Goal: Task Accomplishment & Management: Use online tool/utility

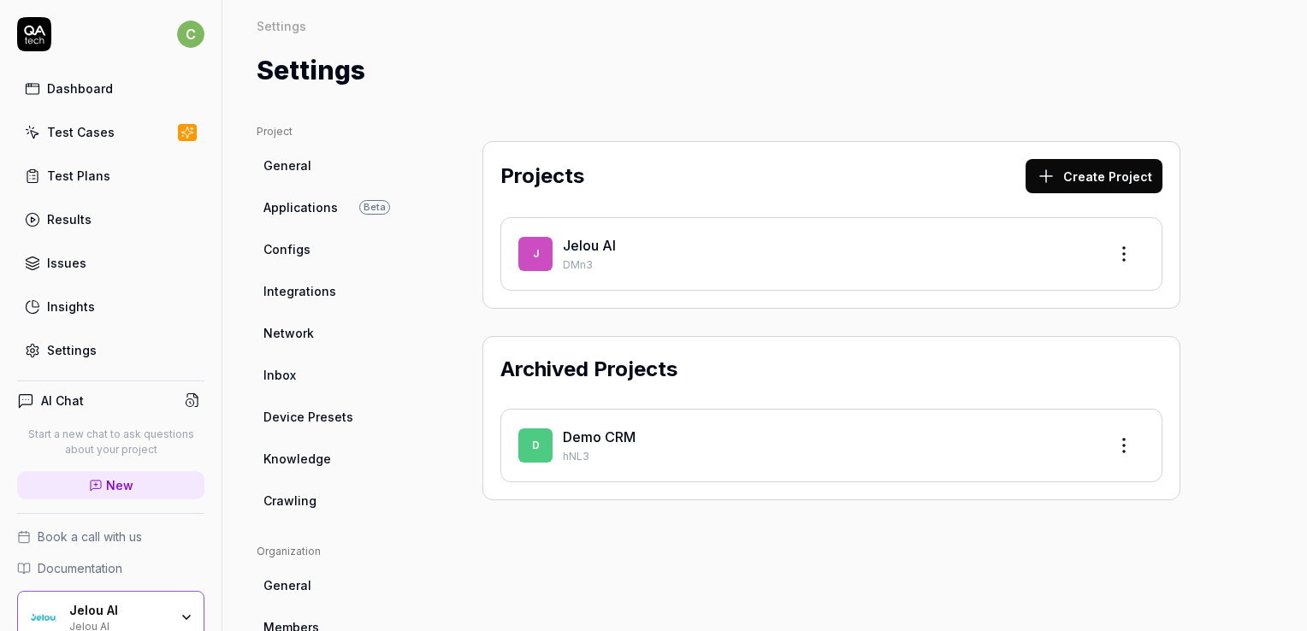
click at [305, 257] on span "Configs" at bounding box center [287, 249] width 47 height 18
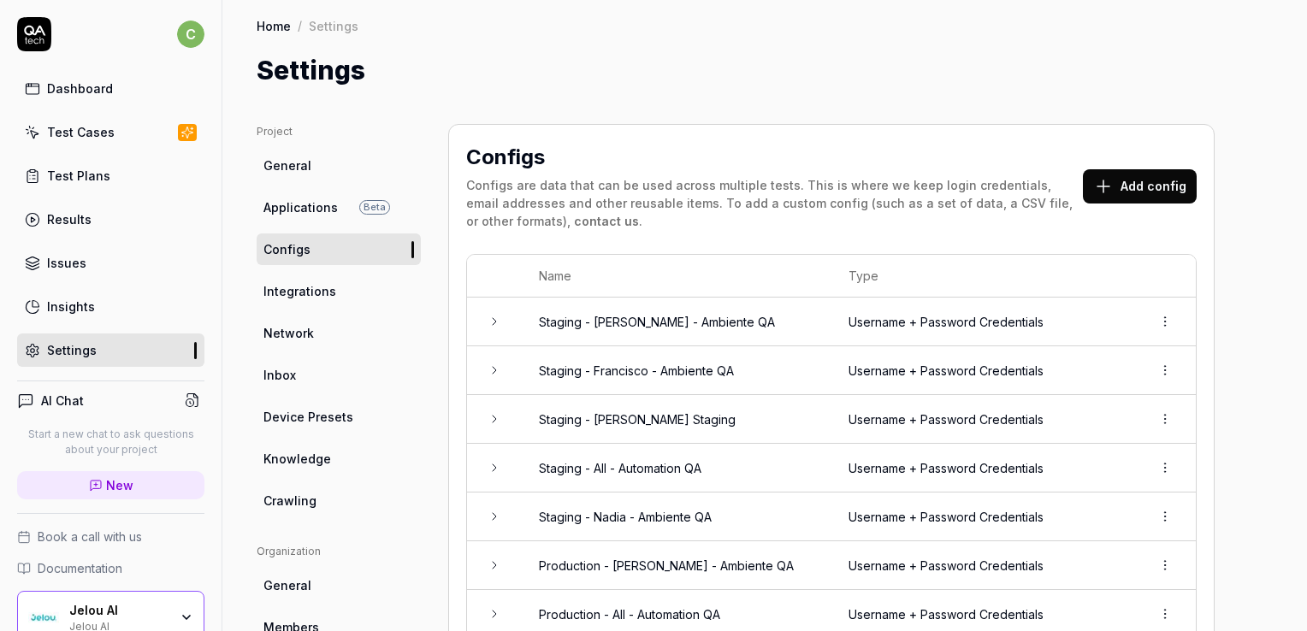
click at [1126, 180] on button "Add config" at bounding box center [1140, 186] width 114 height 34
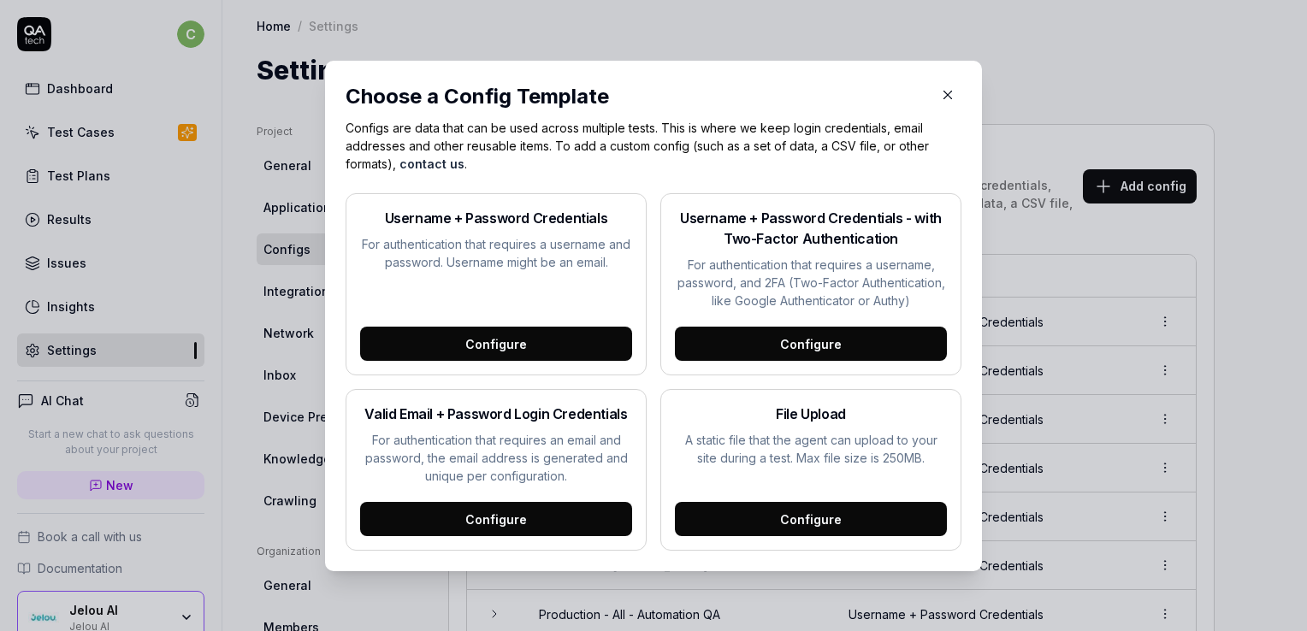
click at [940, 94] on icon "button" at bounding box center [947, 94] width 15 height 15
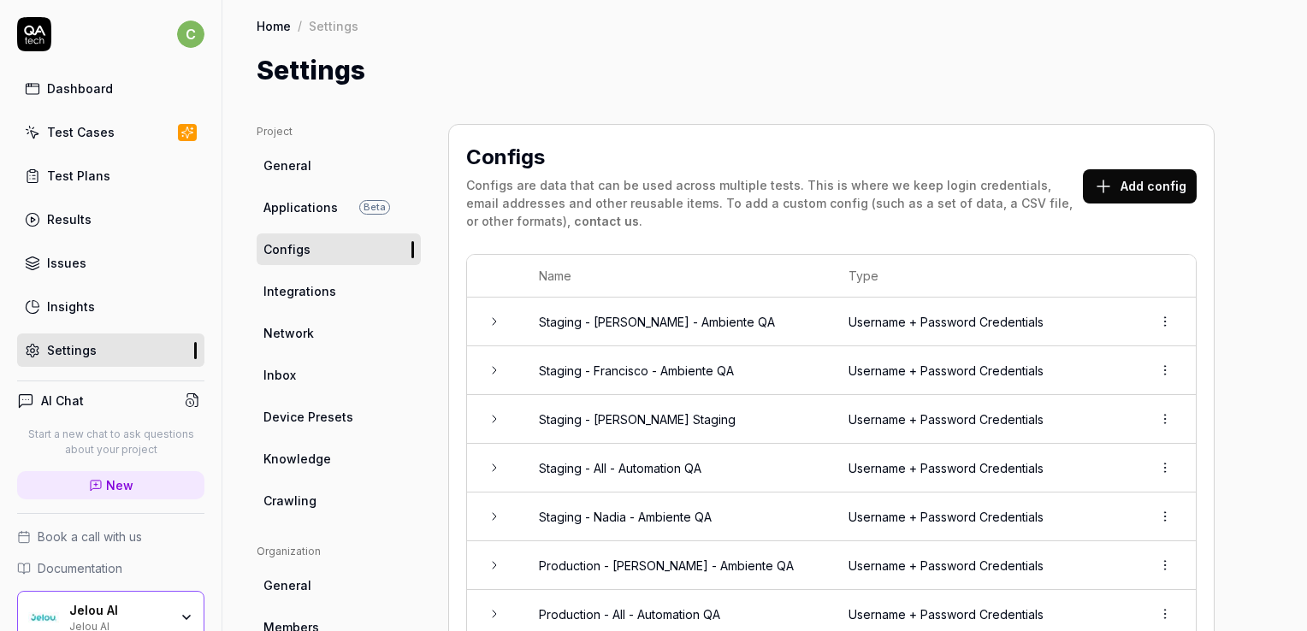
click at [1181, 178] on button "Add config" at bounding box center [1140, 186] width 114 height 34
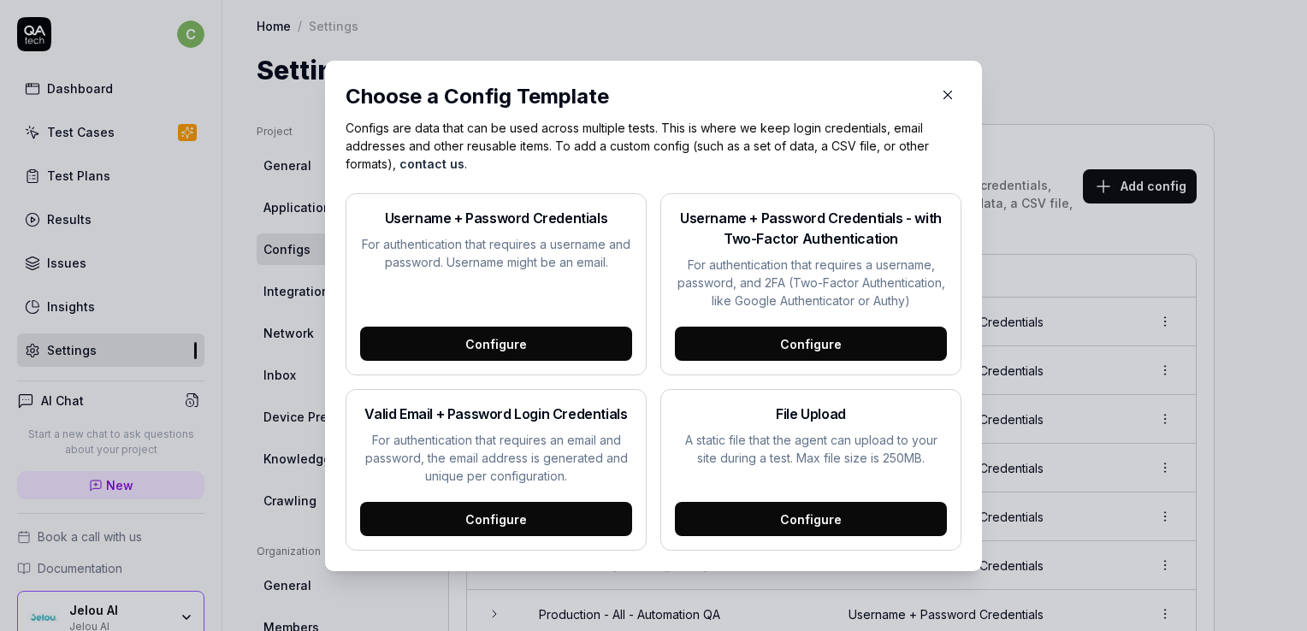
click at [518, 345] on div "Configure" at bounding box center [496, 344] width 272 height 34
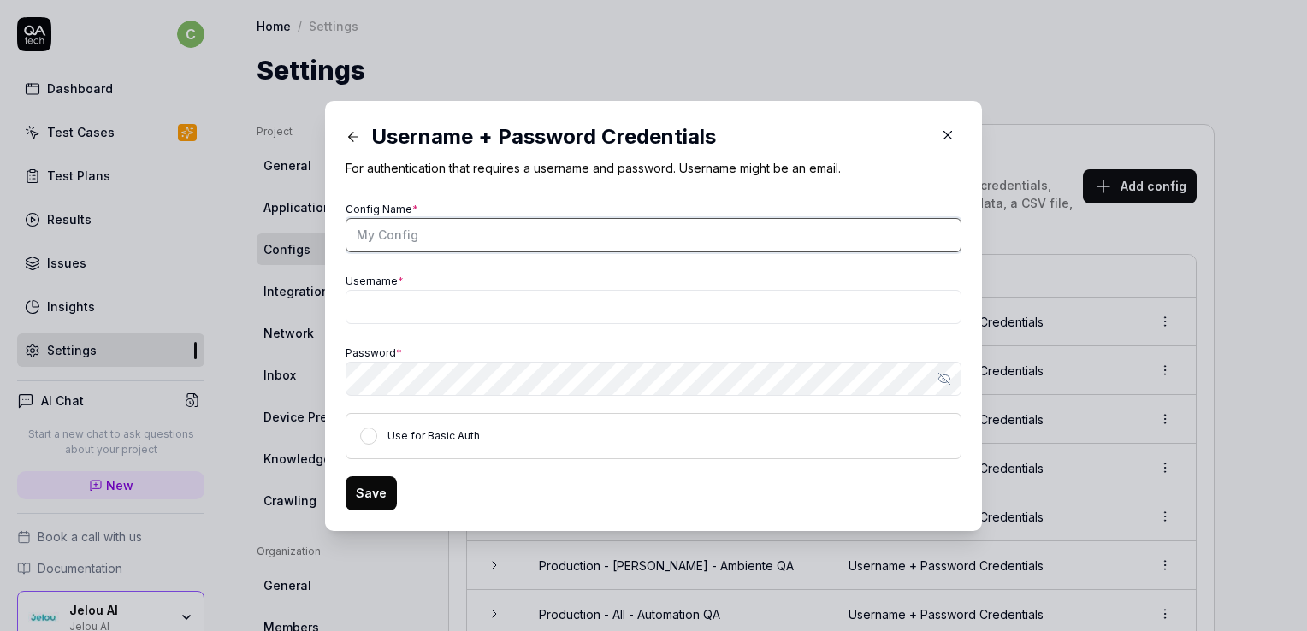
click at [433, 224] on input "Config Name *" at bounding box center [654, 235] width 616 height 34
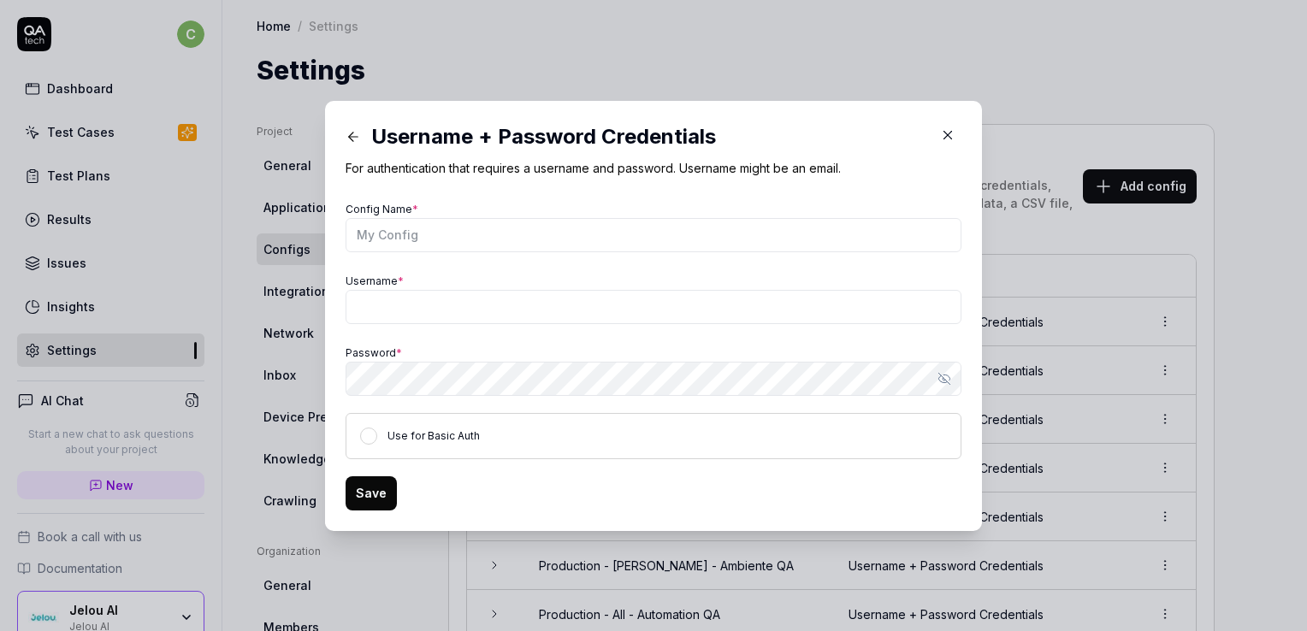
click at [940, 139] on icon "button" at bounding box center [947, 134] width 15 height 15
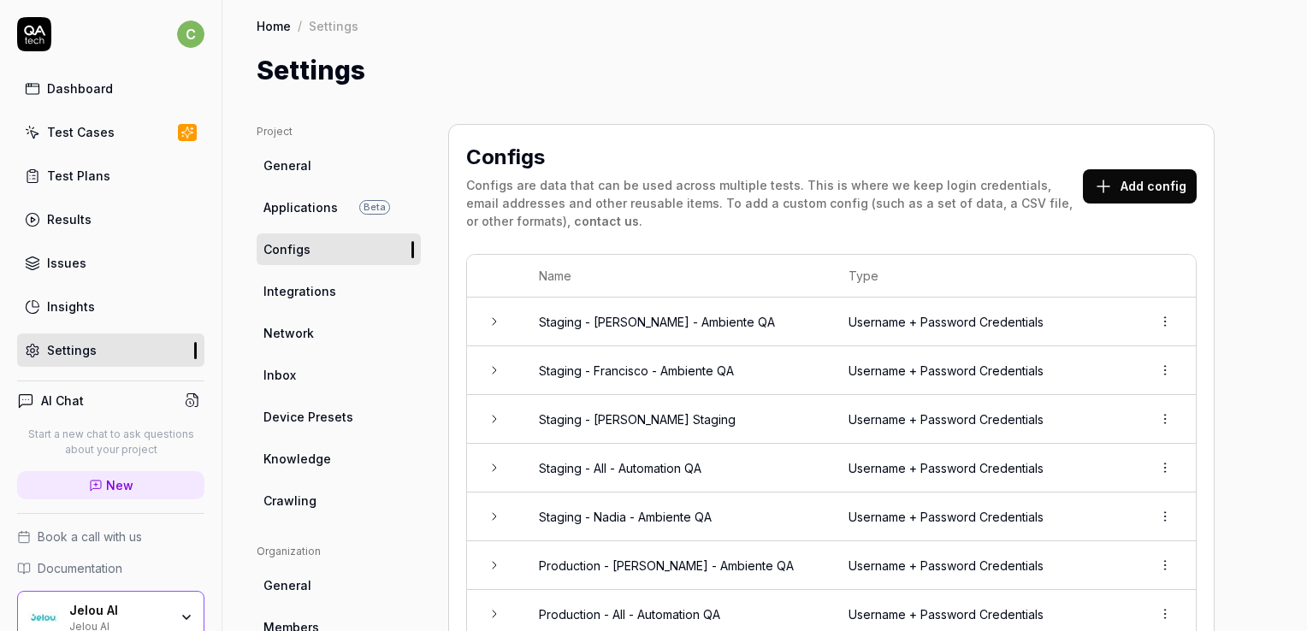
click at [1155, 192] on button "Add config" at bounding box center [1140, 186] width 114 height 34
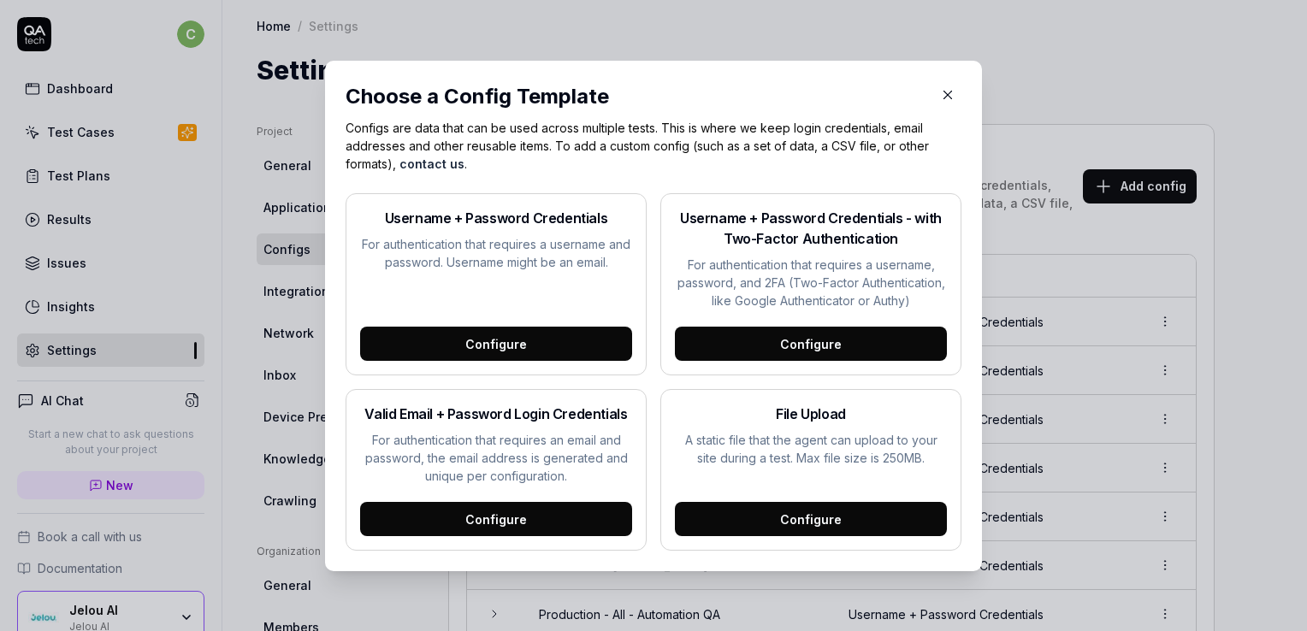
click at [518, 356] on div "Configure" at bounding box center [496, 344] width 272 height 34
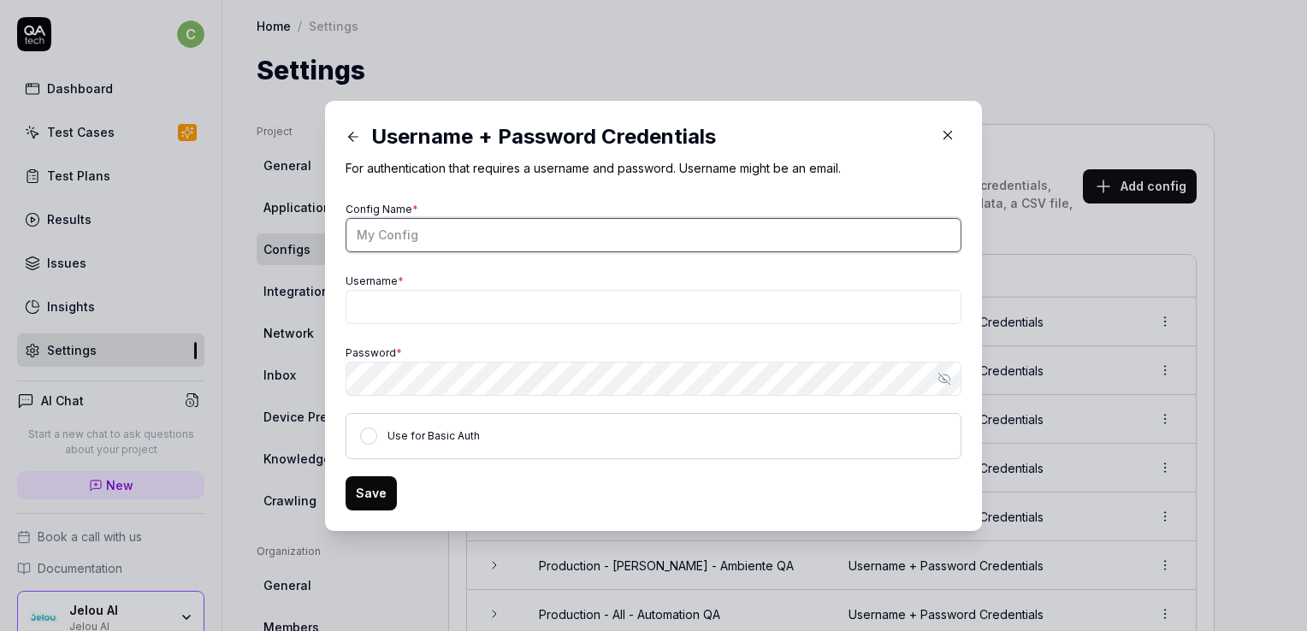
click at [441, 236] on input "Config Name *" at bounding box center [654, 235] width 616 height 34
type input "Staging"
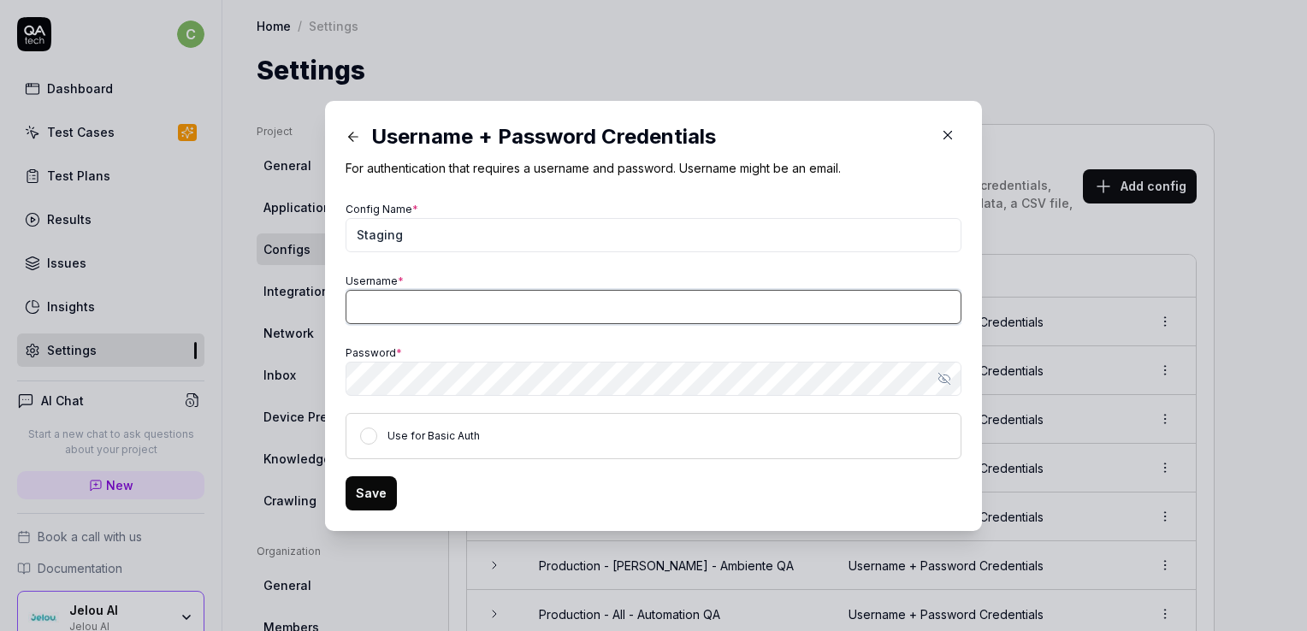
click at [436, 303] on input "Username *" at bounding box center [654, 307] width 616 height 34
type input "Cinthia"
click at [441, 299] on input "Cinthia" at bounding box center [654, 307] width 616 height 34
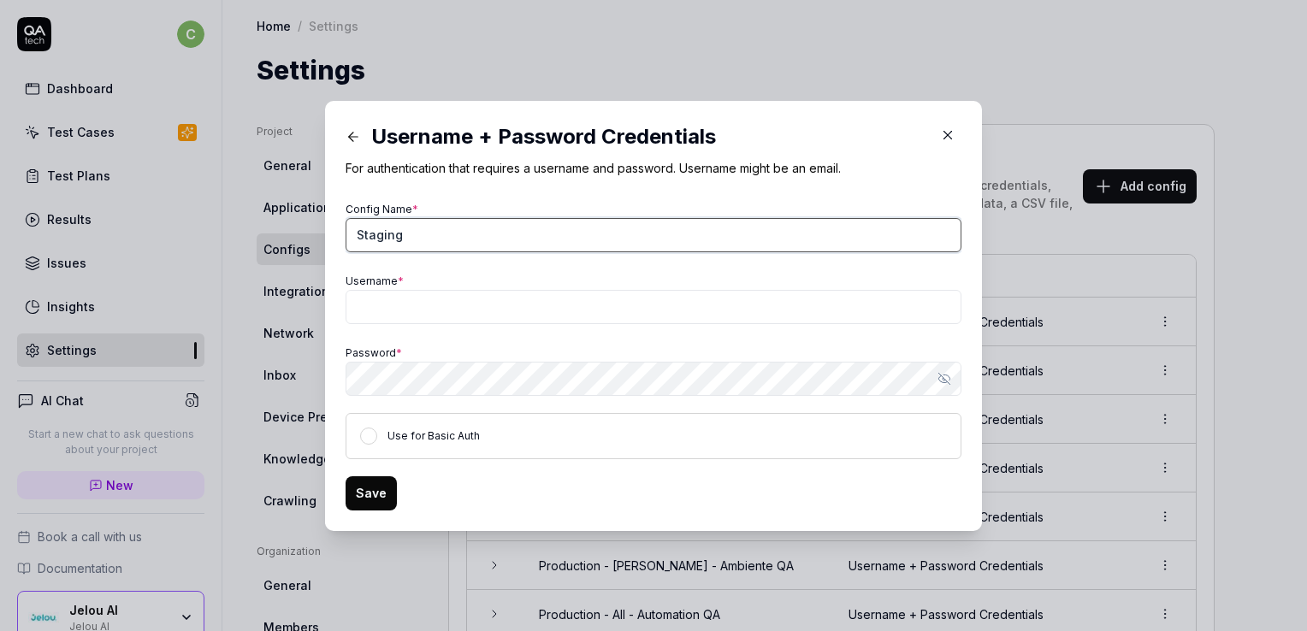
click at [450, 239] on input "Staging" at bounding box center [654, 235] width 616 height 34
type input "S"
click at [446, 234] on input "Staging - Cinthia Ambiente QA" at bounding box center [654, 235] width 616 height 34
type input "Staging - Cinthia - Ambiente QA"
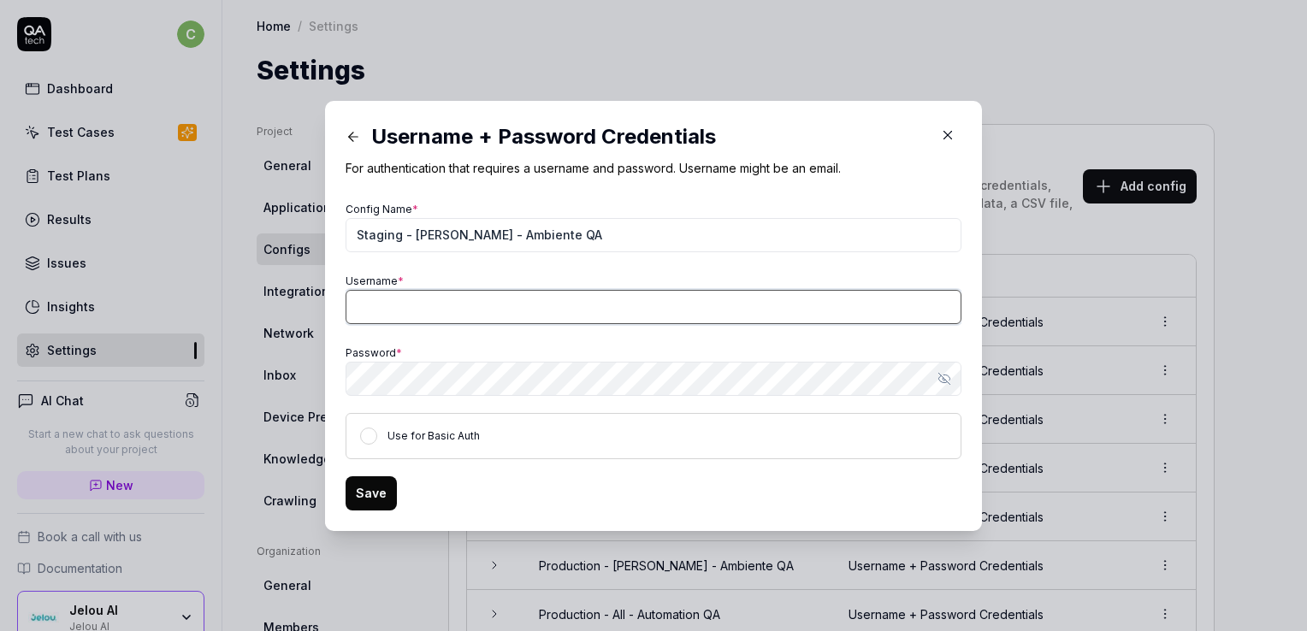
click at [398, 313] on input "Username *" at bounding box center [654, 307] width 616 height 34
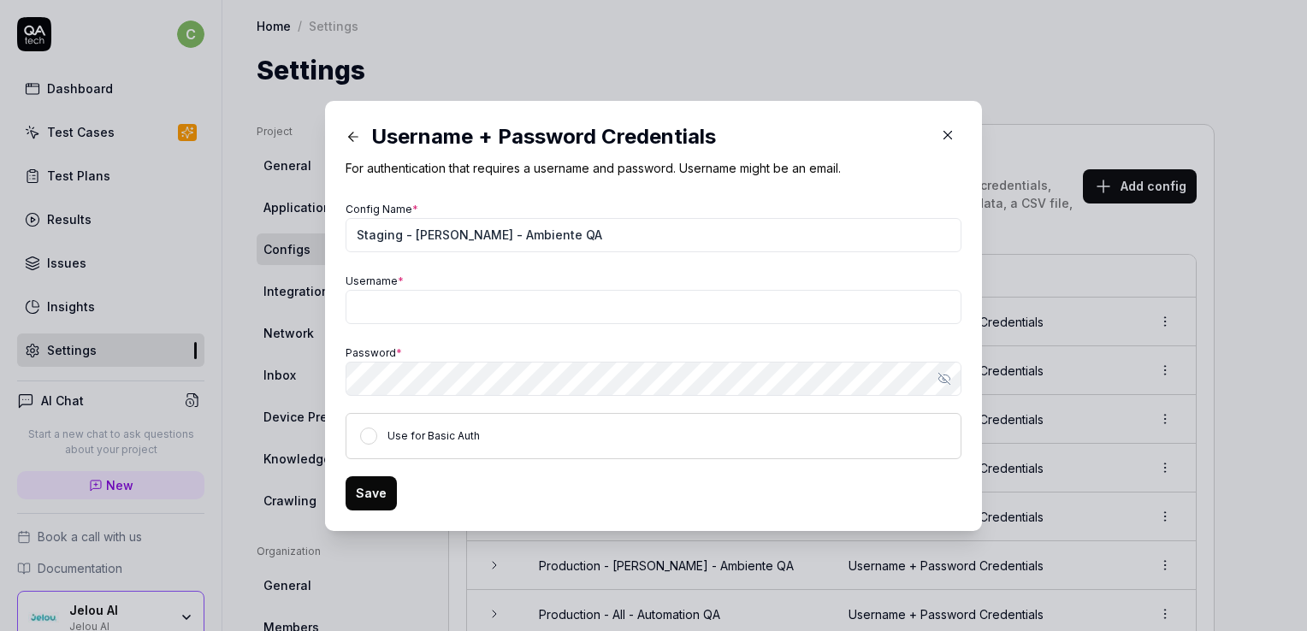
click at [398, 277] on span "*" at bounding box center [401, 281] width 6 height 13
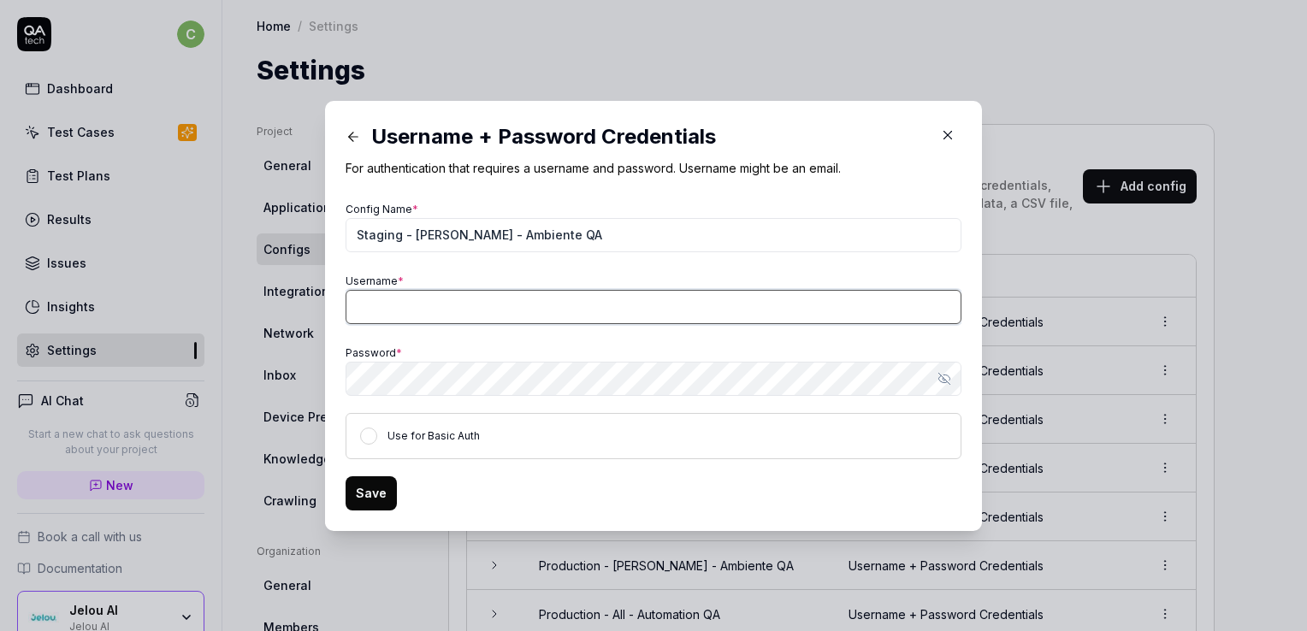
click at [394, 290] on input "Username *" at bounding box center [654, 307] width 616 height 34
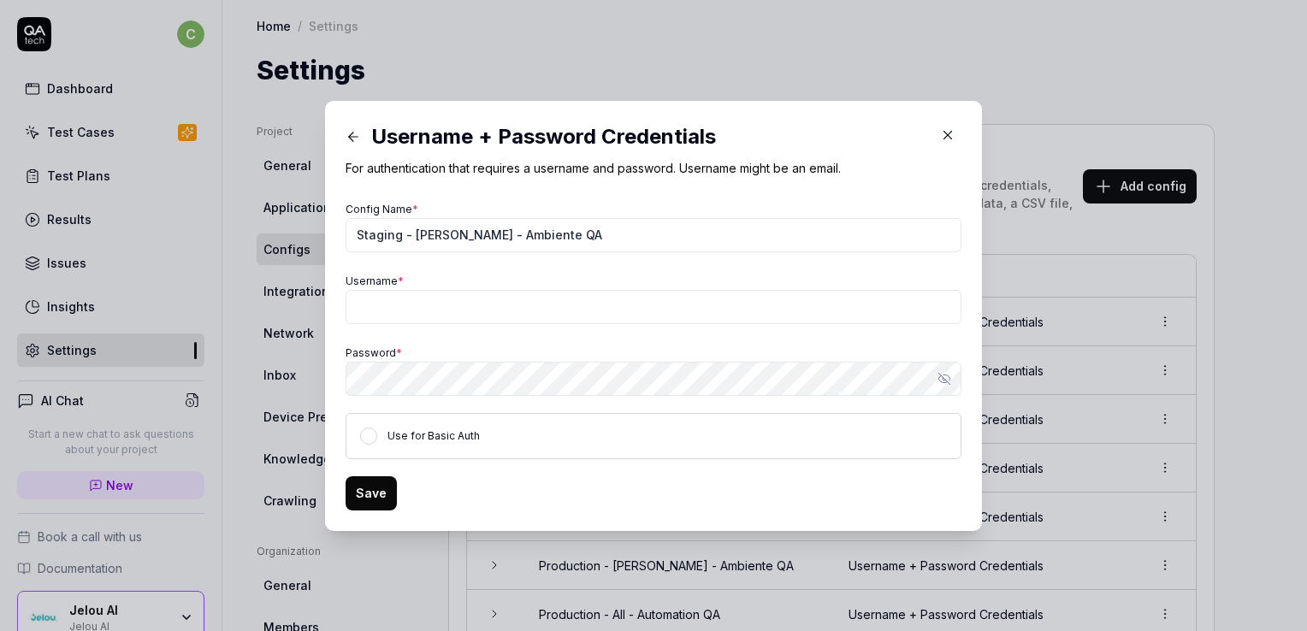
click at [398, 277] on span "*" at bounding box center [401, 281] width 6 height 13
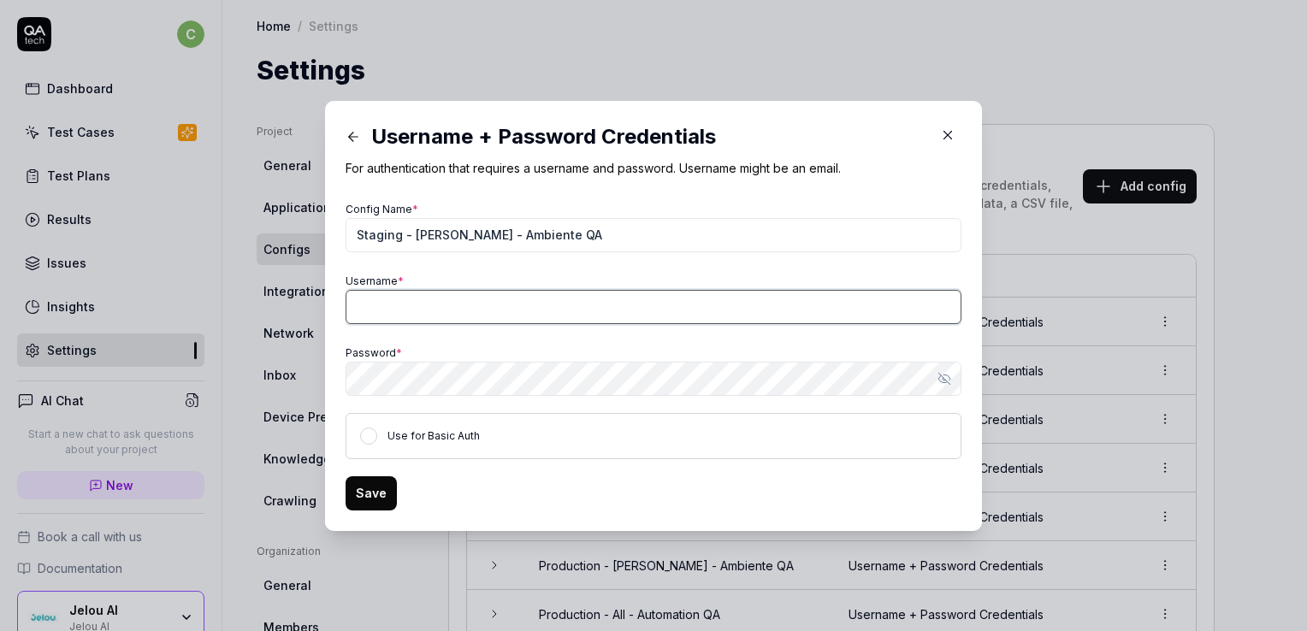
click at [394, 290] on input "Username *" at bounding box center [654, 307] width 616 height 34
type input "cinthia@jelou.ai"
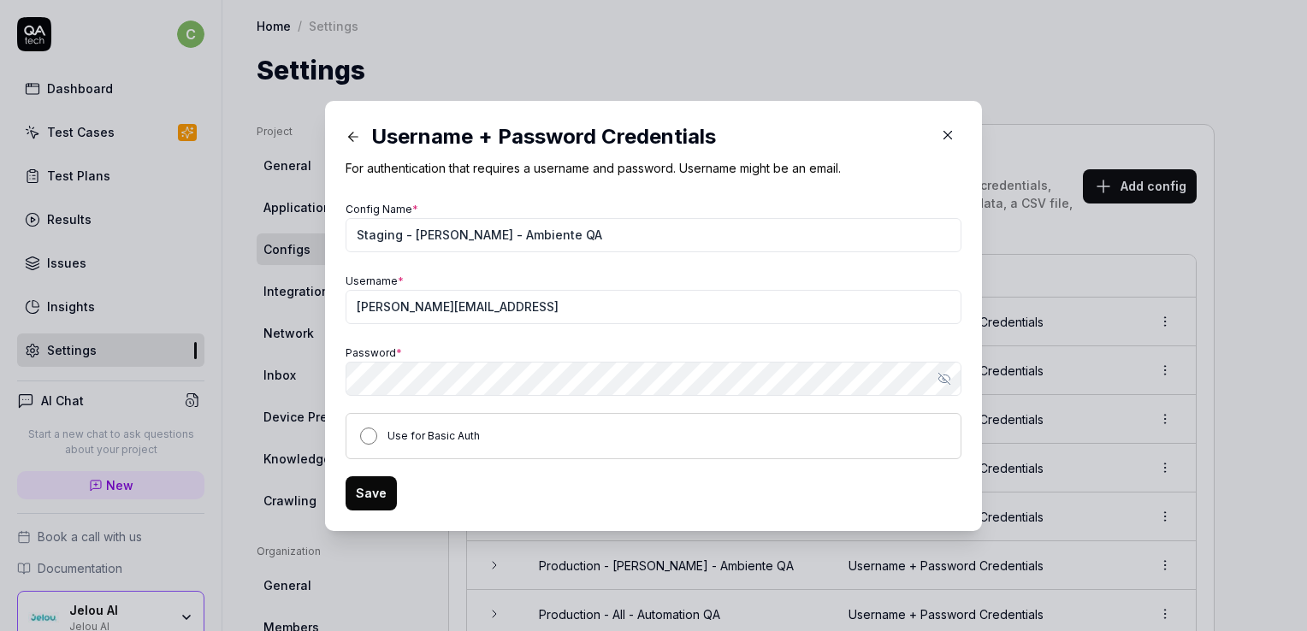
click at [364, 442] on button "Use for Basic Auth" at bounding box center [368, 436] width 17 height 17
click at [941, 382] on icon "button" at bounding box center [945, 379] width 14 height 14
click at [360, 435] on button "Use for Basic Auth" at bounding box center [368, 436] width 17 height 17
click at [365, 492] on button "Save" at bounding box center [371, 494] width 51 height 34
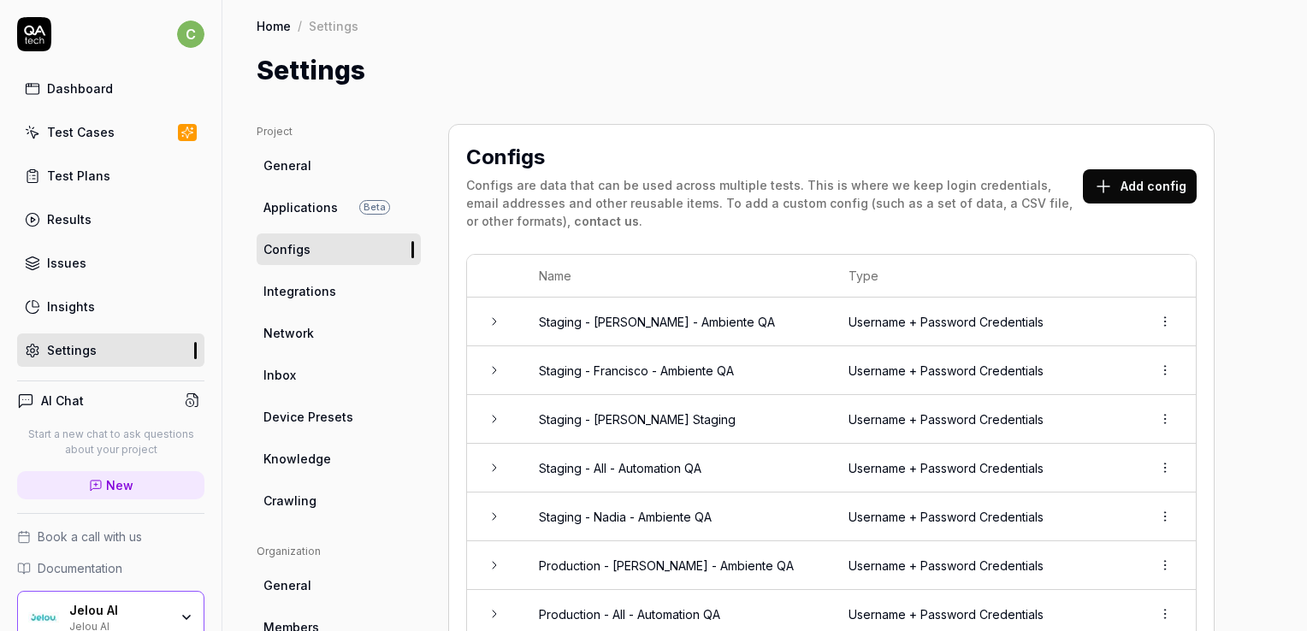
click at [712, 100] on div "Project General Applications Beta Configs Integrations Network Inbox Device Pre…" at bounding box center [764, 616] width 1085 height 1052
click at [809, 124] on div "Configs Configs are data that can be used across multiple tests. This is where …" at bounding box center [831, 615] width 767 height 983
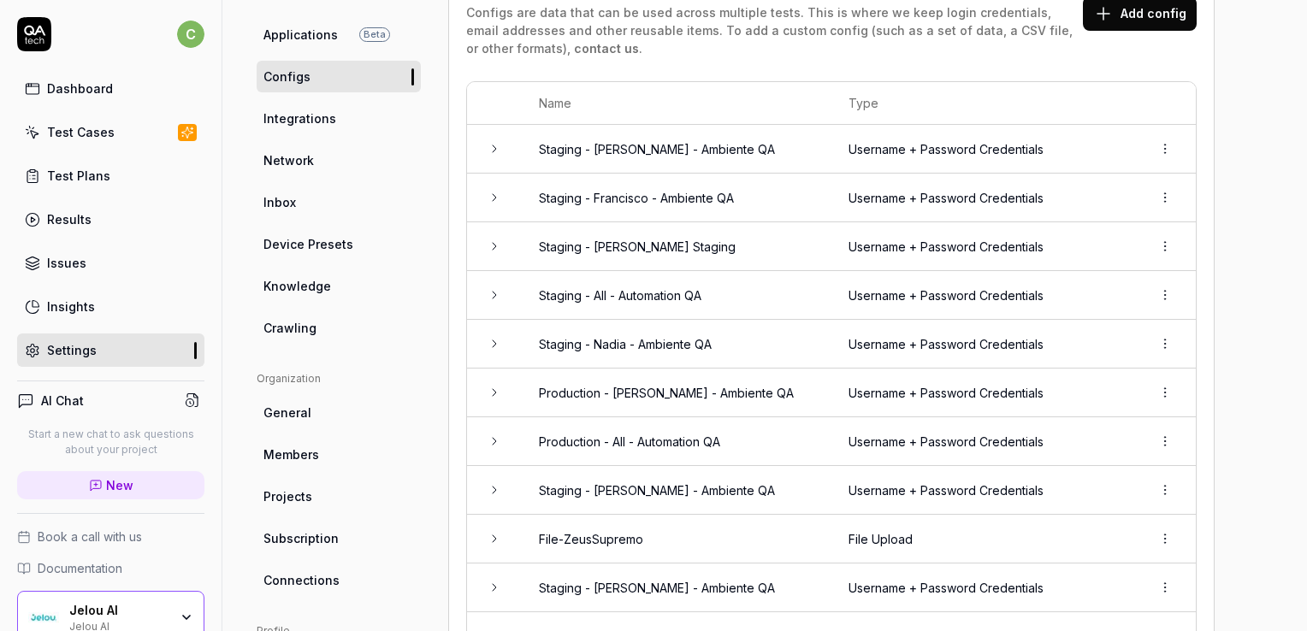
scroll to position [171, 0]
click at [57, 393] on h4 "AI Chat" at bounding box center [62, 401] width 43 height 18
click at [22, 401] on icon at bounding box center [25, 401] width 17 height 17
click at [82, 487] on link "New" at bounding box center [110, 485] width 187 height 28
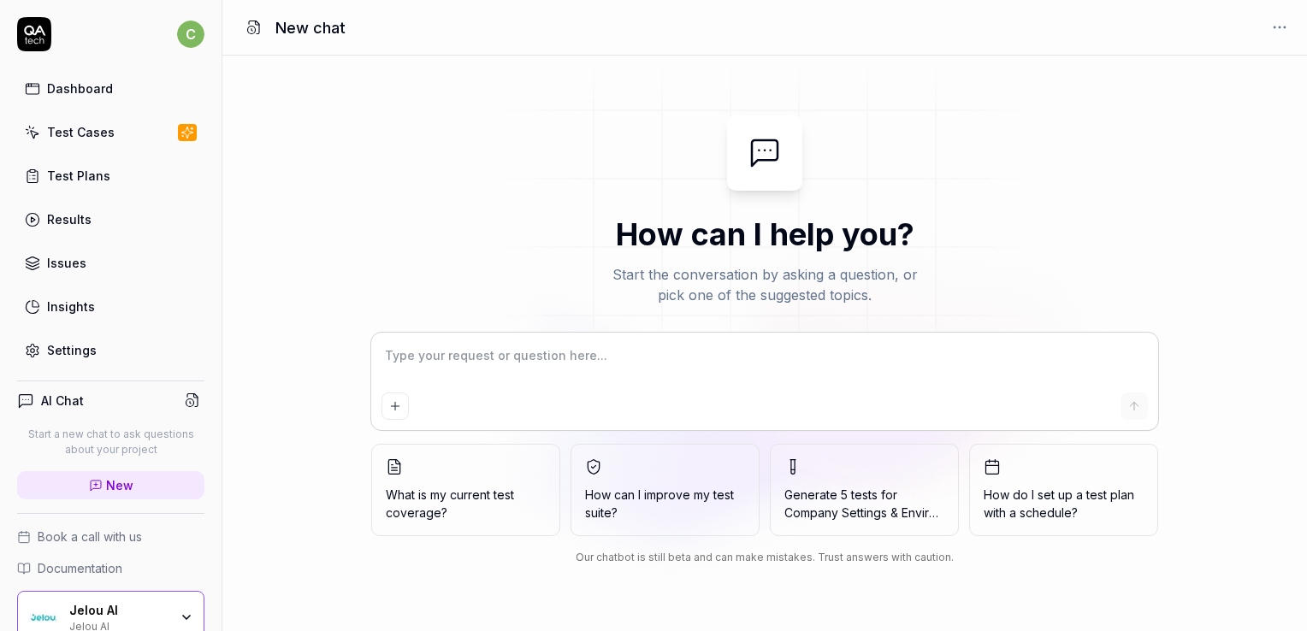
type textarea "*"
click at [90, 142] on link "Test Cases" at bounding box center [110, 132] width 187 height 33
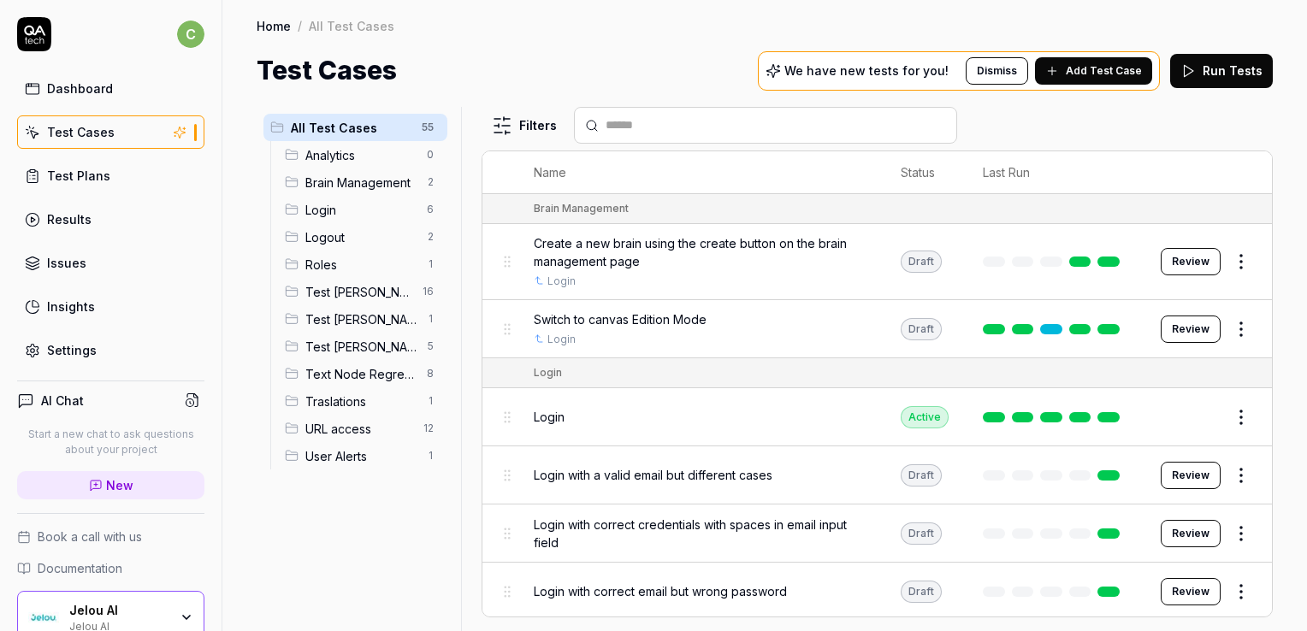
click at [390, 125] on span "All Test Cases" at bounding box center [351, 128] width 121 height 18
click at [439, 126] on html "c Dashboard Test Cases Test Plans Results Issues Insights Settings AI Chat Star…" at bounding box center [653, 380] width 1307 height 760
click at [390, 164] on div "Add Scenario" at bounding box center [368, 161] width 135 height 38
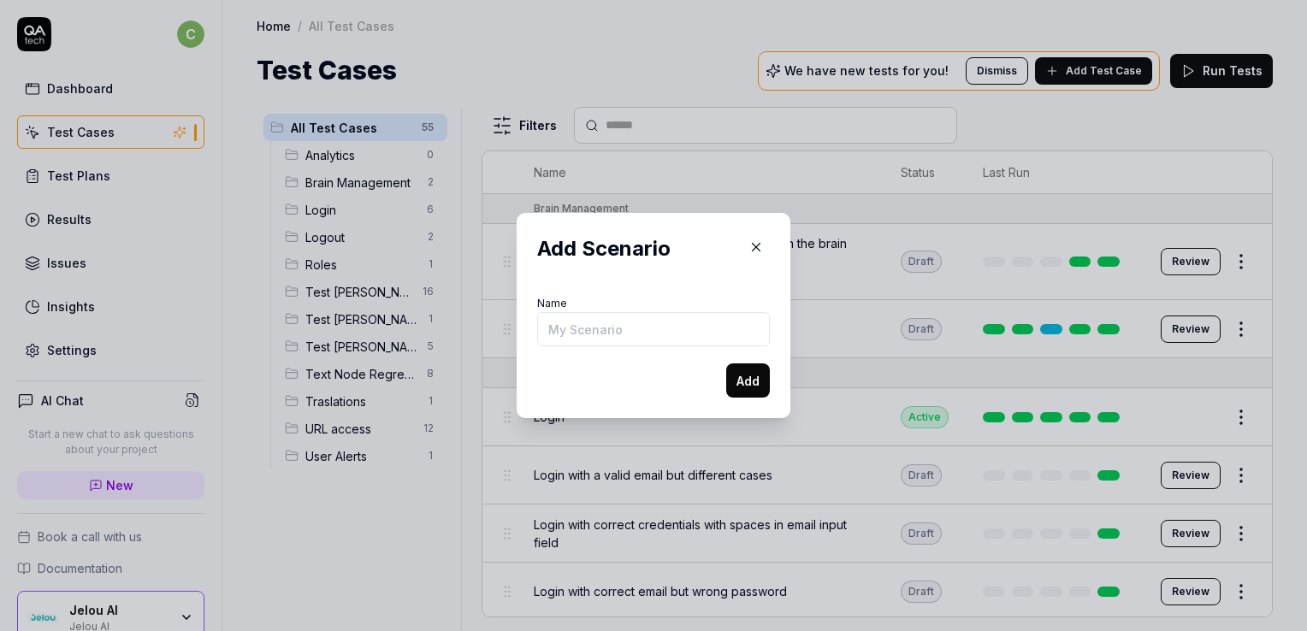
type input "C"
type input "Test [PERSON_NAME]"
click at [754, 388] on button "Add" at bounding box center [748, 381] width 44 height 34
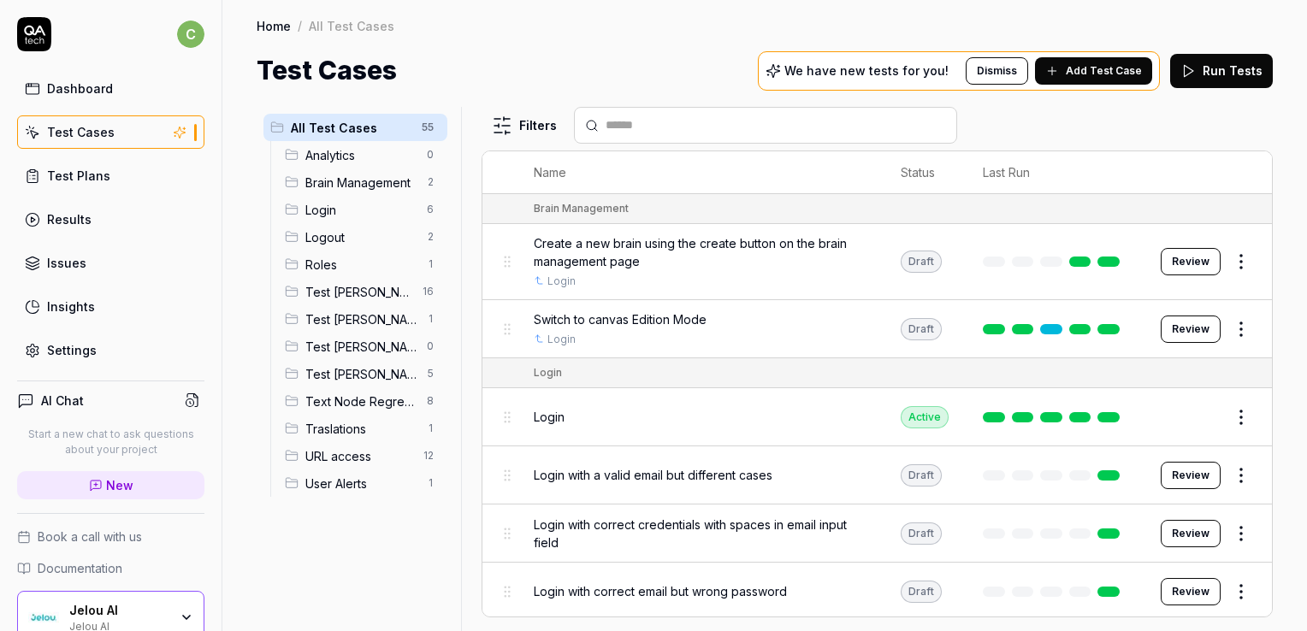
click at [1100, 73] on span "Add Test Case" at bounding box center [1104, 70] width 76 height 15
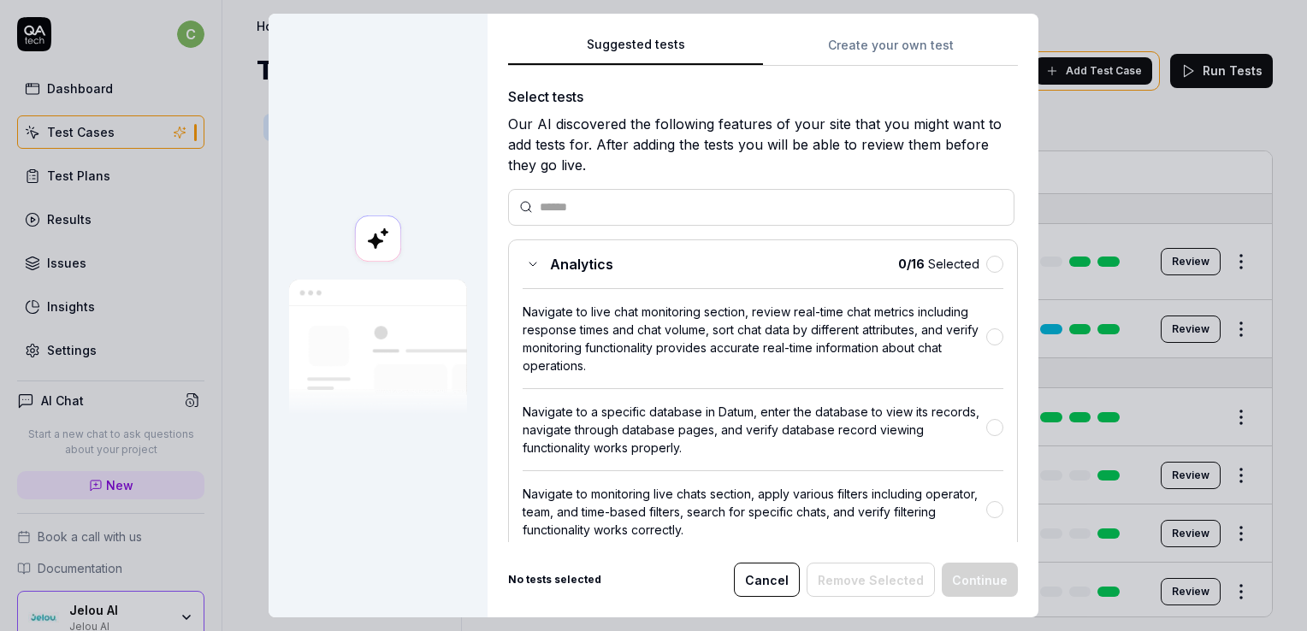
click at [736, 296] on div "Navigate to live chat monitoring section, review real-time chat metrics includi…" at bounding box center [763, 331] width 481 height 86
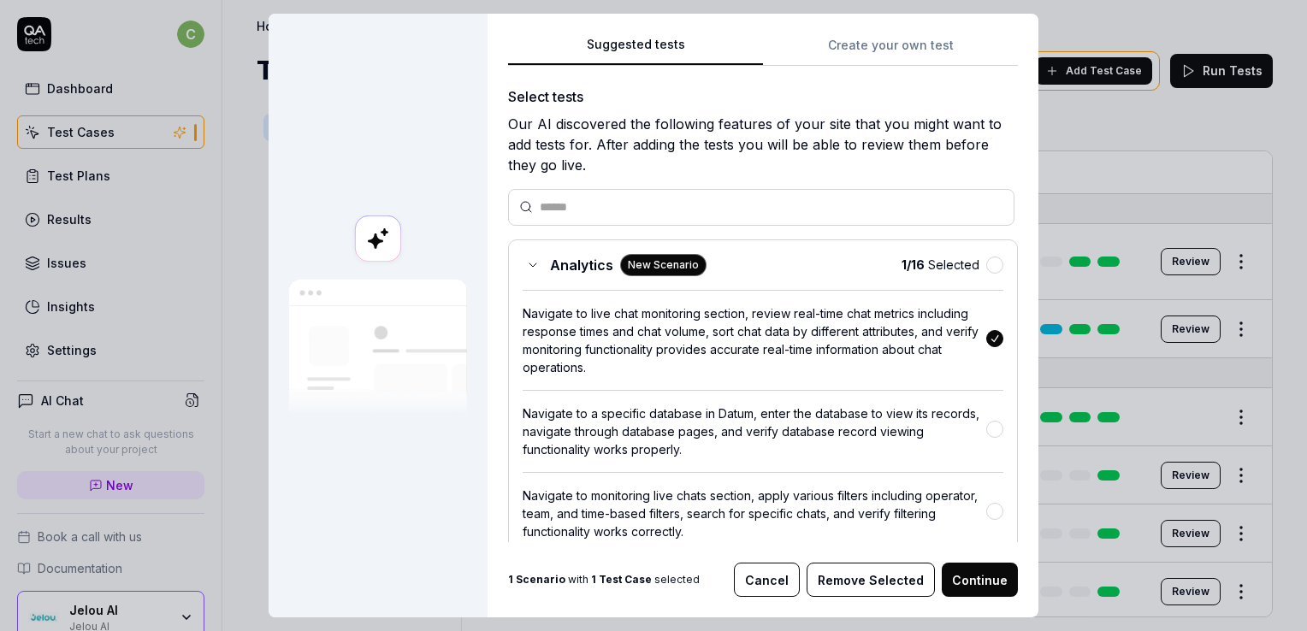
click at [986, 338] on button "button" at bounding box center [994, 338] width 17 height 17
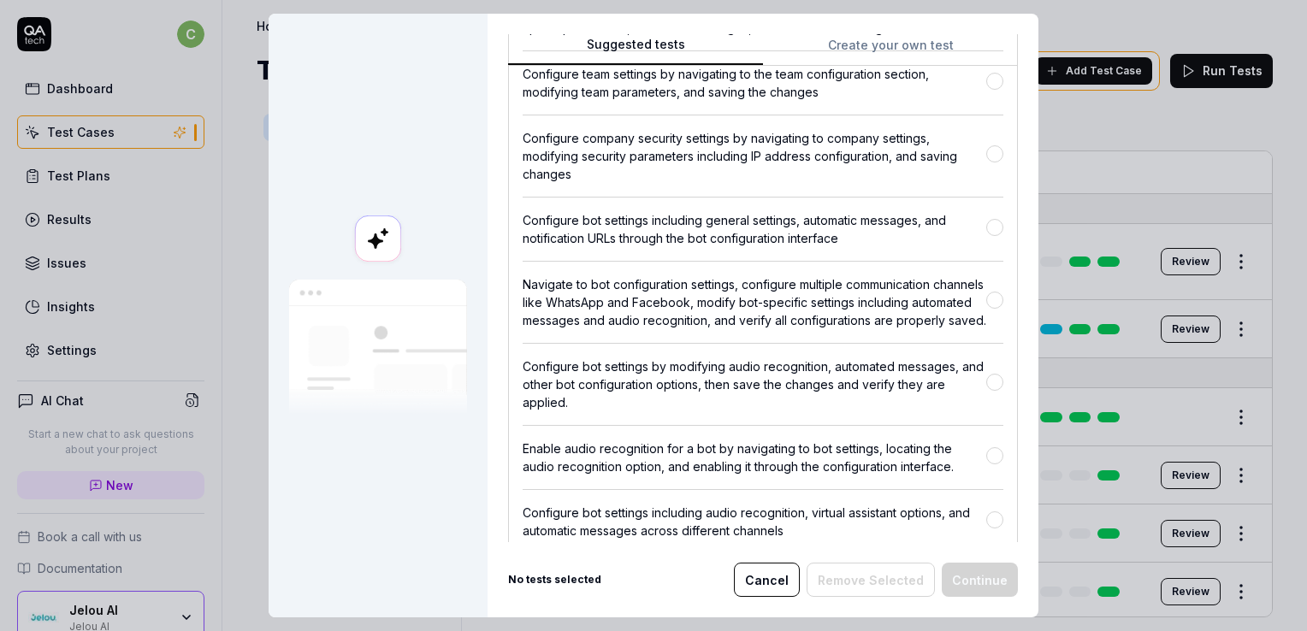
scroll to position [2225, 0]
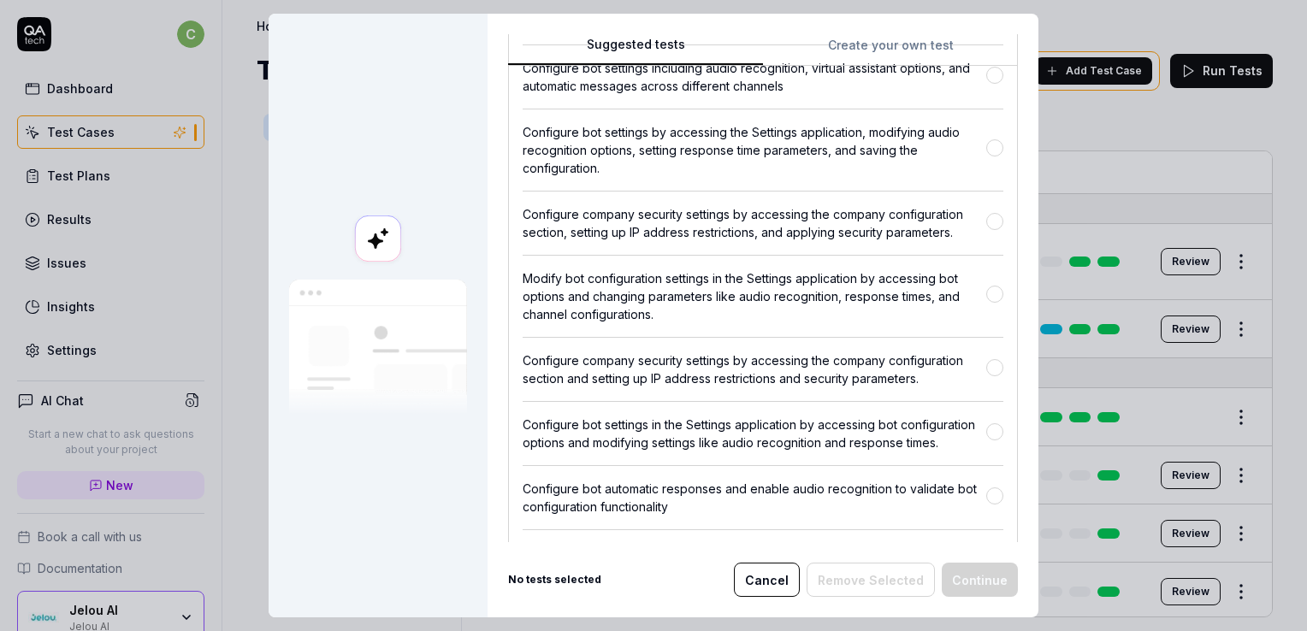
click at [873, 44] on button "Create your own test" at bounding box center [890, 50] width 255 height 31
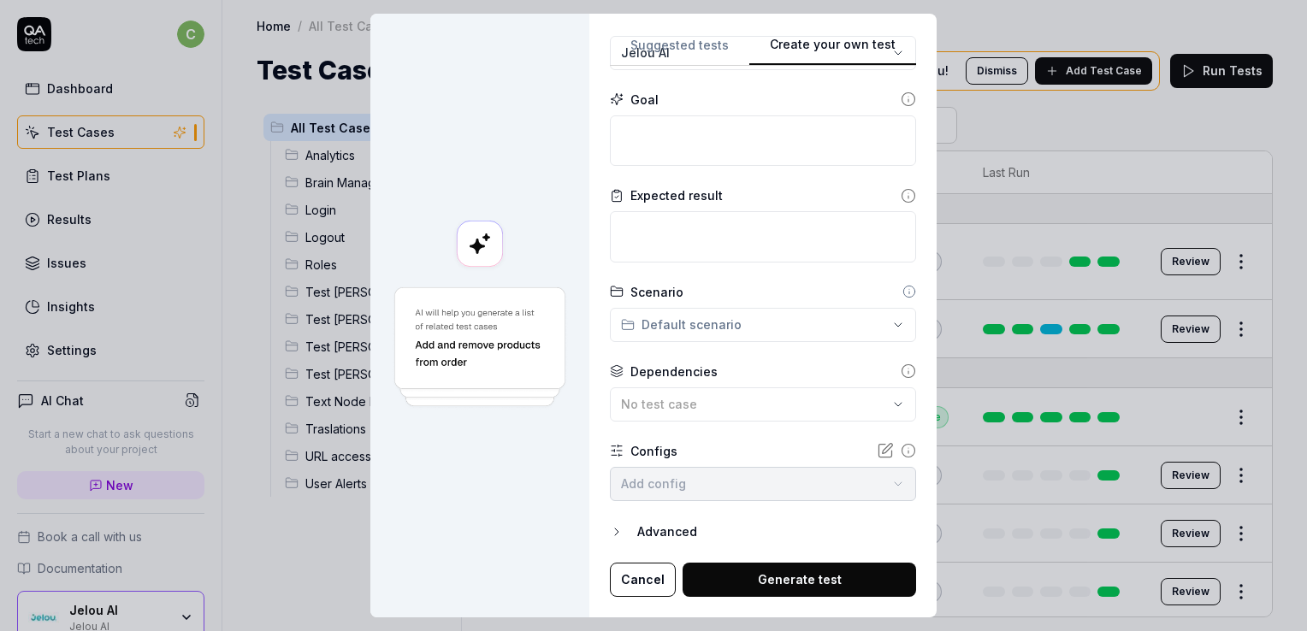
scroll to position [154, 0]
click at [624, 590] on button "Cancel" at bounding box center [643, 581] width 66 height 34
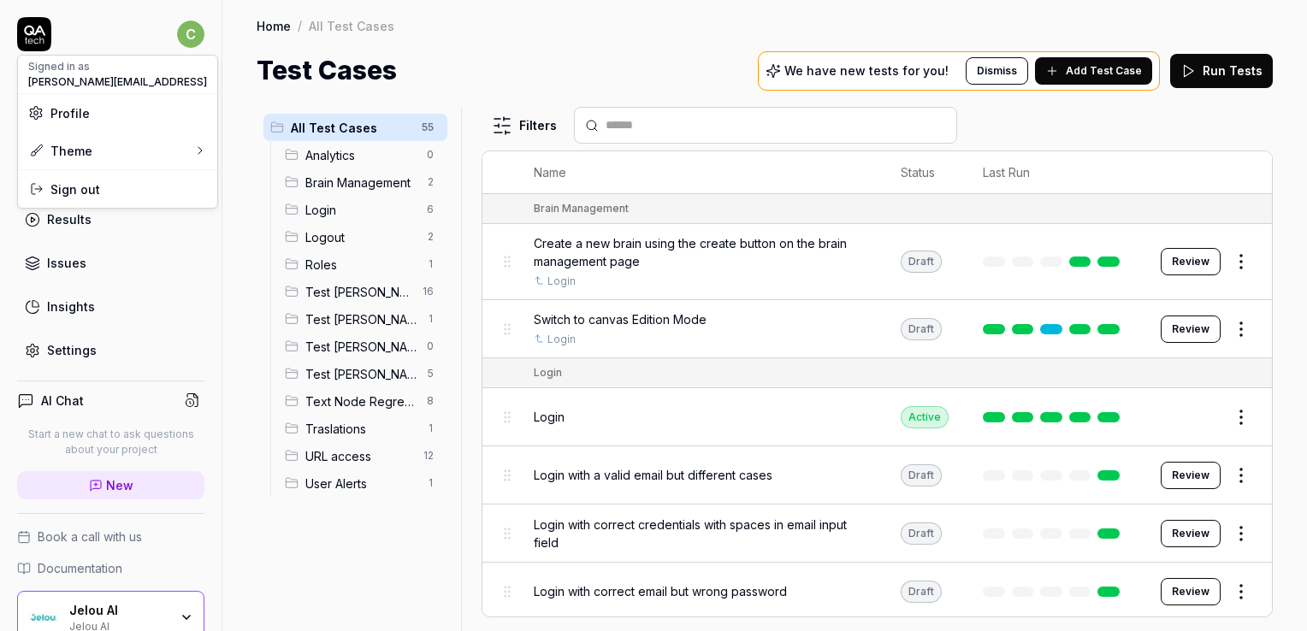
click at [178, 33] on html "c Dashboard Test Cases Test Plans Results Issues Insights Settings AI Chat Star…" at bounding box center [653, 380] width 1307 height 760
click at [143, 154] on div "Theme" at bounding box center [117, 151] width 199 height 38
click at [278, 190] on div "Dark" at bounding box center [266, 193] width 42 height 26
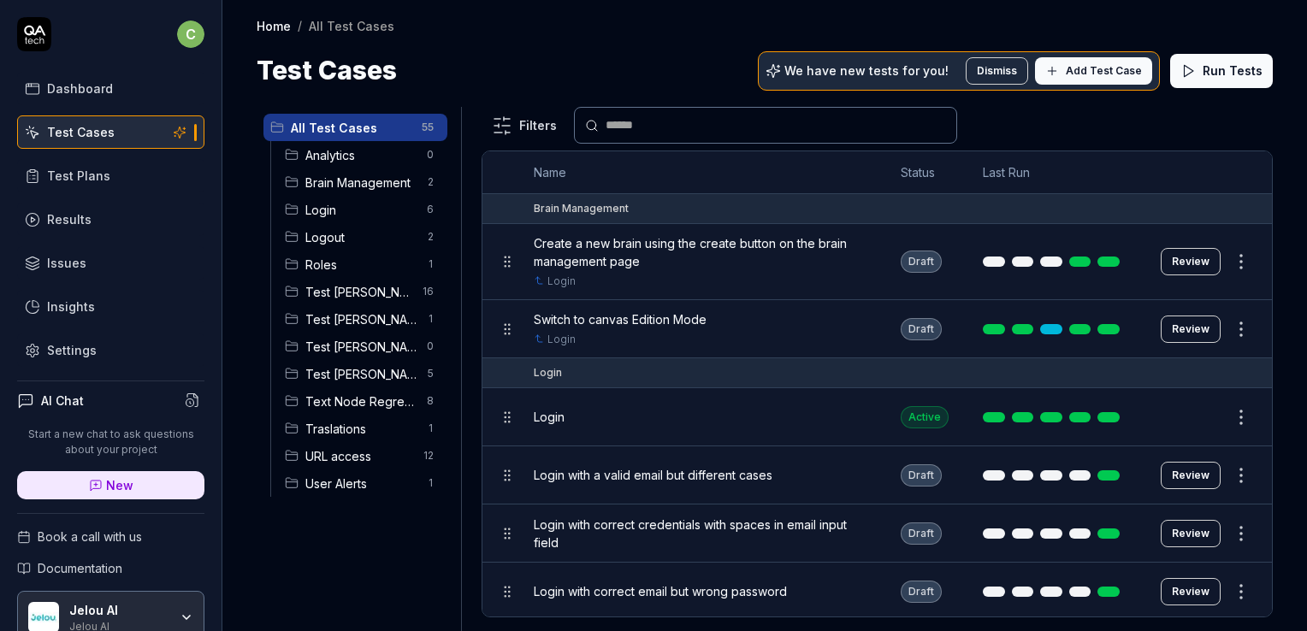
click at [1108, 74] on span "Add Test Case" at bounding box center [1104, 70] width 76 height 15
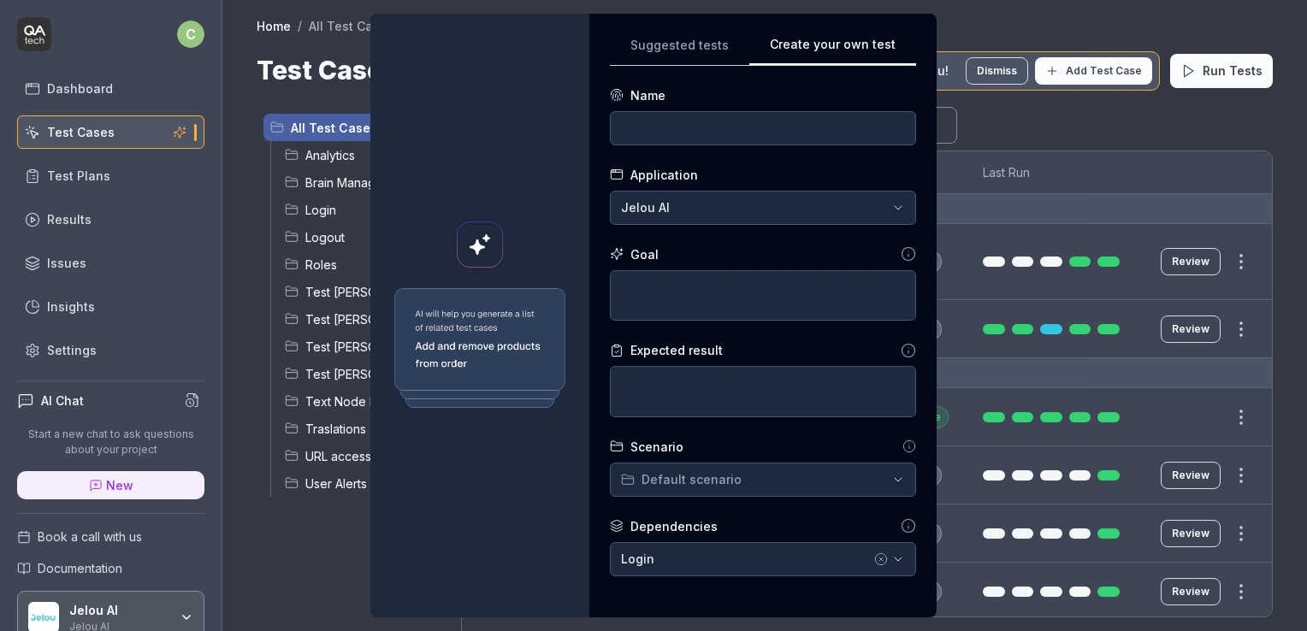
scroll to position [0, 0]
click at [704, 140] on input at bounding box center [763, 128] width 306 height 34
type input "C"
type input "Change password from security"
drag, startPoint x: 1010, startPoint y: 8, endPoint x: 518, endPoint y: 485, distance: 684.9
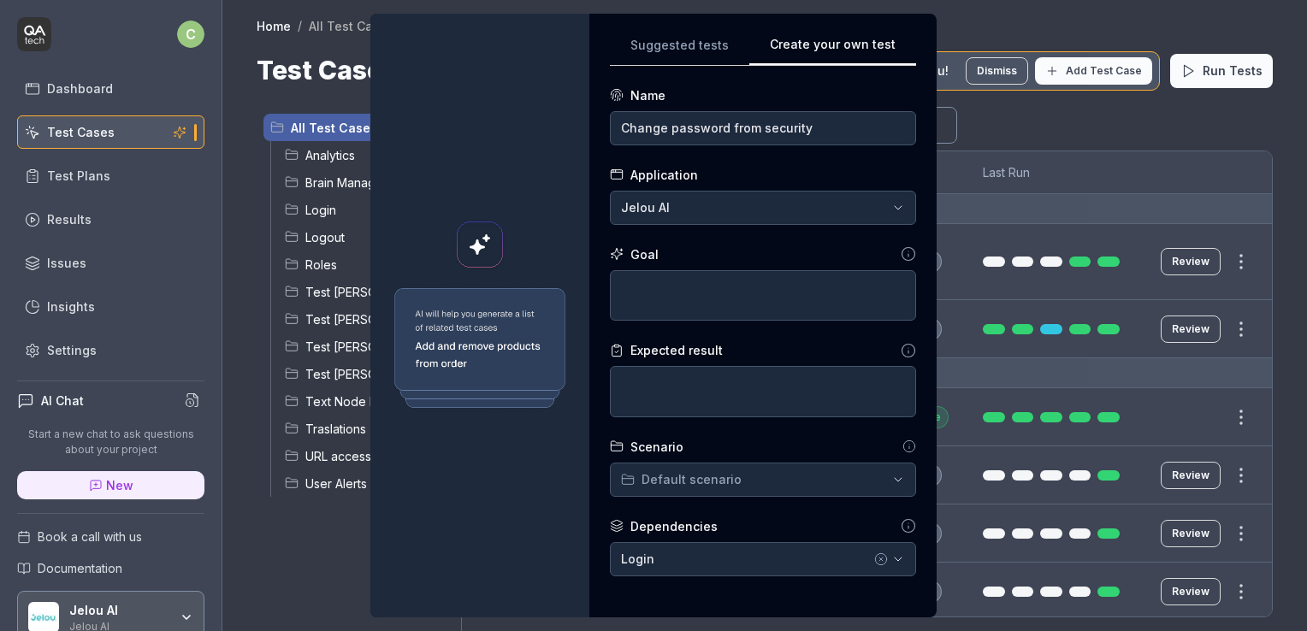
click at [518, 485] on div at bounding box center [479, 316] width 219 height 604
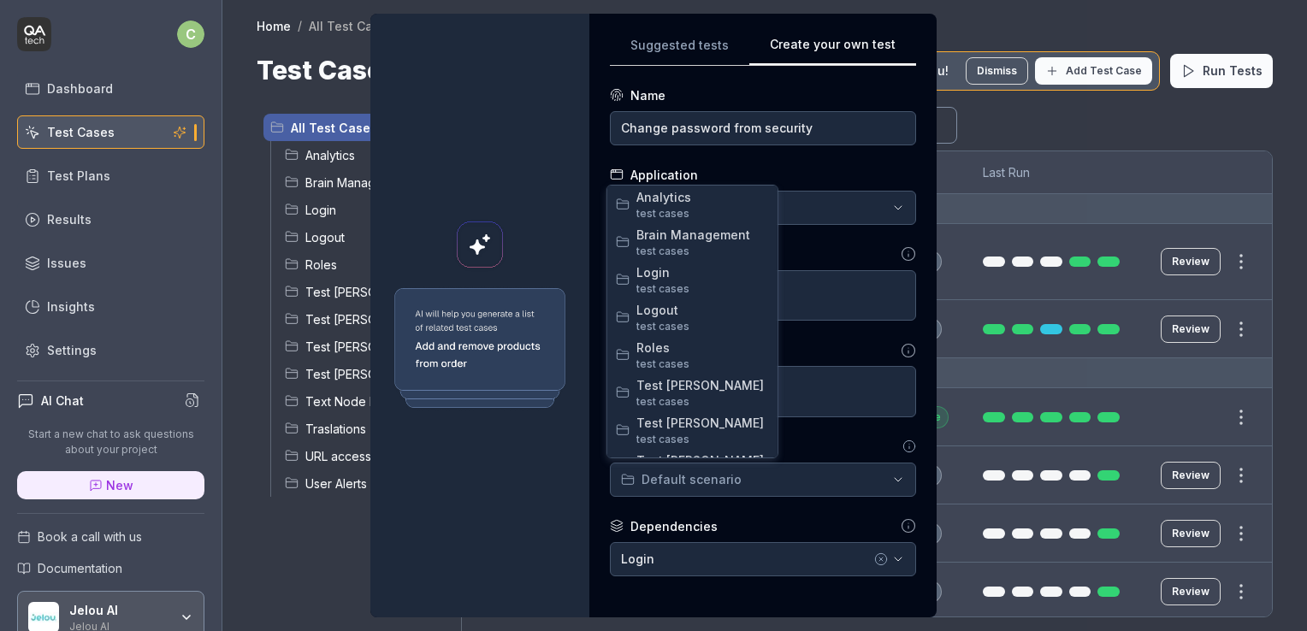
click at [694, 484] on div "**********" at bounding box center [653, 315] width 1307 height 631
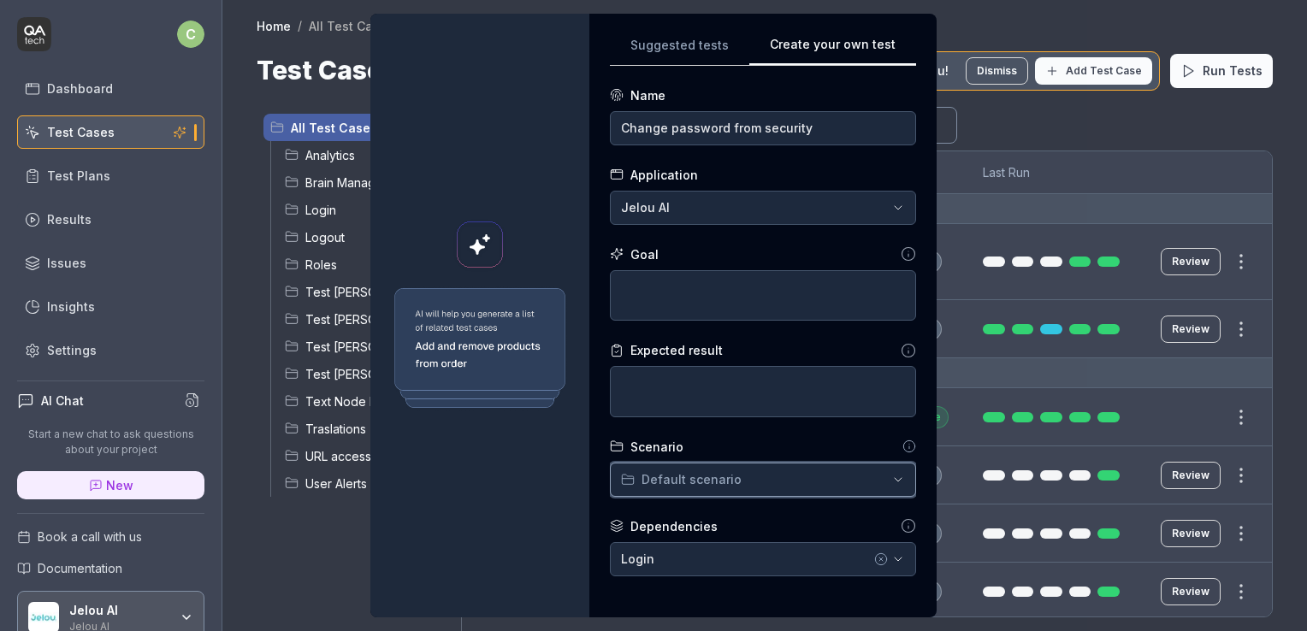
click at [822, 176] on div "**********" at bounding box center [653, 315] width 1307 height 631
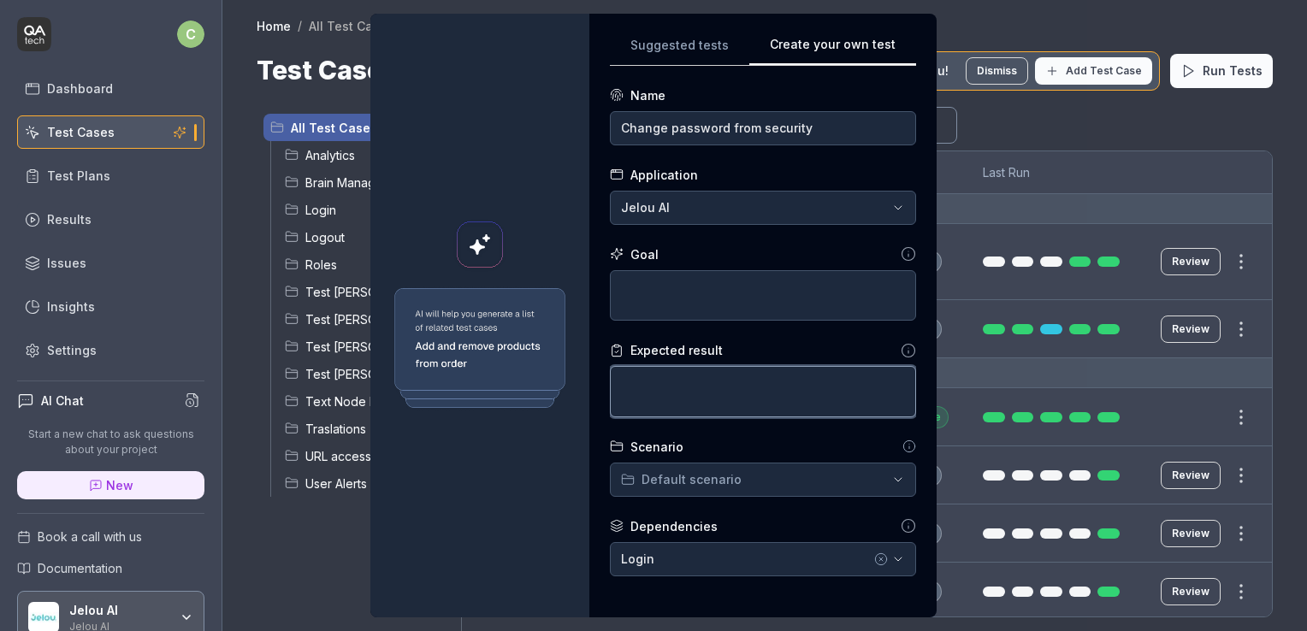
click at [648, 388] on textarea at bounding box center [763, 391] width 306 height 51
paste textarea "User is successfully logged in with the updated credentials."
type textarea "*"
type textarea "User is successfully logged in with the updated credentials."
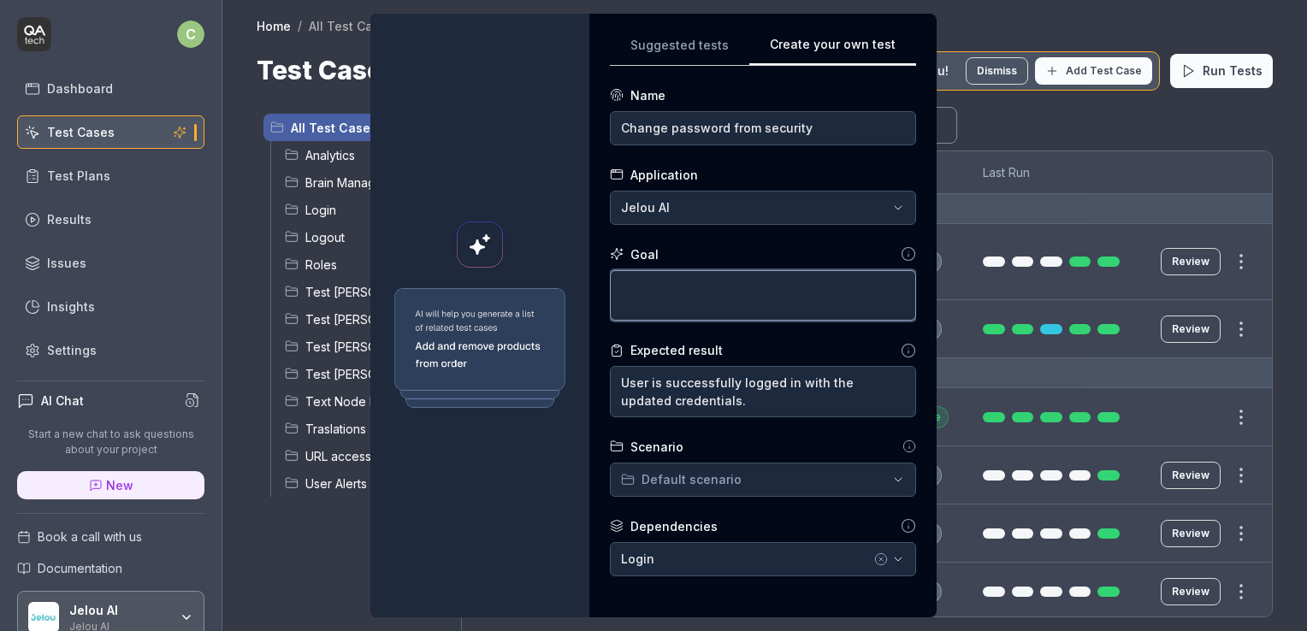
click at [666, 306] on textarea at bounding box center [763, 295] width 306 height 51
paste textarea "Click the profile icon in the top-right corner of the screen. In the dropdown m…"
type textarea "*"
type textarea "Click the profile icon in the top-right corner of the screen. In the dropdown m…"
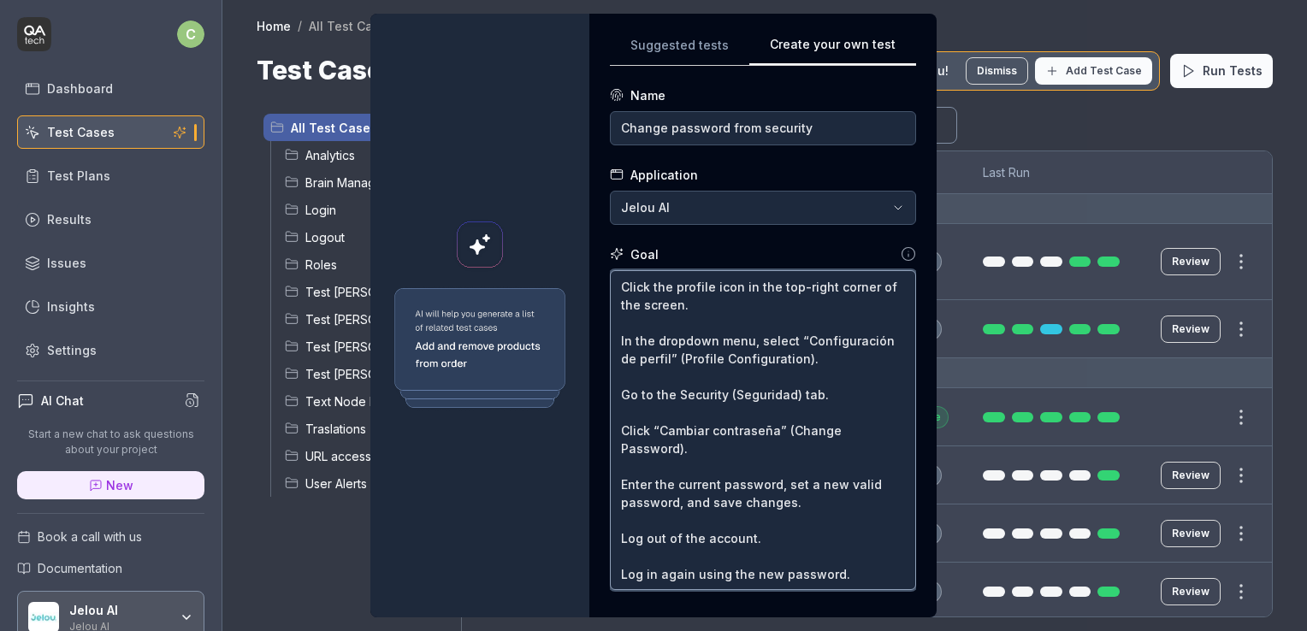
type textarea "*"
type textarea "1Click the profile icon in the top-right corner of the screen. In the dropdown …"
type textarea "*"
type textarea "1.Click the profile icon in the top-right corner of the screen. In the dropdown…"
type textarea "*"
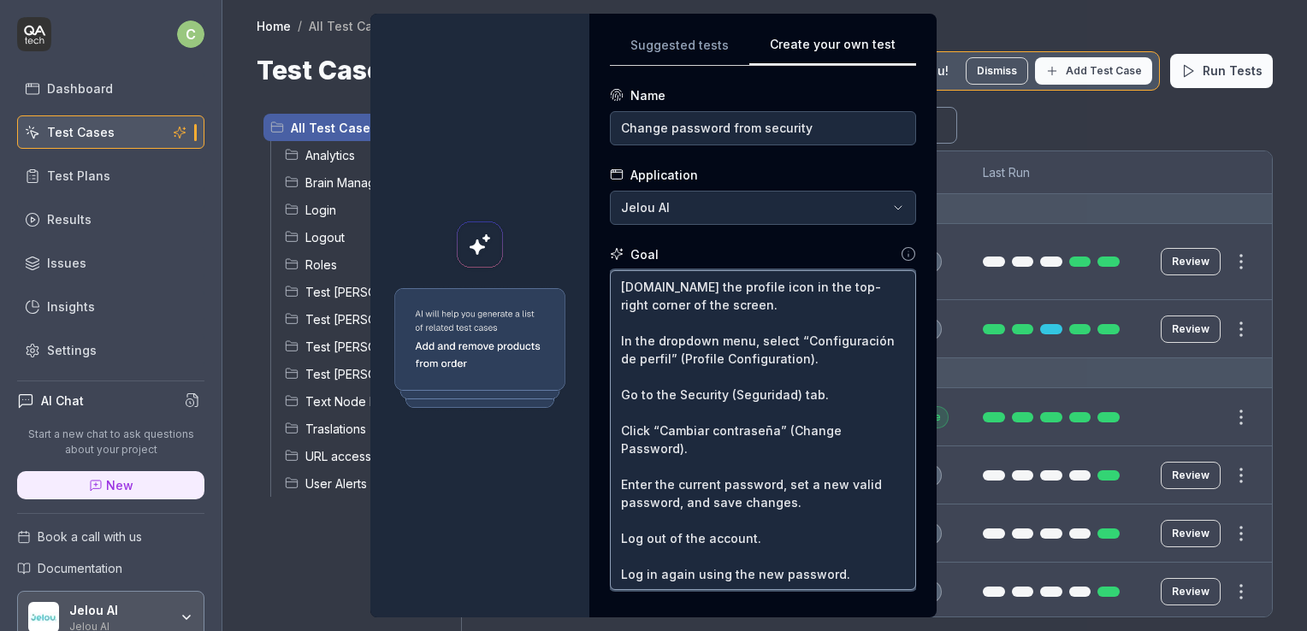
type textarea "1. Click the profile icon in the top-right corner of the screen. In the dropdow…"
click at [613, 341] on textarea "1. Click the profile icon in the top-right corner of the screen. In the dropdow…" at bounding box center [763, 430] width 306 height 321
type textarea "*"
type textarea "1. Click the profile icon in the top-right corner of the screen. 2In the dropdo…"
type textarea "*"
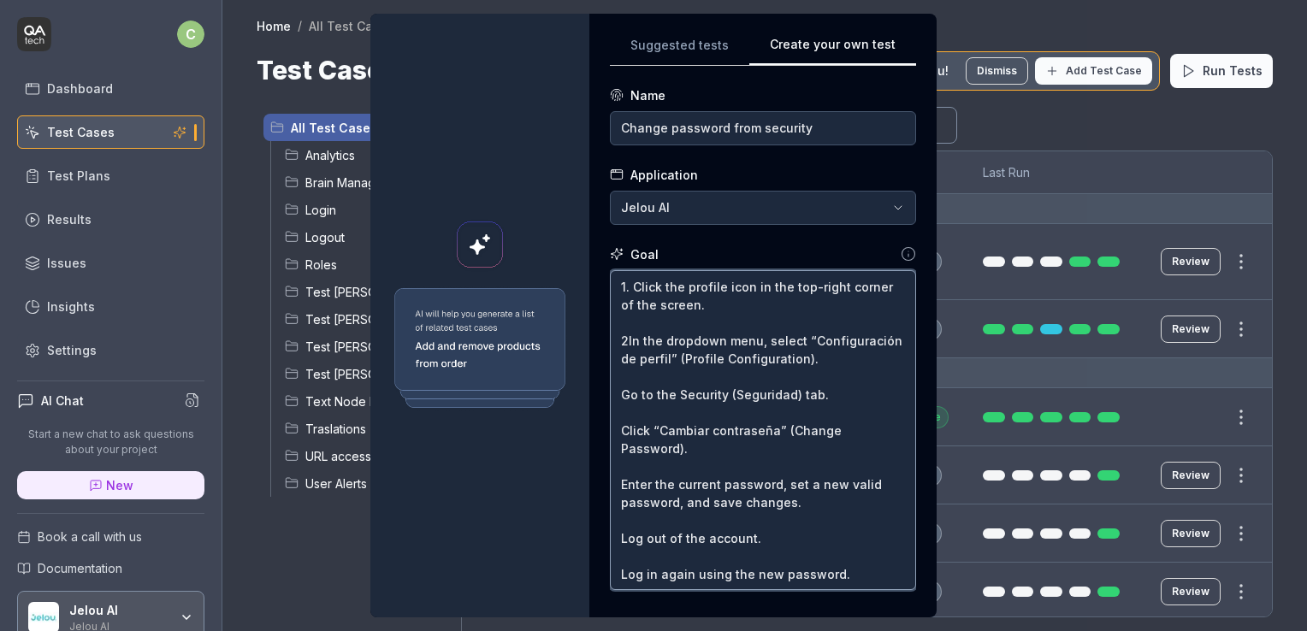
type textarea "1. Click the profile icon in the top-right corner of the screen. 2.In the dropd…"
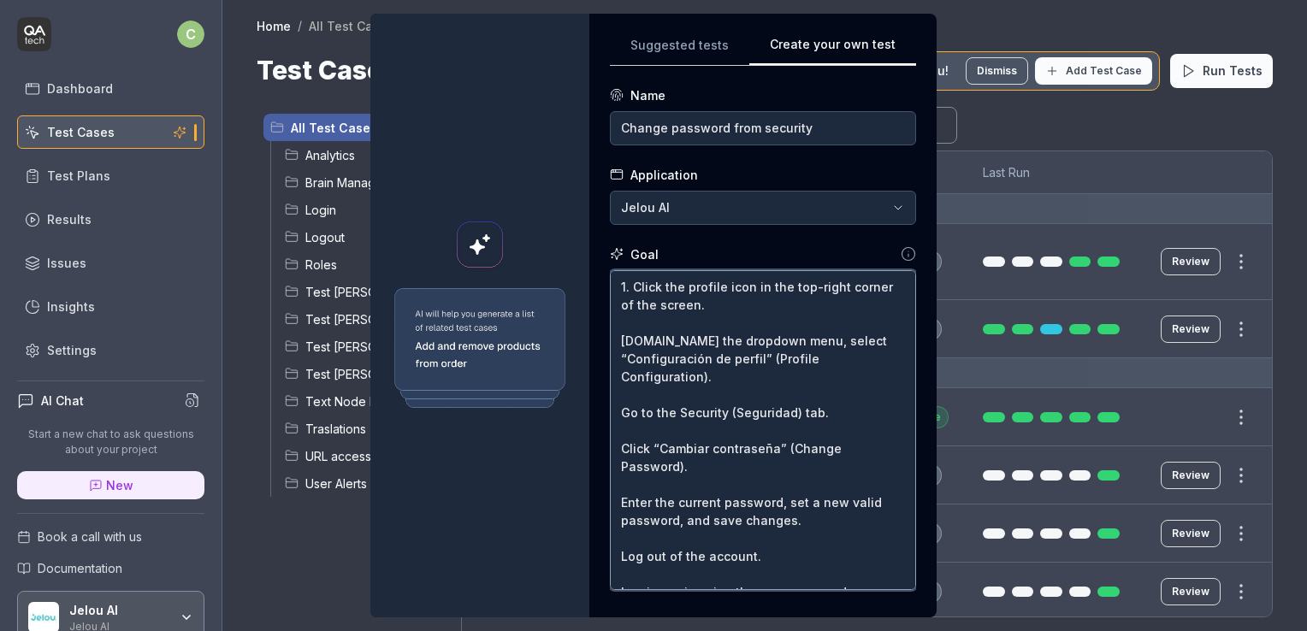
type textarea "*"
type textarea "1. Click the profile icon in the top-right corner of the screen. 2. In the drop…"
type textarea "*"
type textarea "1. Click the profile icon in the top-right corner of the screen. 2. In the drop…"
type textarea "*"
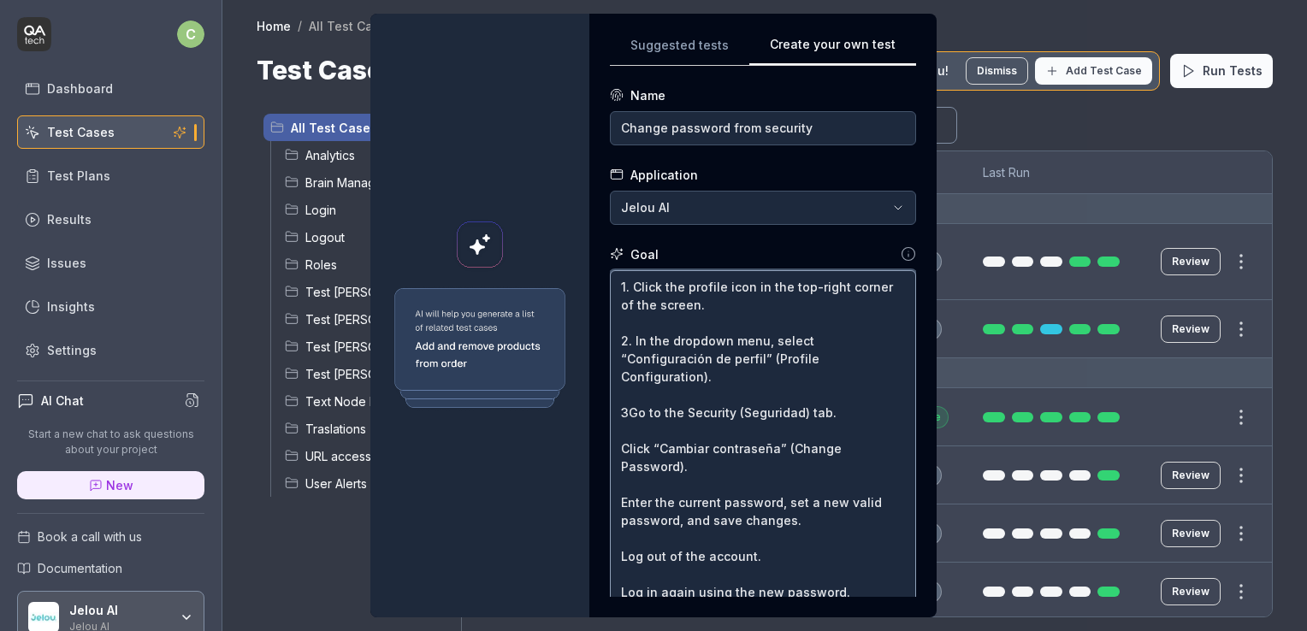
type textarea "1. Click the profile icon in the top-right corner of the screen. 2. In the drop…"
type textarea "*"
type textarea "1. Click the profile icon in the top-right corner of the screen. 2. In the drop…"
type textarea "*"
type textarea "1. Click the profile icon in the top-right corner of the screen. 2. In the drop…"
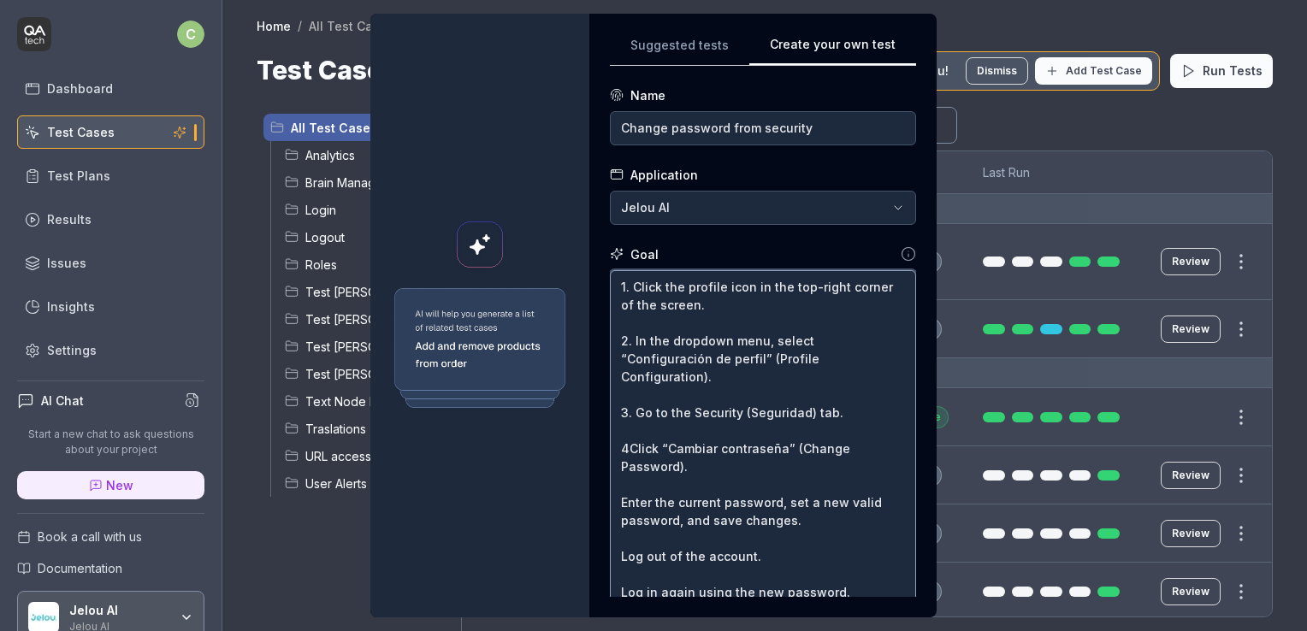
type textarea "*"
type textarea "1. Click the profile icon in the top-right corner of the screen. 2. In the drop…"
type textarea "*"
type textarea "1. Click the profile icon in the top-right corner of the screen. 2. In the drop…"
type textarea "*"
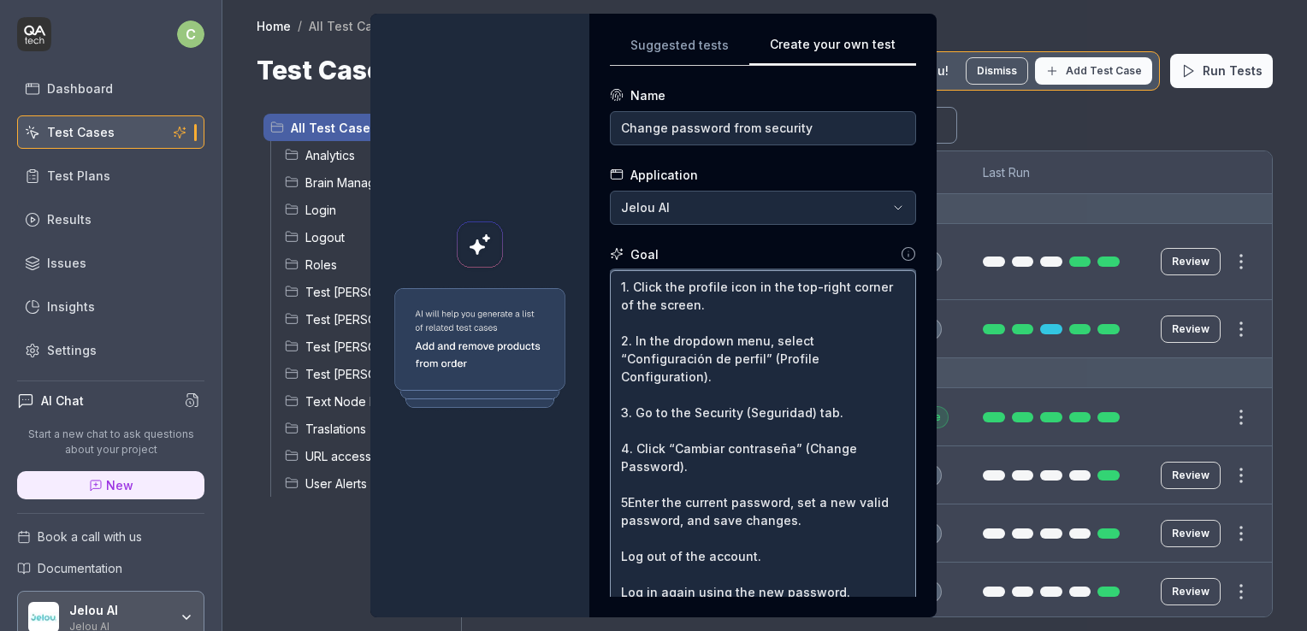
type textarea "1. Click the profile icon in the top-right corner of the screen. 2. In the drop…"
type textarea "*"
type textarea "1. Click the profile icon in the top-right corner of the screen. 2. In the drop…"
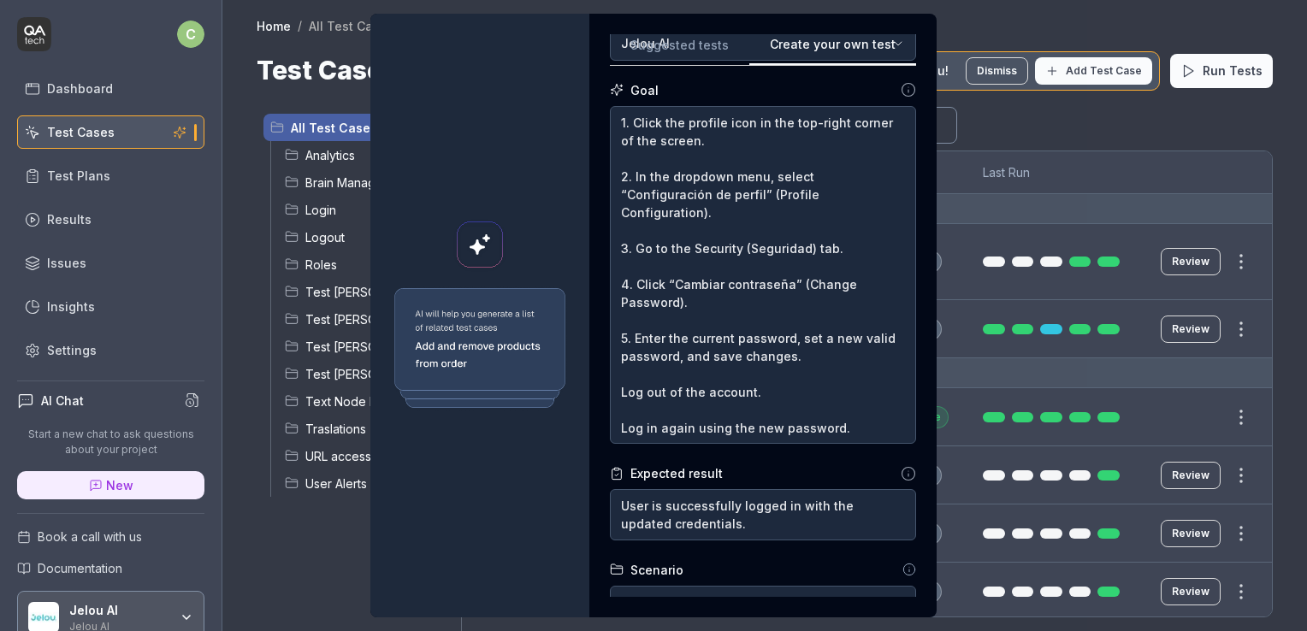
scroll to position [151, 0]
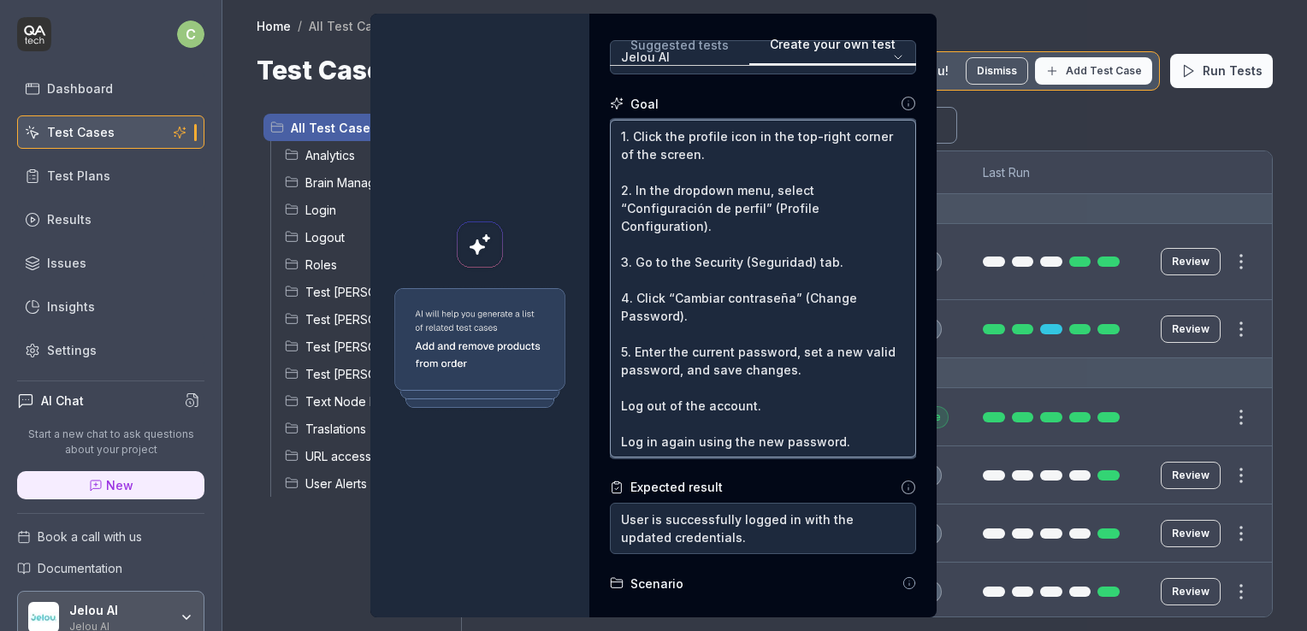
click at [613, 406] on textarea "1. Click the profile icon in the top-right corner of the screen. 2. In the drop…" at bounding box center [763, 289] width 306 height 339
type textarea "*"
type textarea "1. Click the profile icon in the top-right corner of the screen. 2. In the drop…"
type textarea "*"
type textarea "1. Click the profile icon in the top-right corner of the screen. 2. In the drop…"
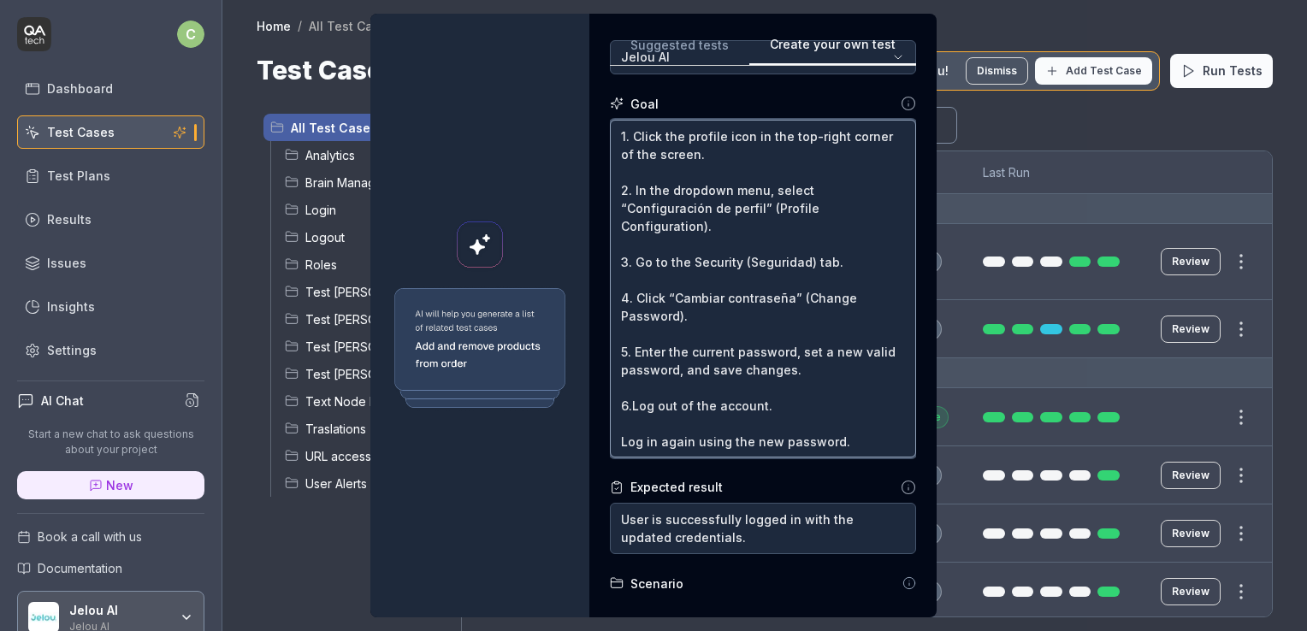
type textarea "*"
type textarea "1. Click the profile icon in the top-right corner of the screen. 2. In the drop…"
click at [613, 442] on textarea "1. Click the profile icon in the top-right corner of the screen. 2. In the drop…" at bounding box center [763, 289] width 306 height 339
type textarea "*"
type textarea "1. Click the profile icon in the top-right corner of the screen. 2. In the drop…"
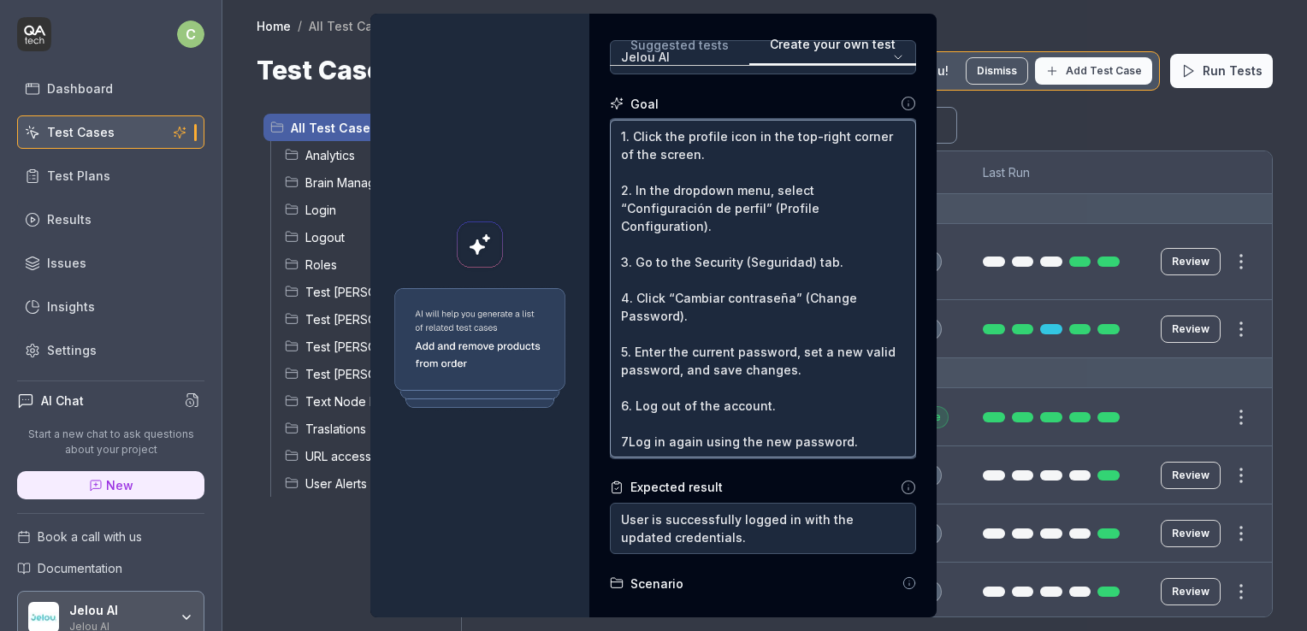
type textarea "*"
type textarea "1. Click the profile icon in the top-right corner of the screen. 2. In the drop…"
type textarea "*"
type textarea "1. Click the profile icon in the top-right corner of the screen. 2. In the drop…"
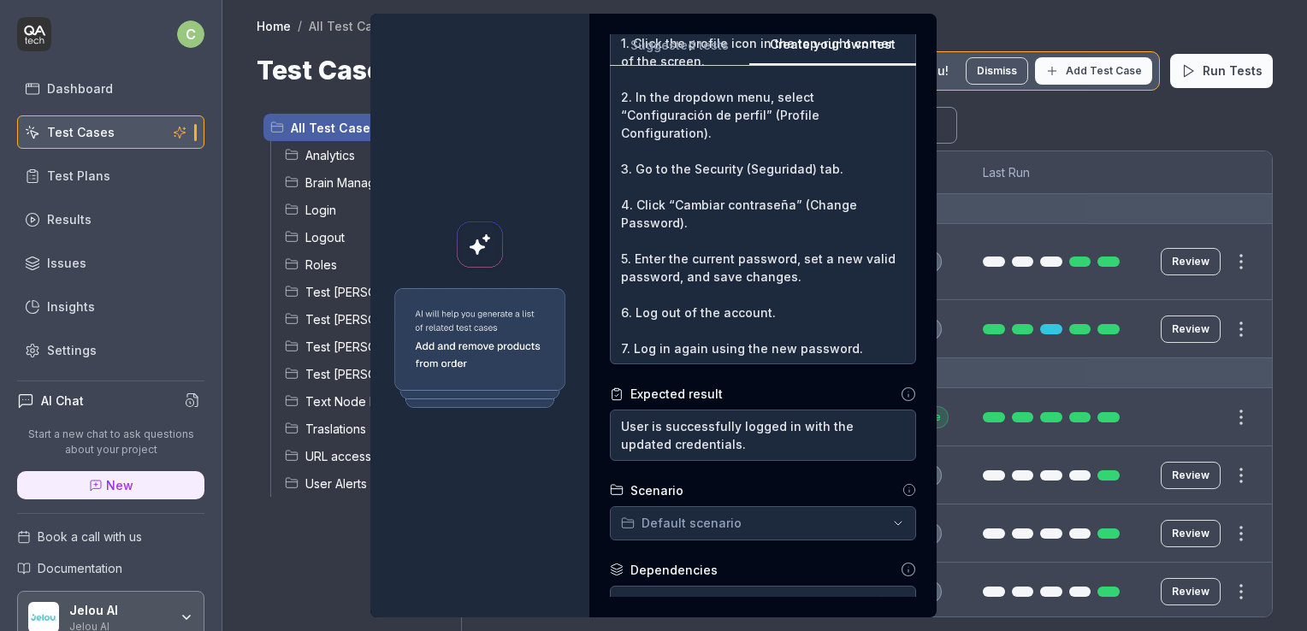
scroll to position [241, 0]
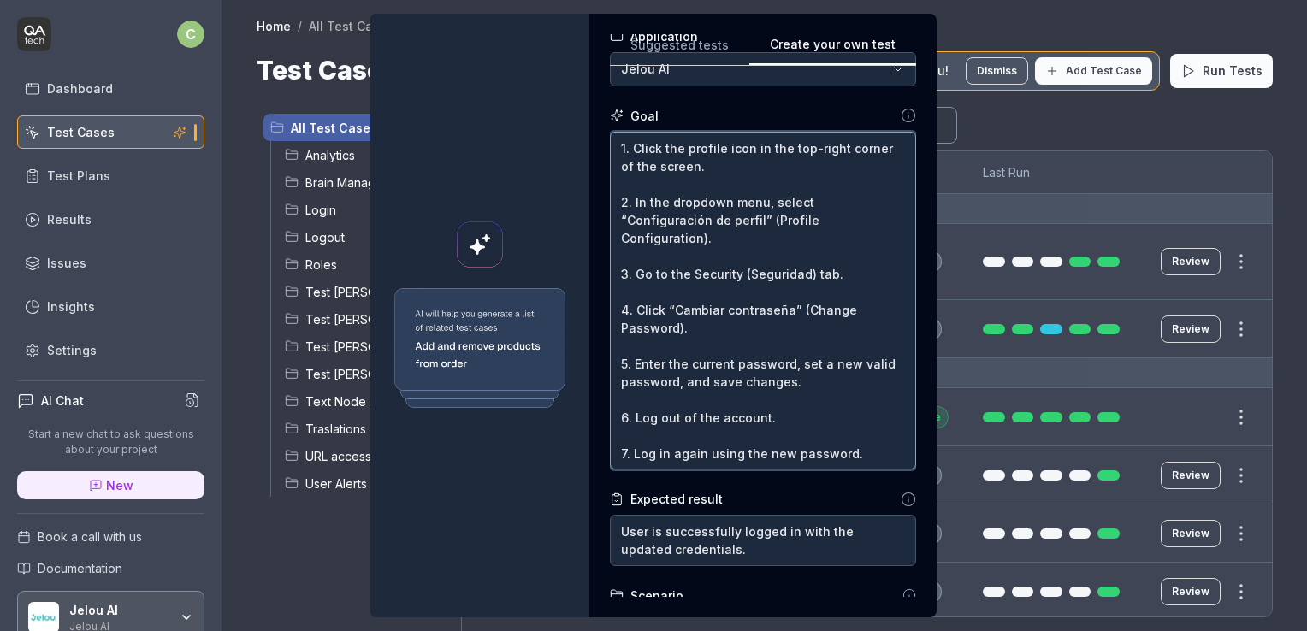
drag, startPoint x: 861, startPoint y: 357, endPoint x: 592, endPoint y: 41, distance: 414.5
click at [592, 41] on div "**********" at bounding box center [763, 316] width 347 height 604
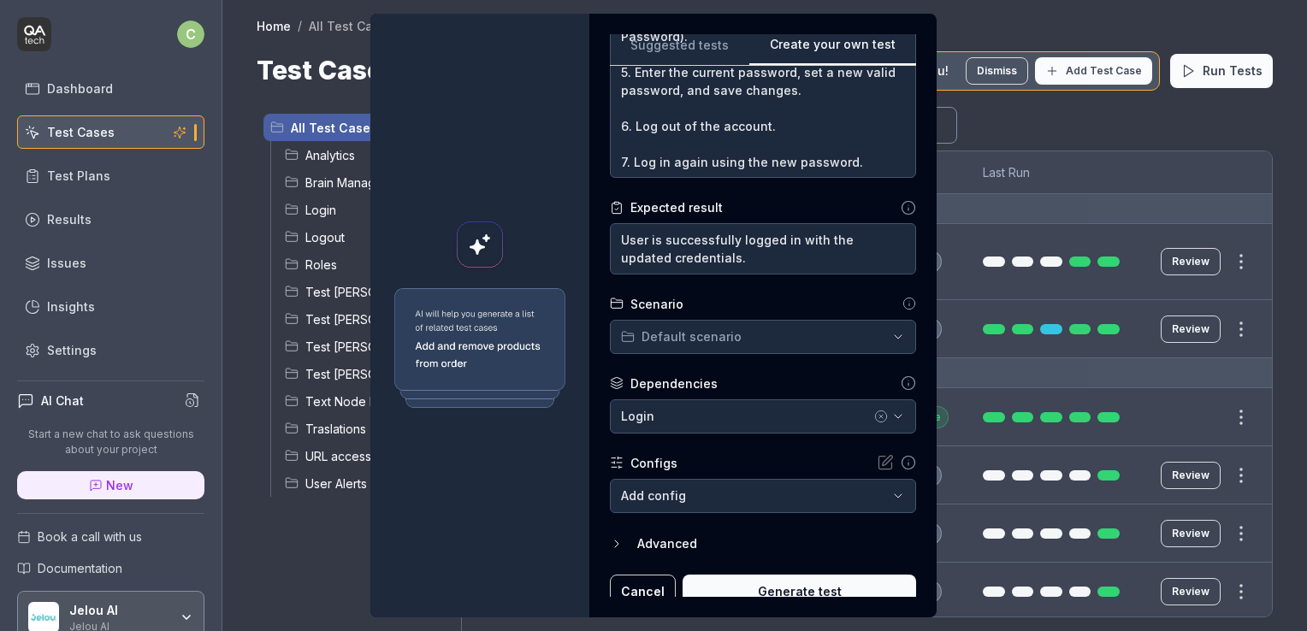
scroll to position [441, 0]
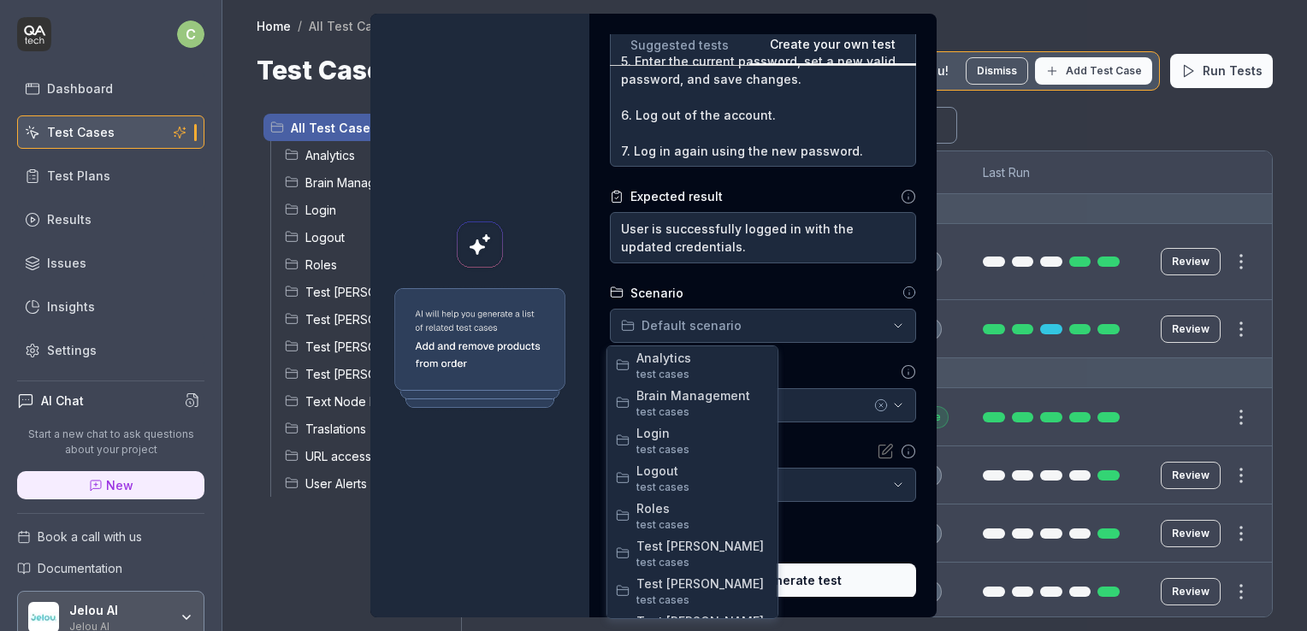
click at [738, 326] on div "**********" at bounding box center [653, 315] width 1307 height 631
click at [714, 437] on span "Login" at bounding box center [703, 433] width 133 height 18
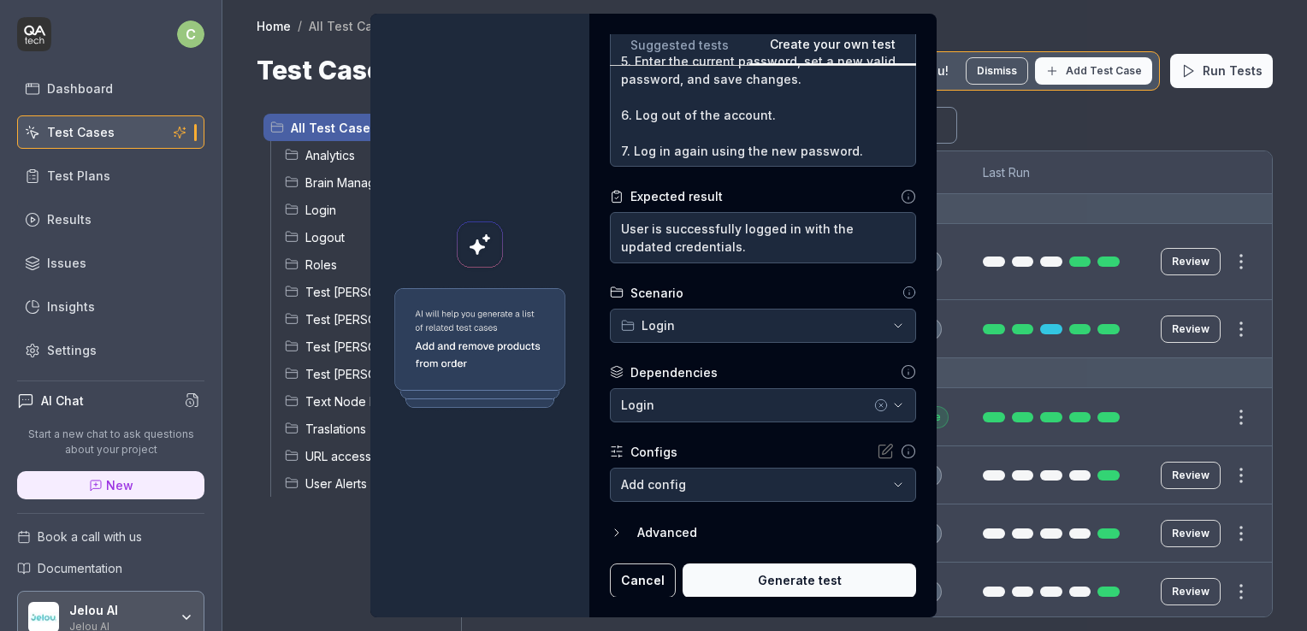
click at [785, 371] on div "Dependencies" at bounding box center [763, 373] width 306 height 18
type textarea "*"
click at [801, 488] on body "c Dashboard Test Cases Test Plans Results Issues Insights Settings AI Chat Star…" at bounding box center [653, 380] width 1307 height 760
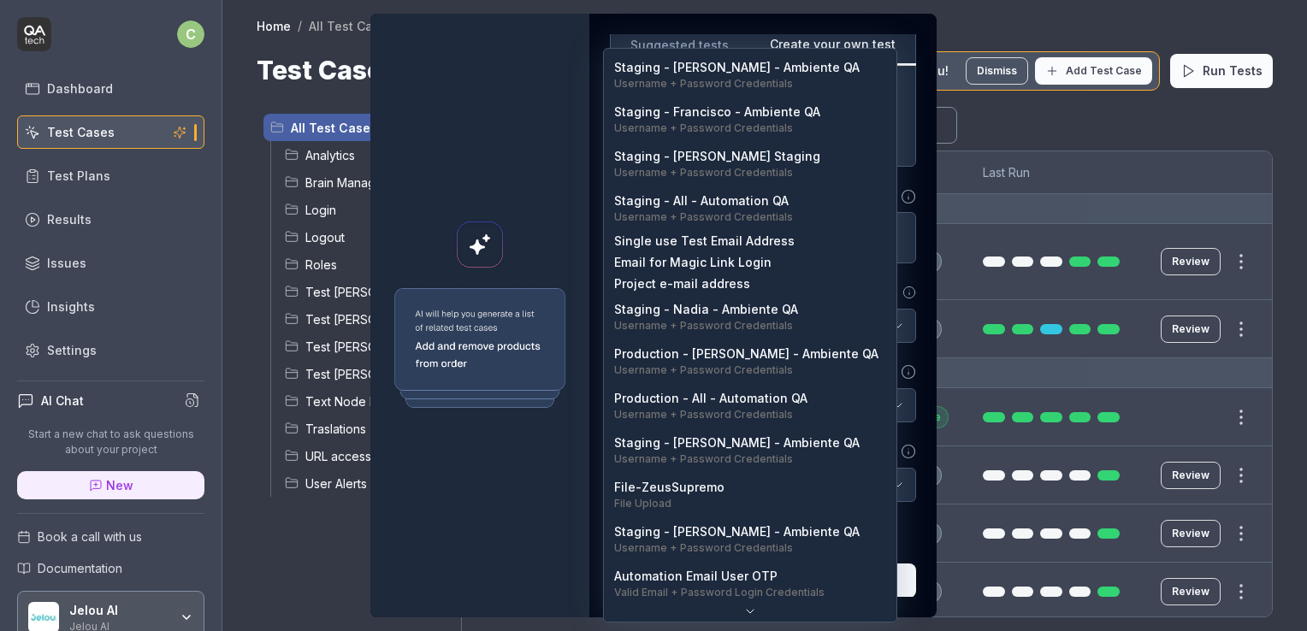
scroll to position [0, 0]
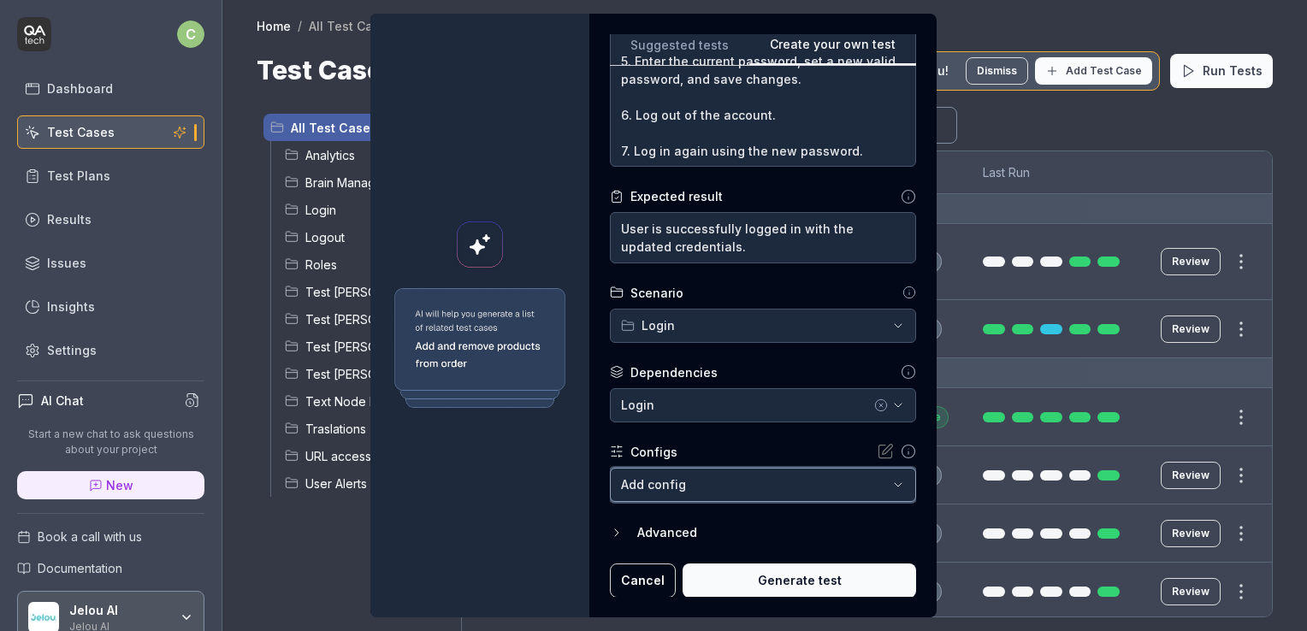
drag, startPoint x: 899, startPoint y: 430, endPoint x: 900, endPoint y: 448, distance: 18.8
click at [900, 448] on div "**********" at bounding box center [653, 315] width 1307 height 631
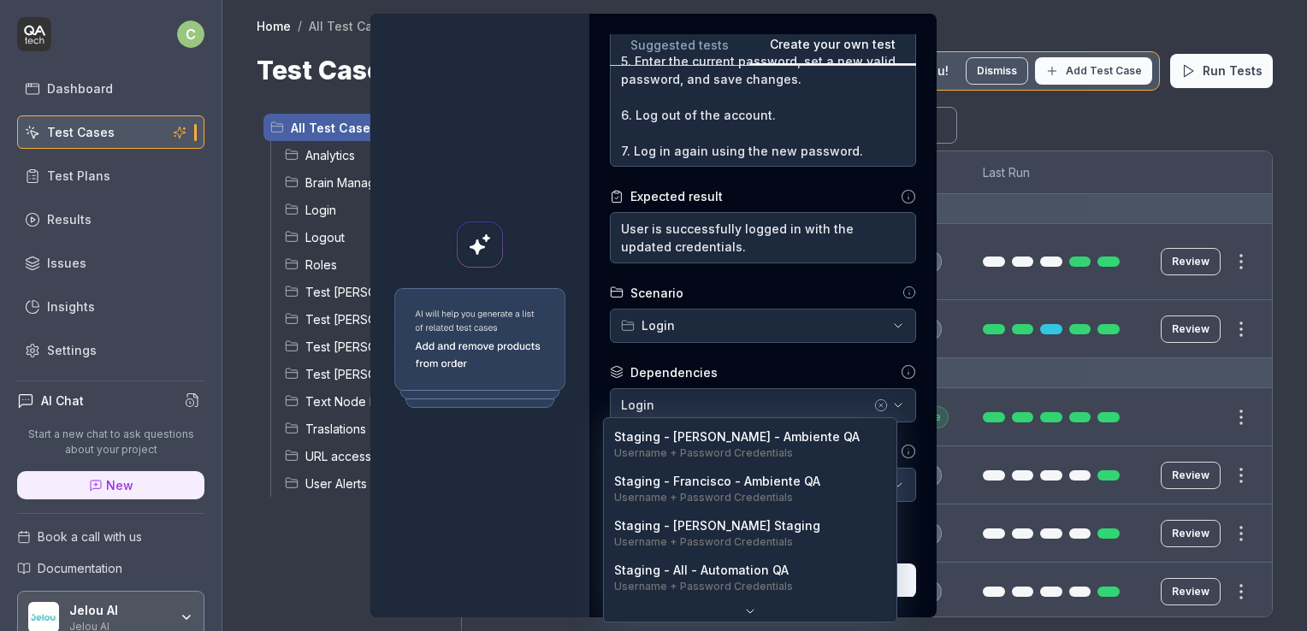
click at [856, 489] on body "c Dashboard Test Cases Test Plans Results Issues Insights Settings AI Chat Star…" at bounding box center [653, 380] width 1307 height 760
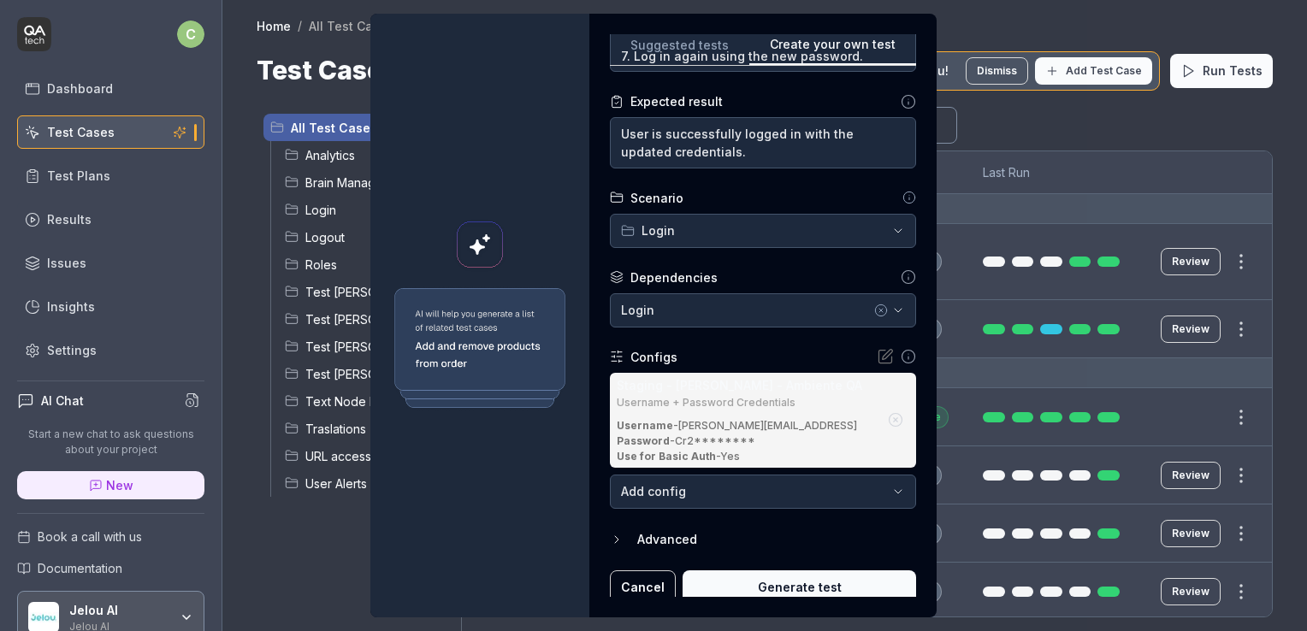
scroll to position [542, 0]
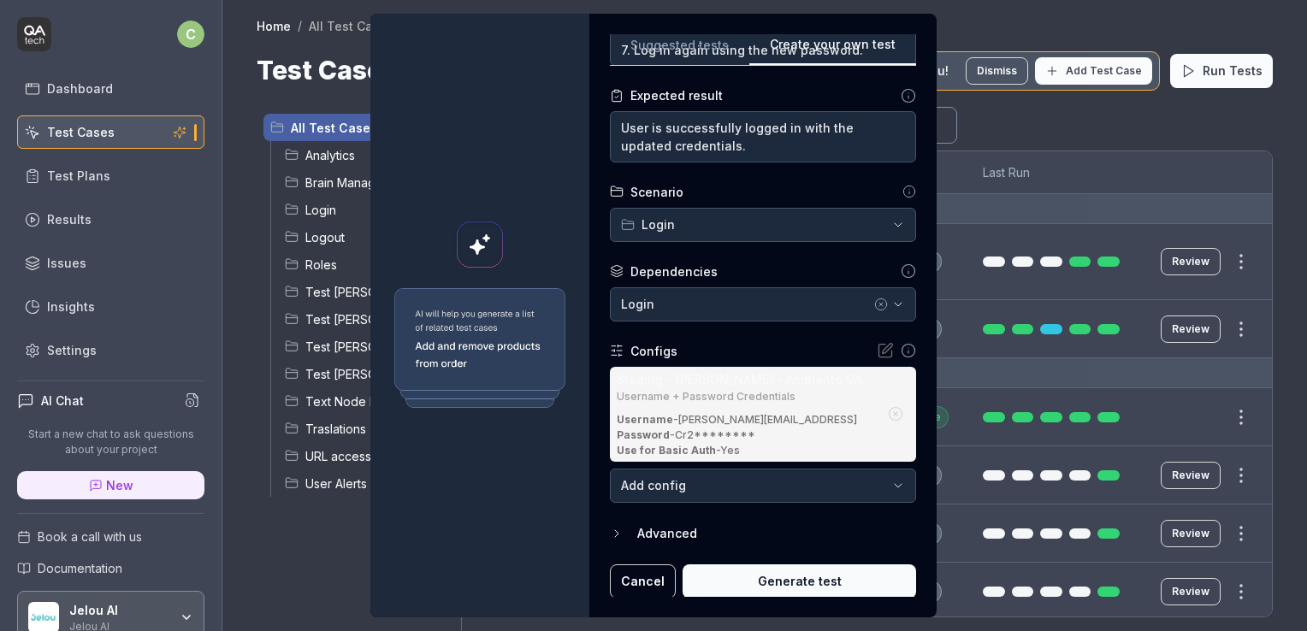
click at [613, 535] on icon "button" at bounding box center [617, 534] width 14 height 14
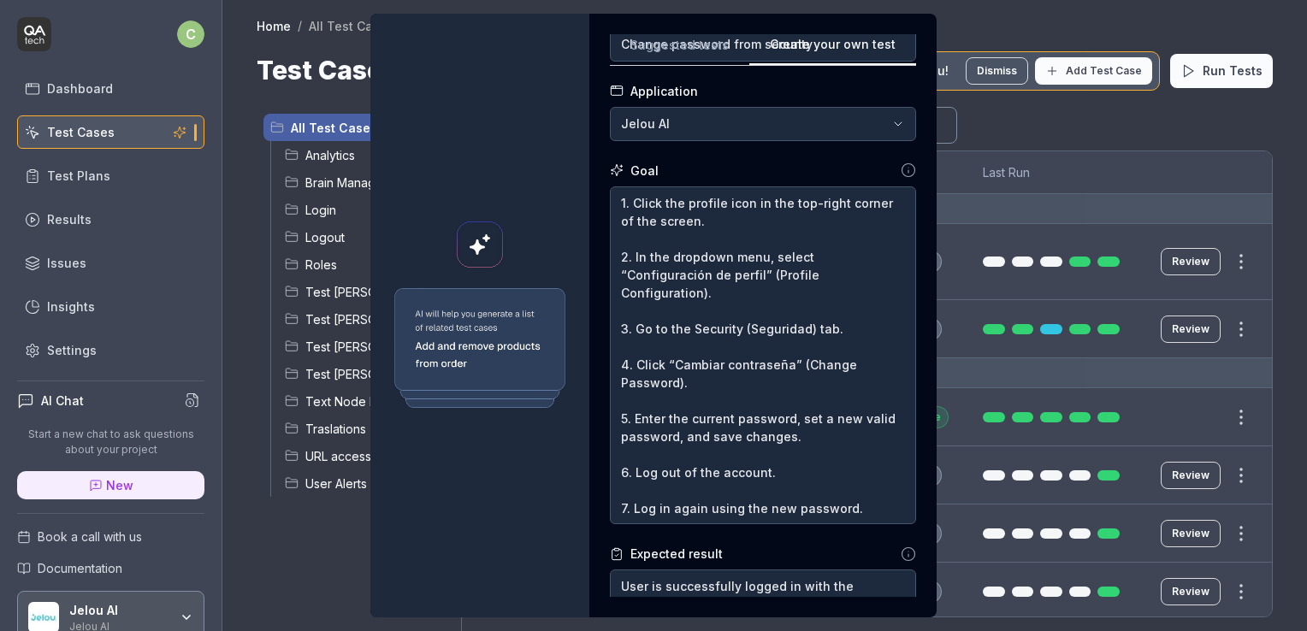
scroll to position [87, 0]
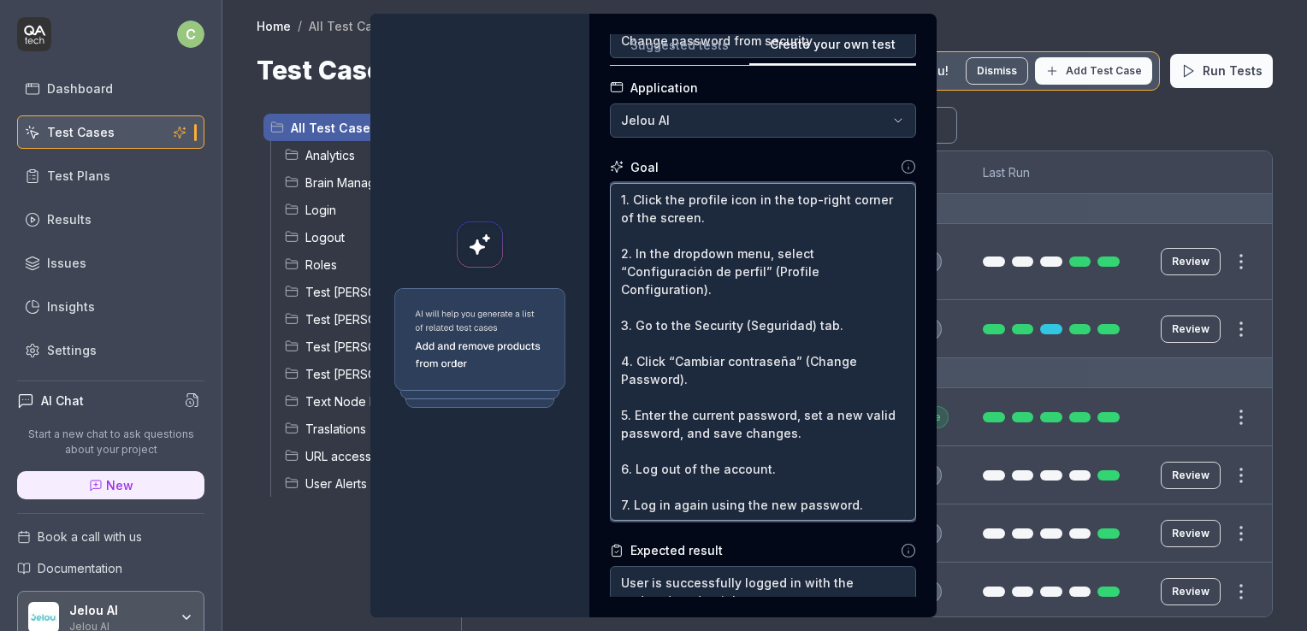
click at [744, 329] on textarea "1. Click the profile icon in the top-right corner of the screen. 2. In the drop…" at bounding box center [763, 352] width 306 height 339
click at [740, 327] on textarea "1. Click the profile icon in the top-right corner of the screen. 2. In the drop…" at bounding box center [763, 352] width 306 height 339
type textarea "*"
type textarea "1. Click the profile icon in the top-right corner of the screen. 2. In the drop…"
type textarea "*"
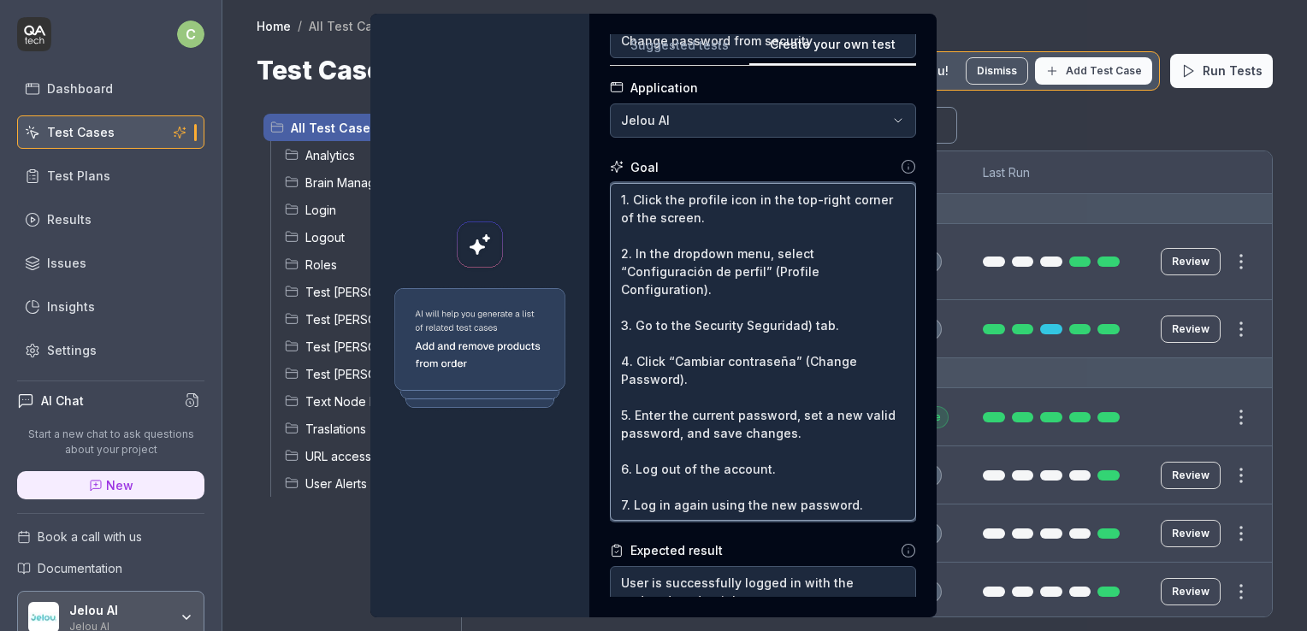
type textarea "1. Click the profile icon in the top-right corner of the screen. 2. In the drop…"
type textarea "*"
type textarea "1. Click the profile icon in the top-right corner of the screen. 2. In the drop…"
type textarea "*"
type textarea "1. Click the profile icon in the top-right corner of the screen. 2. In the drop…"
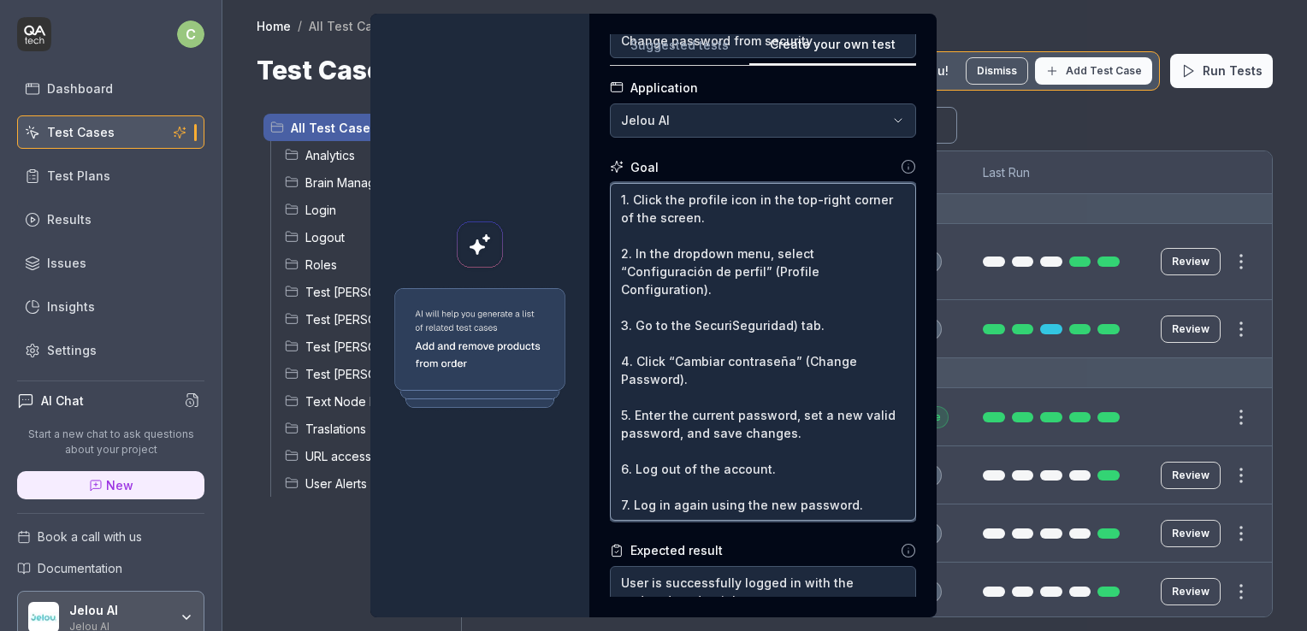
type textarea "*"
type textarea "1. Click the profile icon in the top-right corner of the screen. 2. In the drop…"
type textarea "*"
type textarea "1. Click the profile icon in the top-right corner of the screen. 2. In the drop…"
type textarea "*"
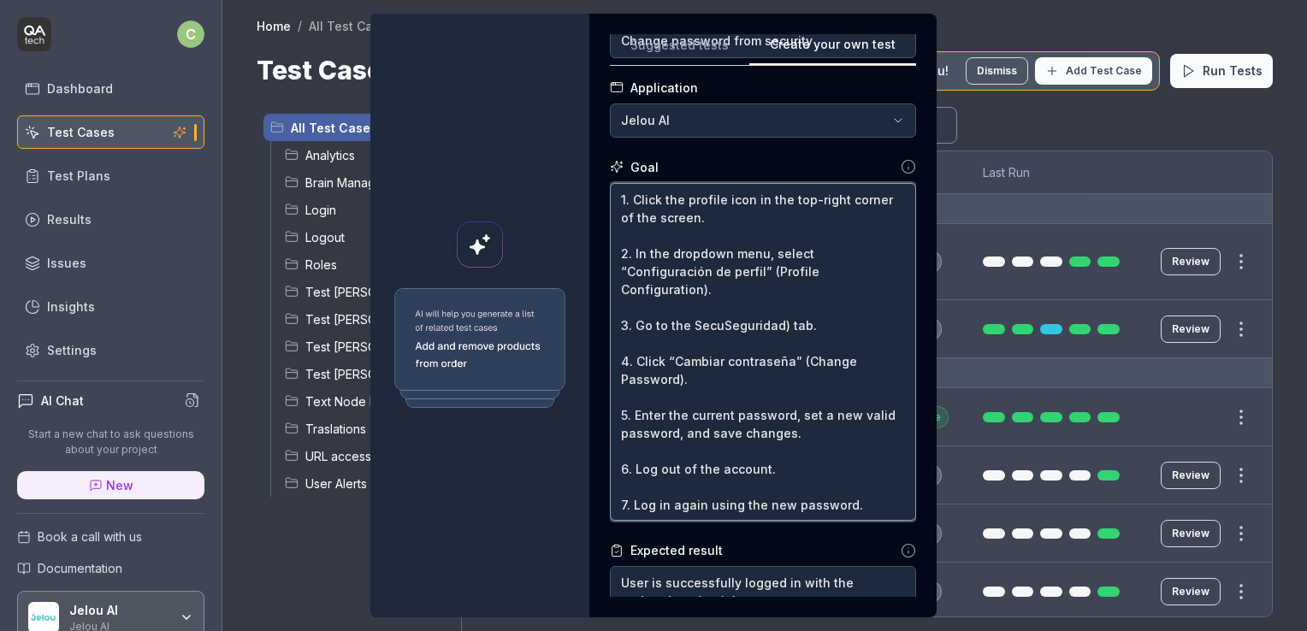
type textarea "1. Click the profile icon in the top-right corner of the screen. 2. In the drop…"
type textarea "*"
type textarea "1. Click the profile icon in the top-right corner of the screen. 2. In the drop…"
type textarea "*"
type textarea "1. Click the profile icon in the top-right corner of the screen. 2. In the drop…"
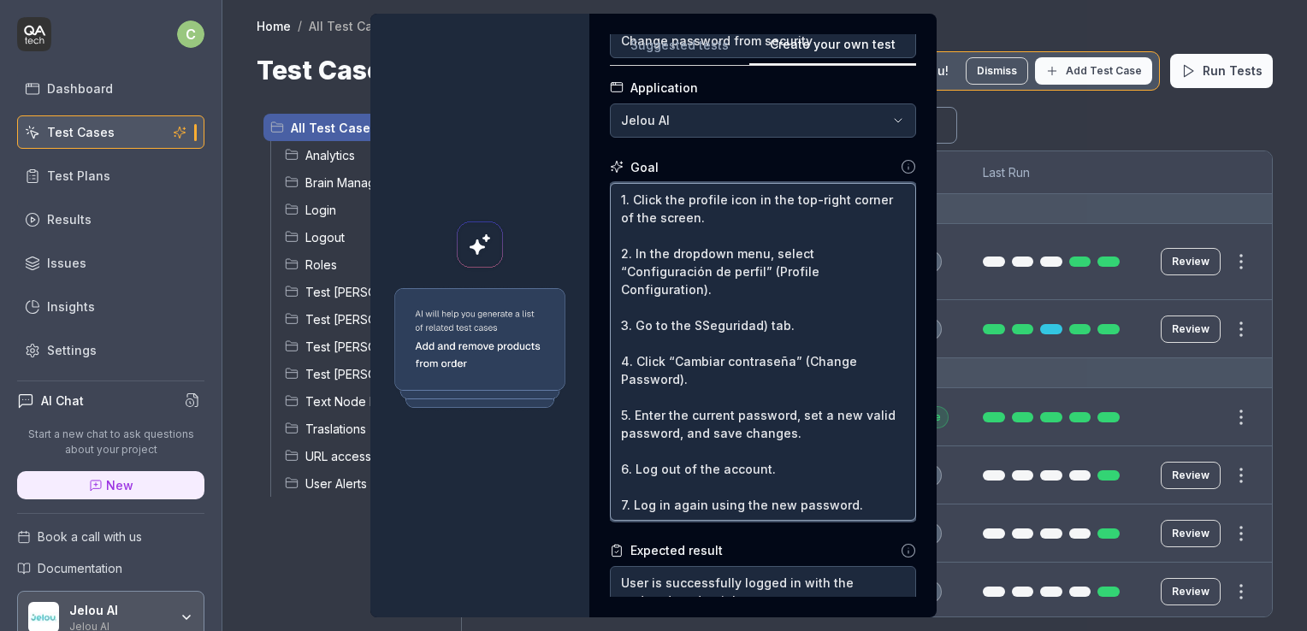
type textarea "*"
type textarea "1. Click the profile icon in the top-right corner of the screen. 2. In the drop…"
type textarea "*"
type textarea "1. Click the profile icon in the top-right corner of the screen. 2. In the drop…"
type textarea "*"
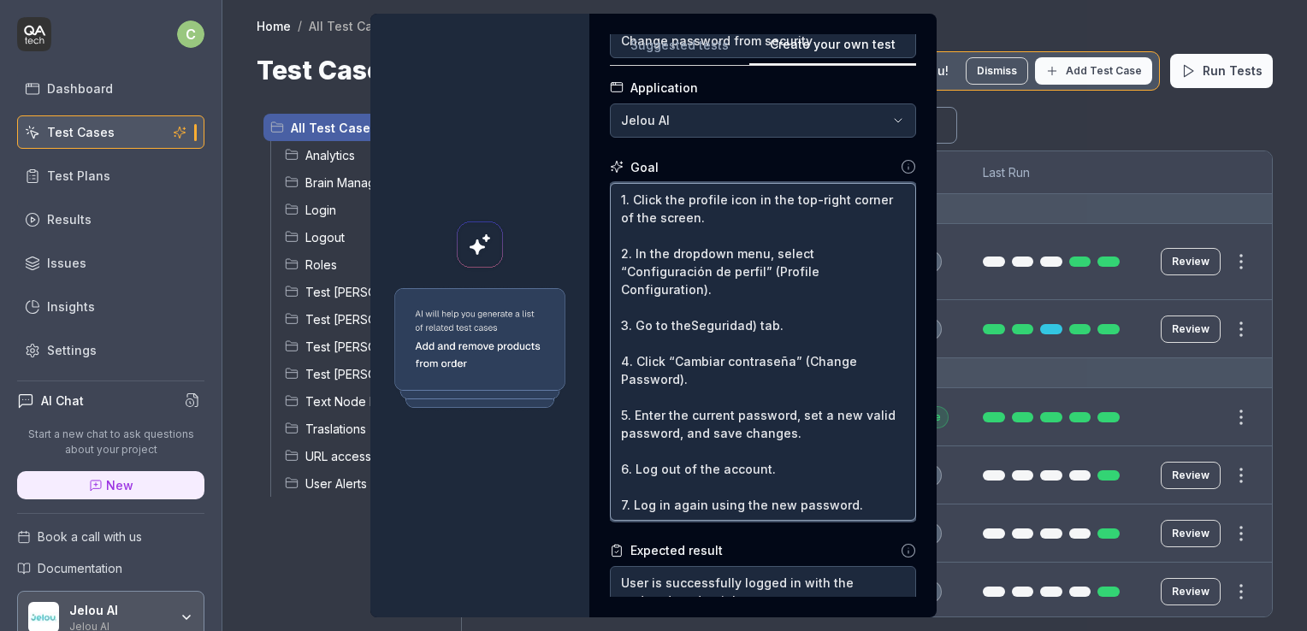
type textarea "1. Click the profile icon in the top-right corner of the screen. 2. In the drop…"
type textarea "*"
type textarea "1. Click the profile icon in the top-right corner of the screen. 2. In the drop…"
click at [748, 323] on textarea "1. Click the profile icon in the top-right corner of the screen. 2. In the drop…" at bounding box center [763, 352] width 306 height 339
type textarea "*"
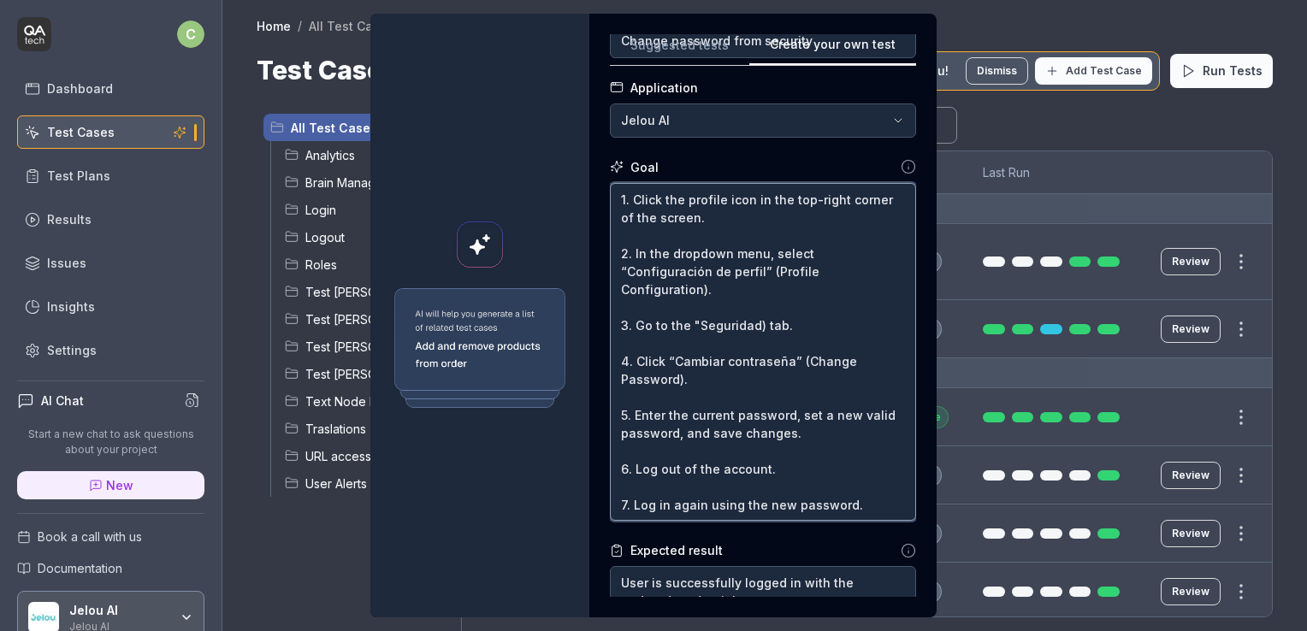
type textarea "1. Click the profile icon in the top-right corner of the screen. 2. In the drop…"
click at [756, 327] on textarea "1. Click the profile icon in the top-right corner of the screen. 2. In the drop…" at bounding box center [763, 352] width 306 height 339
type textarea "*"
type textarea "1. Click the profile icon in the top-right corner of the screen. 2. In the drop…"
type textarea "*"
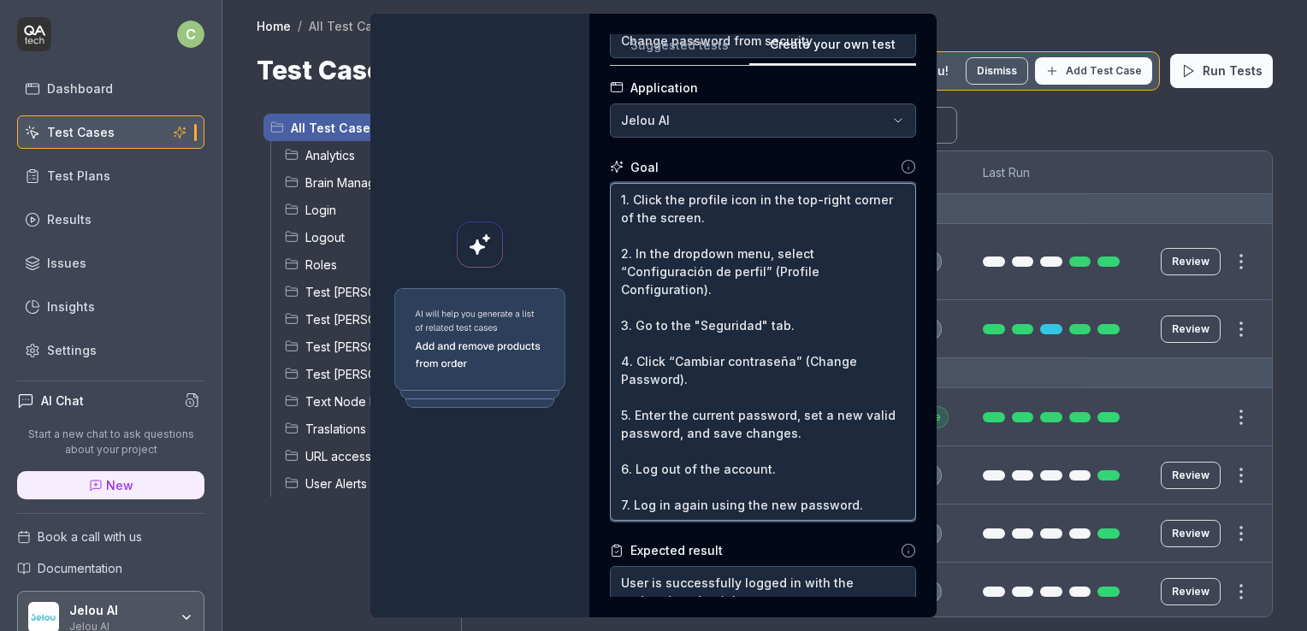
type textarea "1. Click the profile icon in the top-right corner of the screen. 2. In the drop…"
type textarea "*"
type textarea "1. Click the profile icon in the top-right corner of the screen. 2. In the drop…"
type textarea "*"
type textarea "1. Click the profile icon in the top-right corner of the screen. 2. In the drop…"
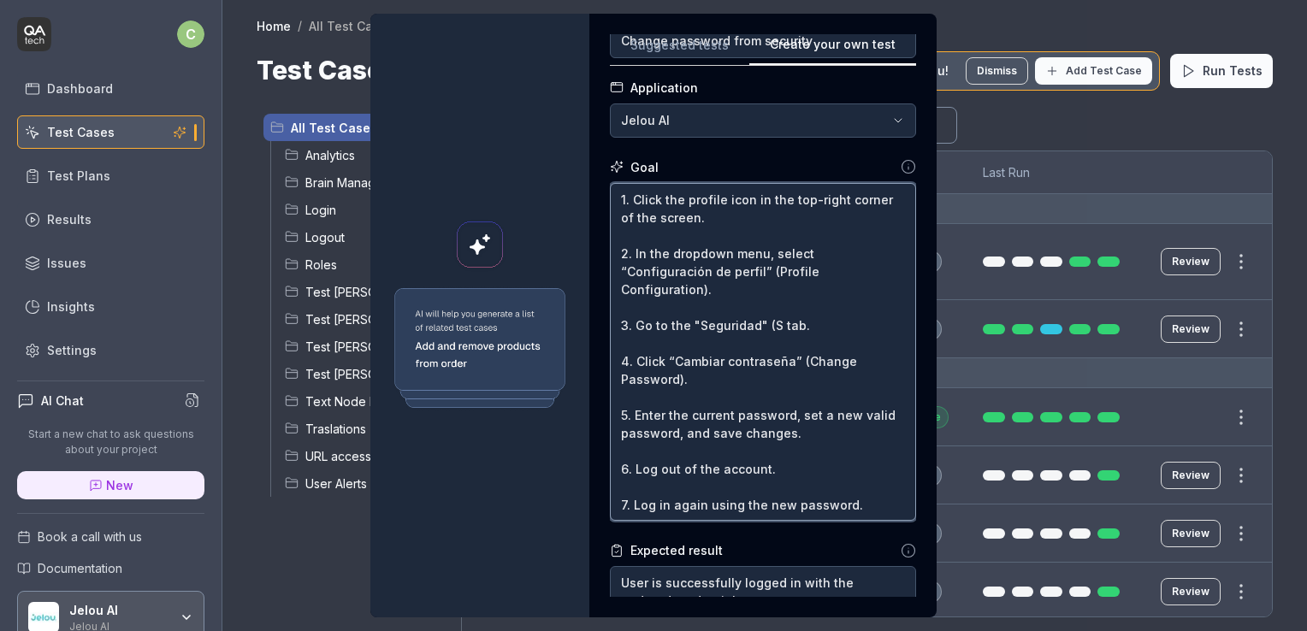
type textarea "*"
type textarea "1. Click the profile icon in the top-right corner of the screen. 2. In the drop…"
type textarea "*"
type textarea "1. Click the profile icon in the top-right corner of the screen. 2. In the drop…"
type textarea "*"
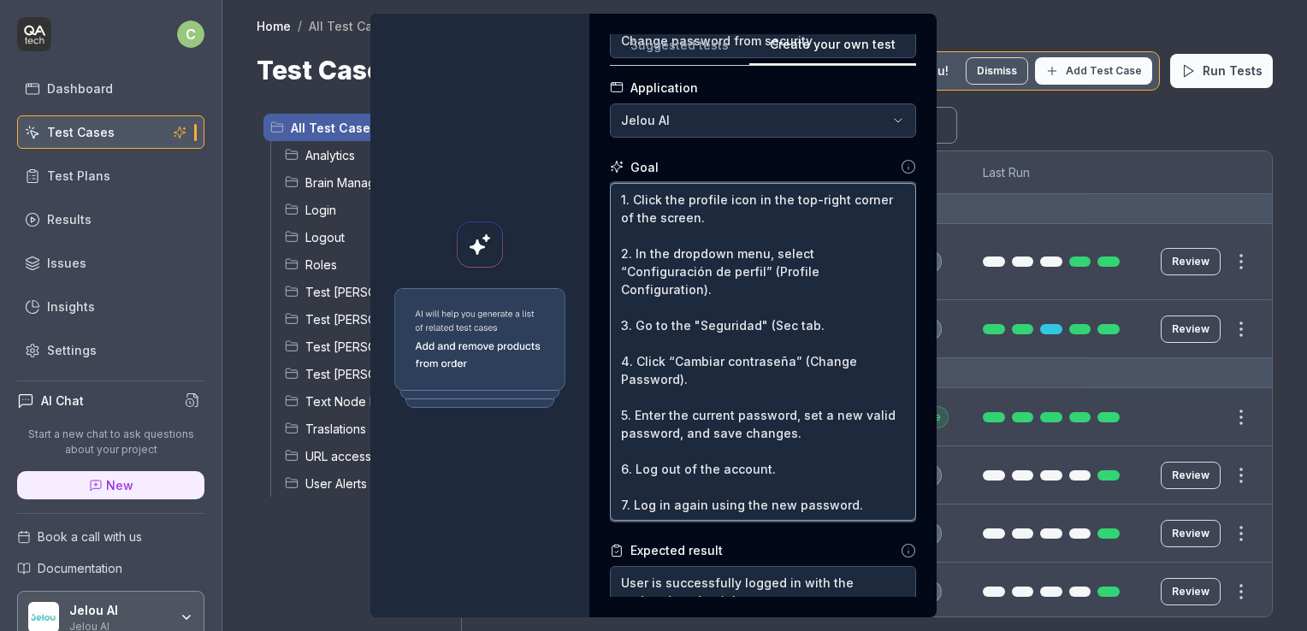
type textarea "1. Click the profile icon in the top-right corner of the screen. 2. In the drop…"
type textarea "*"
type textarea "1. Click the profile icon in the top-right corner of the screen. 2. In the drop…"
type textarea "*"
type textarea "1. Click the profile icon in the top-right corner of the screen. 2. In the drop…"
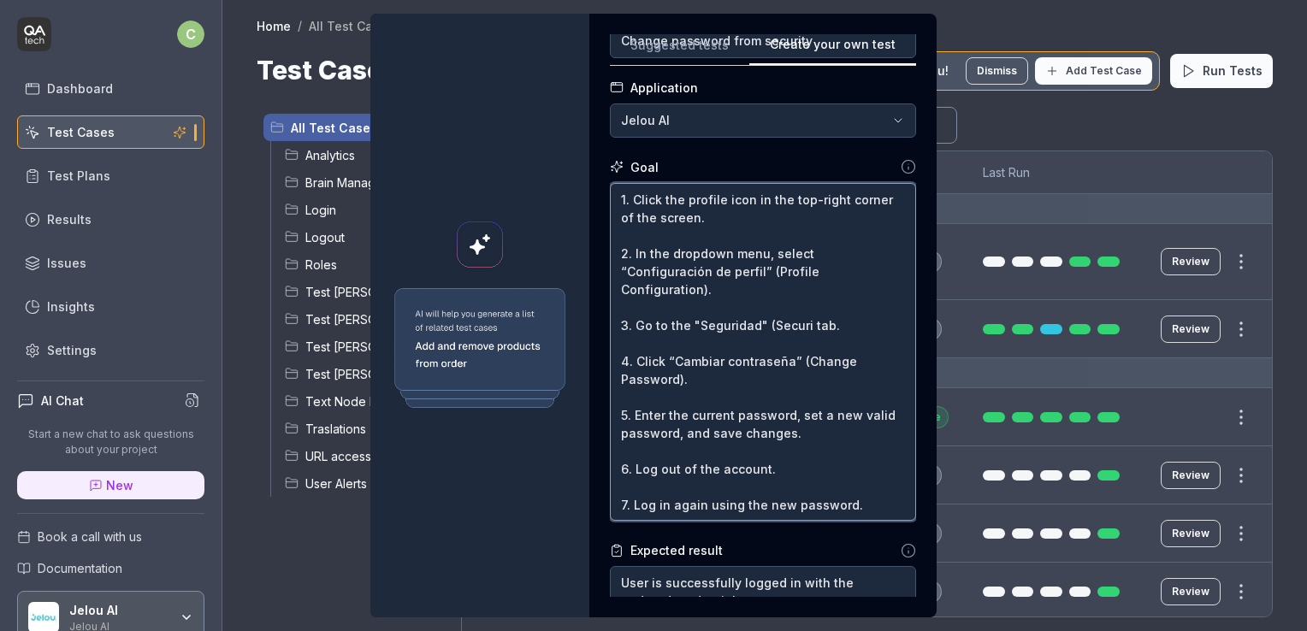
type textarea "*"
type textarea "1. Click the profile icon in the top-right corner of the screen. 2. In the drop…"
type textarea "*"
type textarea "1. Click the profile icon in the top-right corner of the screen. 2. In the drop…"
type textarea "*"
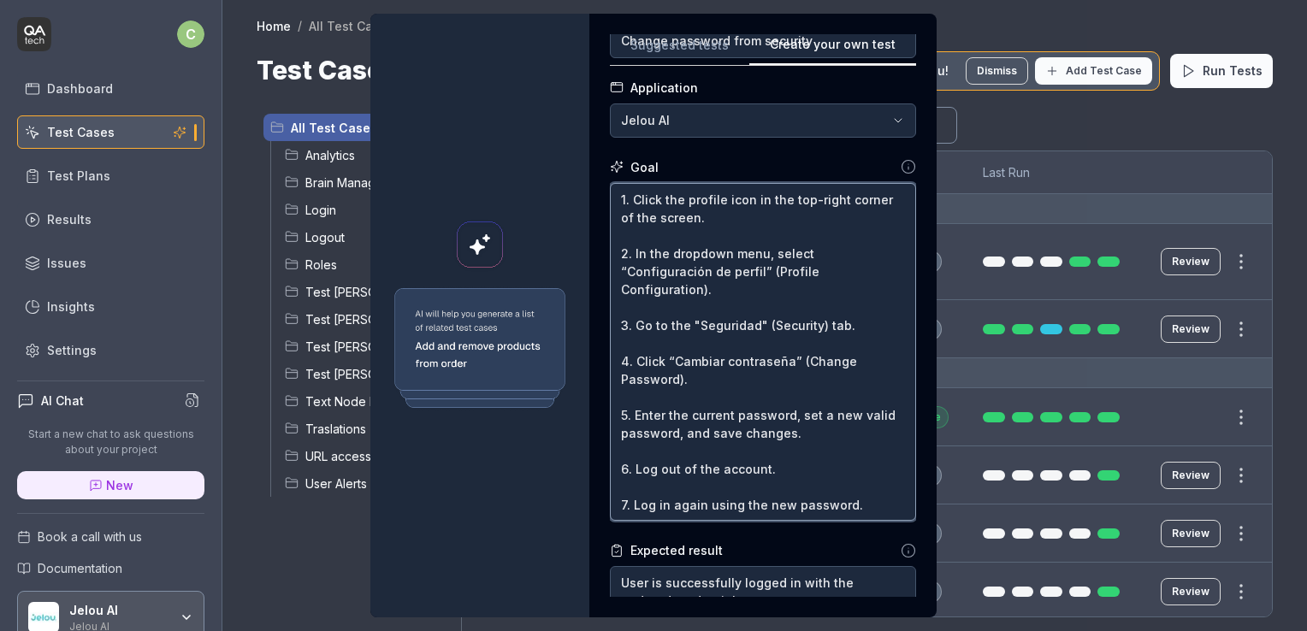
type textarea "1. Click the profile icon in the top-right corner of the screen. 2. In the drop…"
type textarea "*"
type textarea "1. Click the profile icon in the top-right corner of the screen. 2. In the drop…"
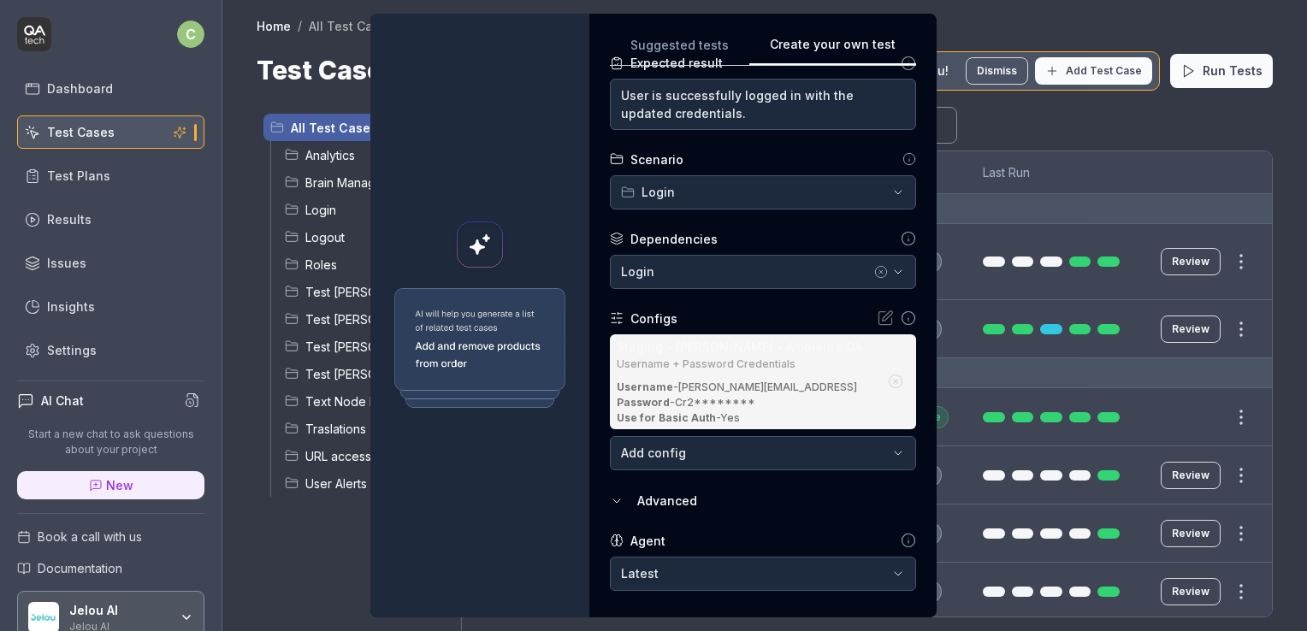
scroll to position [577, 0]
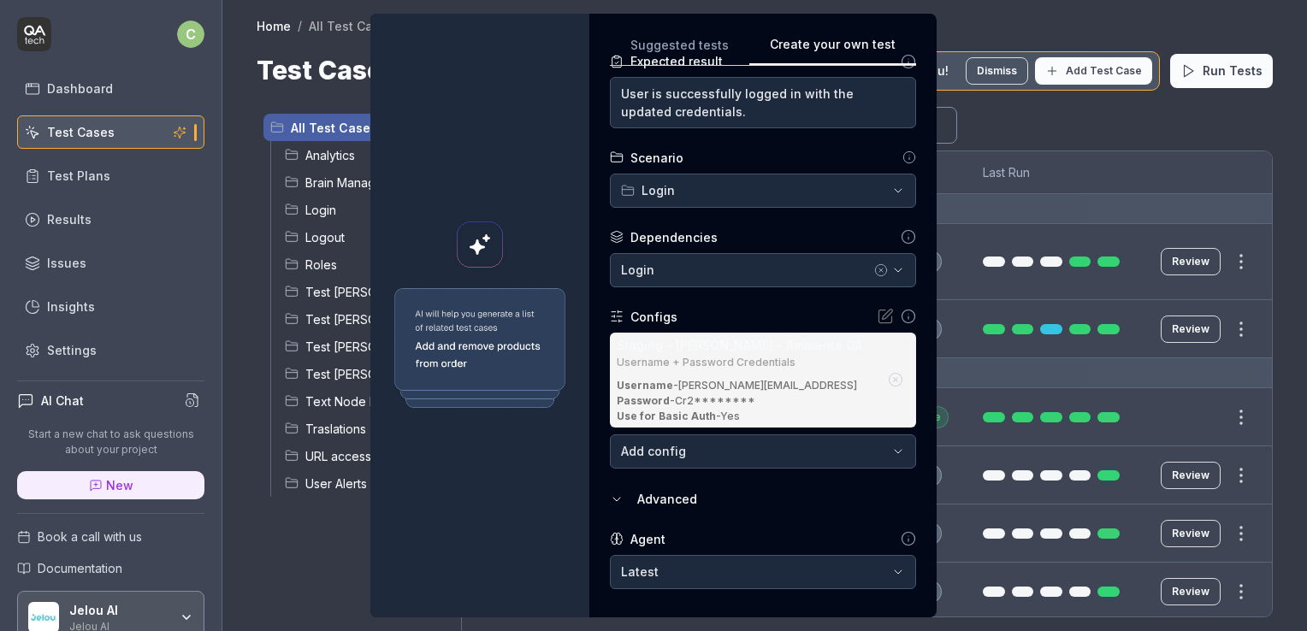
click at [883, 317] on icon at bounding box center [888, 315] width 10 height 10
click at [883, 316] on icon at bounding box center [888, 315] width 10 height 10
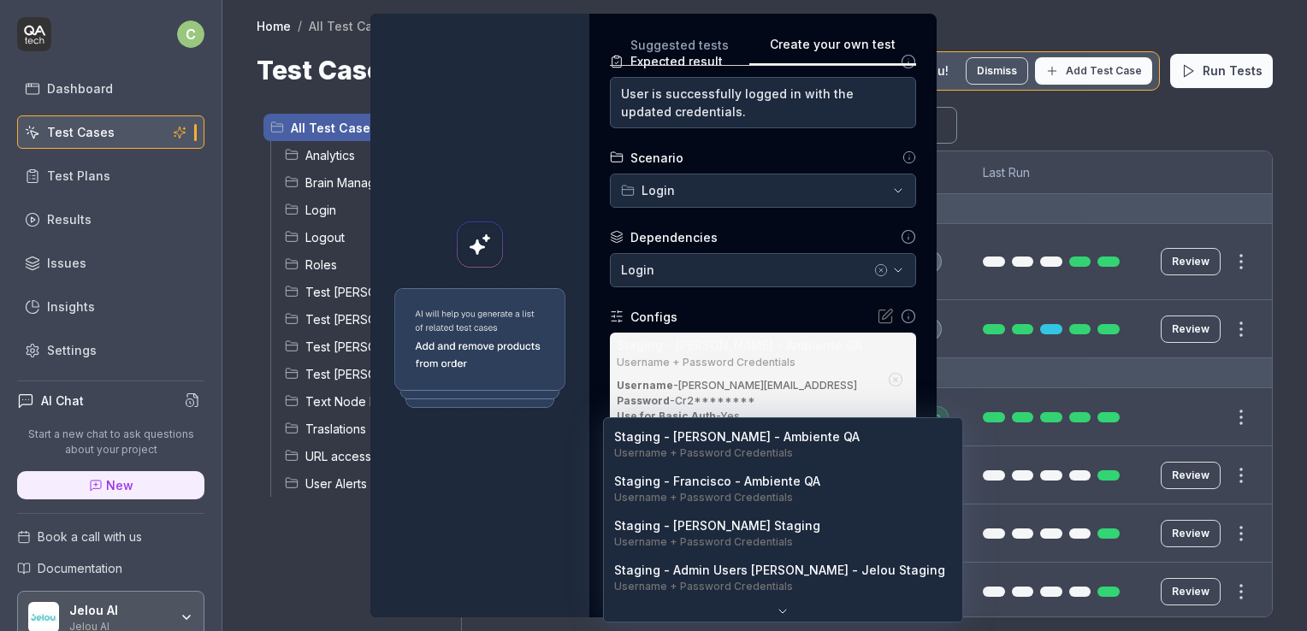
click at [756, 447] on body "c Dashboard Test Cases Test Plans Results Issues Insights Settings AI Chat Star…" at bounding box center [653, 380] width 1307 height 760
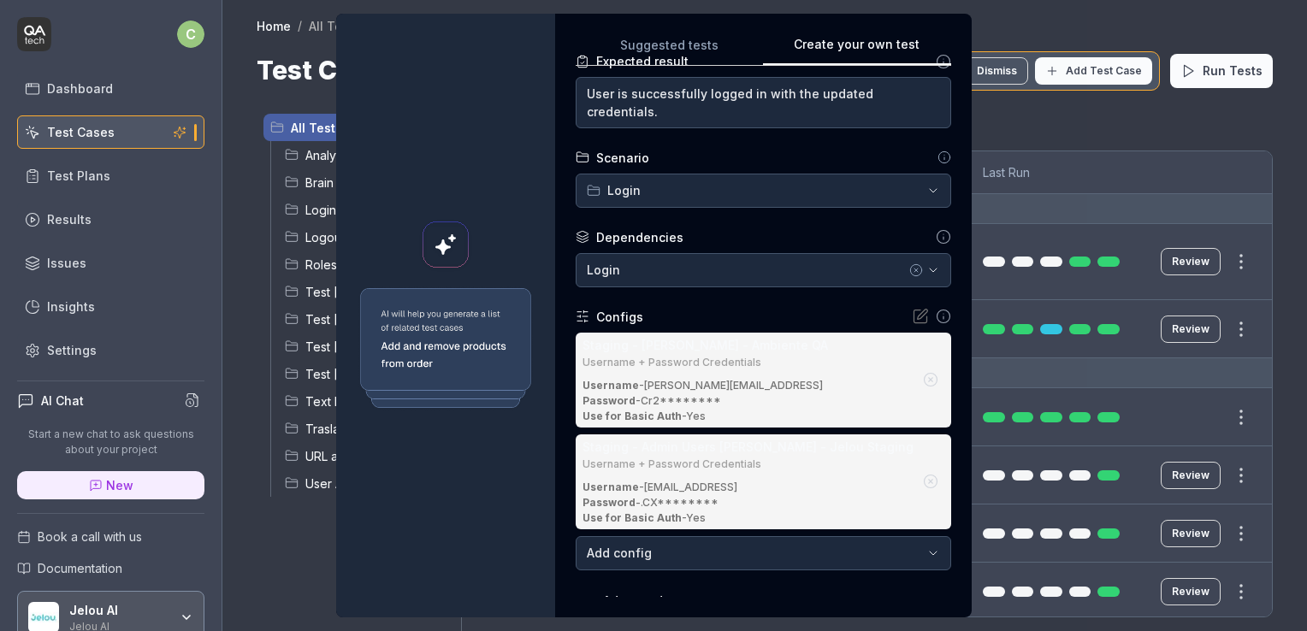
click at [590, 318] on icon at bounding box center [583, 317] width 14 height 14
click at [912, 321] on icon at bounding box center [920, 316] width 17 height 17
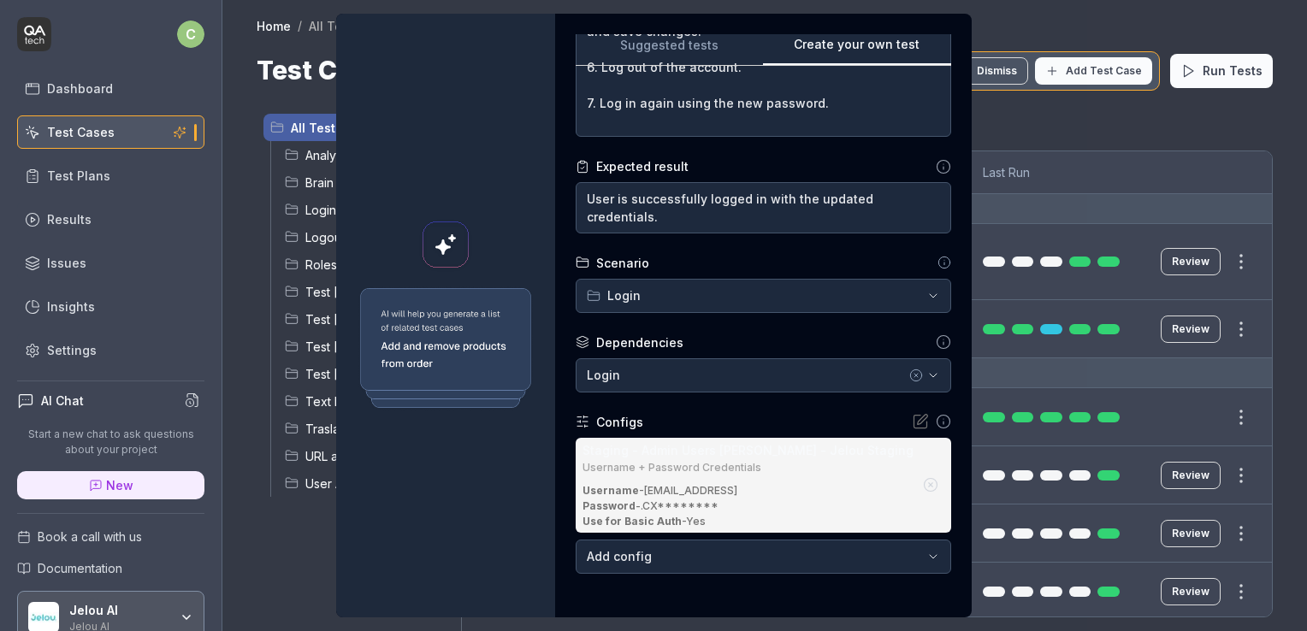
scroll to position [452, 0]
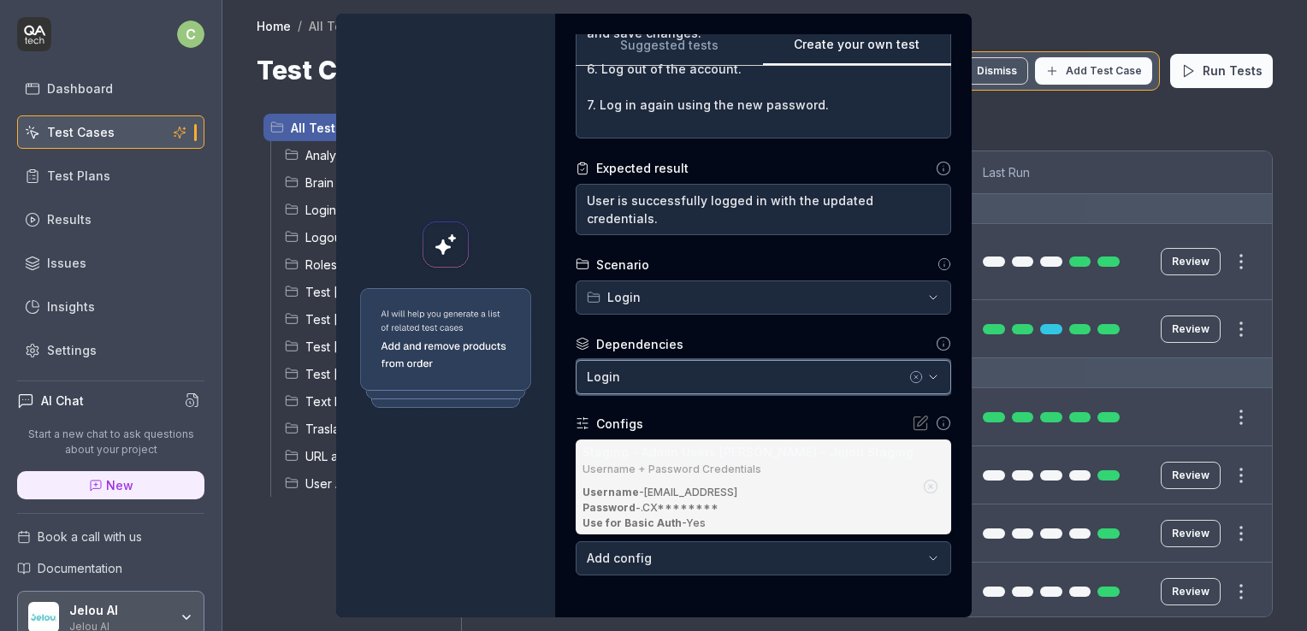
click at [794, 364] on button "Login" at bounding box center [764, 377] width 376 height 34
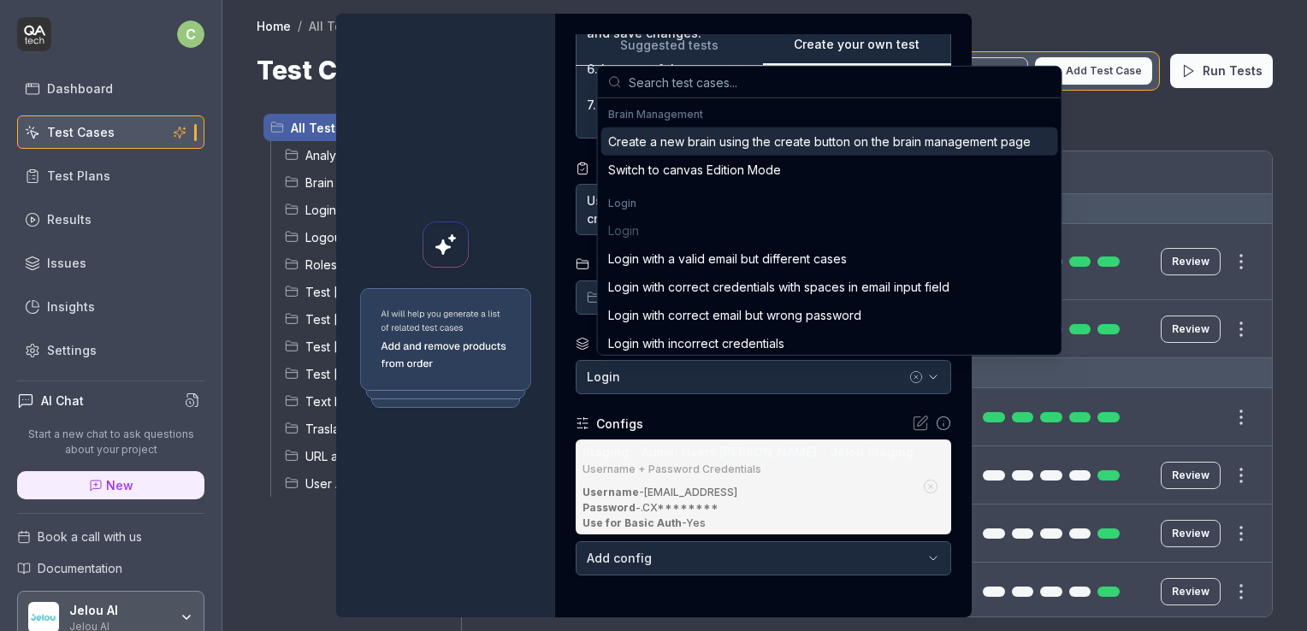
type textarea "*"
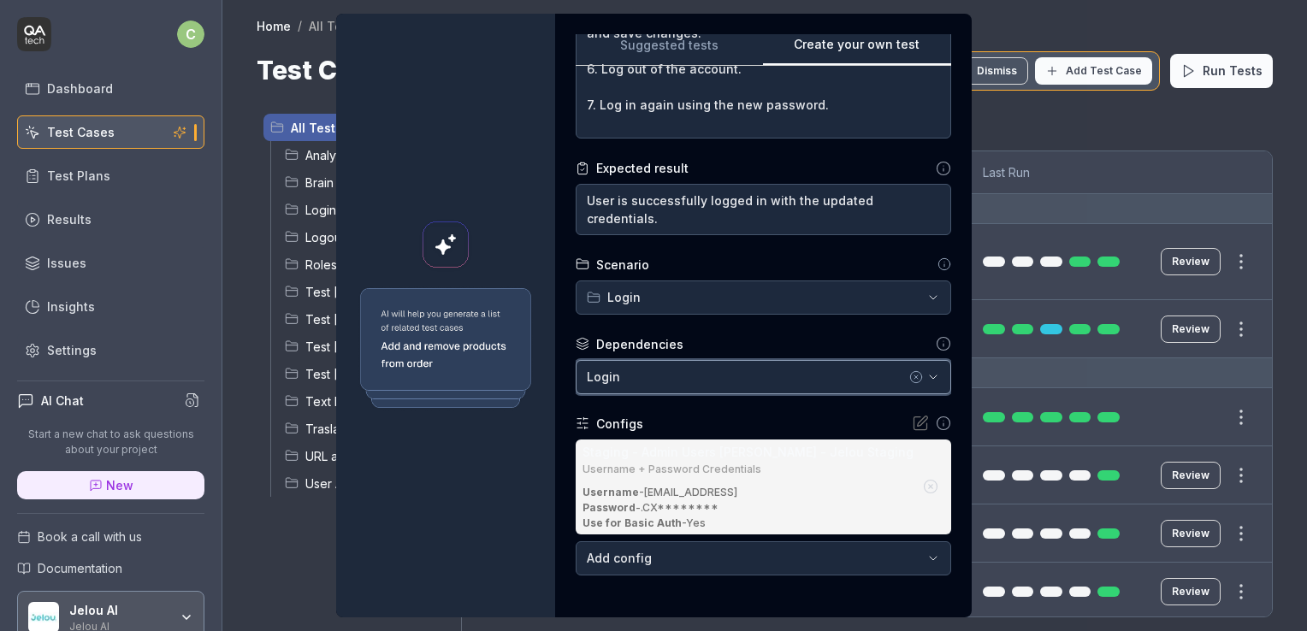
click at [746, 371] on div "Login" at bounding box center [746, 377] width 319 height 18
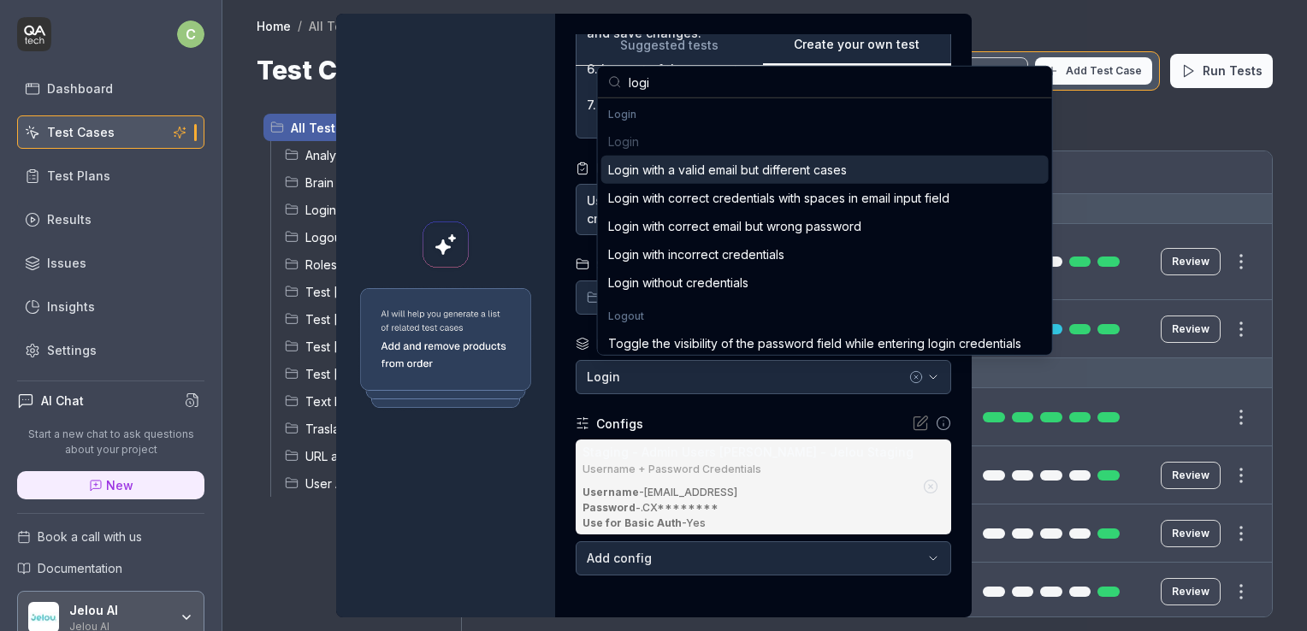
type input "login"
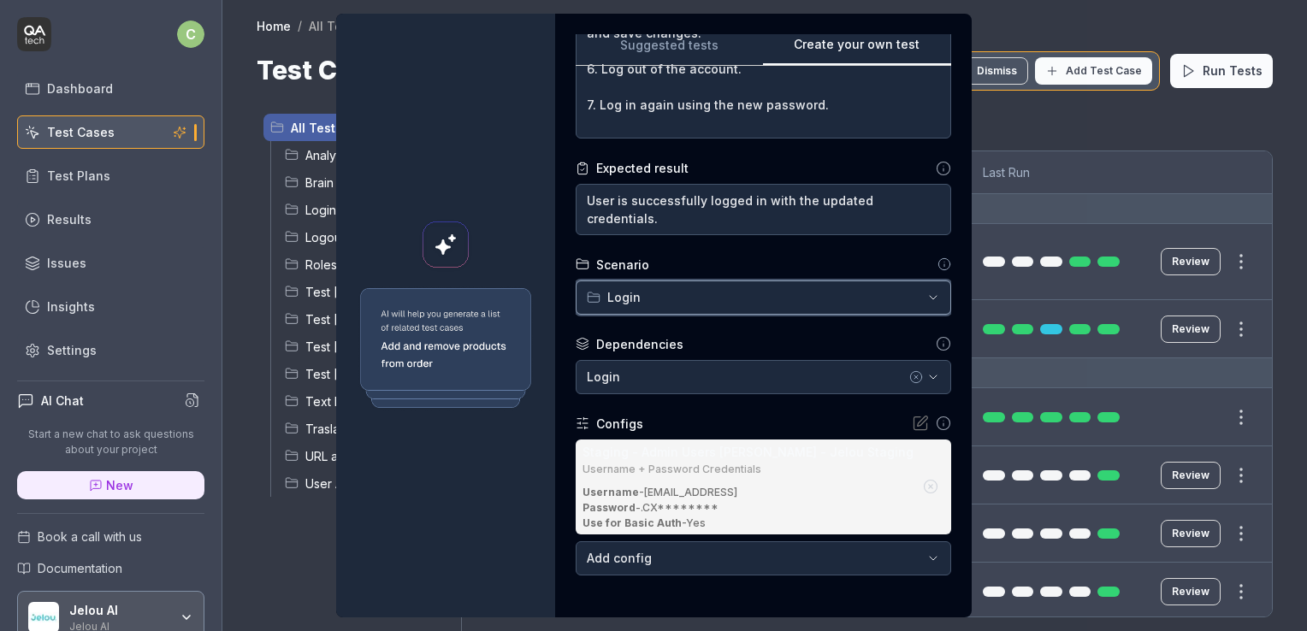
click at [672, 310] on button "Login" at bounding box center [764, 298] width 376 height 34
click at [927, 299] on icon "button" at bounding box center [934, 298] width 14 height 14
click at [930, 296] on icon "button" at bounding box center [933, 297] width 7 height 3
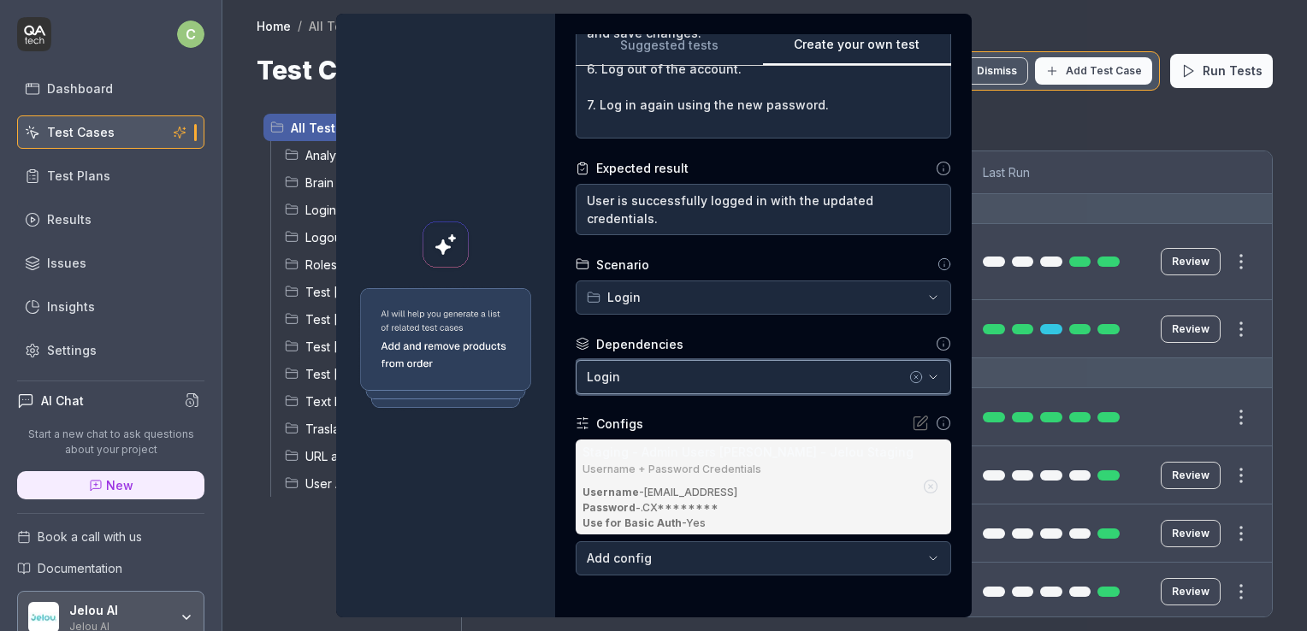
click at [732, 373] on div "Login" at bounding box center [746, 377] width 319 height 18
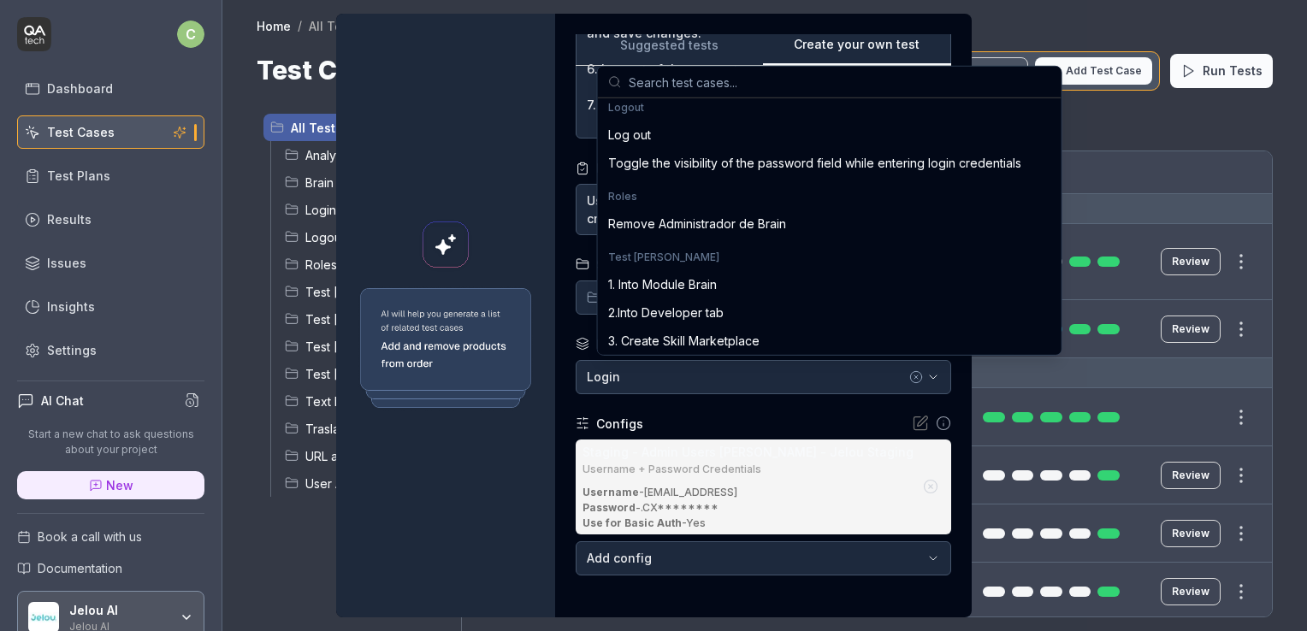
scroll to position [325, 0]
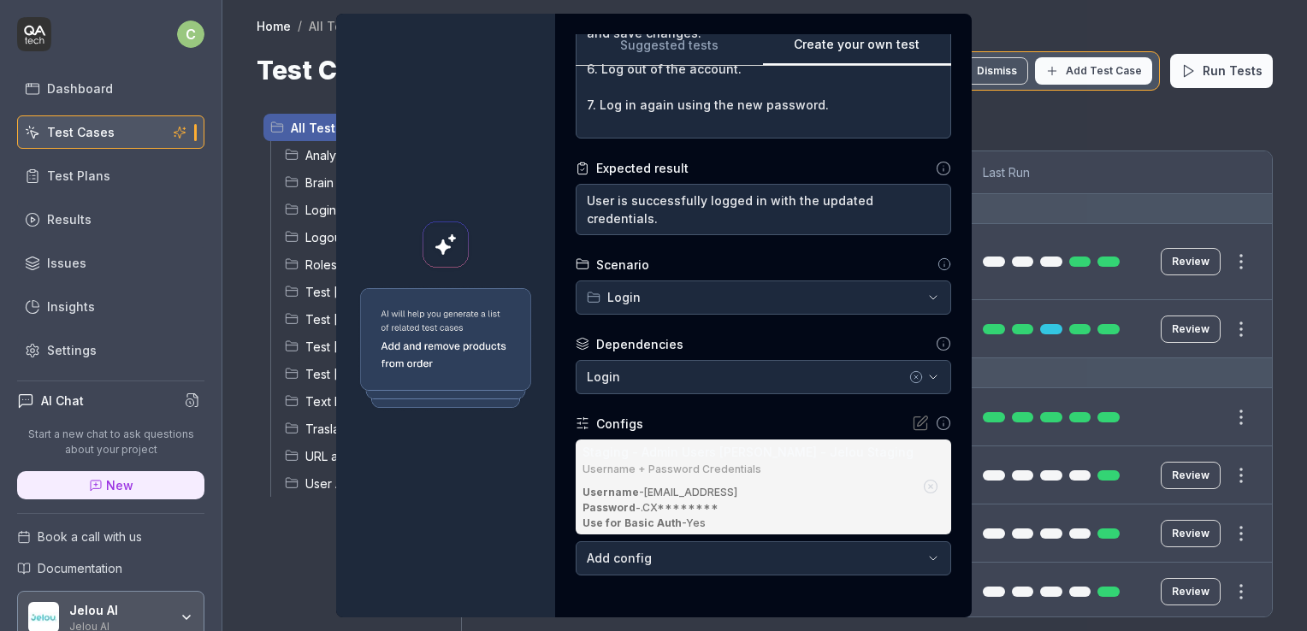
click at [797, 417] on div "Configs" at bounding box center [764, 424] width 376 height 18
click at [909, 374] on icon "button" at bounding box center [916, 377] width 14 height 14
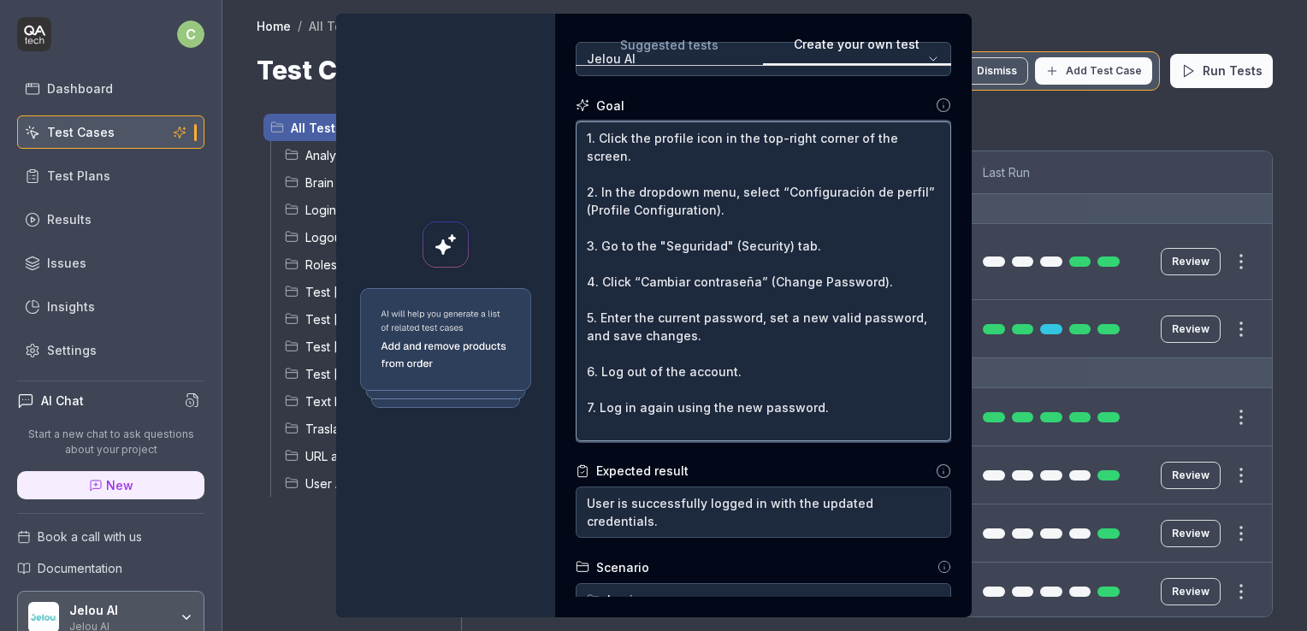
scroll to position [118, 0]
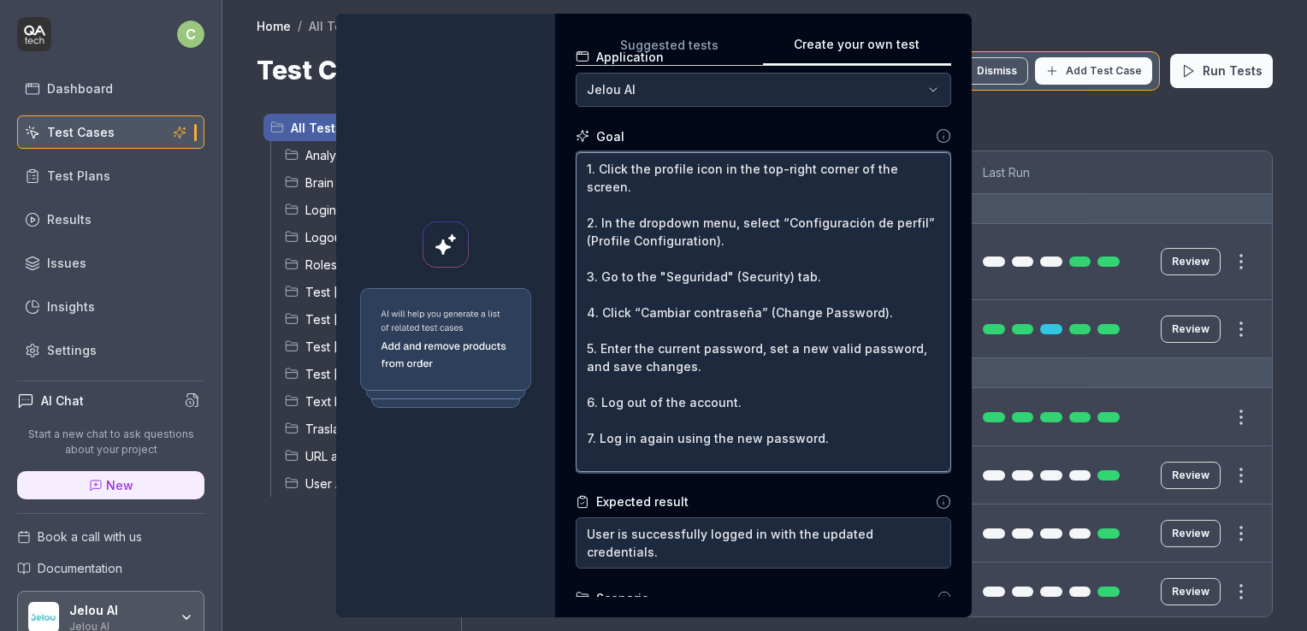
drag, startPoint x: 606, startPoint y: 282, endPoint x: 845, endPoint y: 465, distance: 301.0
click at [845, 465] on textarea "1. Click the profile icon in the top-right corner of the screen. 2. In the drop…" at bounding box center [764, 312] width 376 height 321
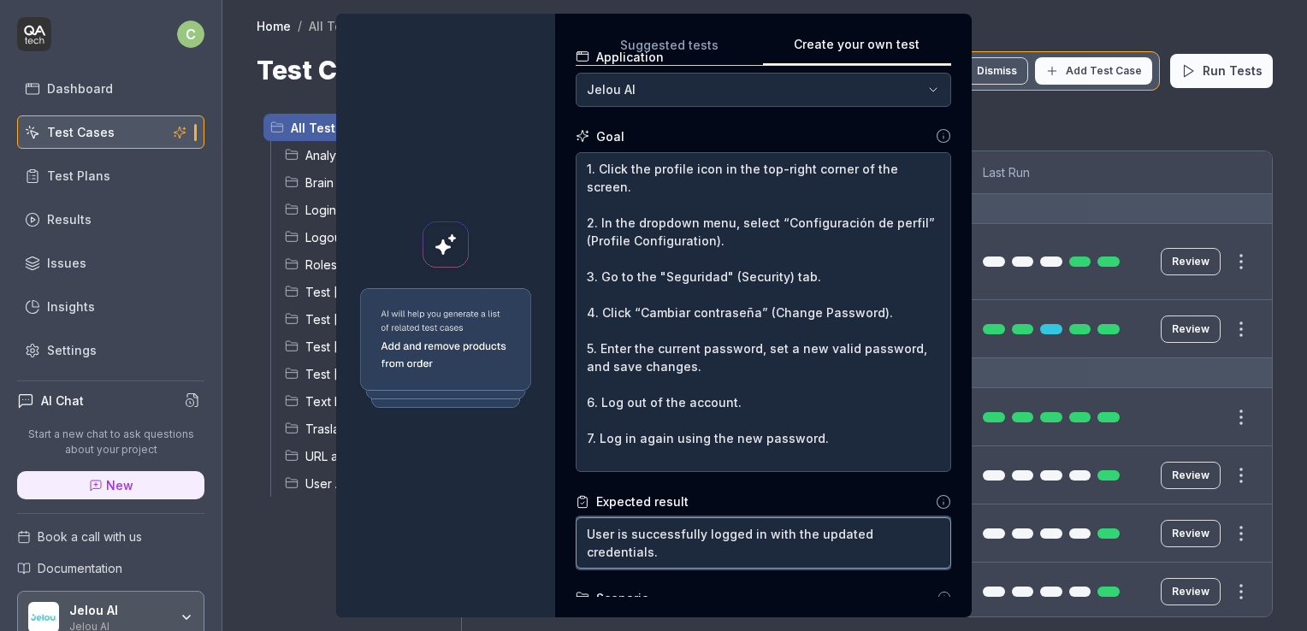
click at [697, 549] on textarea "User is successfully logged in with the updated credentials." at bounding box center [764, 543] width 376 height 51
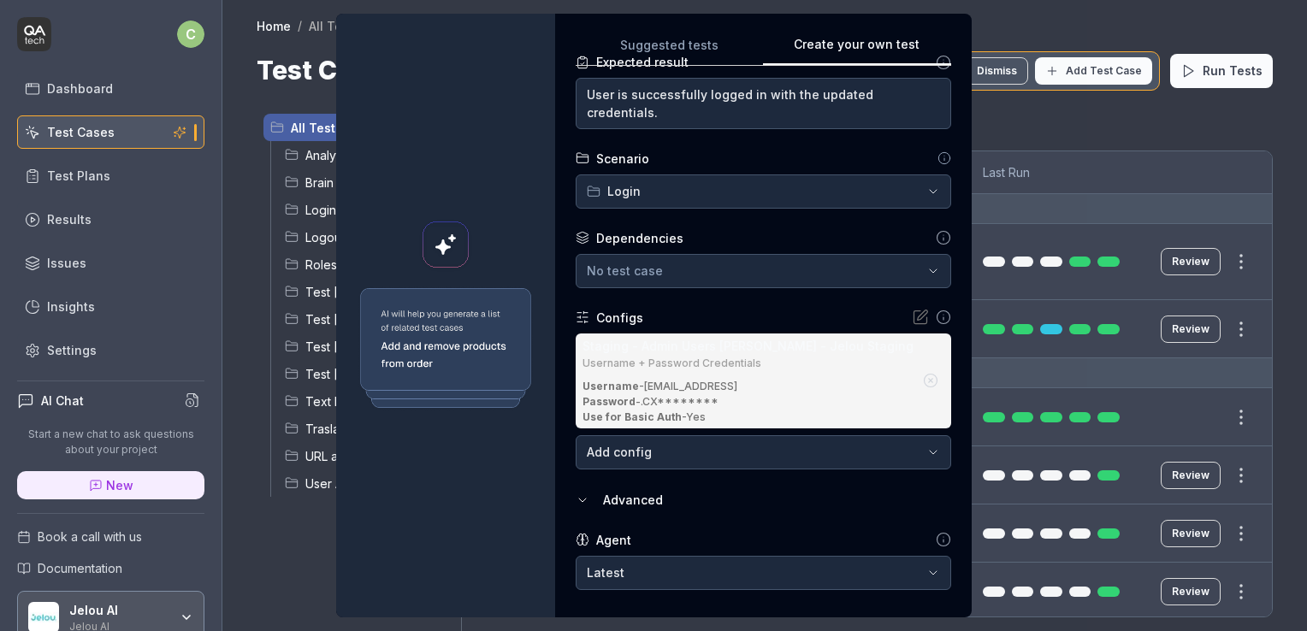
scroll to position [604, 0]
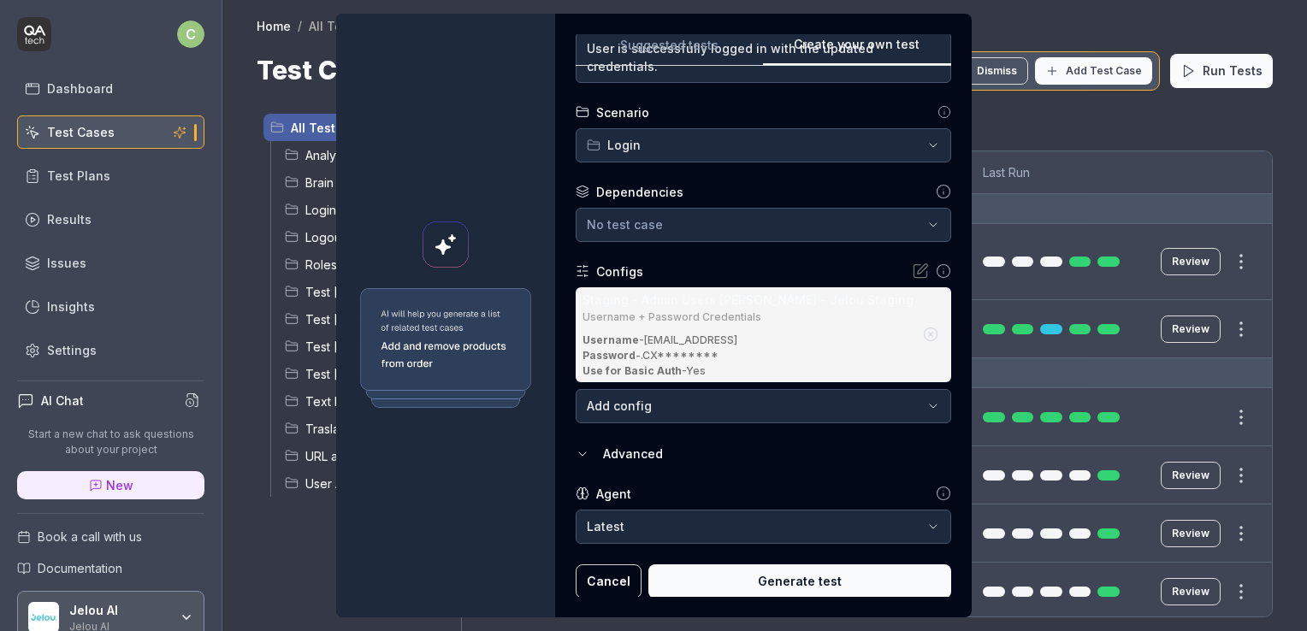
click at [621, 592] on button "Cancel" at bounding box center [609, 582] width 66 height 34
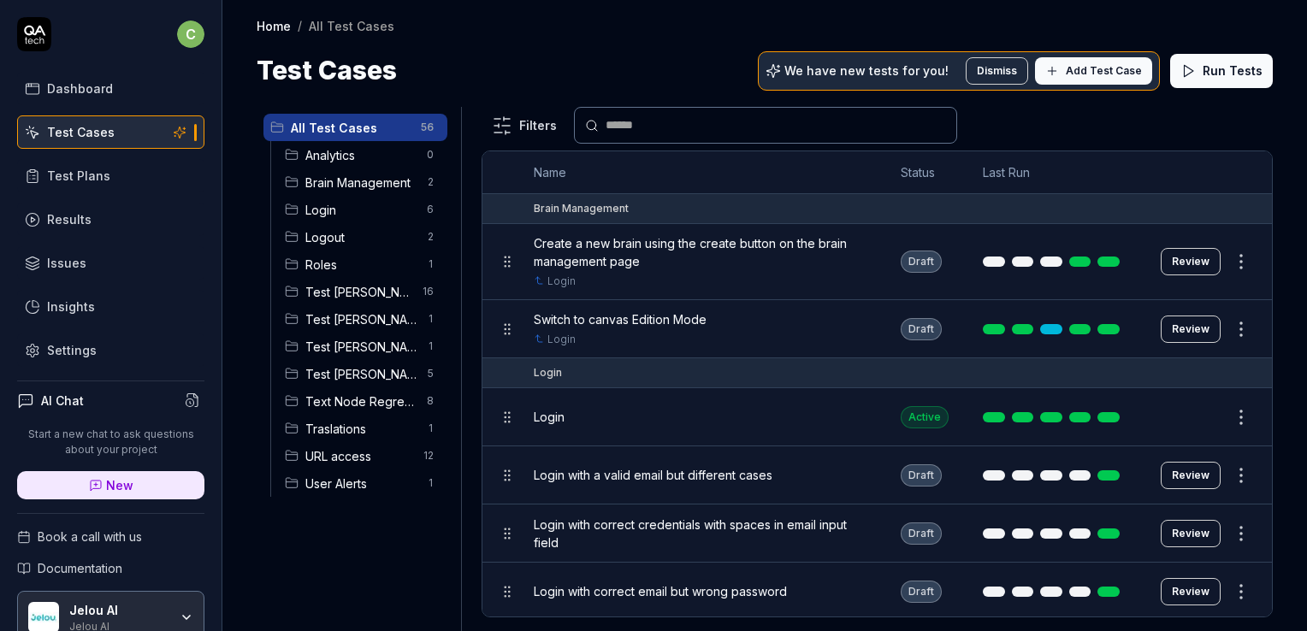
click at [431, 601] on div "All Test Cases 56 Analytics 0 Brain Management 2 Login 6 Logout 2 Roles 1 Test …" at bounding box center [356, 359] width 198 height 504
click at [347, 345] on span "Test Cinthia" at bounding box center [360, 347] width 111 height 18
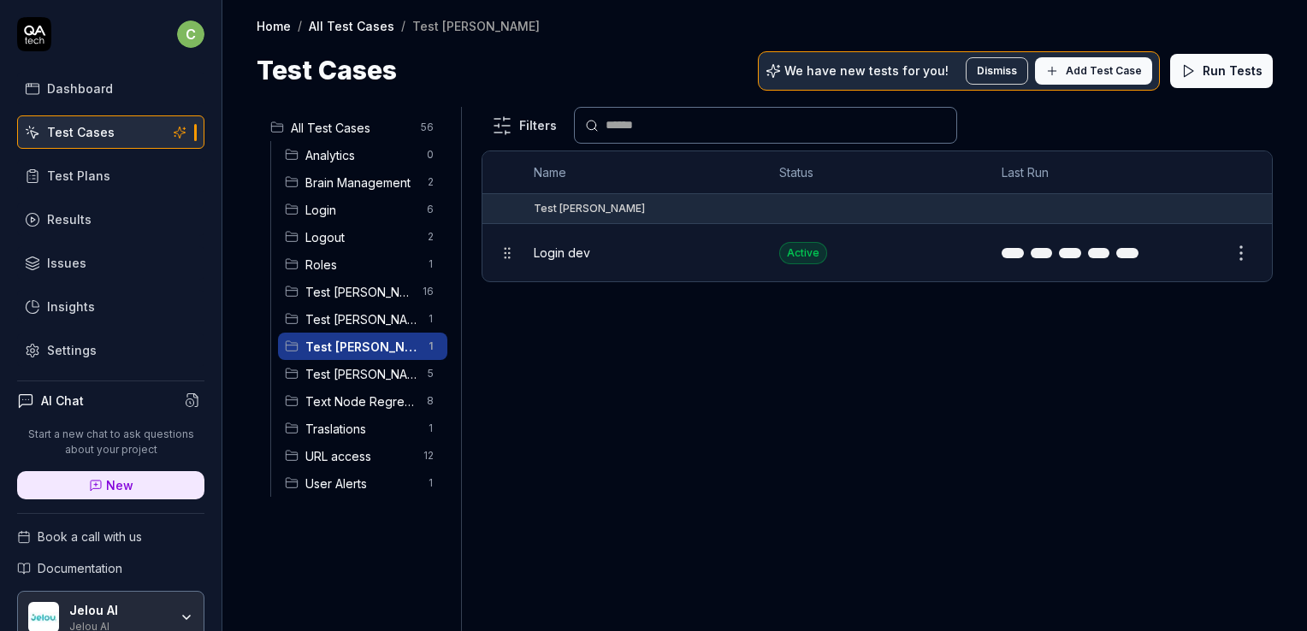
click at [1115, 70] on span "Add Test Case" at bounding box center [1104, 70] width 76 height 15
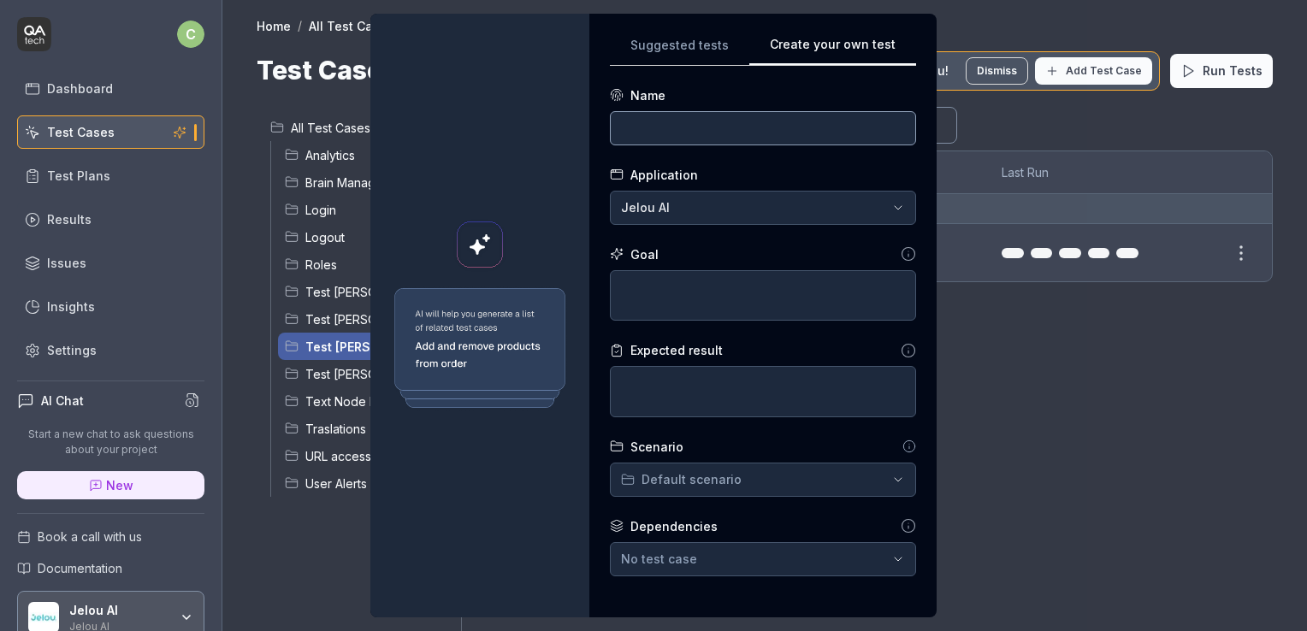
click at [794, 136] on input at bounding box center [763, 128] width 306 height 34
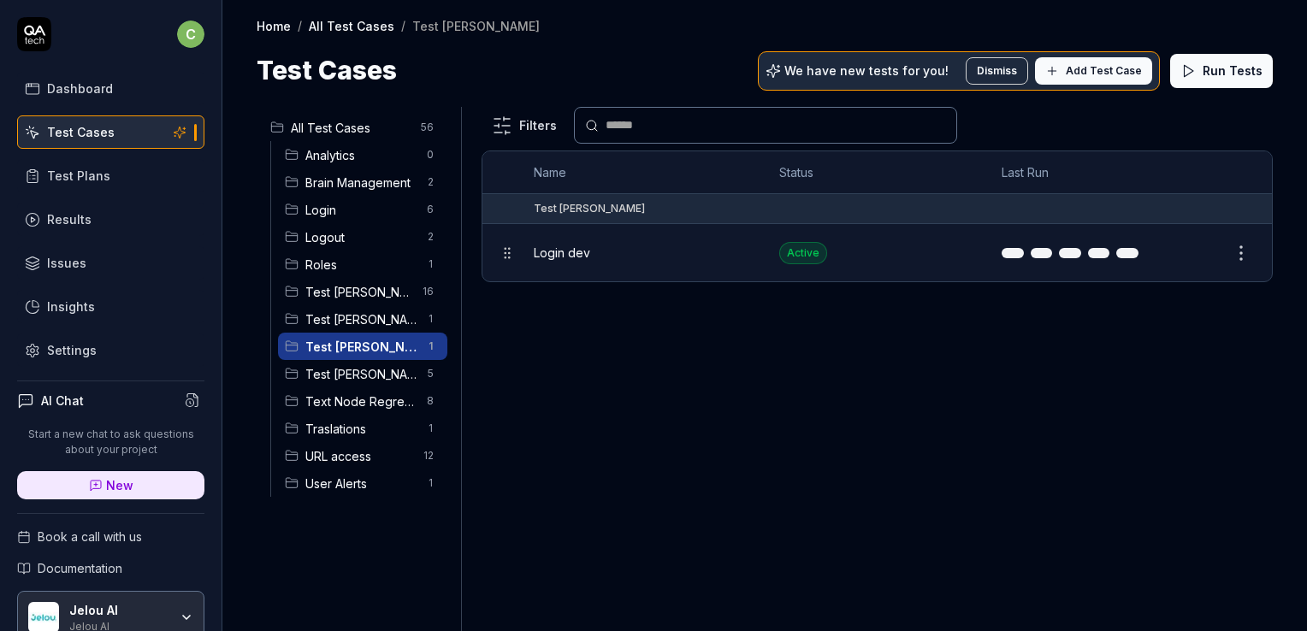
click at [1202, 240] on button "Edit" at bounding box center [1200, 253] width 41 height 27
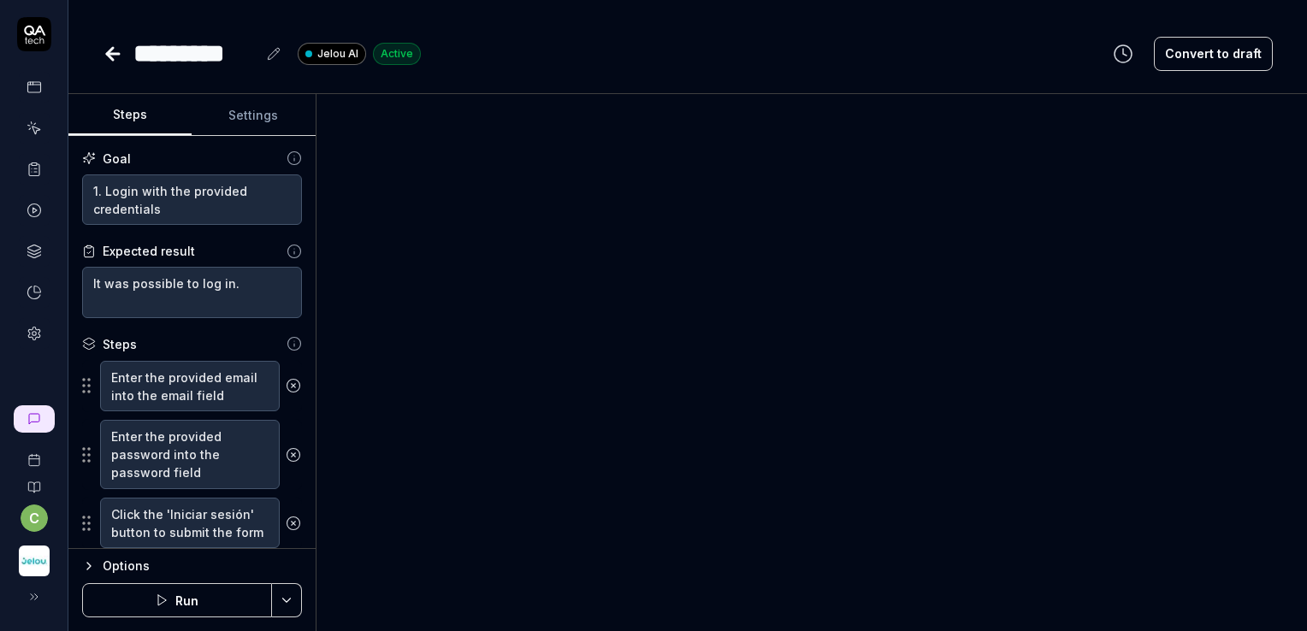
type textarea "*"
click at [216, 210] on textarea "1. Login with the provided credentials" at bounding box center [192, 200] width 220 height 51
click at [274, 49] on icon at bounding box center [274, 54] width 14 height 14
click at [131, 48] on div "********* Jelou AI Active" at bounding box center [262, 53] width 318 height 39
click at [135, 55] on div "*********" at bounding box center [194, 53] width 123 height 39
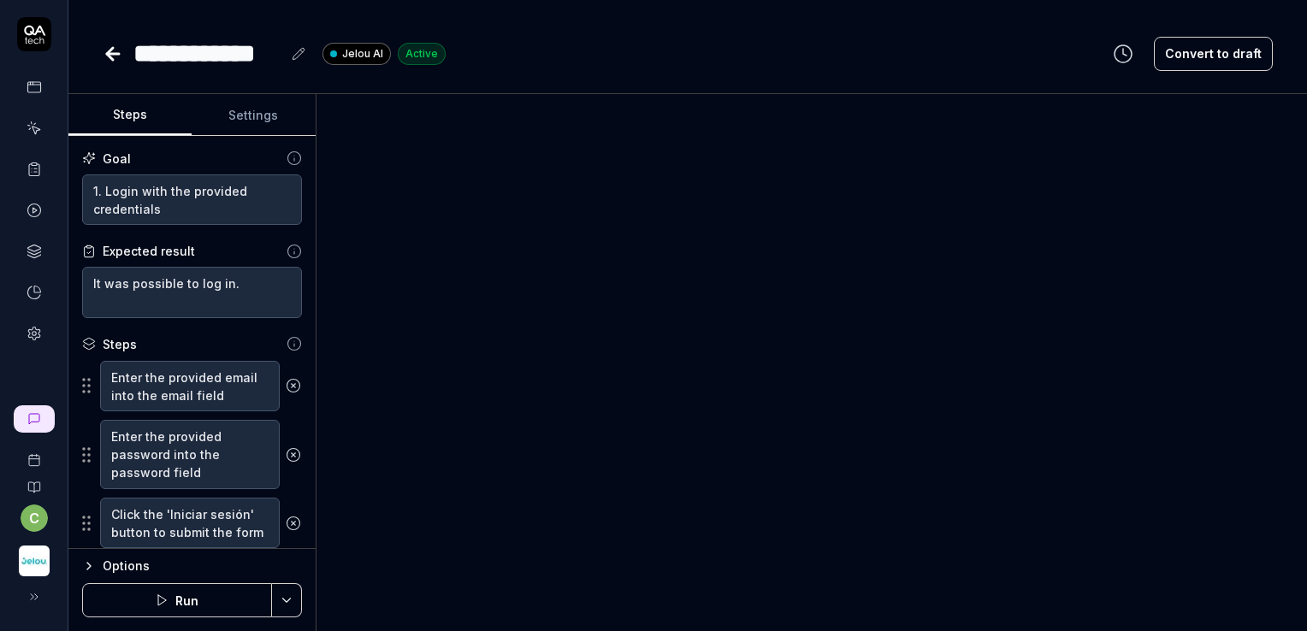
type textarea "*"
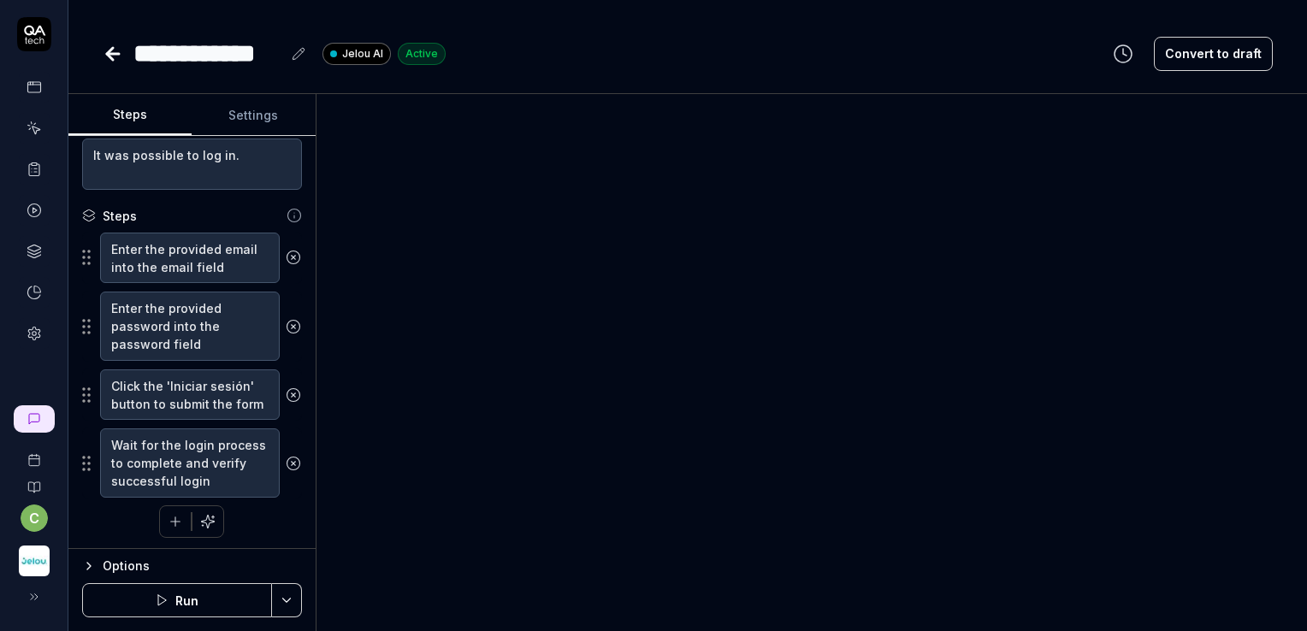
click at [108, 50] on icon at bounding box center [113, 54] width 21 height 21
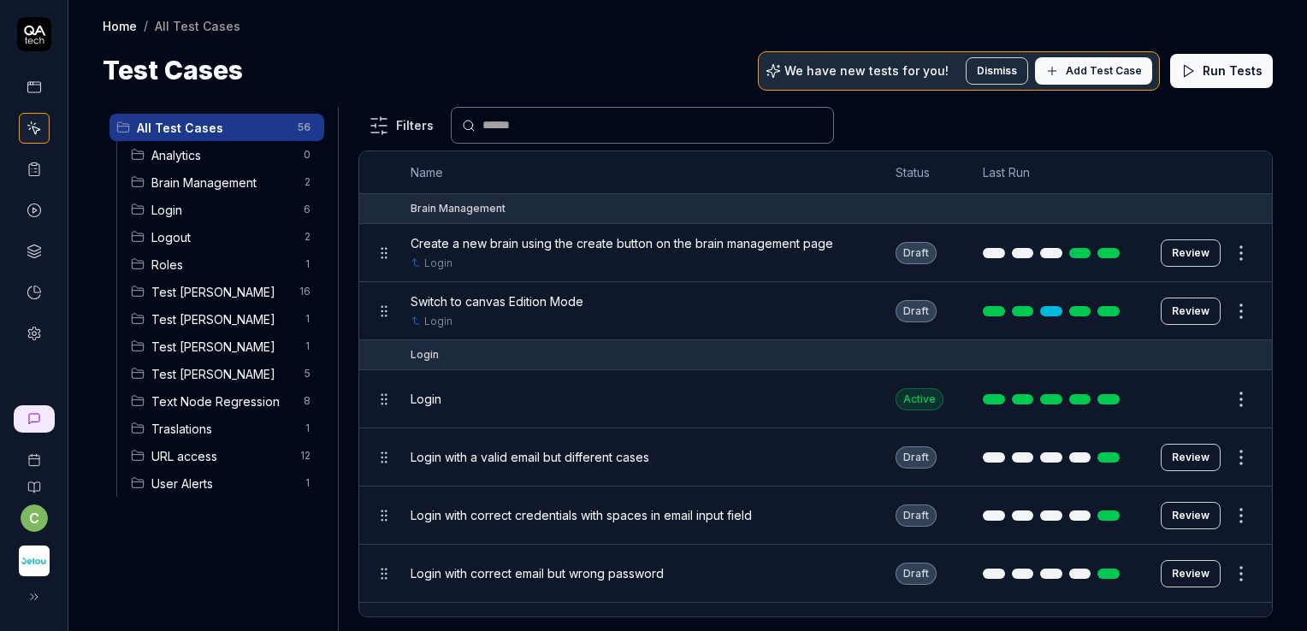
click at [222, 351] on span "Test Cinthia" at bounding box center [222, 347] width 142 height 18
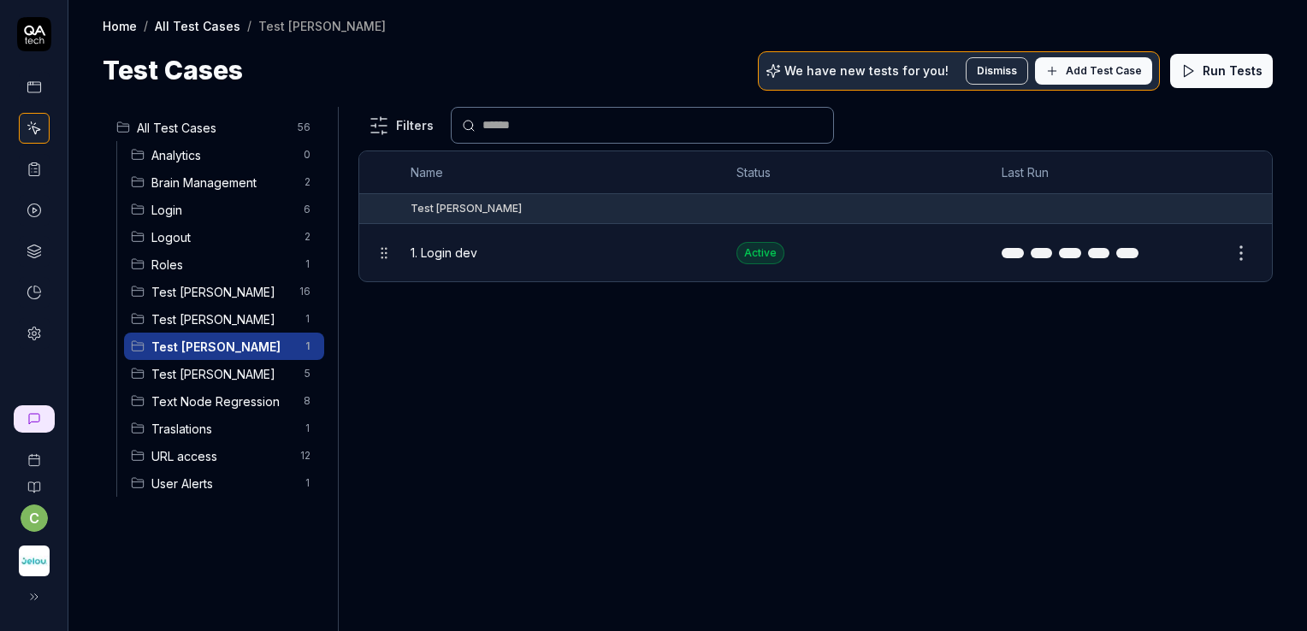
click at [1117, 76] on span "Add Test Case" at bounding box center [1104, 70] width 76 height 15
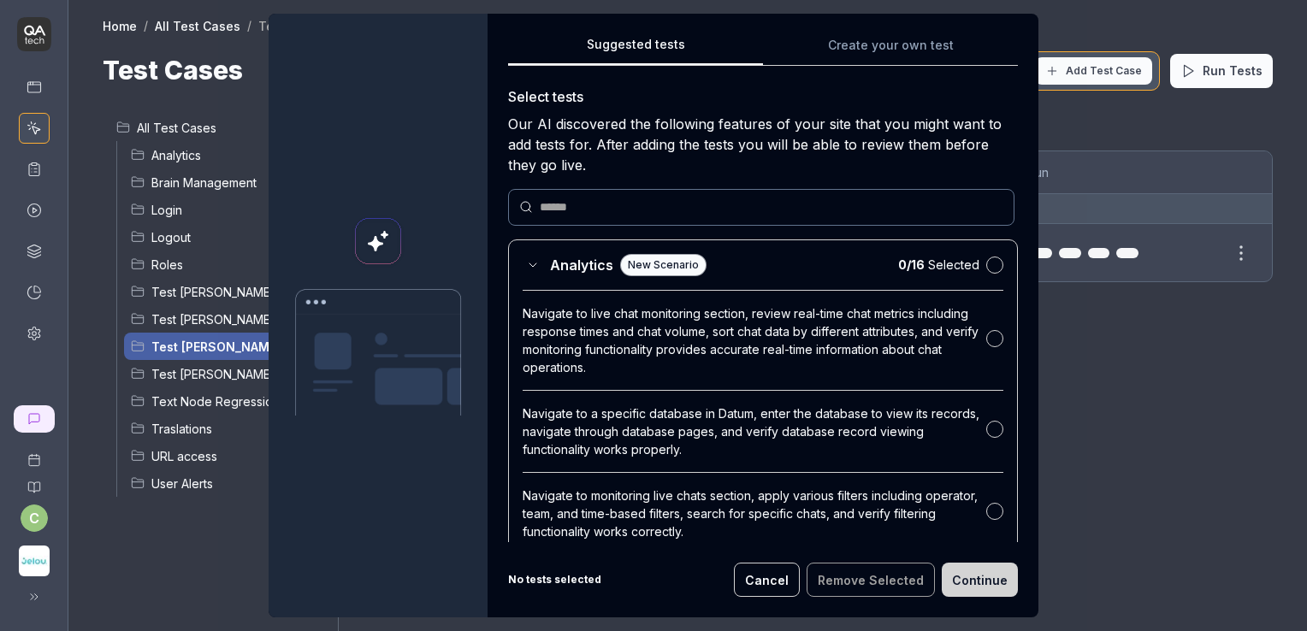
click at [907, 49] on div "Suggested tests Create your own test Select tests Our AI discovered the followi…" at bounding box center [763, 288] width 510 height 508
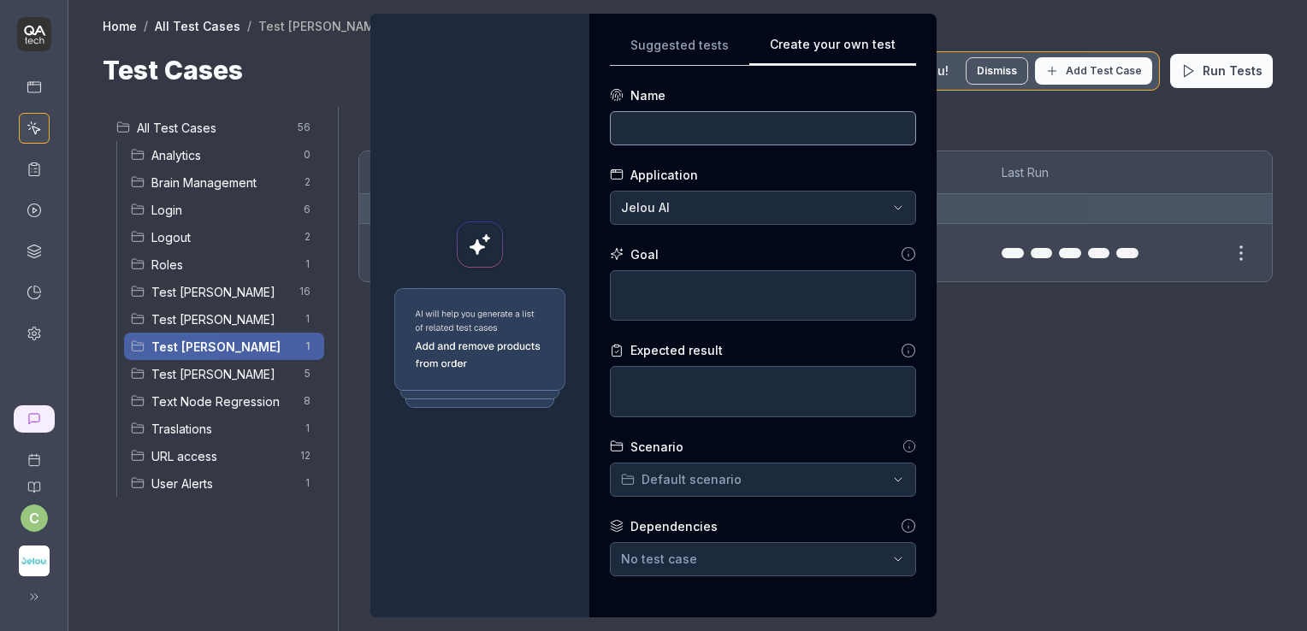
click at [704, 134] on input at bounding box center [763, 128] width 306 height 34
click at [799, 122] on input "2. Change password from security tab" at bounding box center [763, 128] width 306 height 34
type input "2. Change password from security tab"
click at [664, 296] on textarea at bounding box center [763, 295] width 306 height 51
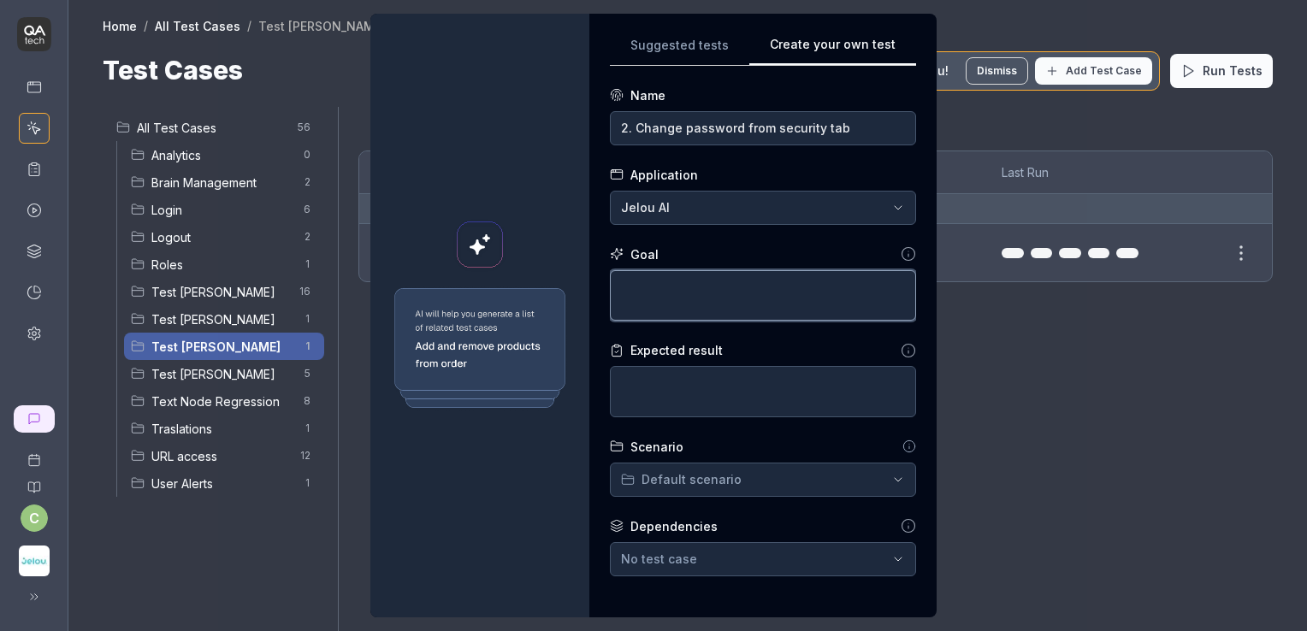
click at [628, 289] on textarea at bounding box center [763, 295] width 306 height 51
paste textarea "1. Click the profile icon in the top-right corner of the screen. 2. In the drop…"
type textarea "1. Click the profile icon in the top-right corner of the screen. 2. In the drop…"
type textarea "*"
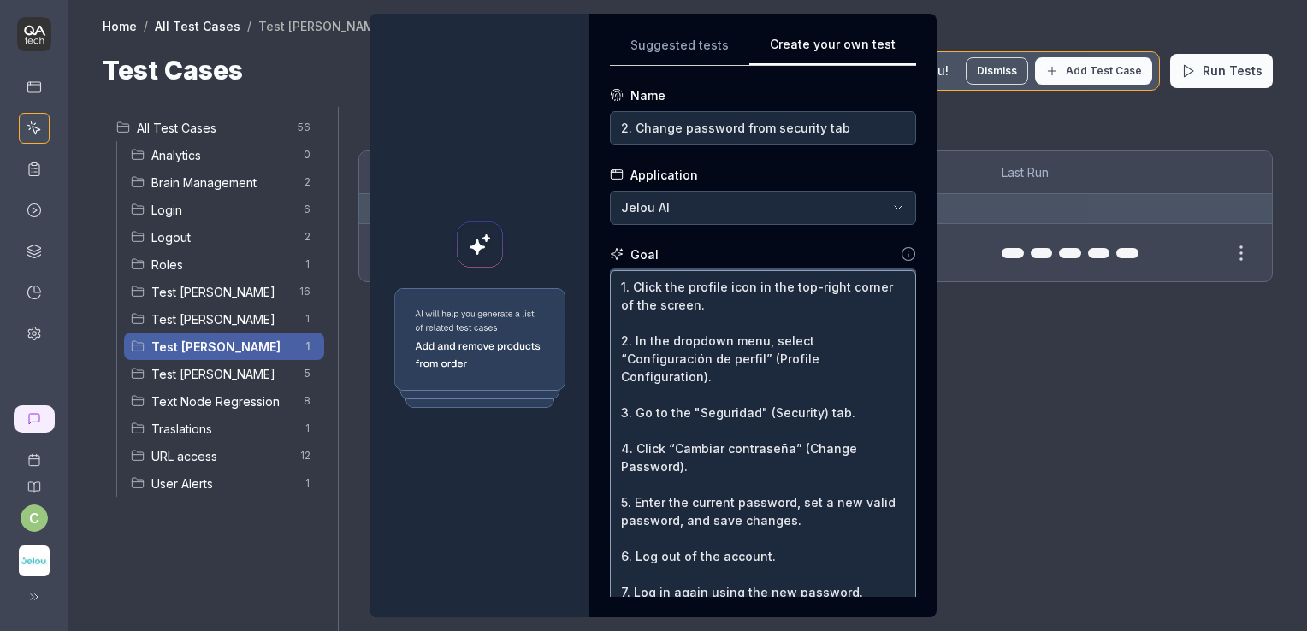
type textarea "1. Click the profile icon in the top-right corner of the screen. 2. In the drop…"
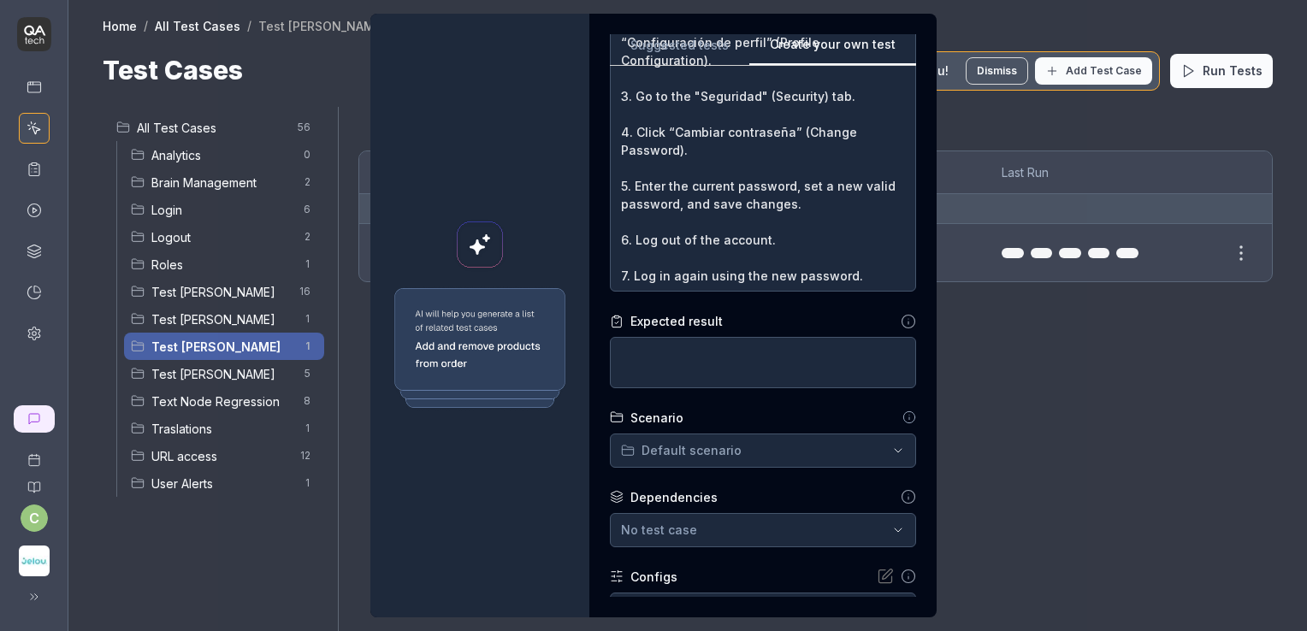
scroll to position [323, 0]
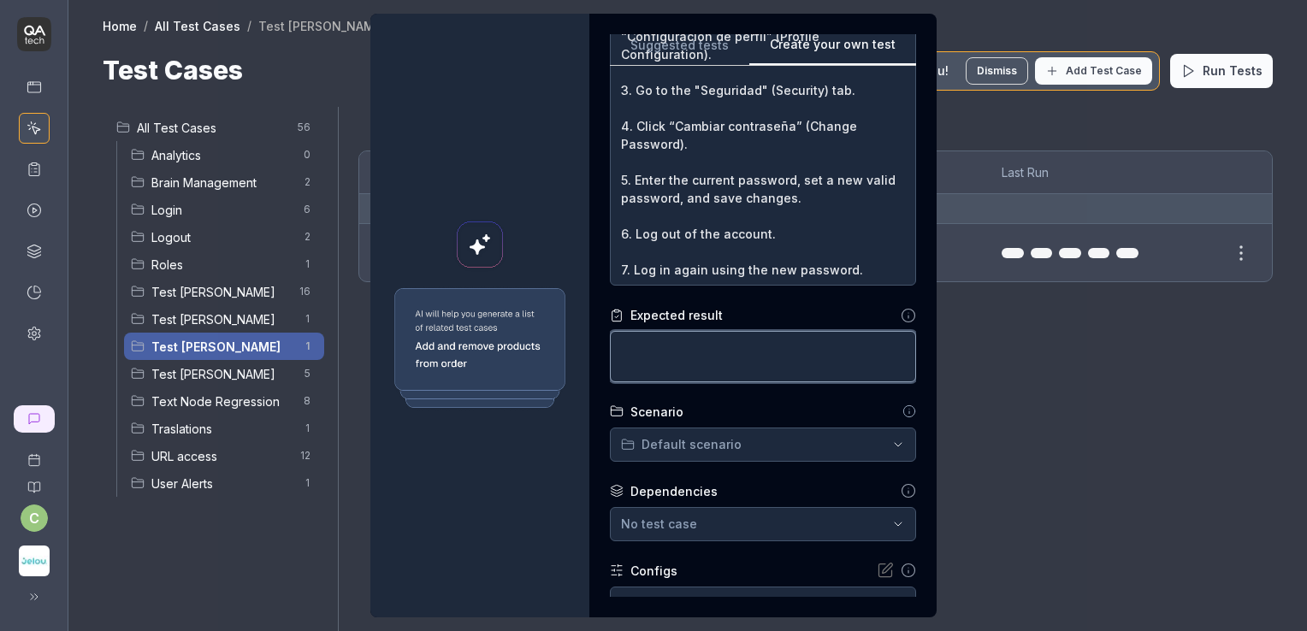
click at [670, 345] on textarea at bounding box center [763, 356] width 306 height 51
paste textarea "User is successfully logged in with the updated credentials."
type textarea "*"
type textarea "User is successfully logged in with the updated credentials."
type textarea "*"
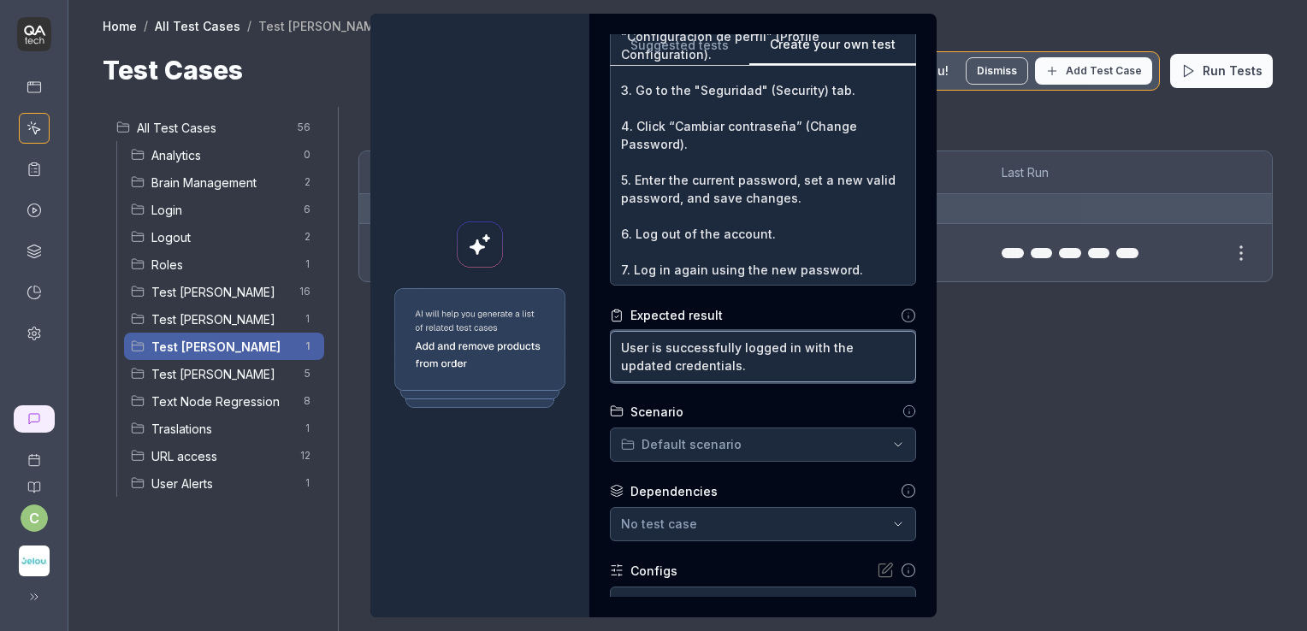
type textarea "User cis successfully logged in with the updated credentials."
type textarea "*"
type textarea "User chis successfully logged in with the updated credentials."
type textarea "*"
type textarea "User chanis successfully logged in with the updated credentials."
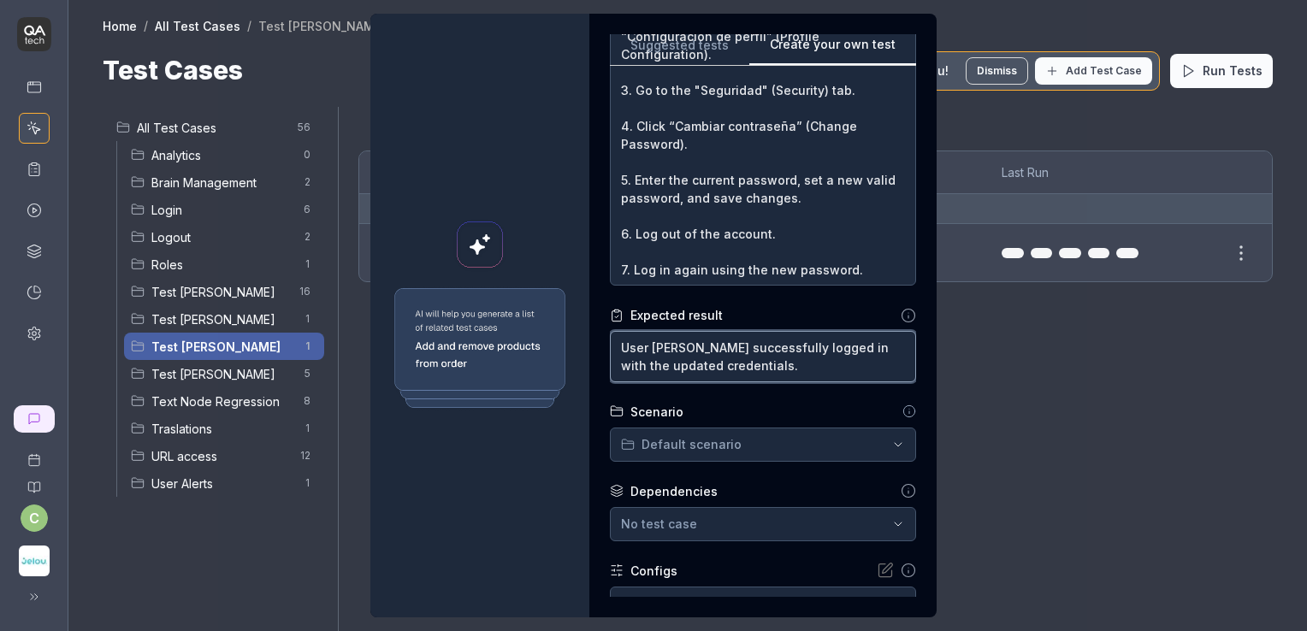
type textarea "*"
type textarea "User changis successfully logged in with the updated credentials."
type textarea "*"
type textarea "User changeis successfully logged in with the updated credentials."
type textarea "*"
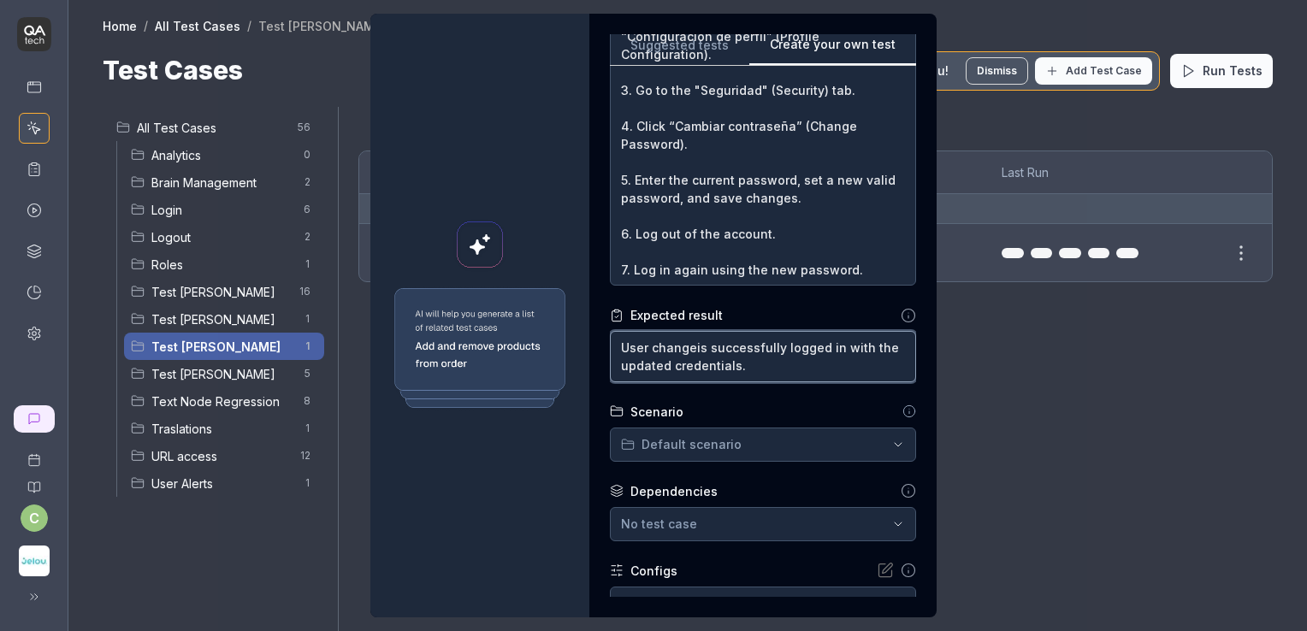
type textarea "User change is successfully logged in with the updated credentials."
type textarea "*"
type textarea "User change pis successfully logged in with the updated credentials."
type textarea "*"
type textarea "User change pais successfully logged in with the updated credentials."
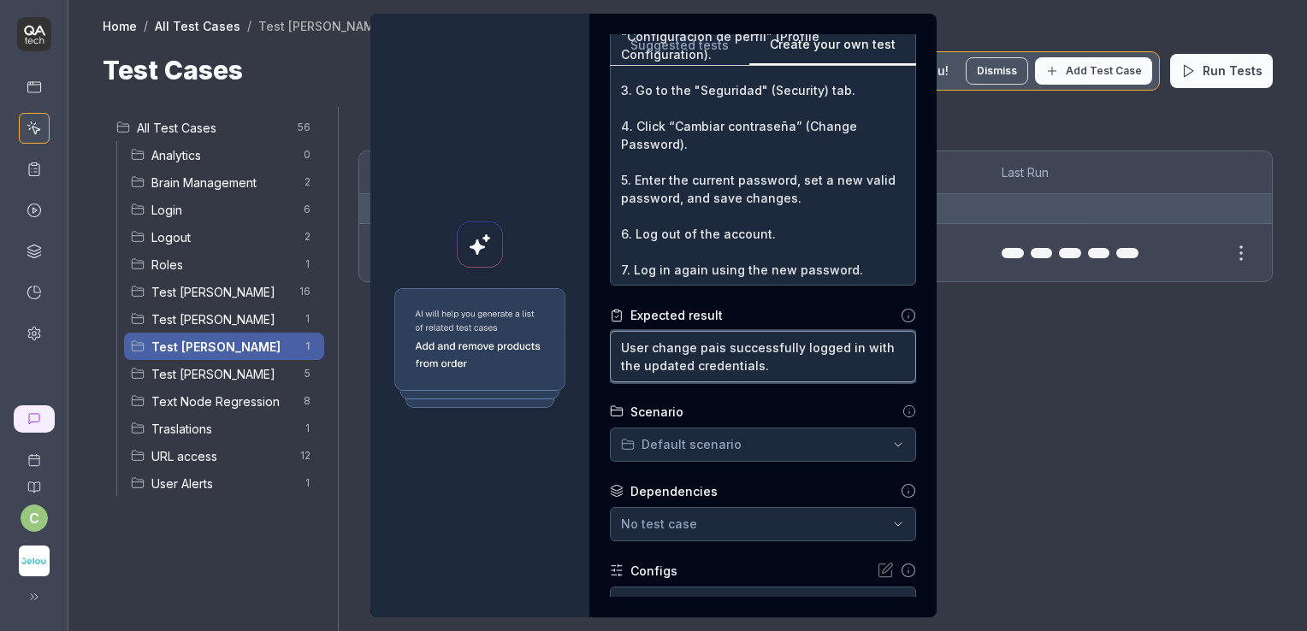
type textarea "*"
type textarea "User change pasis successfully logged in with the updated credentials."
type textarea "*"
type textarea "User change passis successfully logged in with the updated credentials."
type textarea "*"
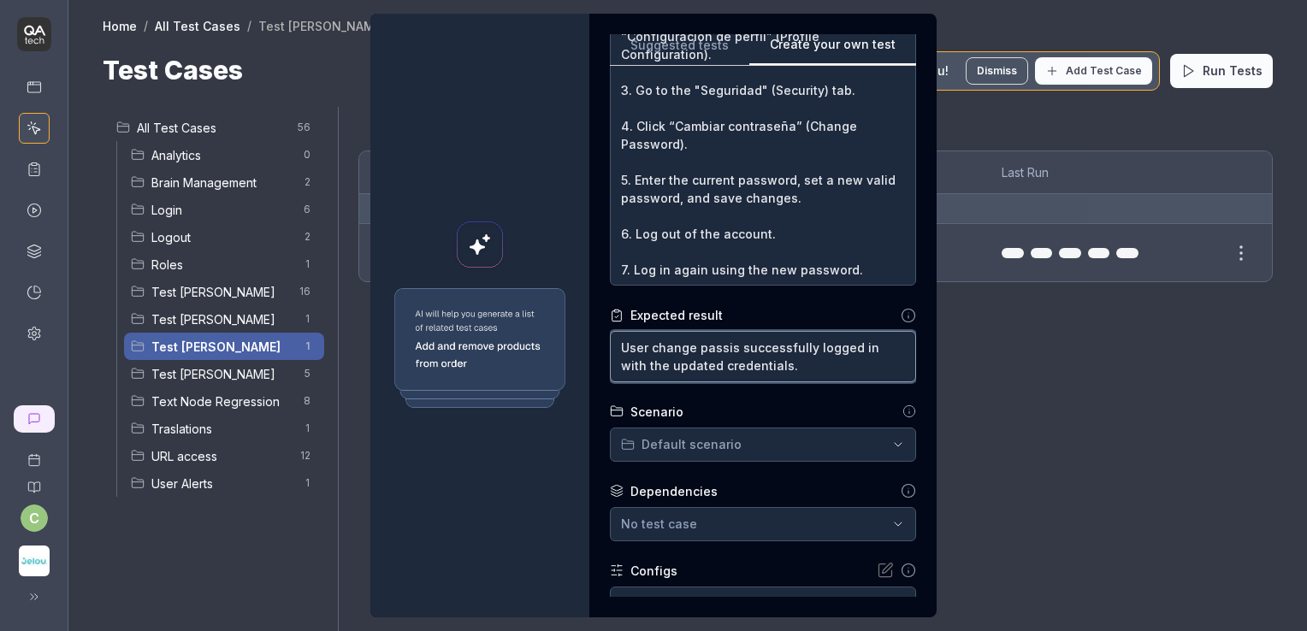
type textarea "User change passwis successfully logged in with the updated credentials."
type textarea "*"
type textarea "User change passwois successfully logged in with the updated credentials."
type textarea "*"
type textarea "User change passworis successfully logged in with the updated credentials."
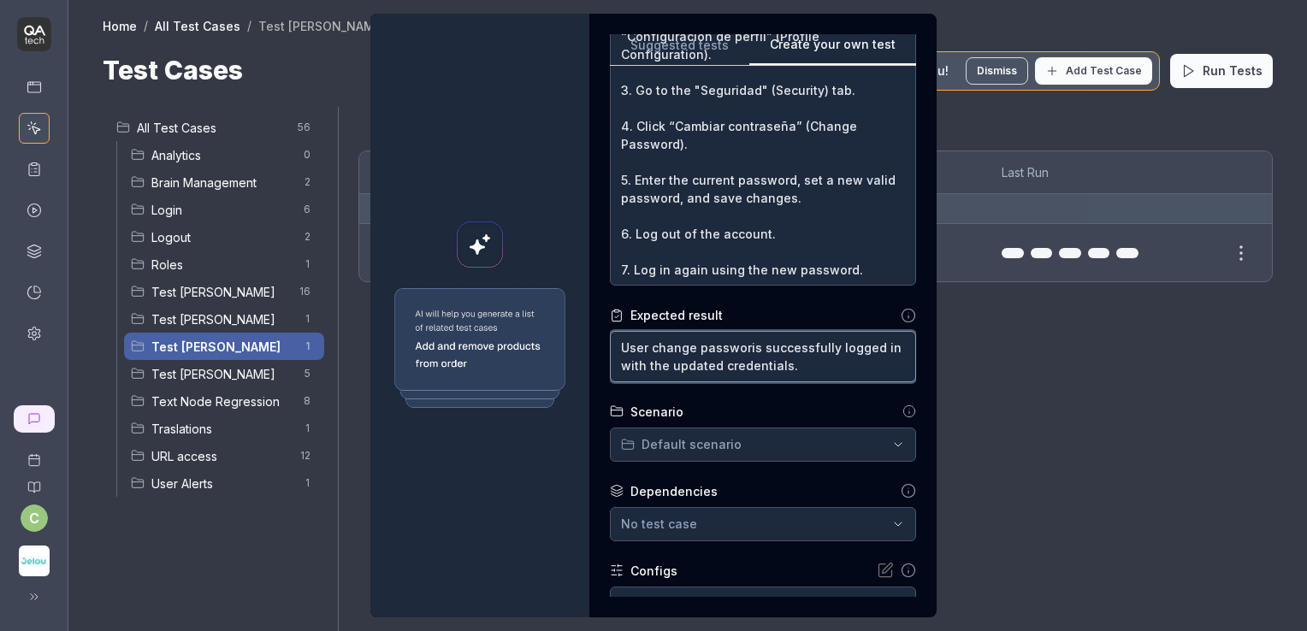
type textarea "*"
type textarea "User change passwordis successfully logged in with the updated credentials."
type textarea "*"
type textarea "User change password is successfully logged in with the updated credentials."
type textarea "*"
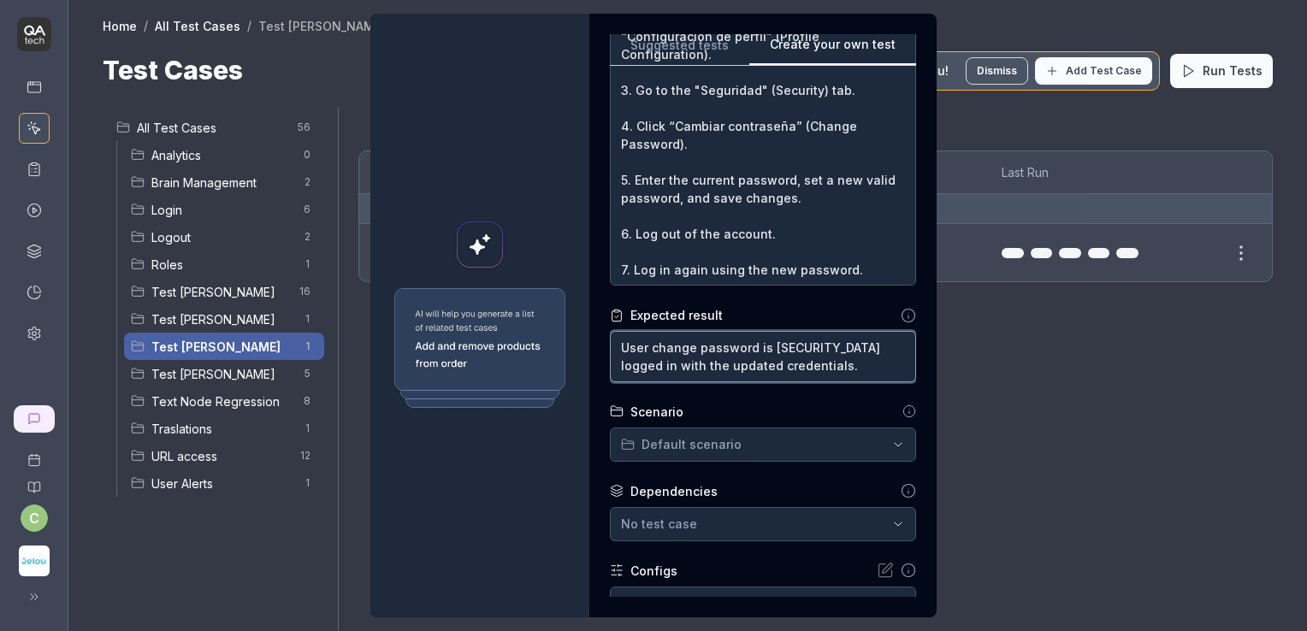
type textarea "User change password ais successfully logged in with the updated credentials."
type textarea "*"
type textarea "User change password anis successfully logged in with the updated credentials."
type textarea "*"
type textarea "User change password andis successfully logged in with the updated credentials."
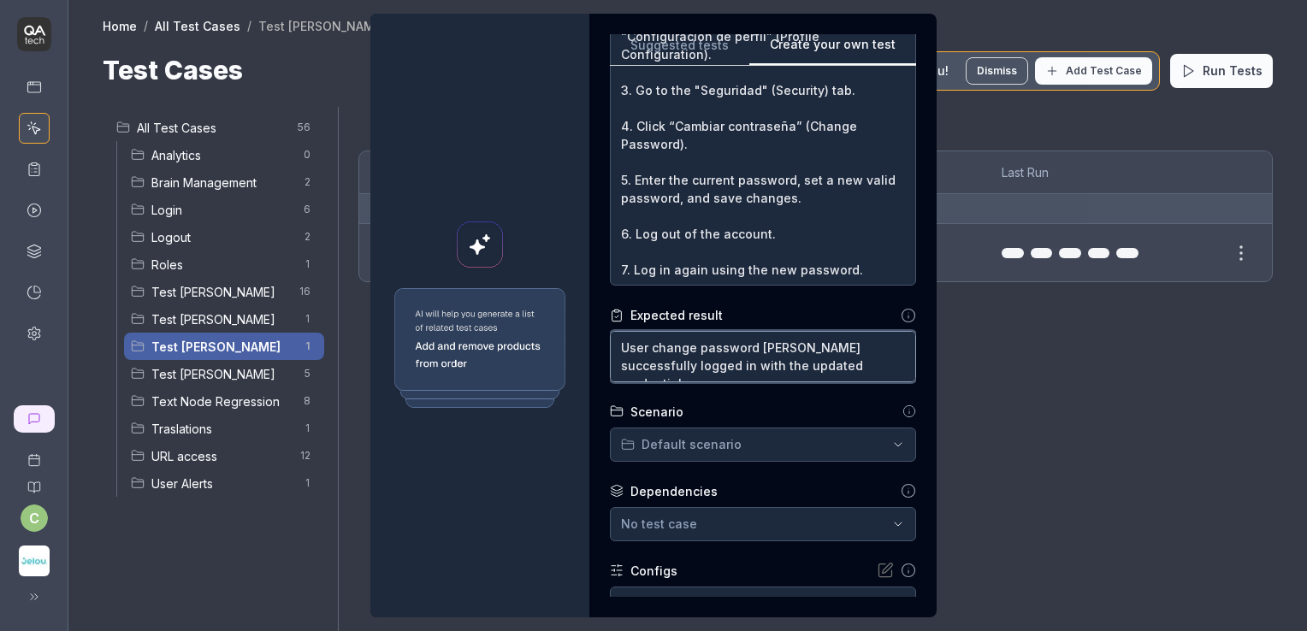
type textarea "*"
type textarea "User change password ais successfully logged in with the updated credentials."
type textarea "*"
type textarea "User change password is successfully logged in with the updated credentials."
type textarea "*"
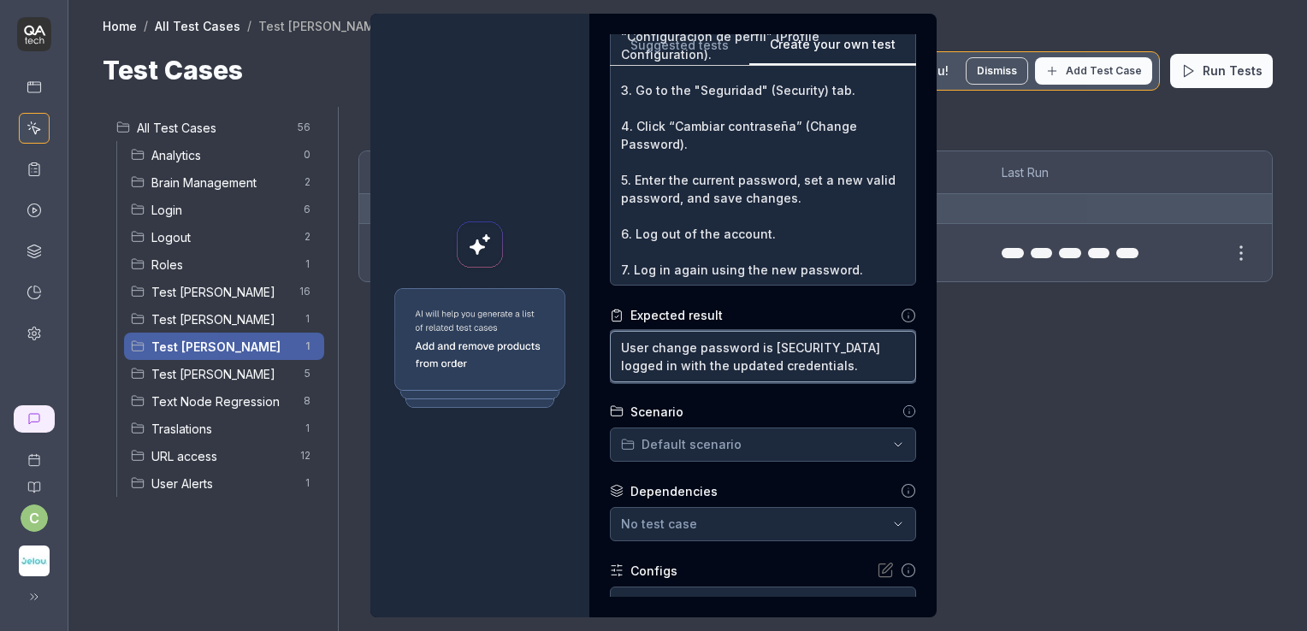
type textarea "User change password ais successfully logged in with the updated credentials."
type textarea "*"
type textarea "User change password anis successfully logged in with the updated credentials."
type textarea "*"
type textarea "User change password andis successfully logged in with the updated credentials."
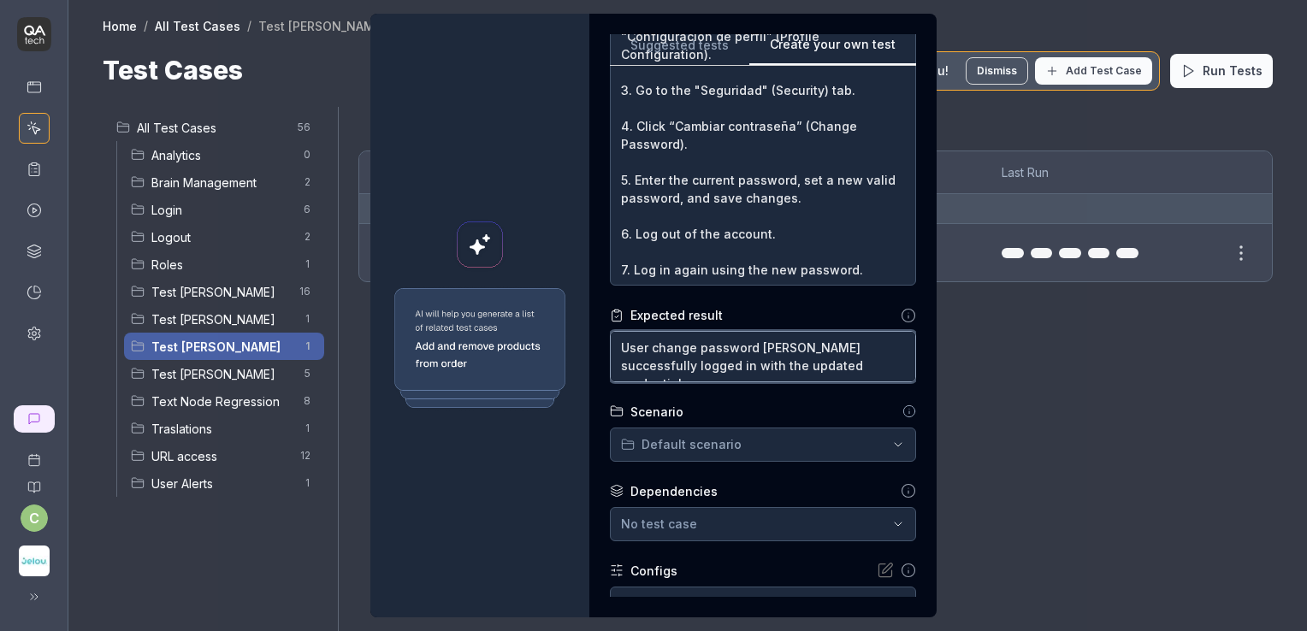
type textarea "*"
type textarea "User change password and is successfully logged in with the updated credentials."
type textarea "*"
type textarea "User change password and tis successfully logged in with the updated credential…"
type textarea "*"
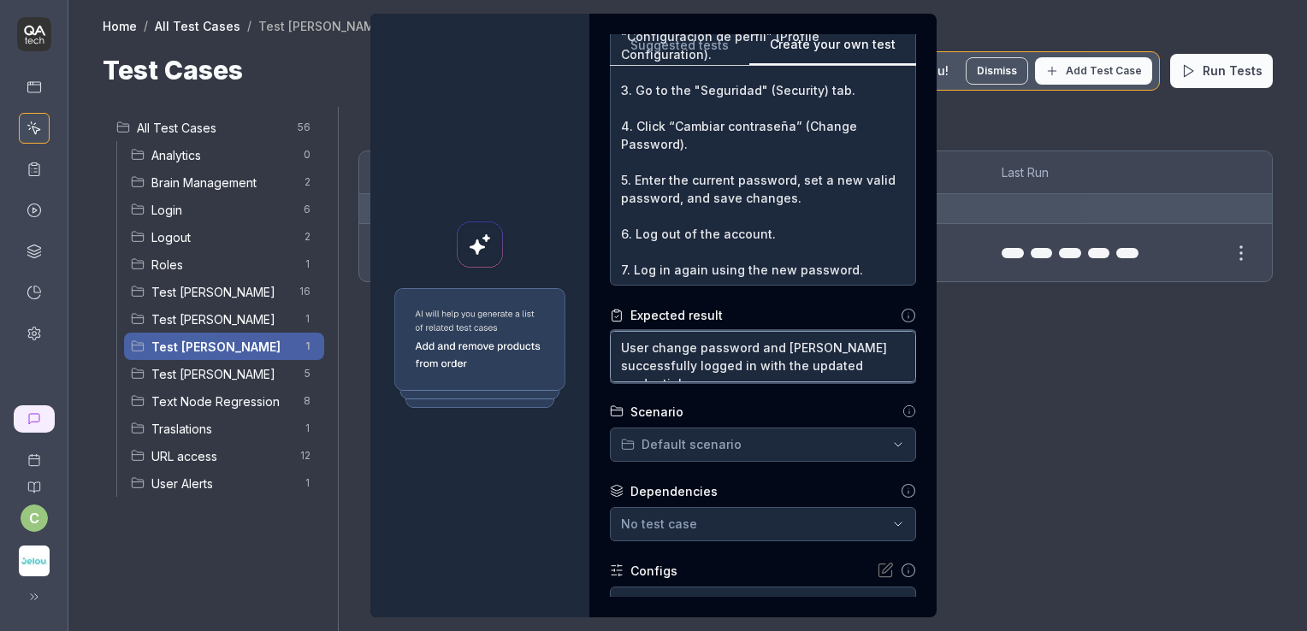
type textarea "User change password and this successfully logged in with the updated credentia…"
type textarea "*"
type textarea "User change password and theis successfully logged in with the updated credenti…"
type textarea "*"
type textarea "User change password and thenis successfully logged in with the updated credent…"
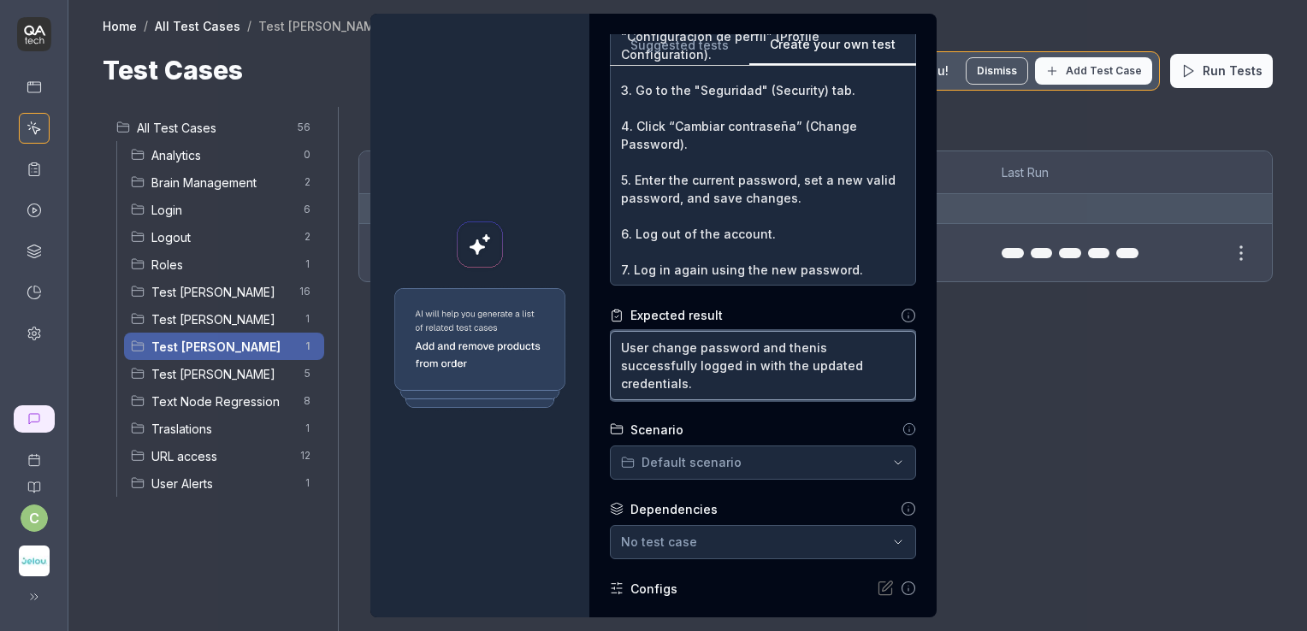
type textarea "*"
click at [648, 359] on textarea "User change password and then is successfully logged in with the updated creden…" at bounding box center [763, 365] width 306 height 69
type textarea "User change password and then is successfully logged in with the updated creden…"
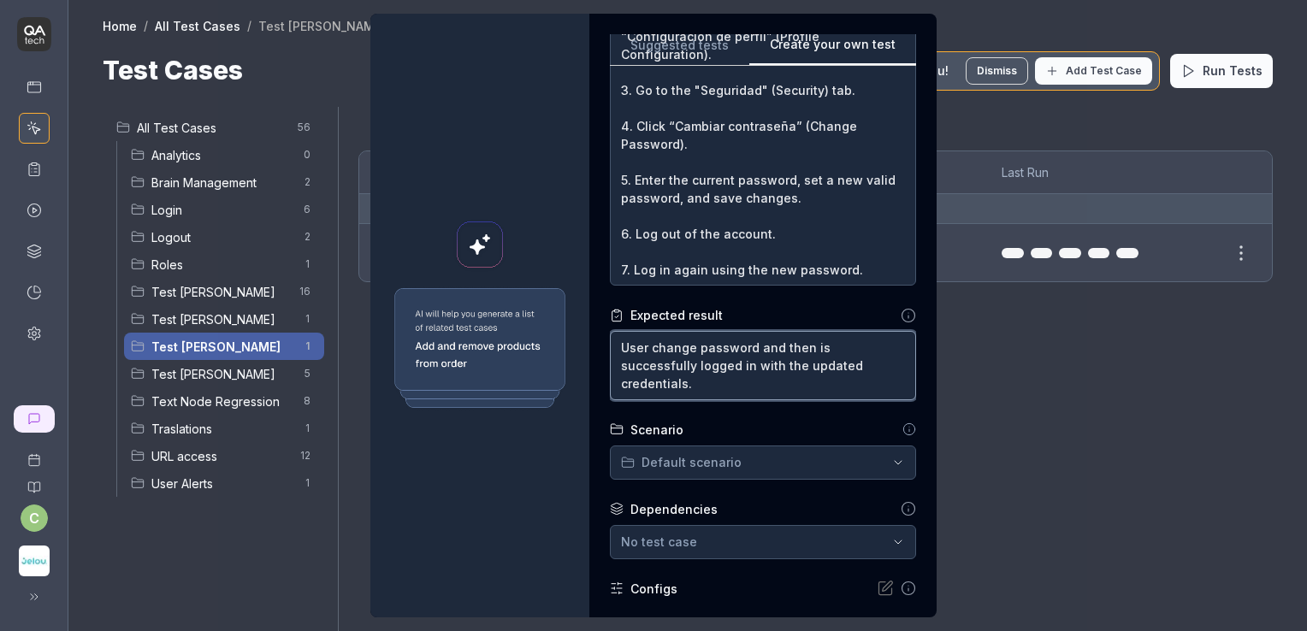
paste textarea "The user successfully logs in with the new credentials after changing the passw…"
type textarea "*"
type textarea "The user successfully logs in with the new credentials after changing the passw…"
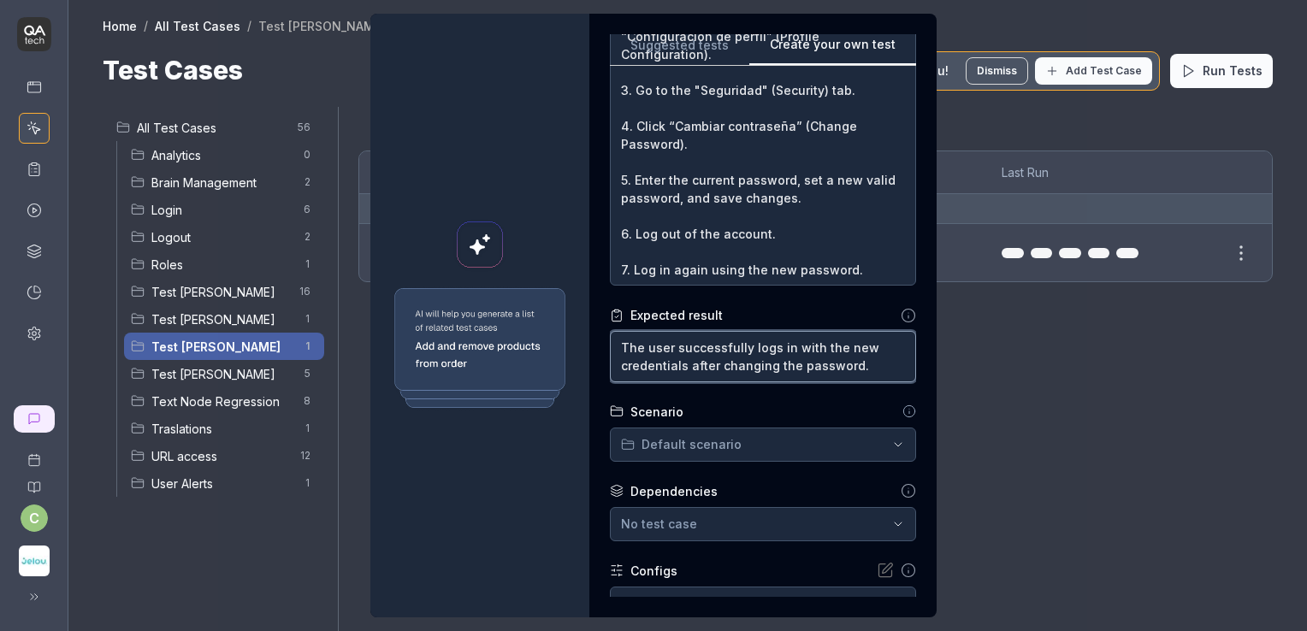
type textarea "*"
type textarea "The ser successfully logs in with the new credentials after changing the passwo…"
type textarea "*"
type textarea "Theser successfully logs in with the new credentials after changing the passwor…"
type textarea "*"
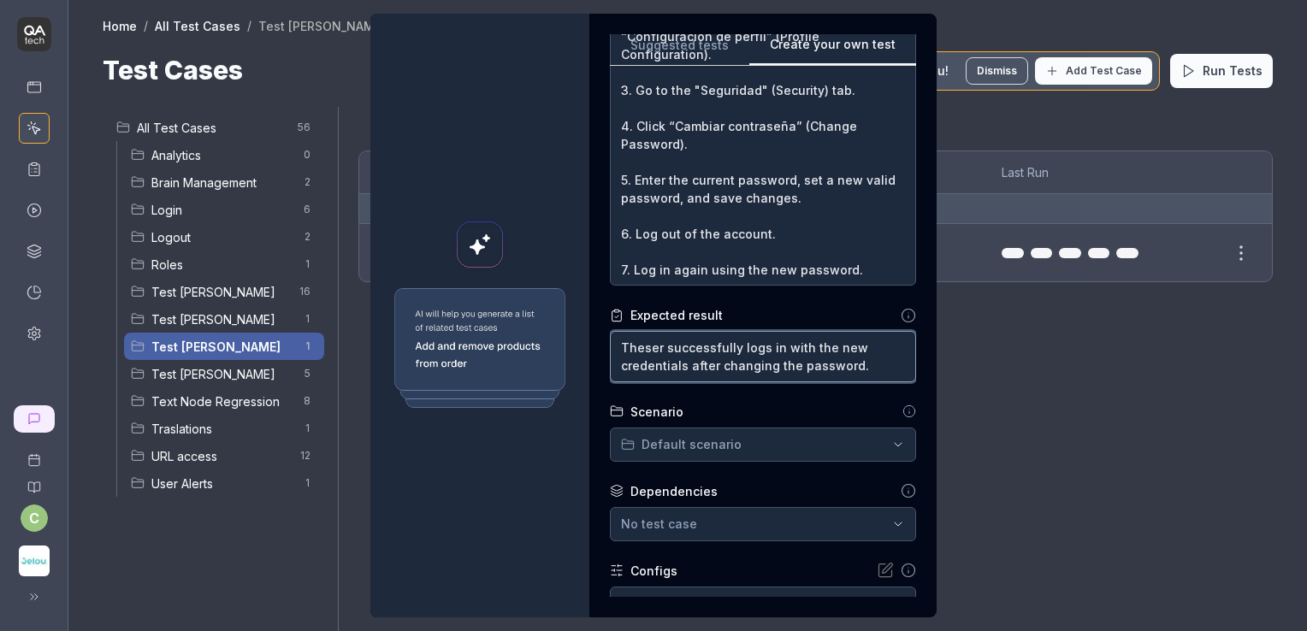
type textarea "Thser successfully logs in with the new credentials after changing the password."
type textarea "*"
type textarea "Tser successfully logs in with the new credentials after changing the password."
type textarea "*"
type textarea "ser successfully logs in with the new credentials after changing the password."
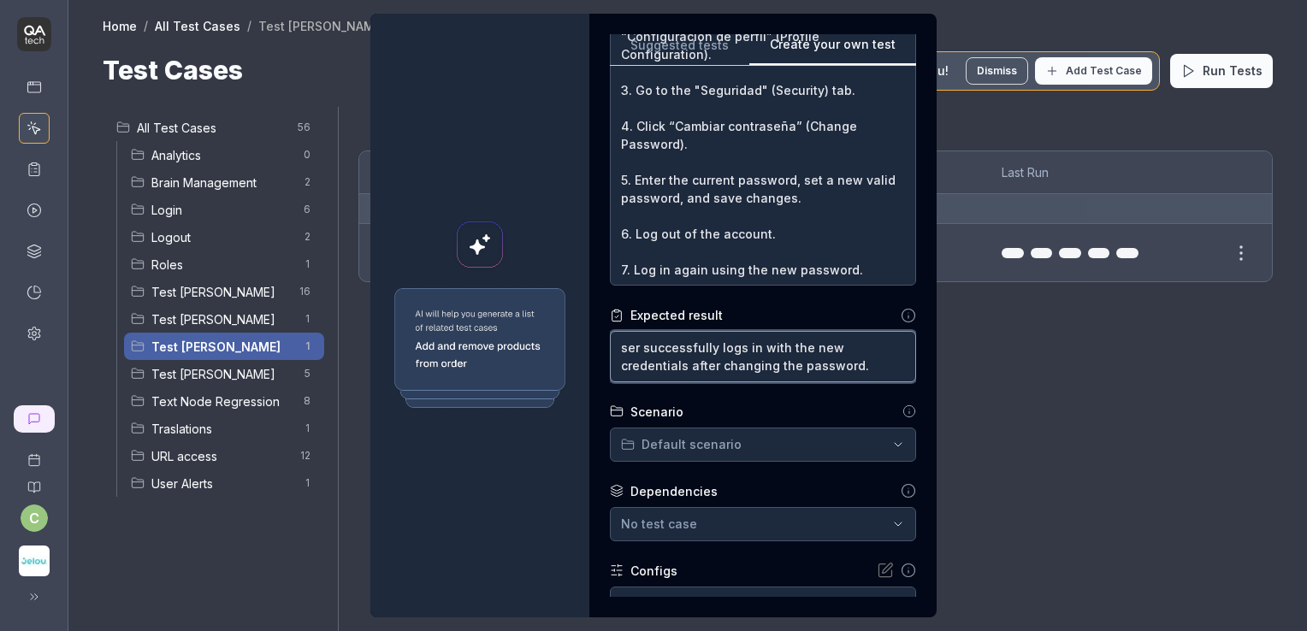
type textarea "*"
click at [744, 344] on textarea "User successfully logs in with the new credentials after changing the password." at bounding box center [763, 356] width 306 height 51
type textarea "User successfully logs in with the new credentials after changing the password."
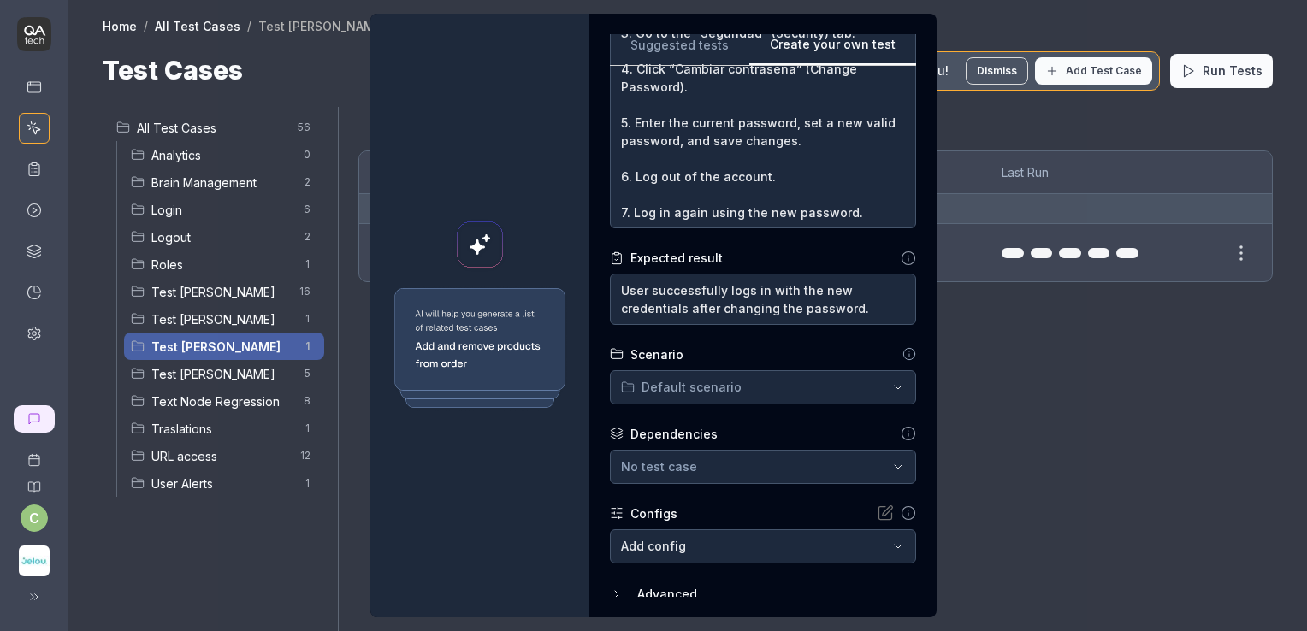
scroll to position [441, 0]
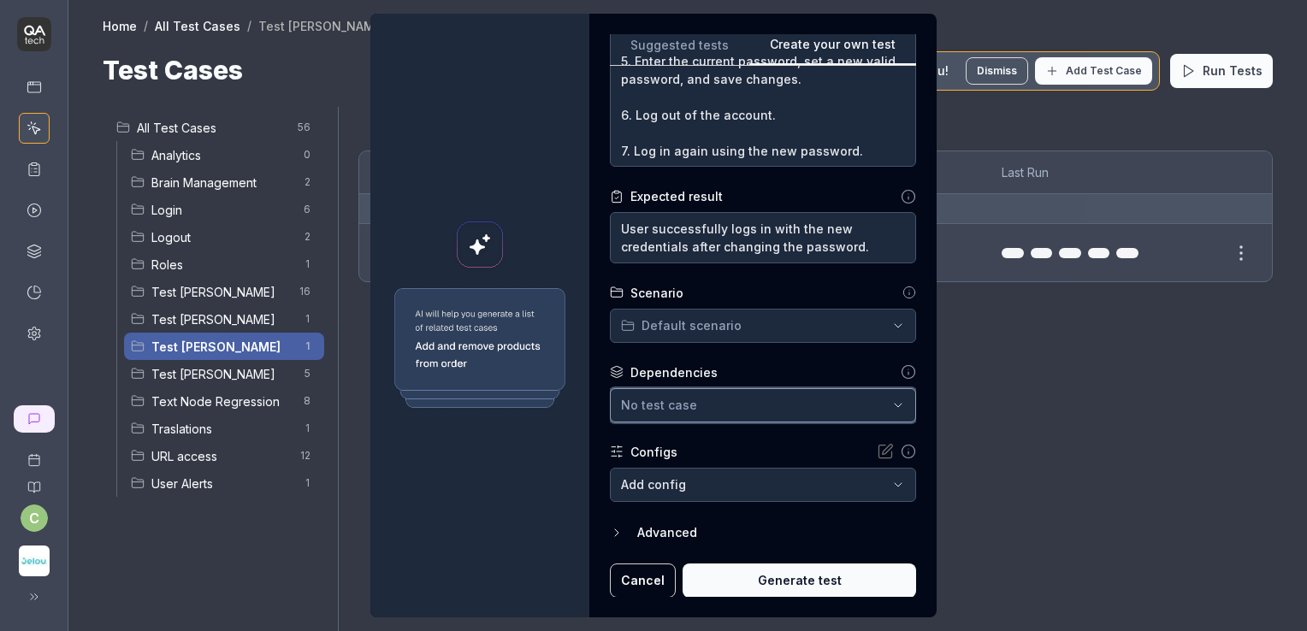
click at [726, 388] on button "No test case" at bounding box center [763, 405] width 306 height 34
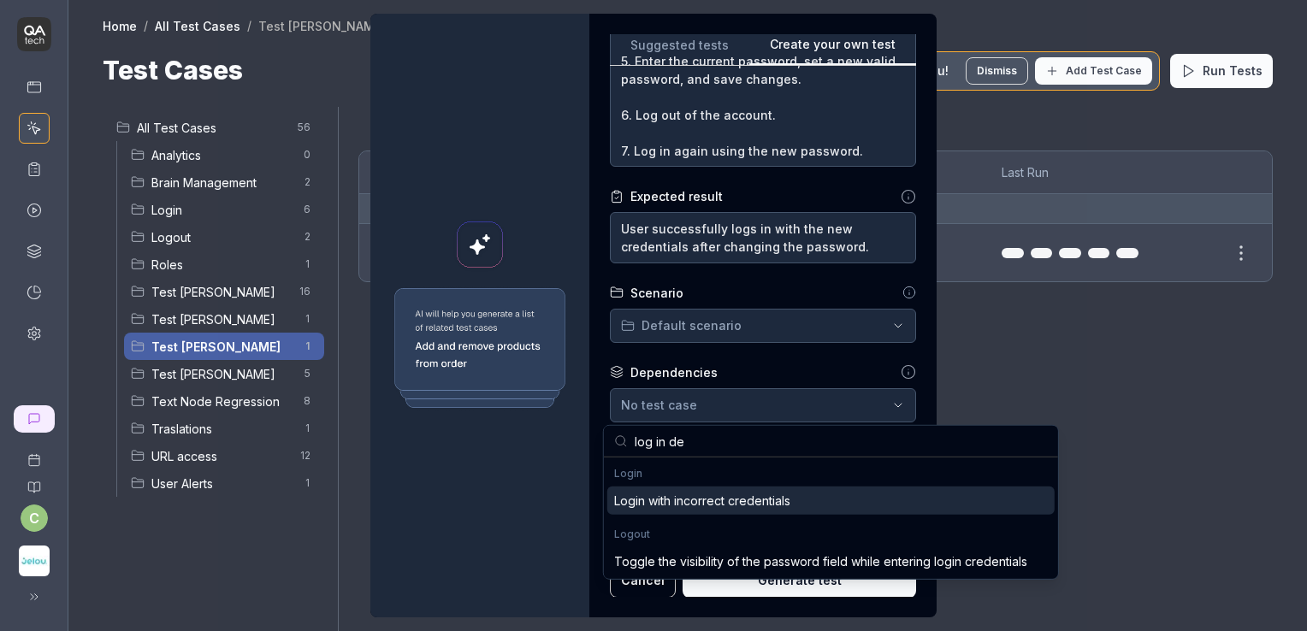
type input "log in dev"
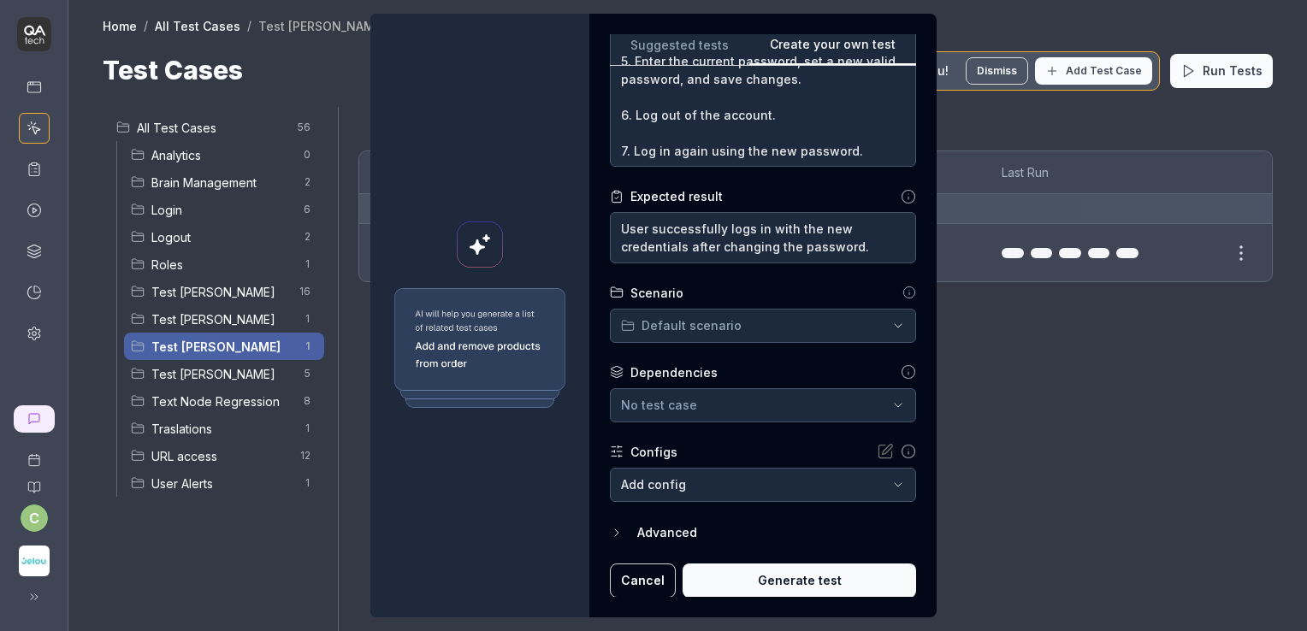
click at [766, 368] on div "Dependencies" at bounding box center [763, 373] width 306 height 18
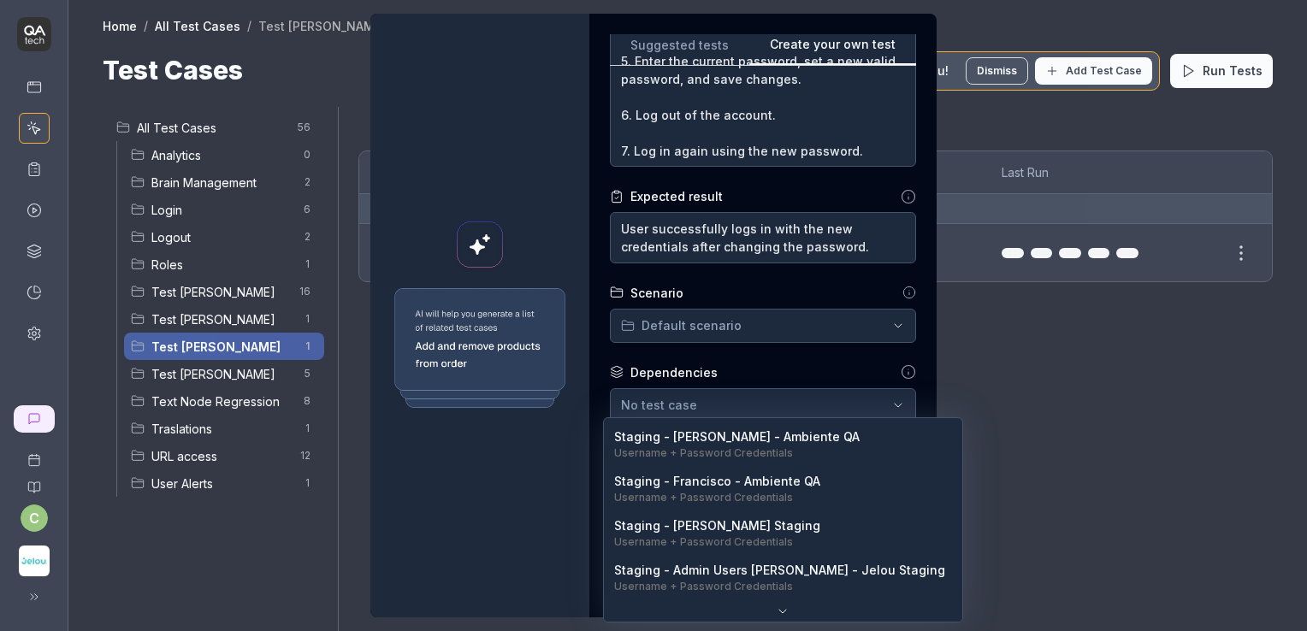
click at [738, 486] on body "**********" at bounding box center [653, 380] width 1307 height 760
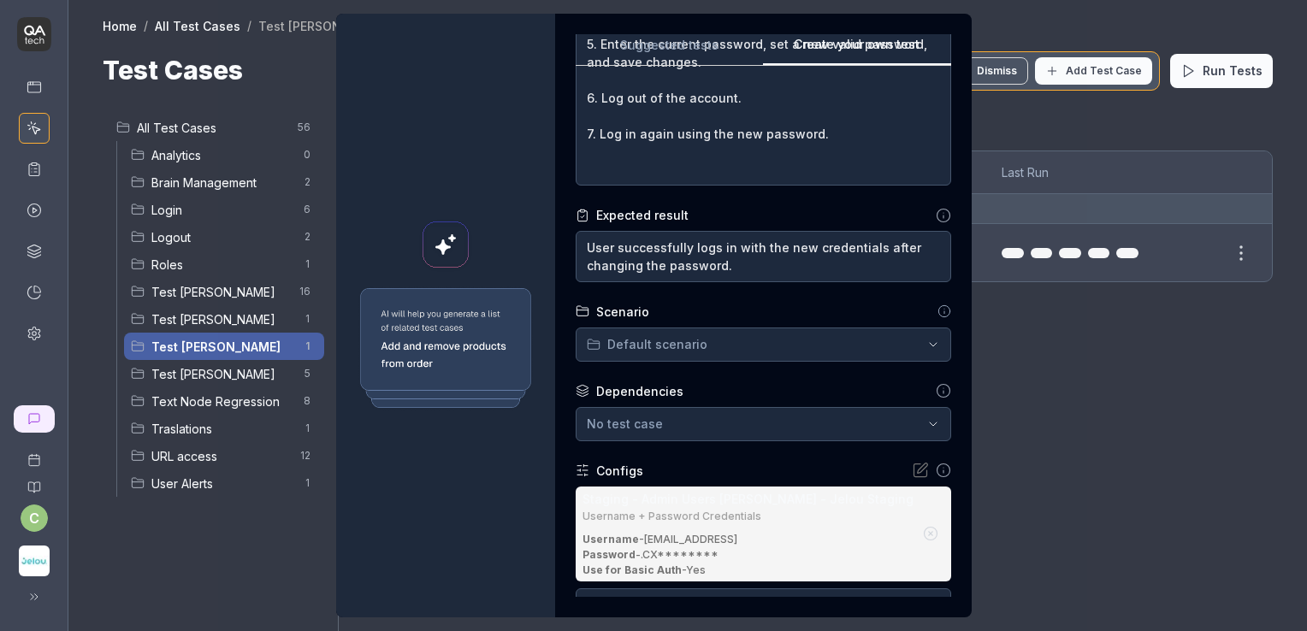
scroll to position [542, 0]
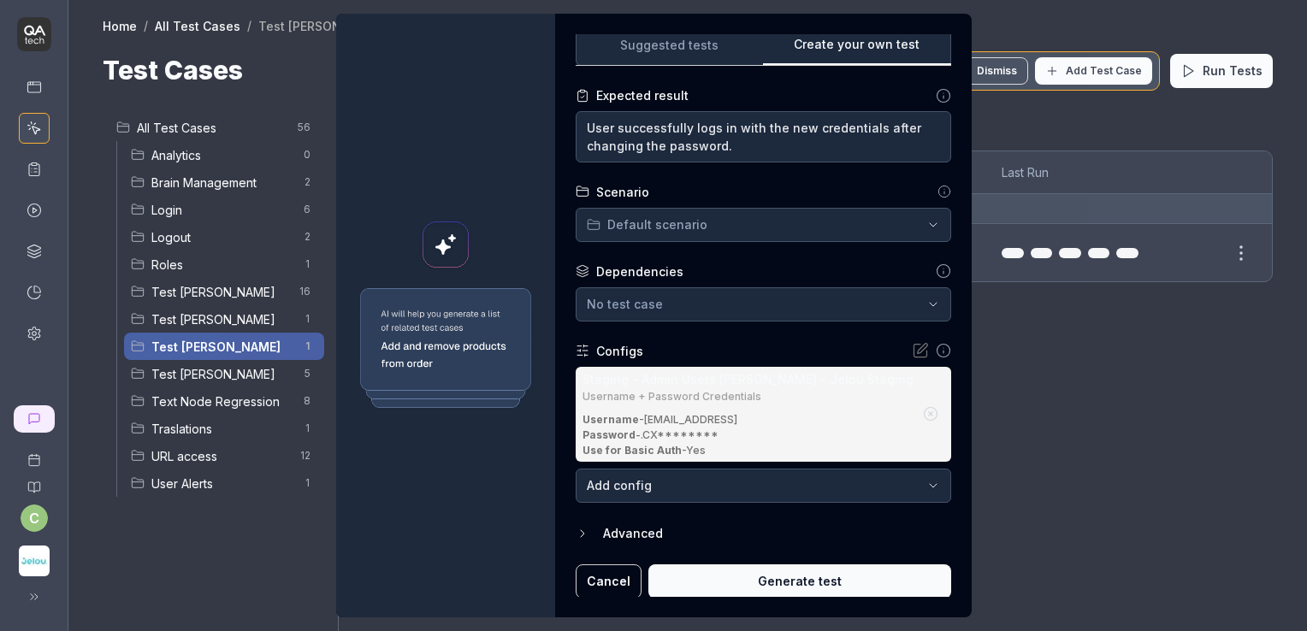
click at [794, 575] on button "Generate test" at bounding box center [800, 582] width 303 height 34
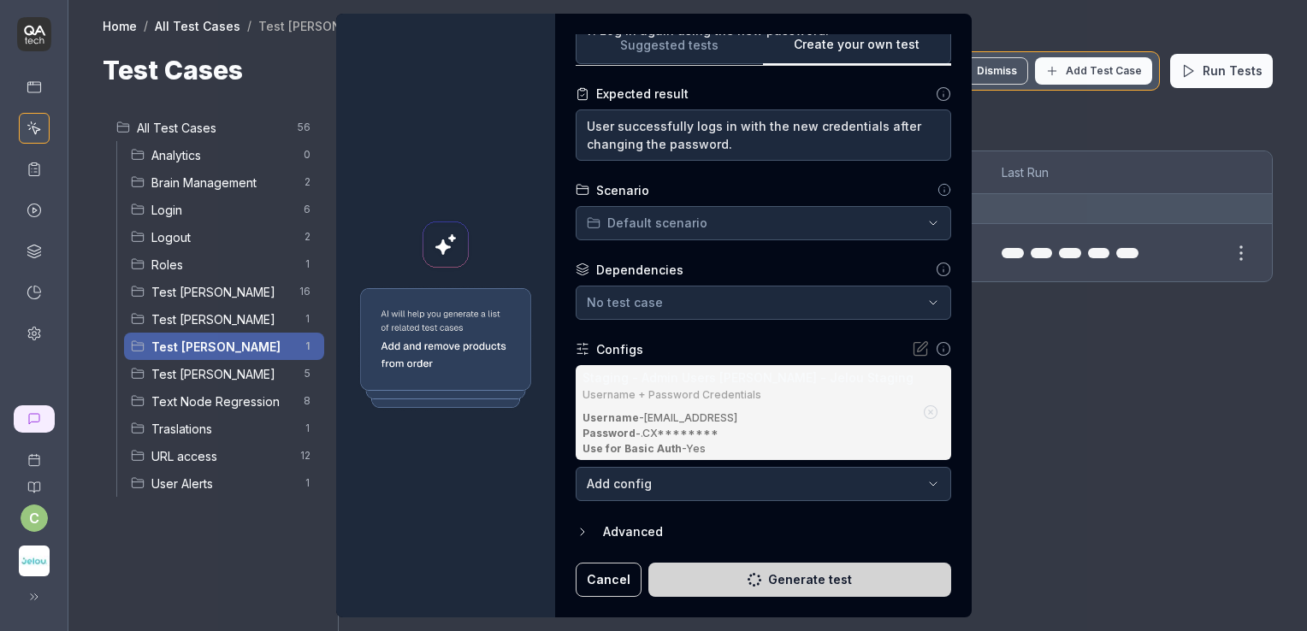
scroll to position [524, 0]
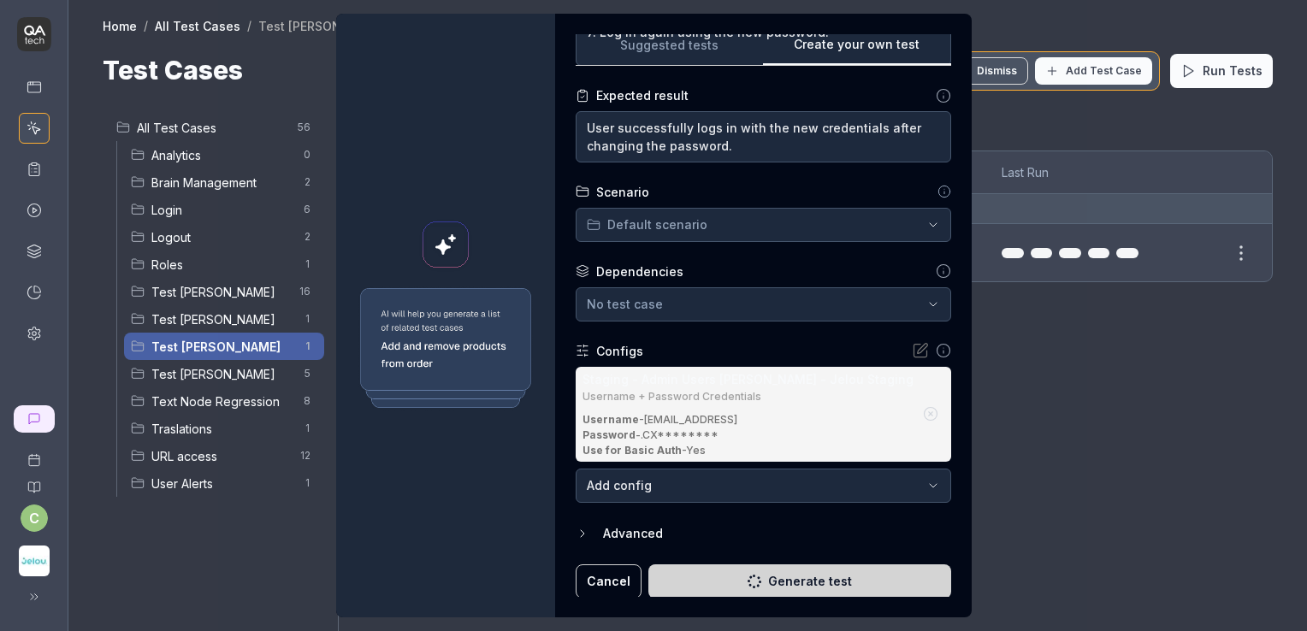
type textarea "*"
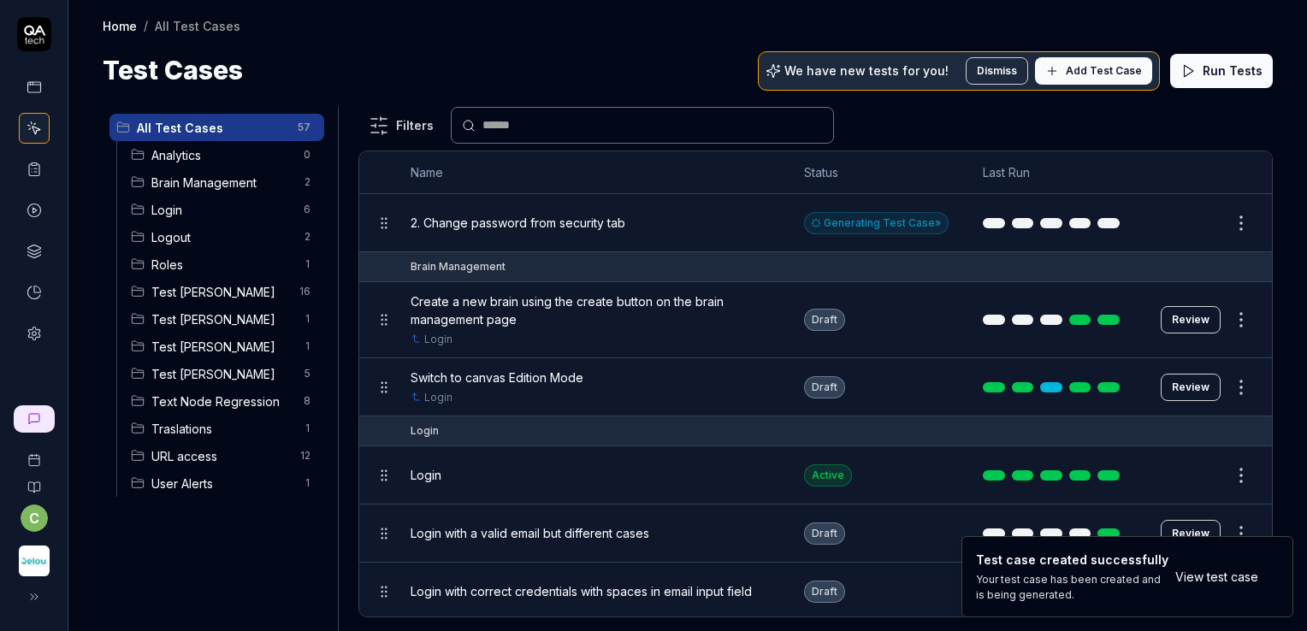
click at [181, 351] on span "Test Cinthia" at bounding box center [222, 347] width 142 height 18
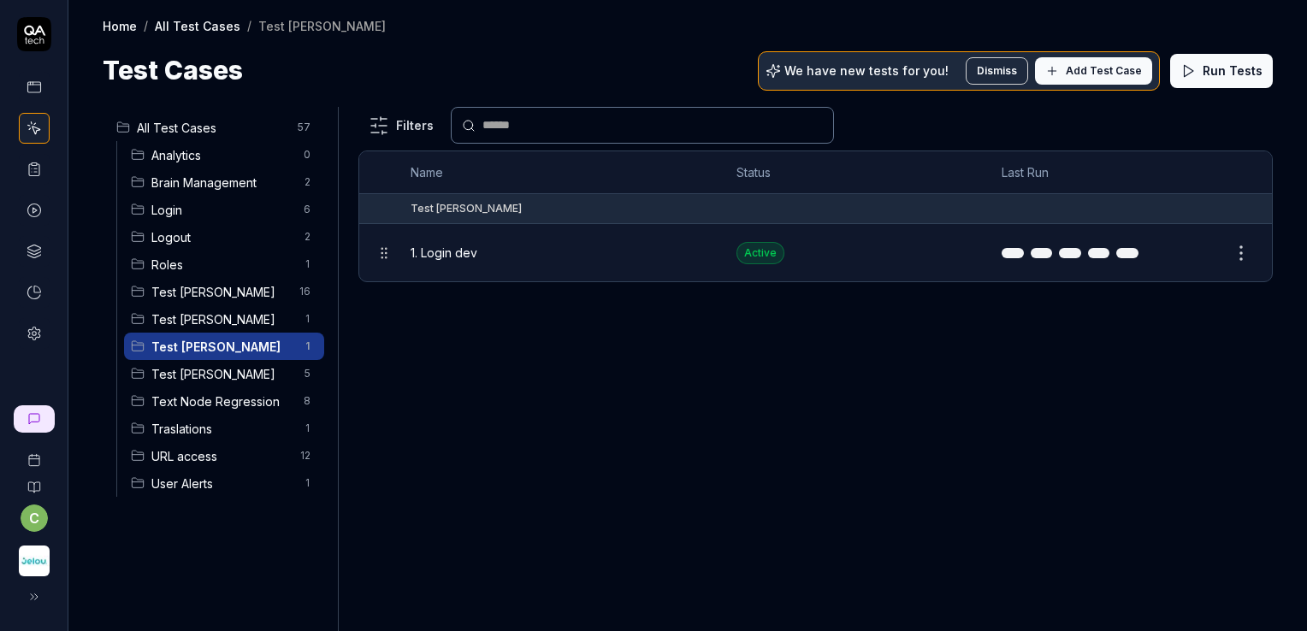
click at [460, 258] on span "1. Login dev" at bounding box center [444, 253] width 67 height 18
click at [204, 127] on span "All Test Cases" at bounding box center [212, 128] width 151 height 18
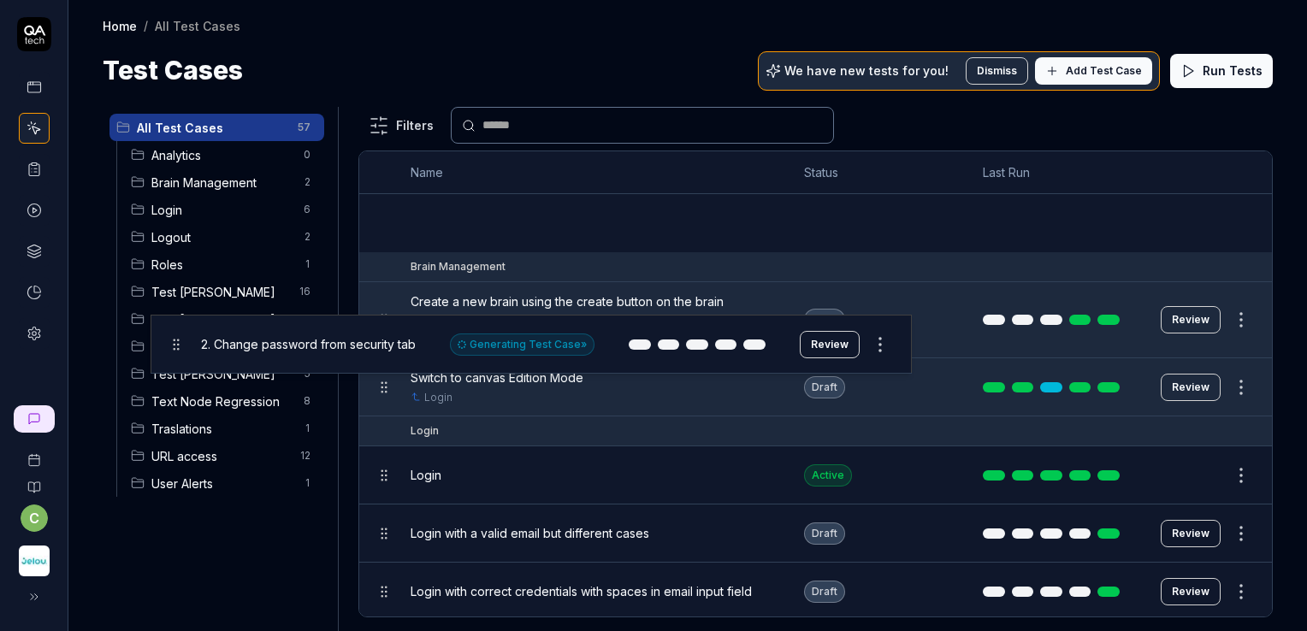
drag, startPoint x: 387, startPoint y: 226, endPoint x: 178, endPoint y: 347, distance: 241.5
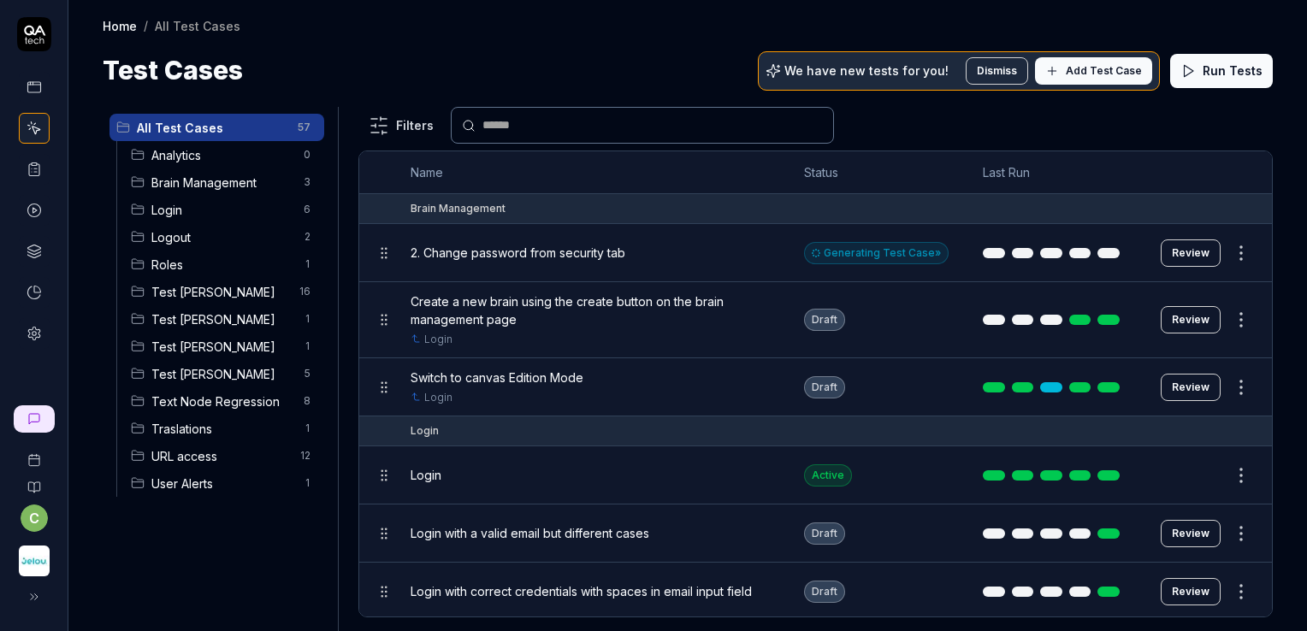
click at [192, 348] on span "Test Cinthia" at bounding box center [222, 347] width 142 height 18
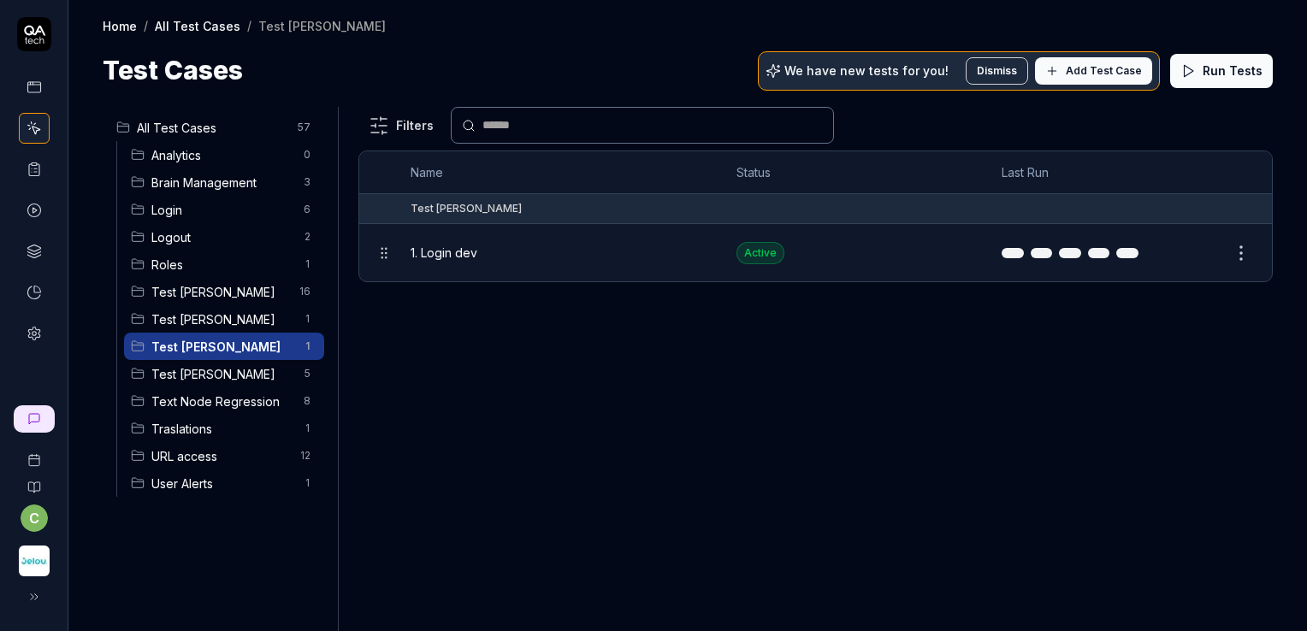
click at [200, 141] on div "Analytics 0" at bounding box center [224, 154] width 200 height 27
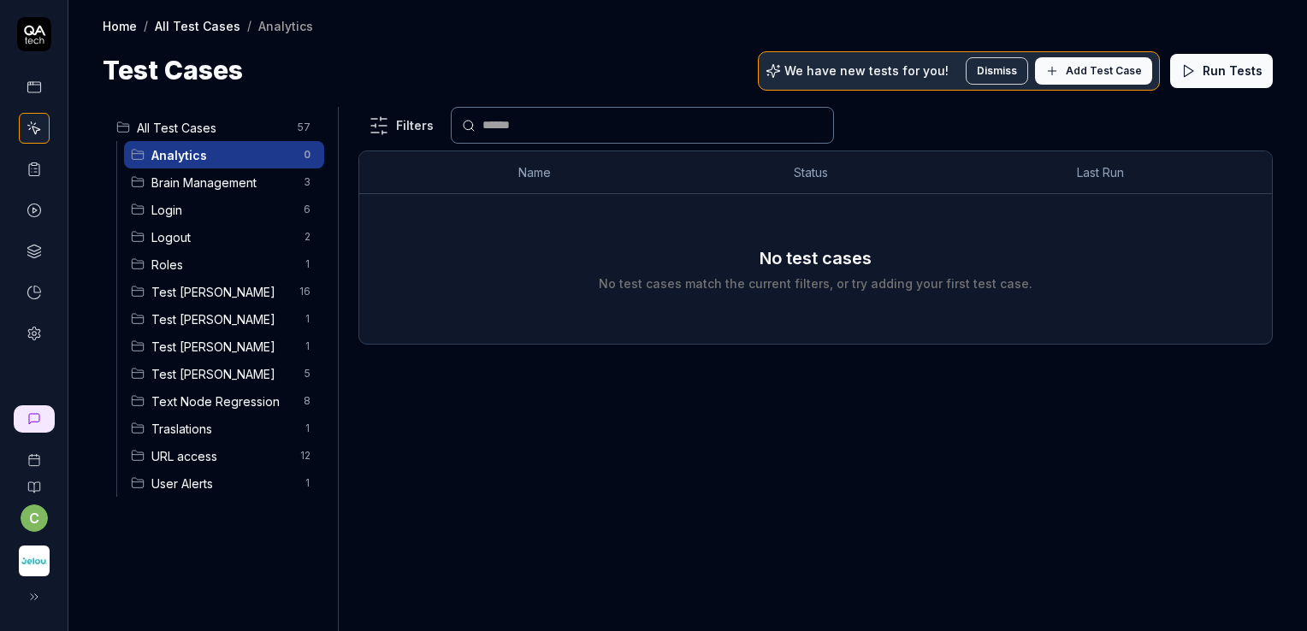
click at [200, 127] on span "All Test Cases" at bounding box center [212, 128] width 151 height 18
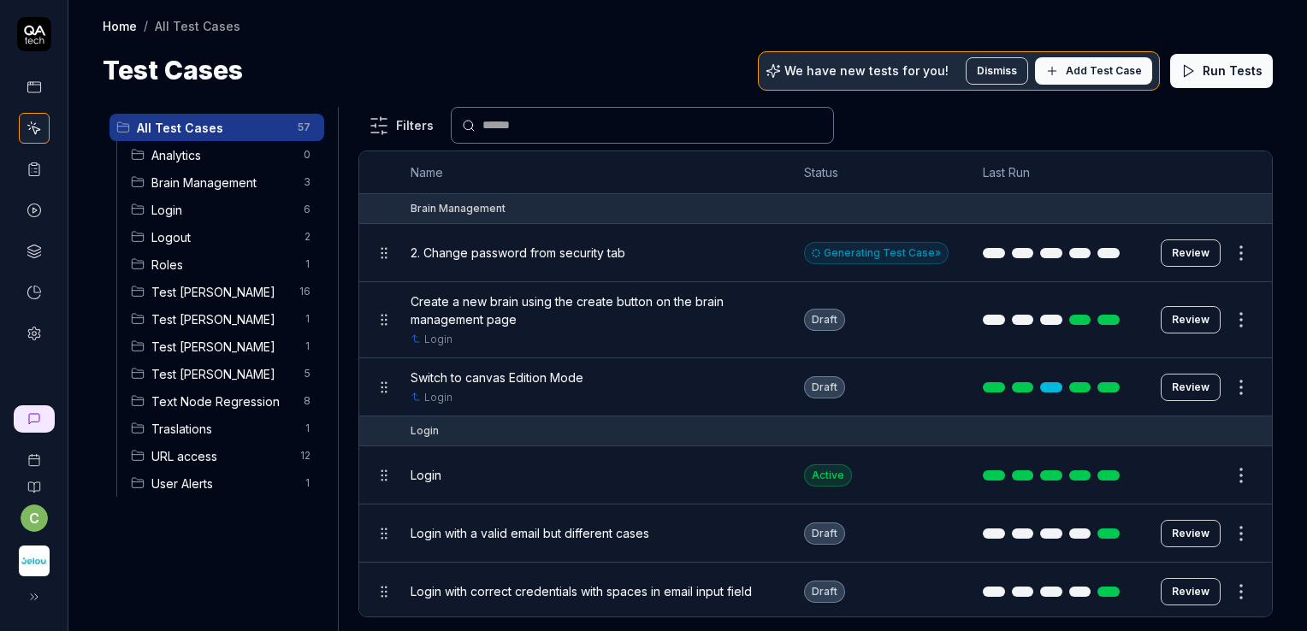
click at [643, 248] on div "2. Change password from security tab" at bounding box center [590, 253] width 359 height 18
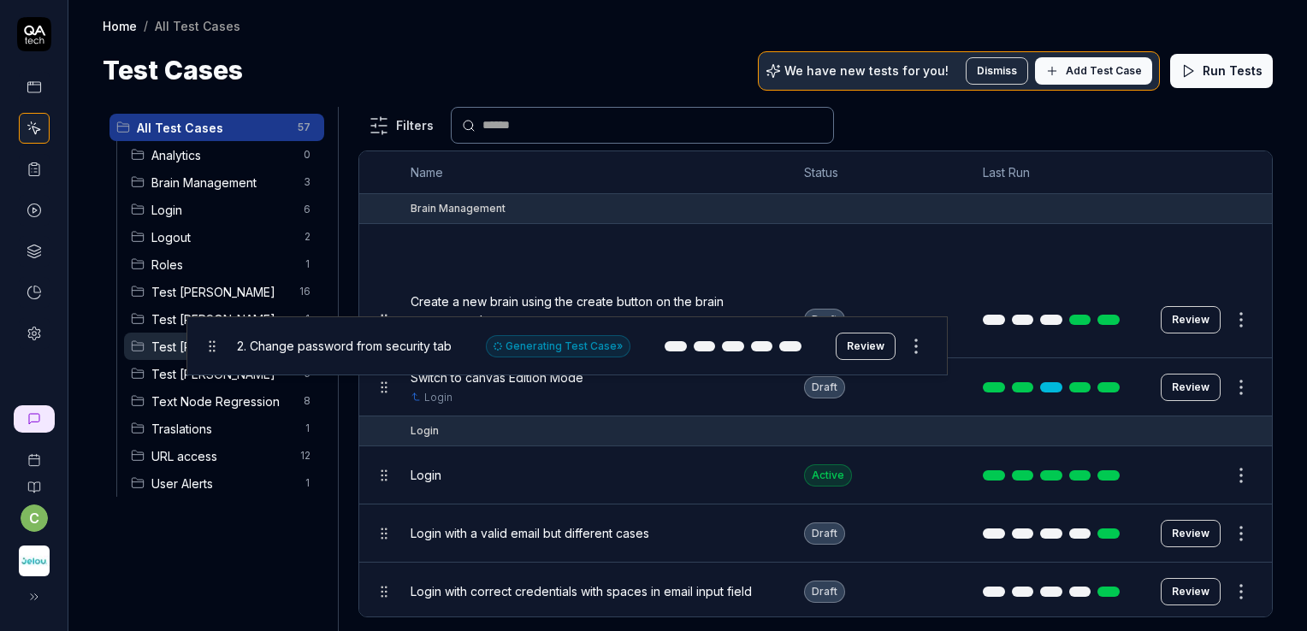
drag, startPoint x: 384, startPoint y: 260, endPoint x: 212, endPoint y: 353, distance: 195.6
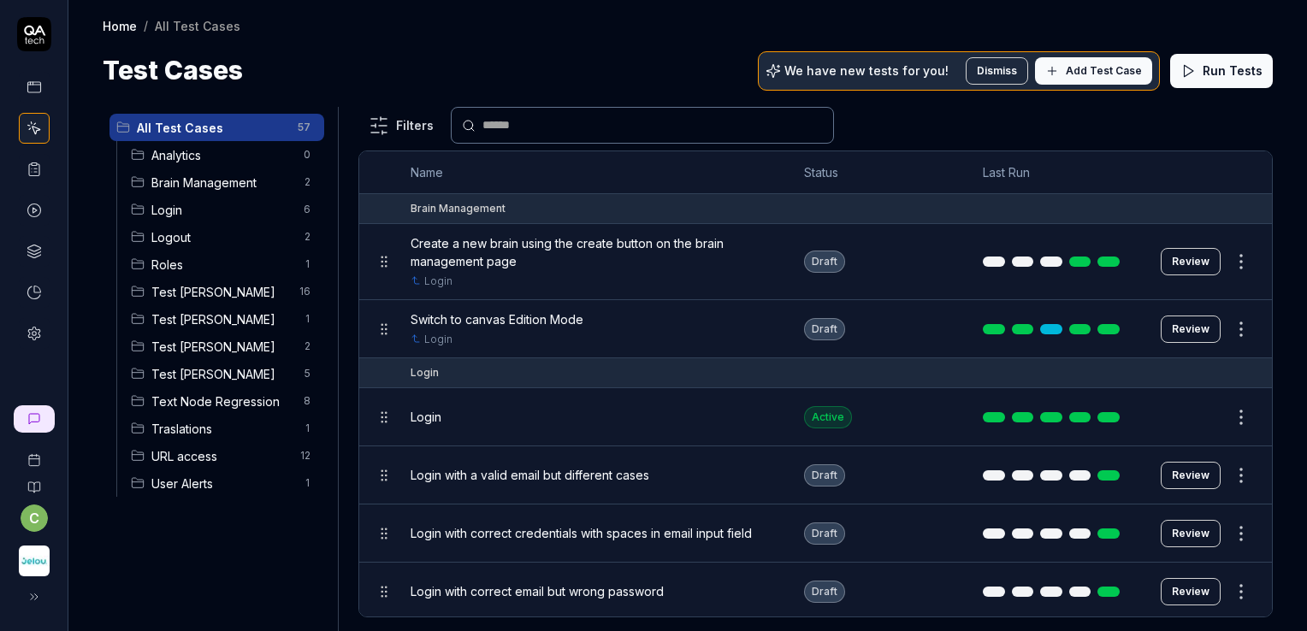
click at [212, 353] on span "Test Cinthia" at bounding box center [222, 347] width 142 height 18
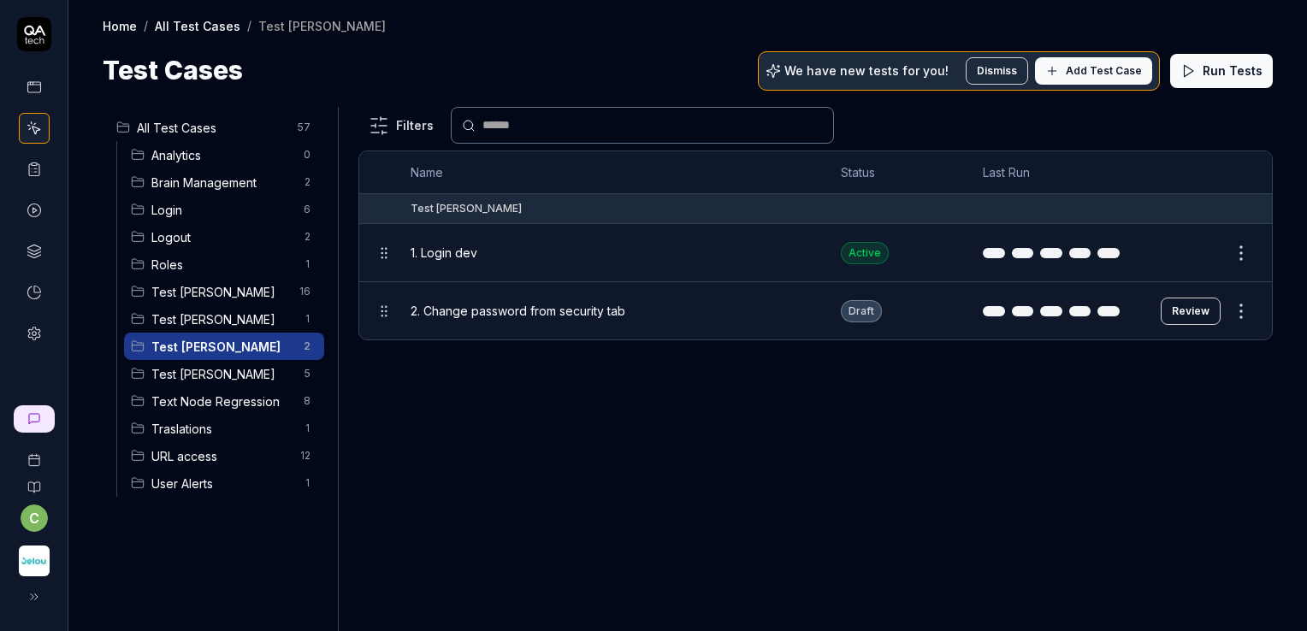
click at [1187, 313] on button "Review" at bounding box center [1191, 311] width 60 height 27
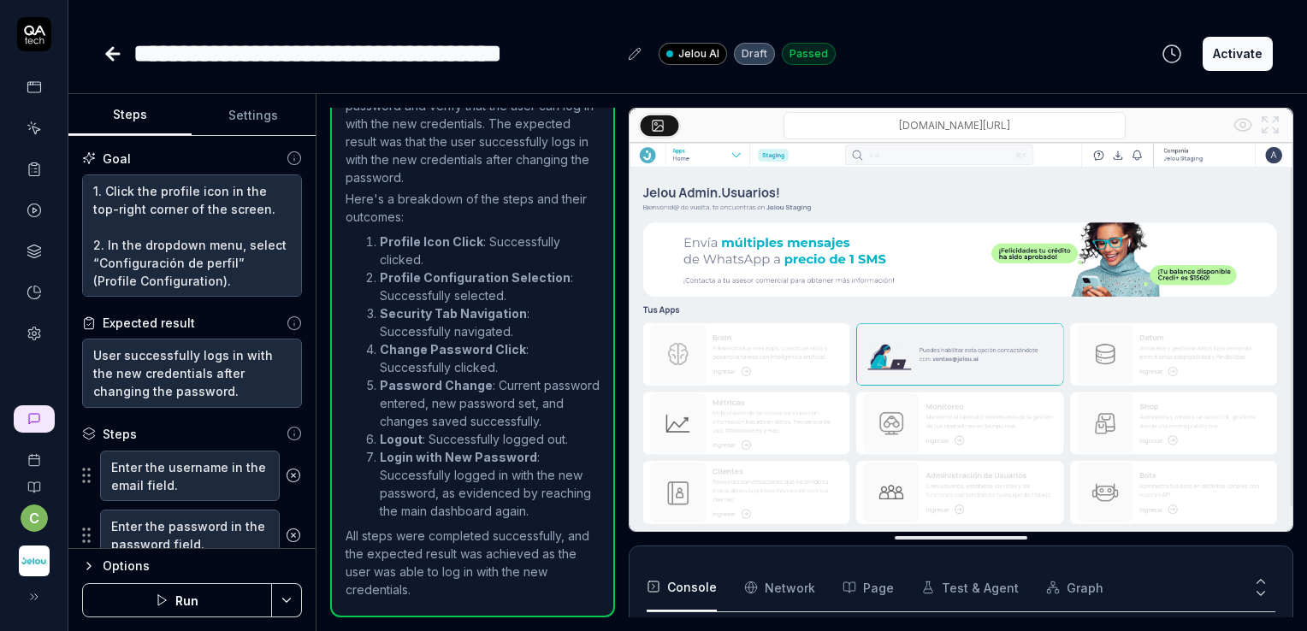
scroll to position [820, 0]
click at [958, 451] on img at bounding box center [961, 350] width 663 height 415
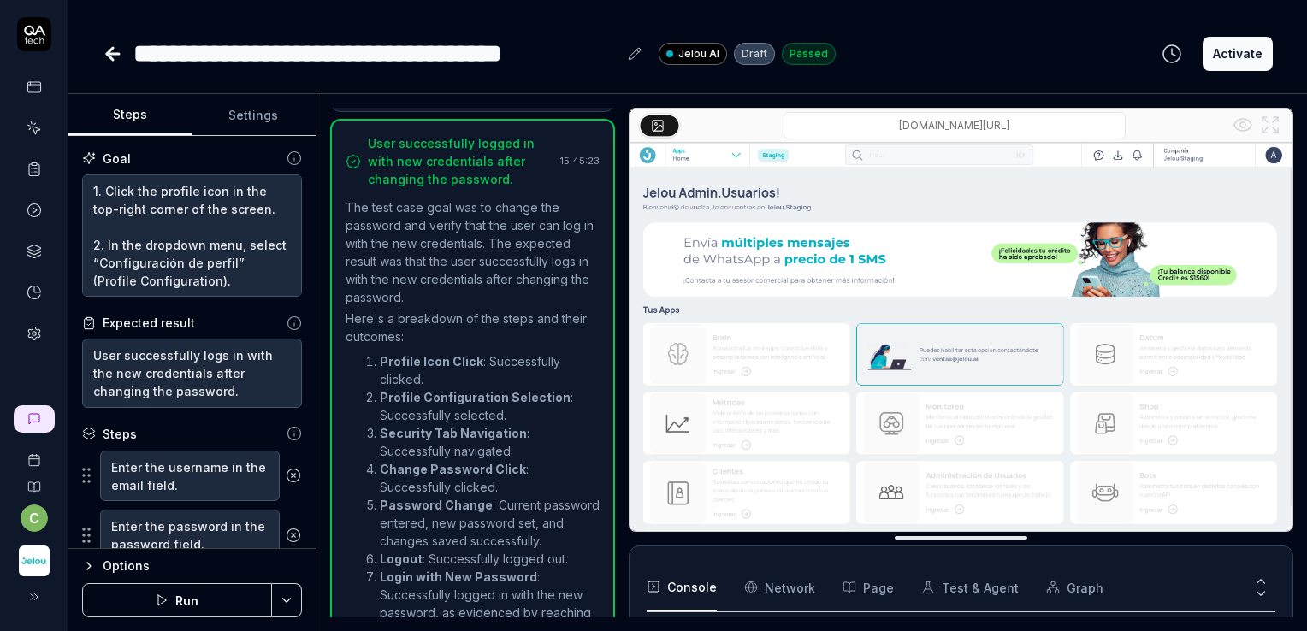
scroll to position [1347, 0]
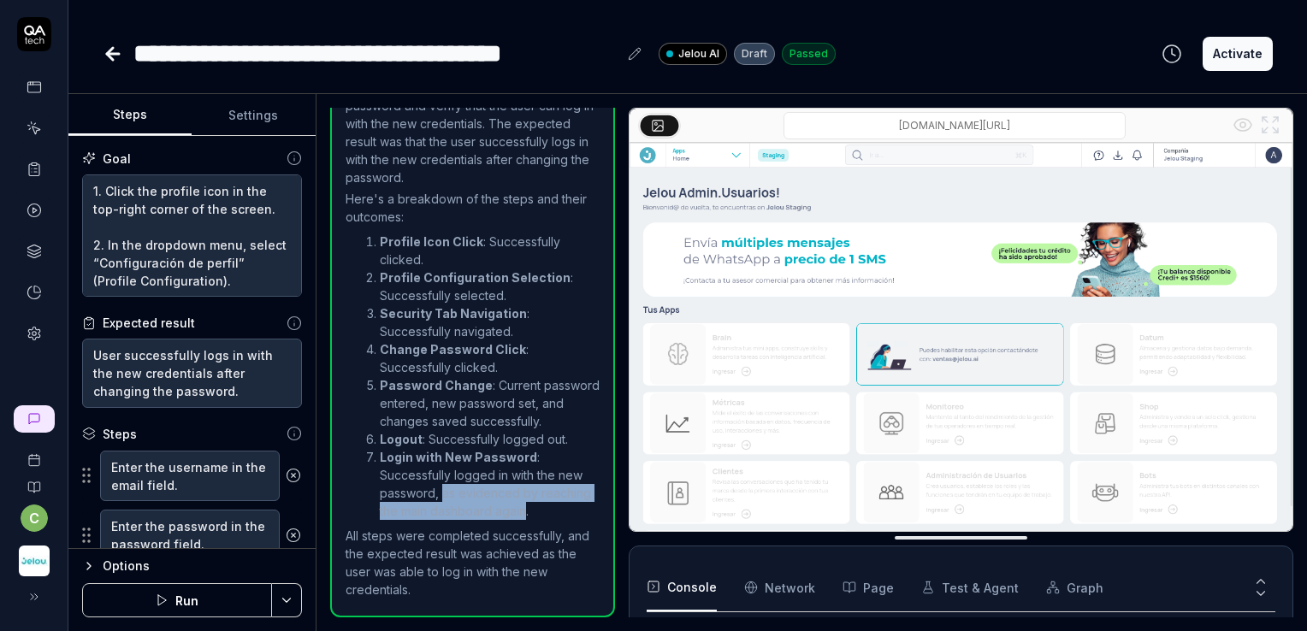
drag, startPoint x: 440, startPoint y: 494, endPoint x: 527, endPoint y: 505, distance: 88.0
click at [527, 505] on li "Login with New Password : Successfully logged in with the new password, as evid…" at bounding box center [490, 484] width 220 height 72
copy li "as evidenced by reaching the main dashboard again"
click at [112, 54] on icon at bounding box center [113, 54] width 12 height 0
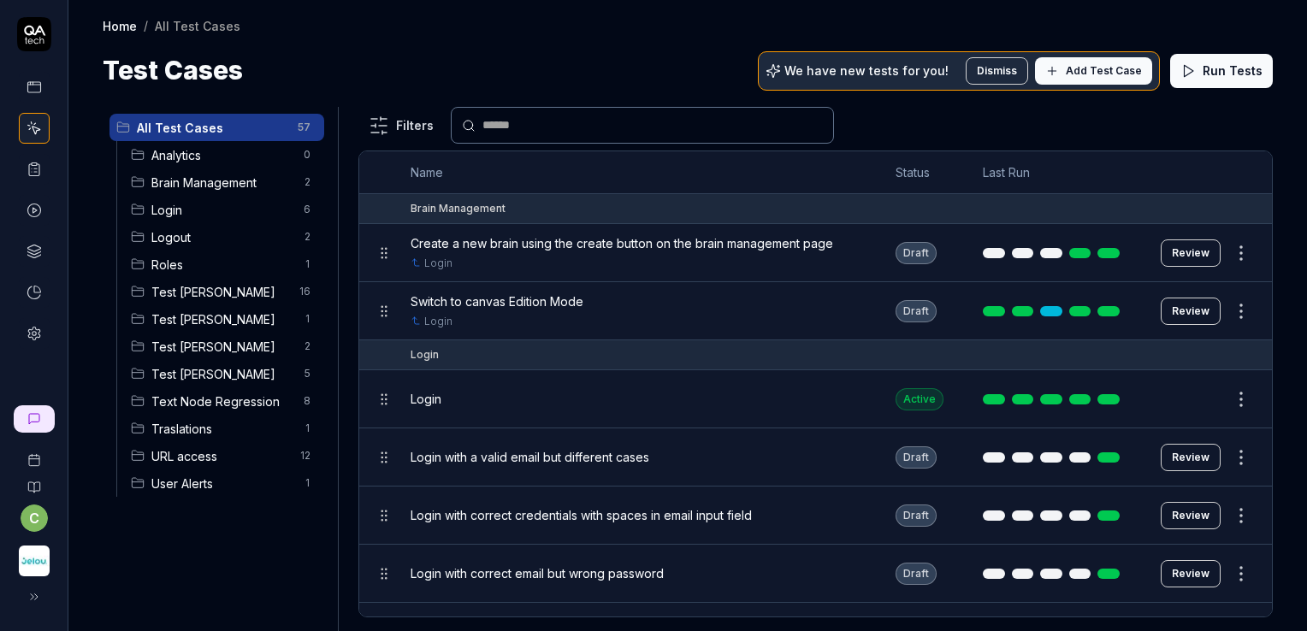
click at [209, 344] on span "Test Cinthia" at bounding box center [222, 347] width 142 height 18
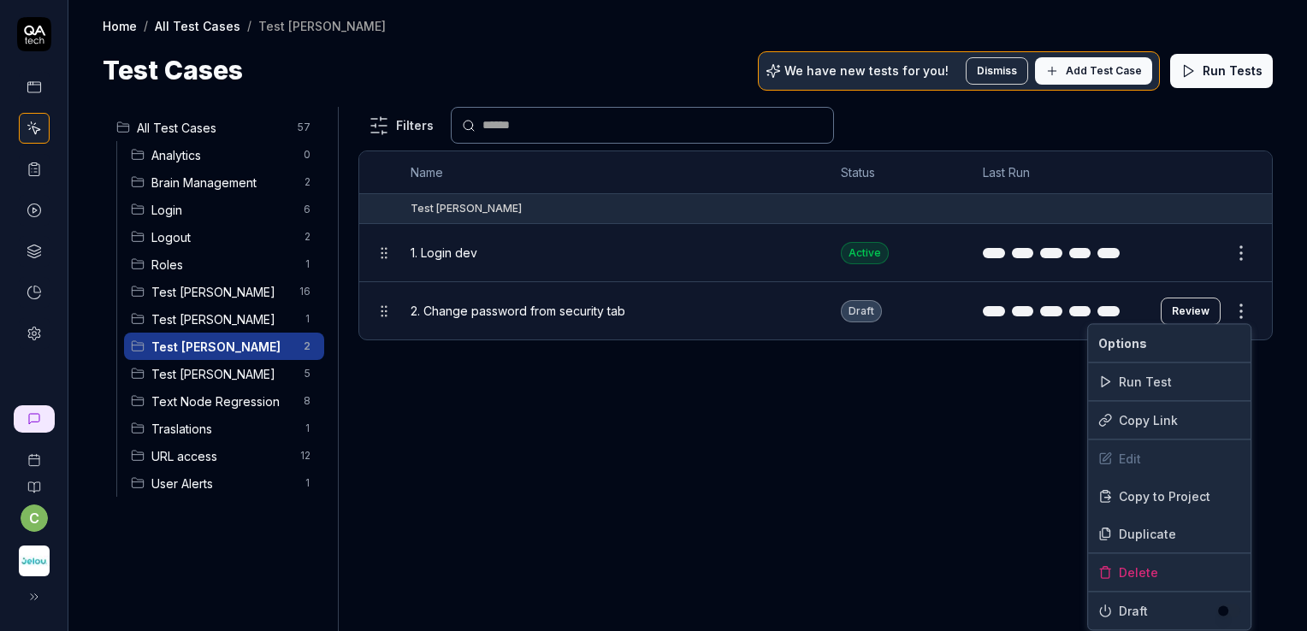
click at [1234, 312] on html "c Home / All Test Cases / Test Cinthia Home / All Test Cases / Test Cinthia Tes…" at bounding box center [653, 380] width 1307 height 760
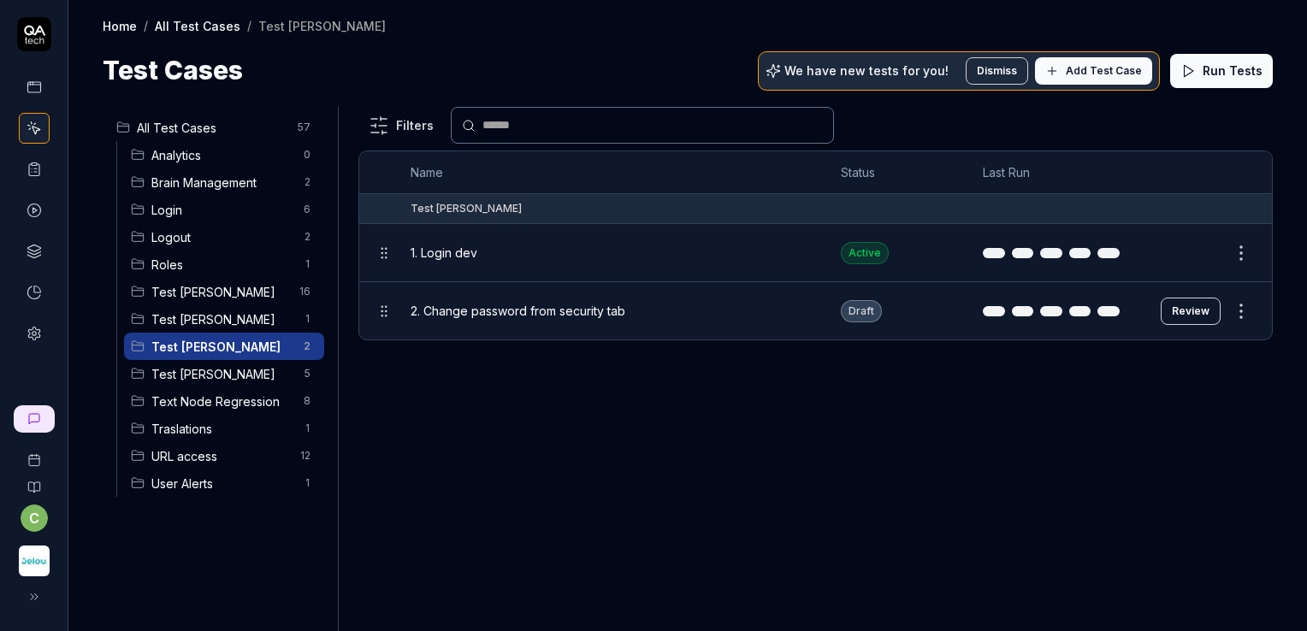
click at [934, 471] on html "c Home / All Test Cases / Test Cinthia Home / All Test Cases / Test Cinthia Tes…" at bounding box center [653, 380] width 1307 height 760
drag, startPoint x: 1241, startPoint y: 310, endPoint x: 1188, endPoint y: 382, distance: 89.8
click at [1188, 382] on div "Filters Name Status Last Run Test Cinthia 1. Login dev Active Edit 2. Change pa…" at bounding box center [815, 369] width 915 height 524
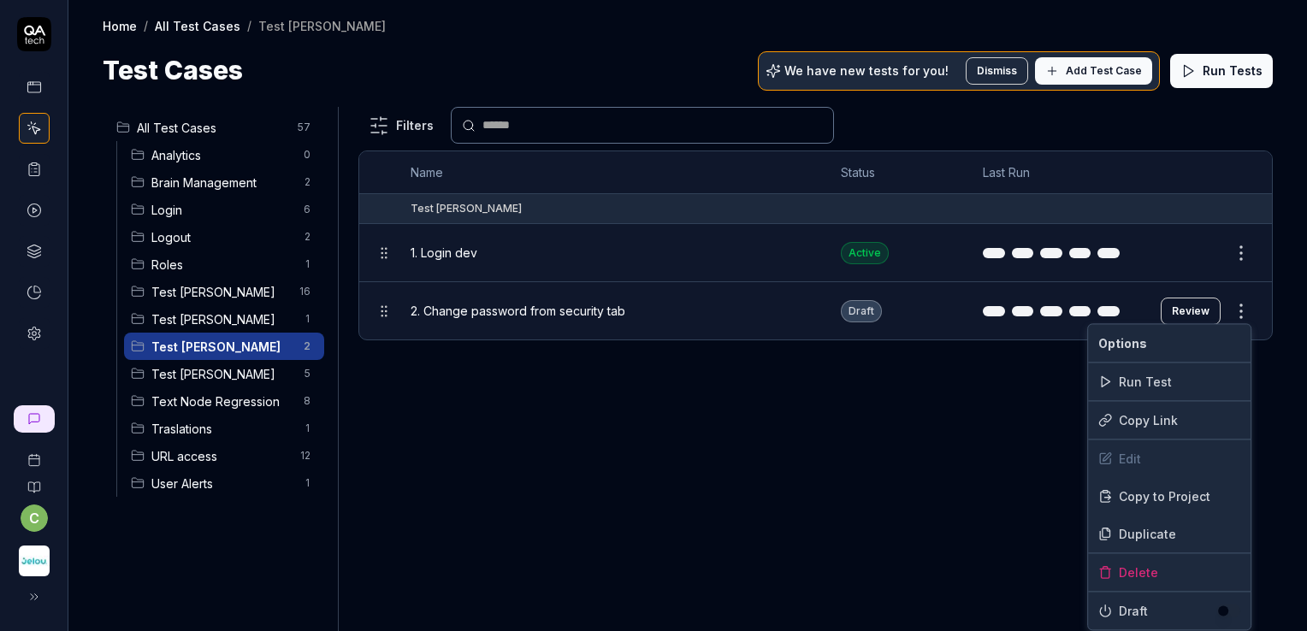
click at [1247, 314] on html "c Home / All Test Cases / Test Cinthia Home / All Test Cases / Test Cinthia Tes…" at bounding box center [653, 380] width 1307 height 760
click at [1160, 413] on div "Copy Link" at bounding box center [1169, 420] width 163 height 38
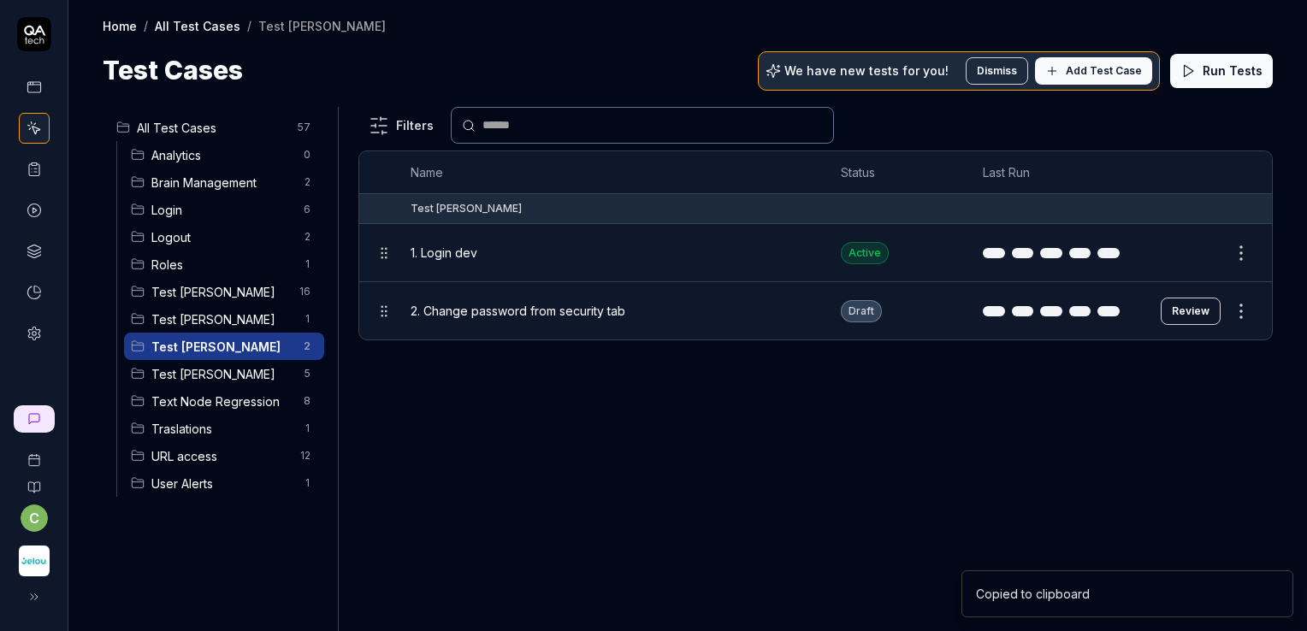
click at [671, 317] on div "2. Change password from security tab" at bounding box center [609, 311] width 396 height 18
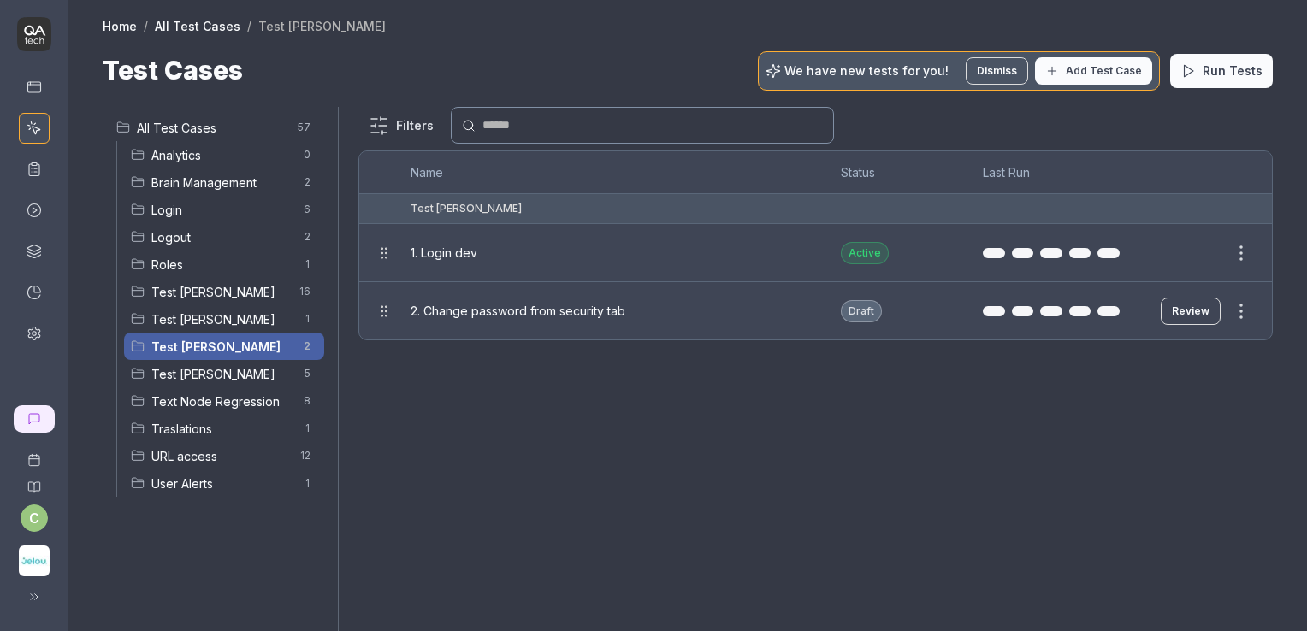
click at [671, 317] on div at bounding box center [653, 315] width 1307 height 631
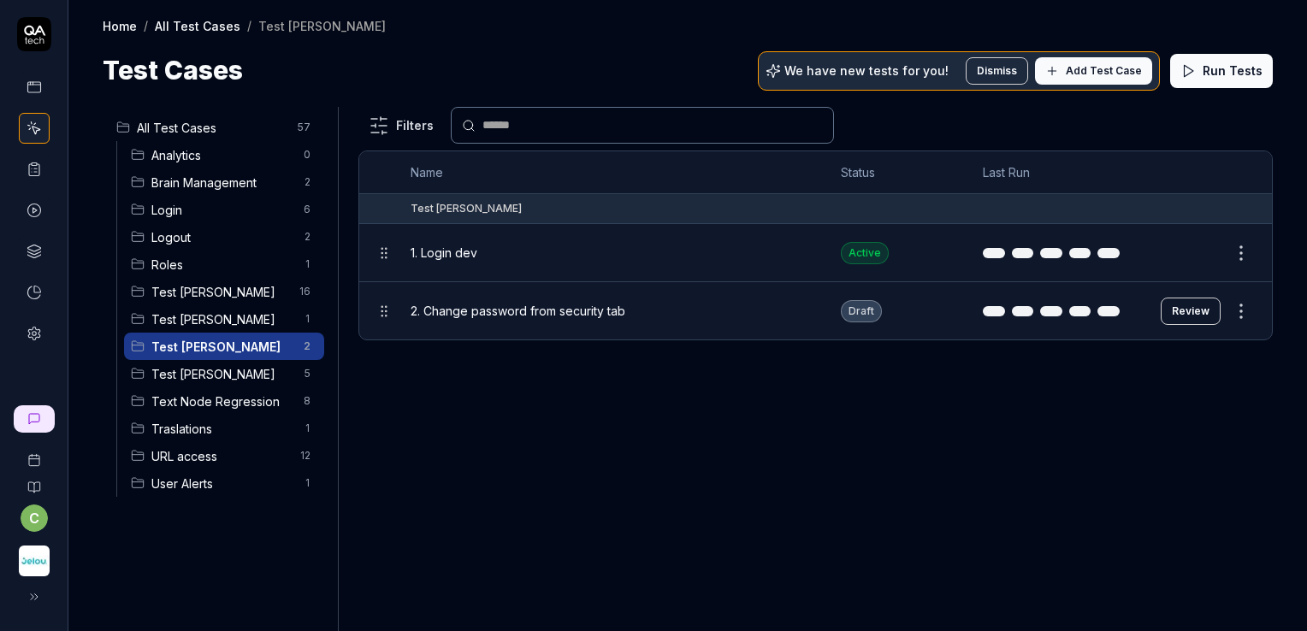
click at [931, 320] on td "Draft" at bounding box center [895, 310] width 142 height 57
click at [240, 346] on span "Test Cinthia" at bounding box center [222, 347] width 142 height 18
click at [304, 347] on html "c Home / All Test Cases / Test Cinthia Home / All Test Cases / Test Cinthia Tes…" at bounding box center [653, 380] width 1307 height 760
click at [447, 456] on html "c Home / All Test Cases / Test Cinthia Home / All Test Cases / Test Cinthia Tes…" at bounding box center [653, 380] width 1307 height 760
click at [541, 308] on span "2. Change password from security tab" at bounding box center [518, 311] width 215 height 18
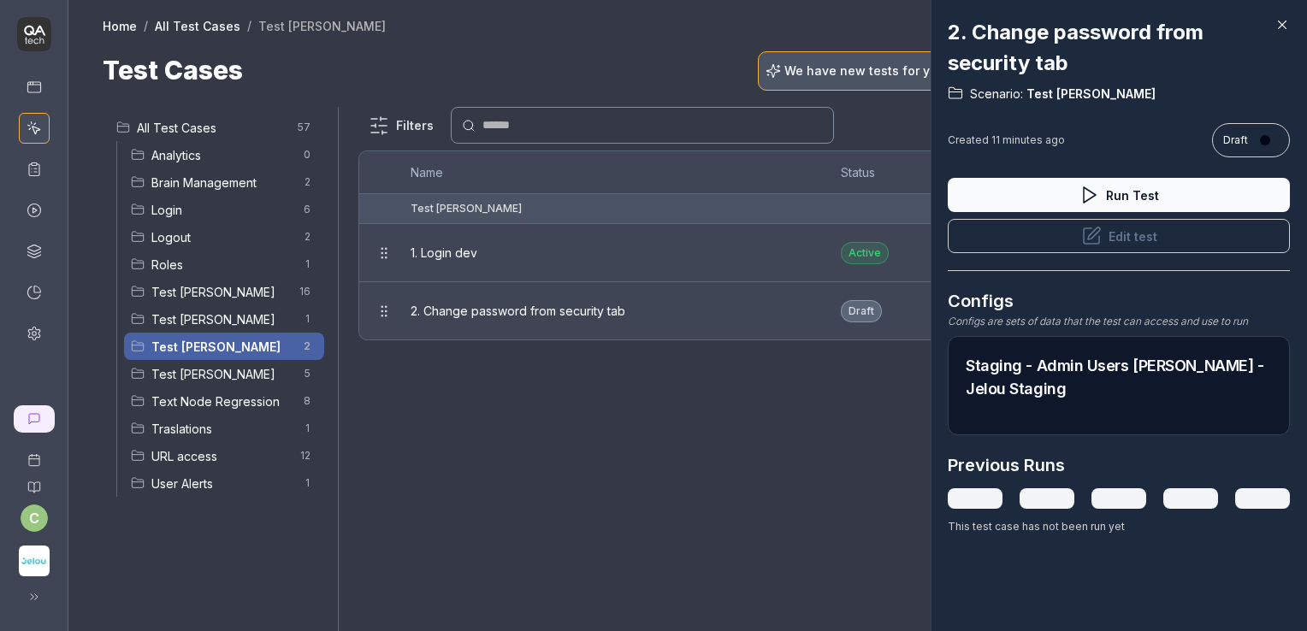
click at [1137, 240] on button "Edit test" at bounding box center [1119, 236] width 342 height 34
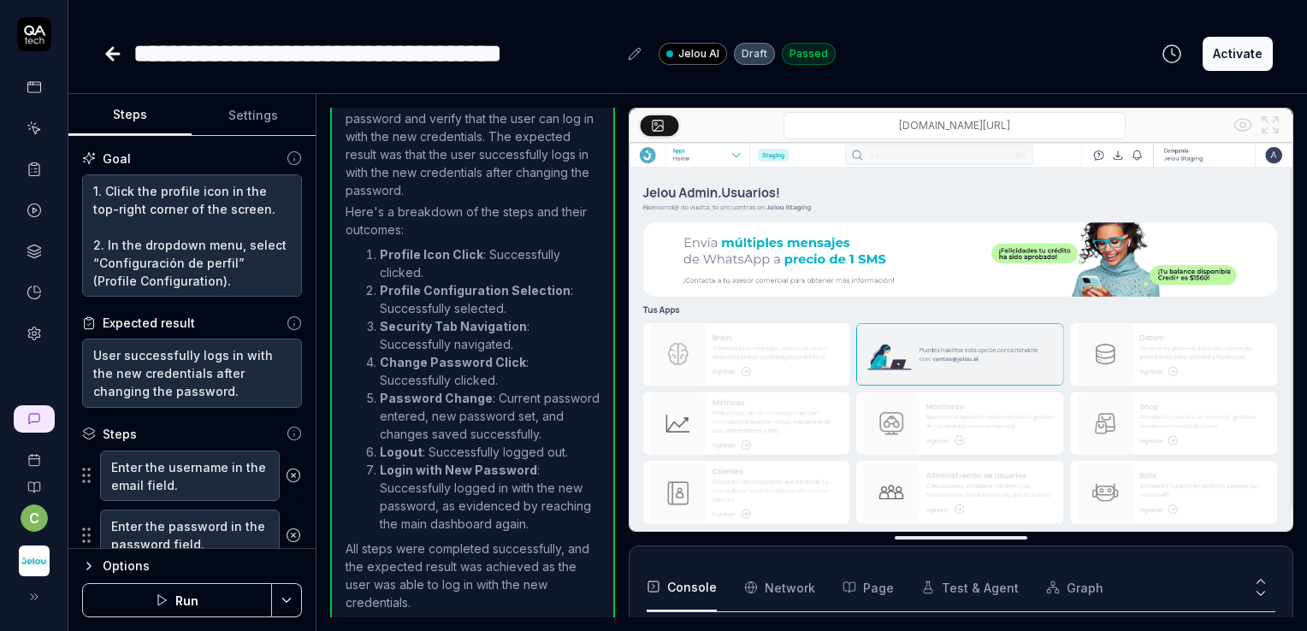
scroll to position [1347, 0]
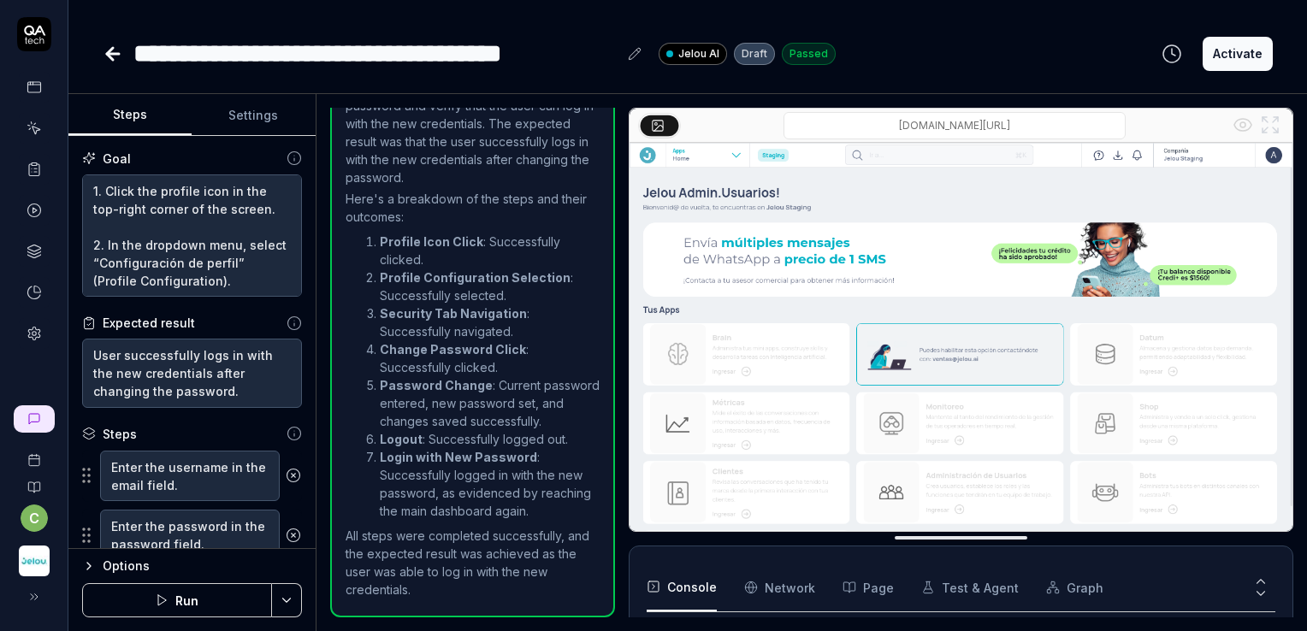
type textarea "*"
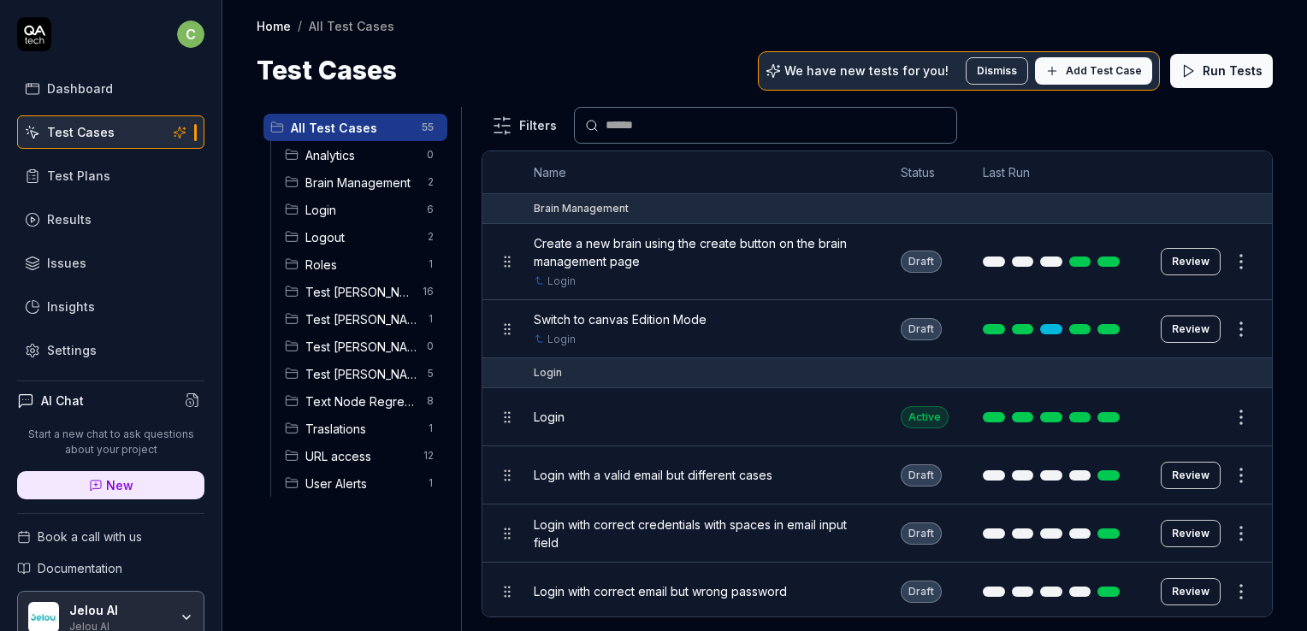
click at [342, 216] on span "Login" at bounding box center [360, 210] width 111 height 18
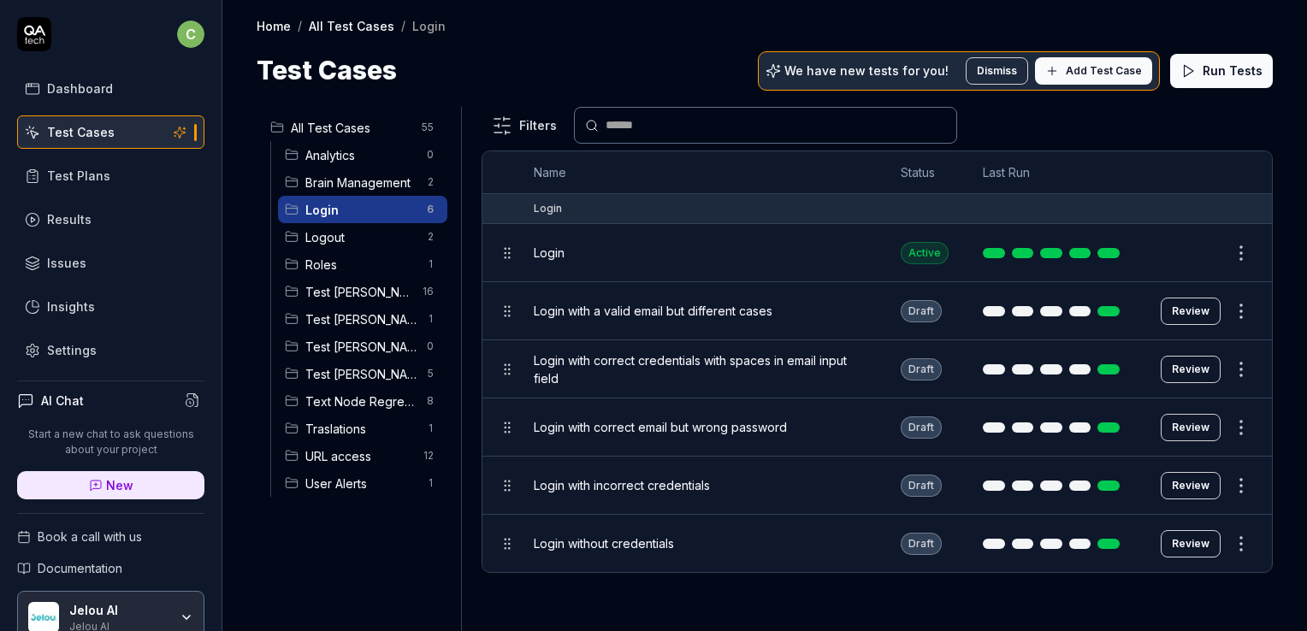
click at [561, 265] on div "Login" at bounding box center [700, 252] width 333 height 37
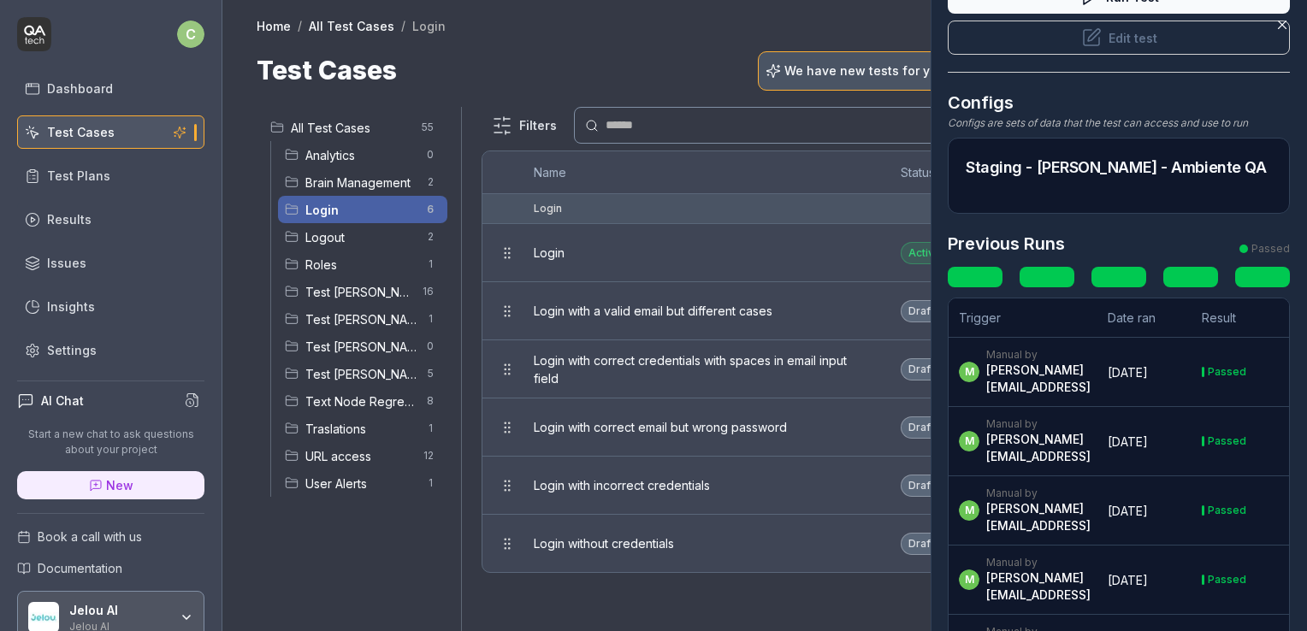
scroll to position [46, 0]
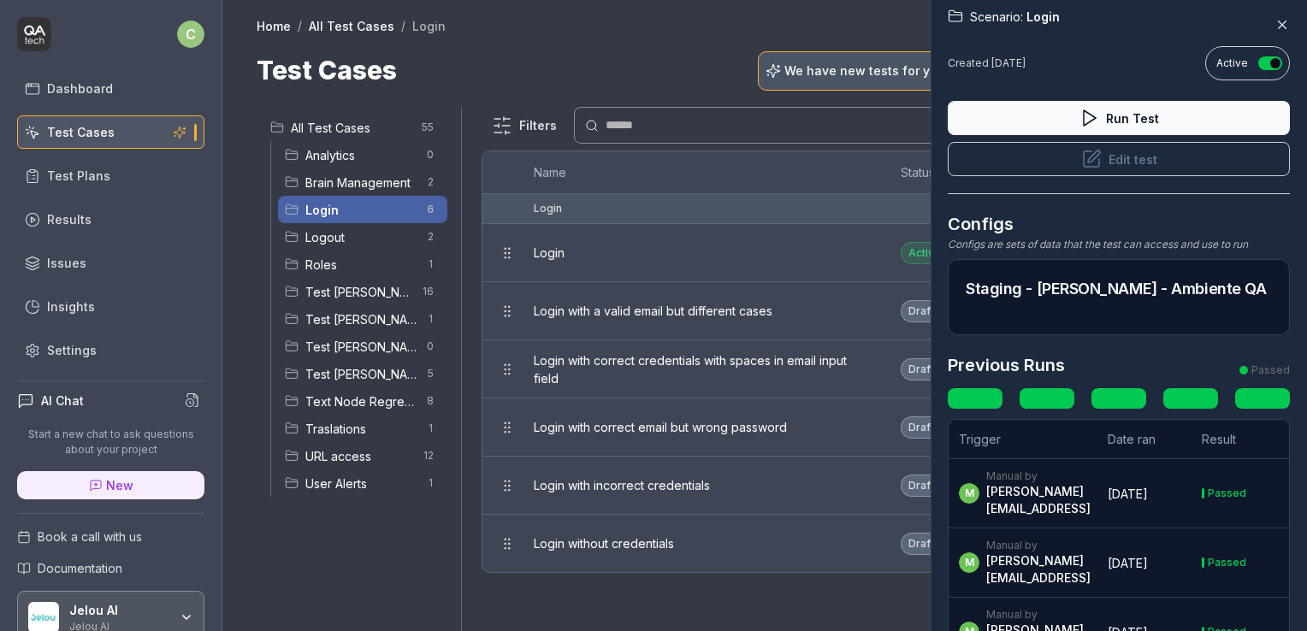
click at [1283, 25] on icon at bounding box center [1282, 24] width 15 height 15
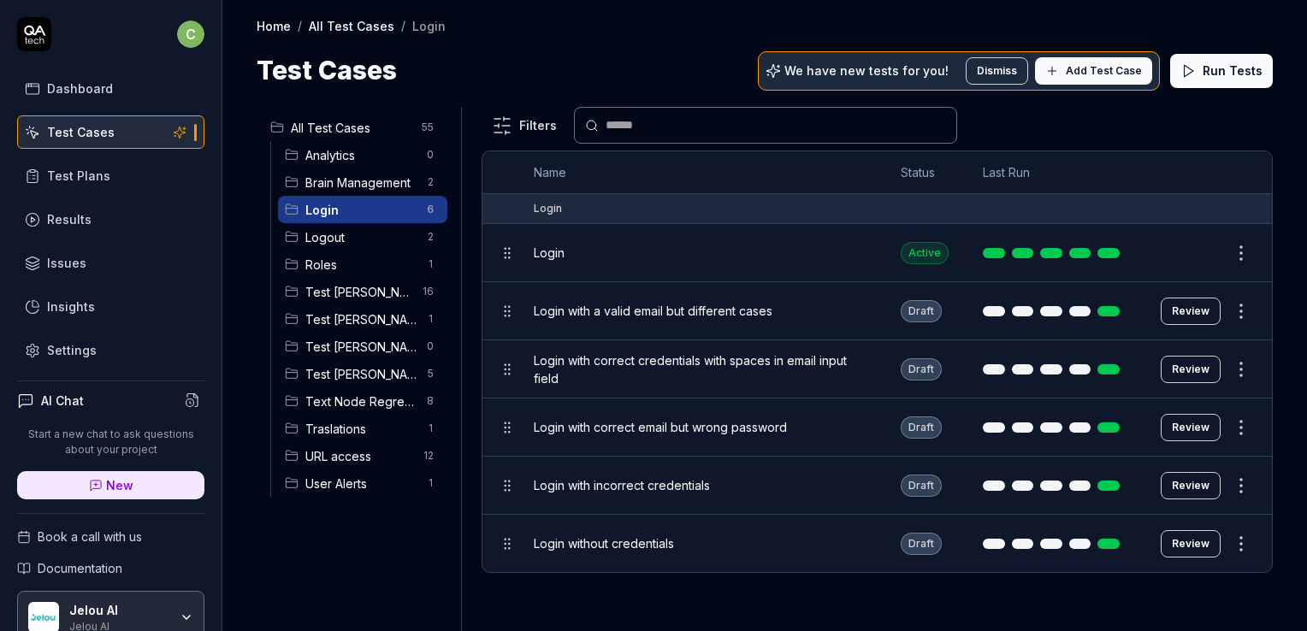
click at [1123, 68] on span "Add Test Case" at bounding box center [1104, 70] width 76 height 15
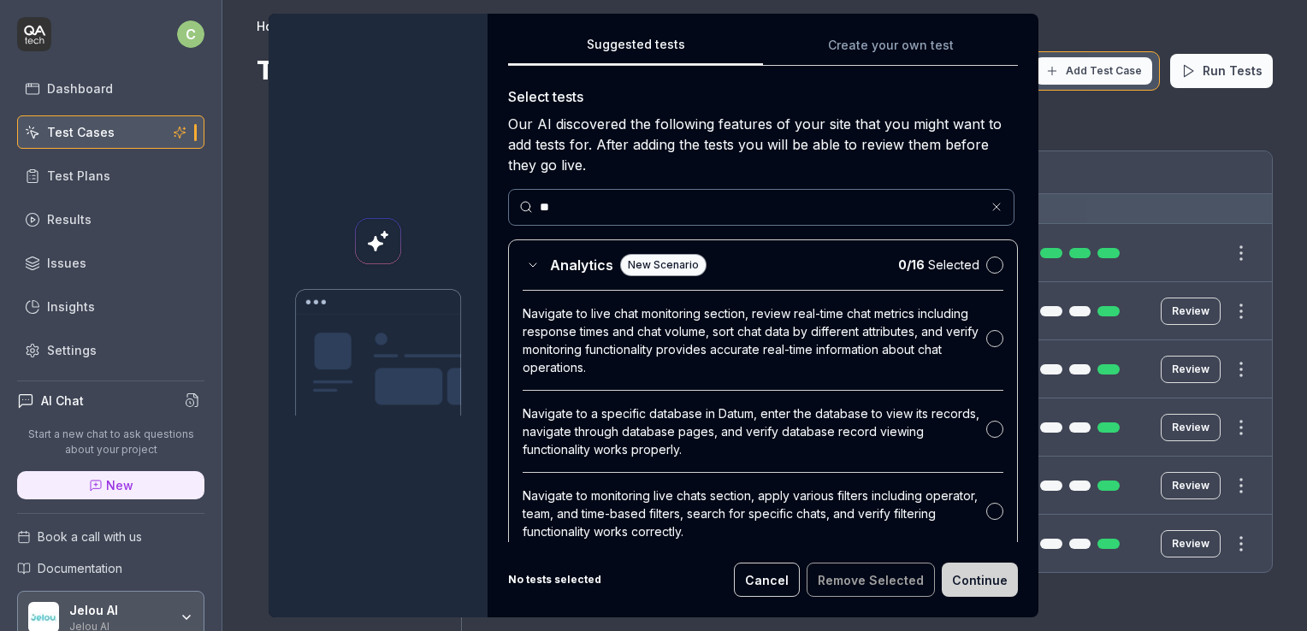
type input "*"
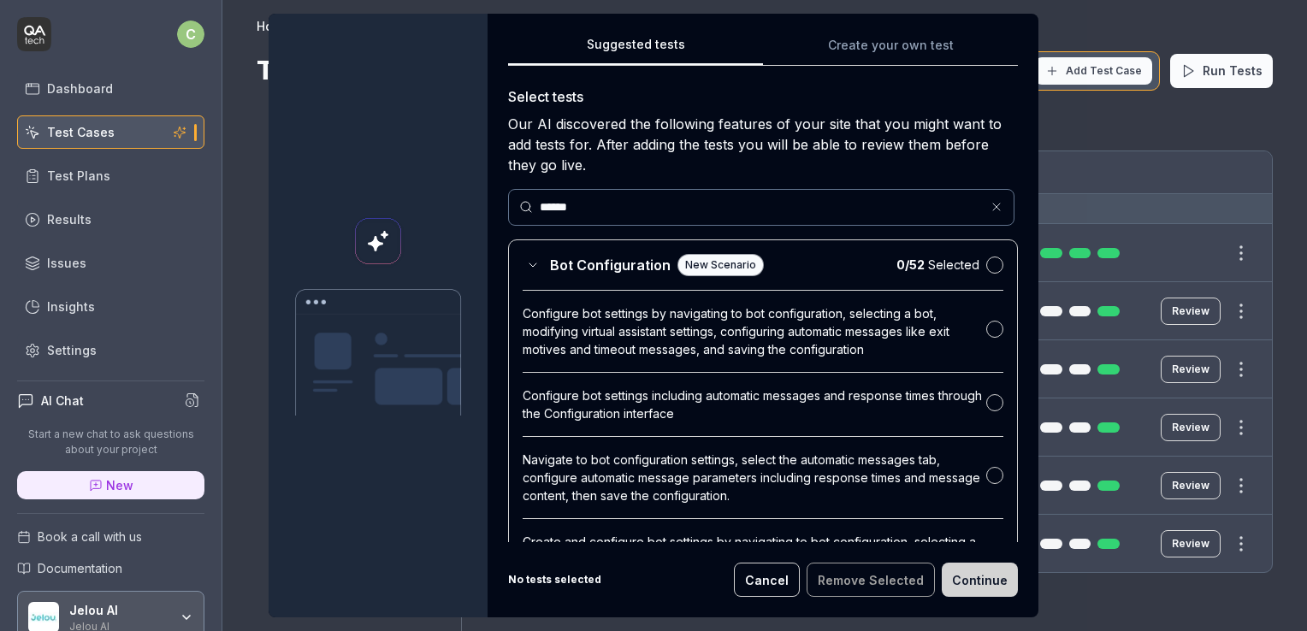
type input "******"
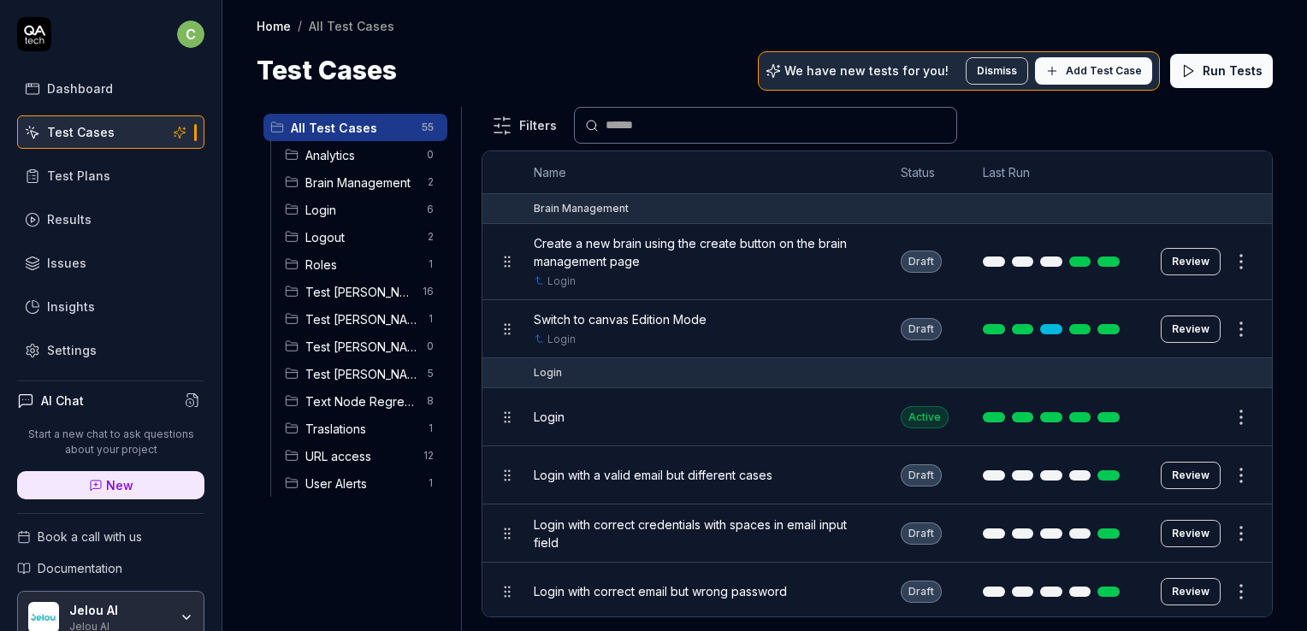
click at [359, 204] on span "Login" at bounding box center [360, 210] width 111 height 18
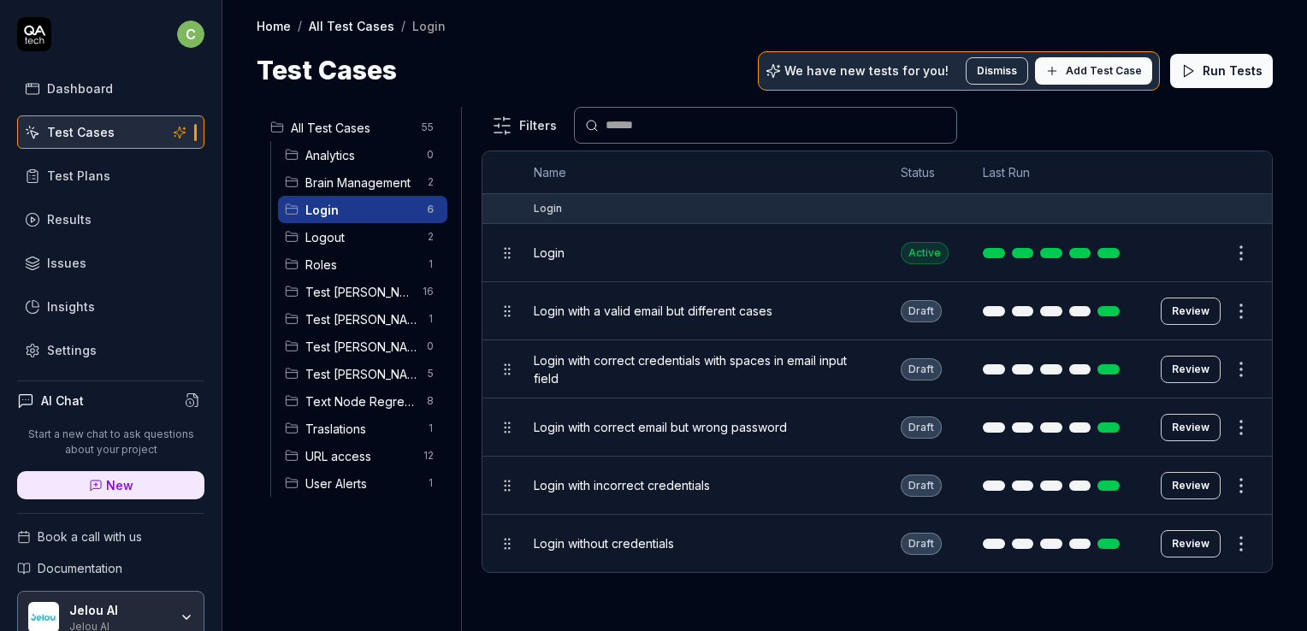
click at [554, 253] on span "Login" at bounding box center [549, 253] width 31 height 18
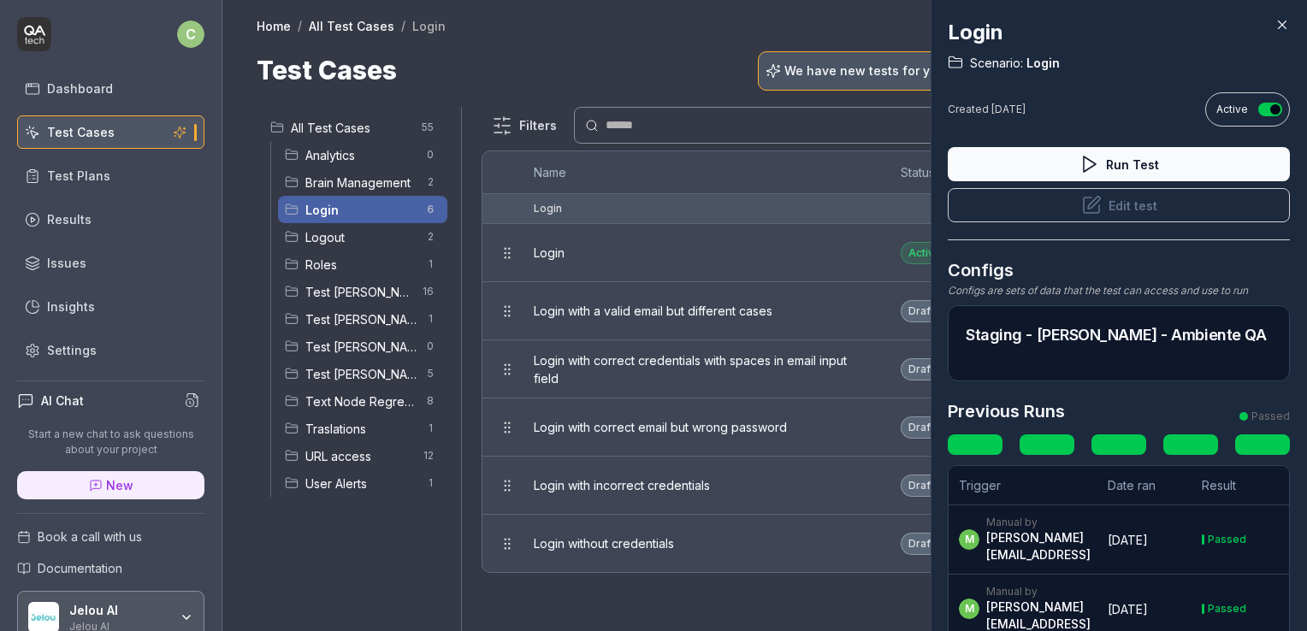
click at [1277, 30] on icon at bounding box center [1282, 24] width 15 height 15
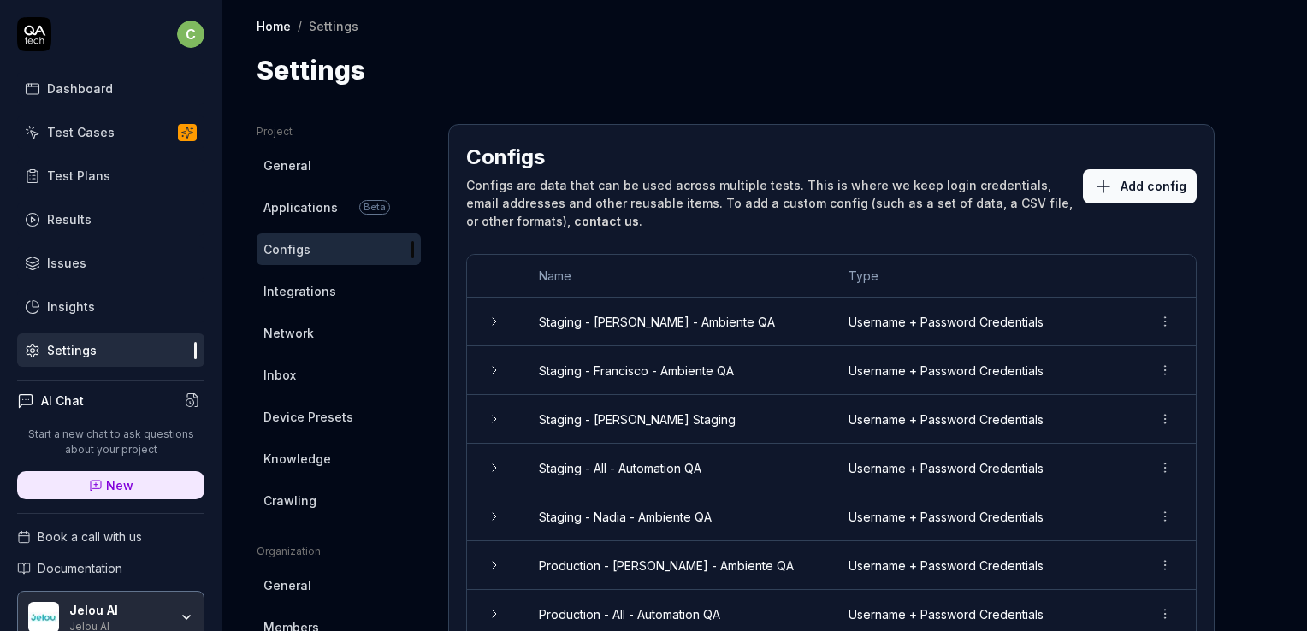
click at [1152, 176] on button "Add config" at bounding box center [1140, 186] width 114 height 34
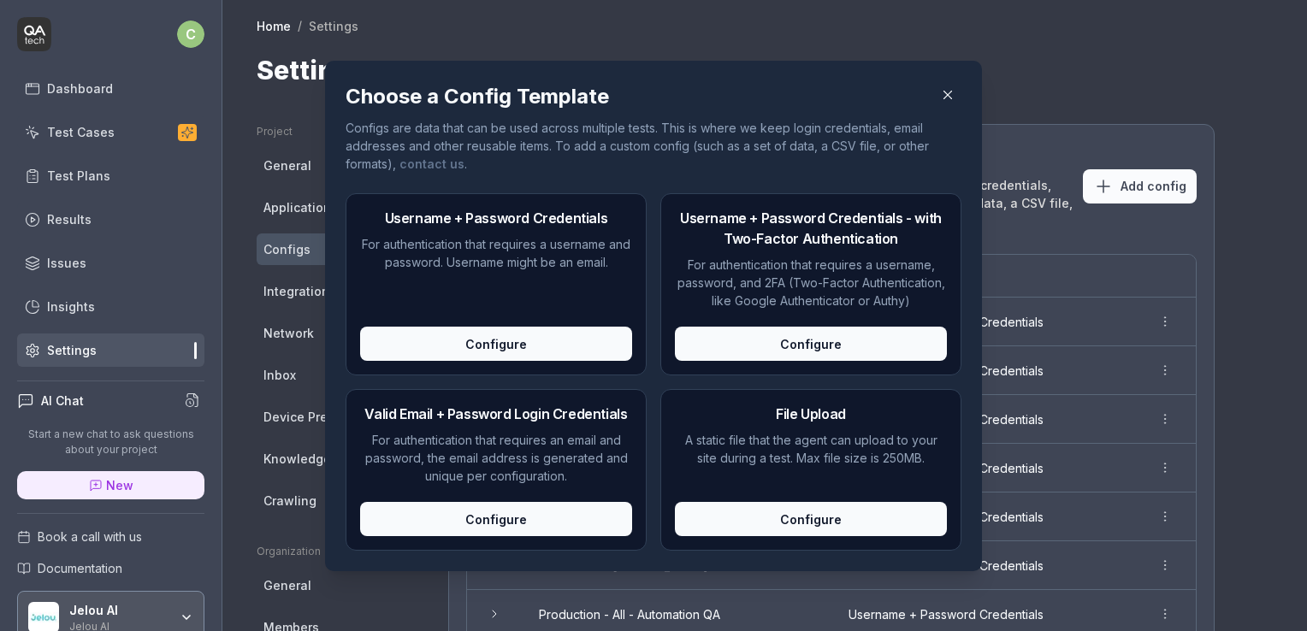
click at [502, 341] on div "Configure" at bounding box center [496, 344] width 272 height 34
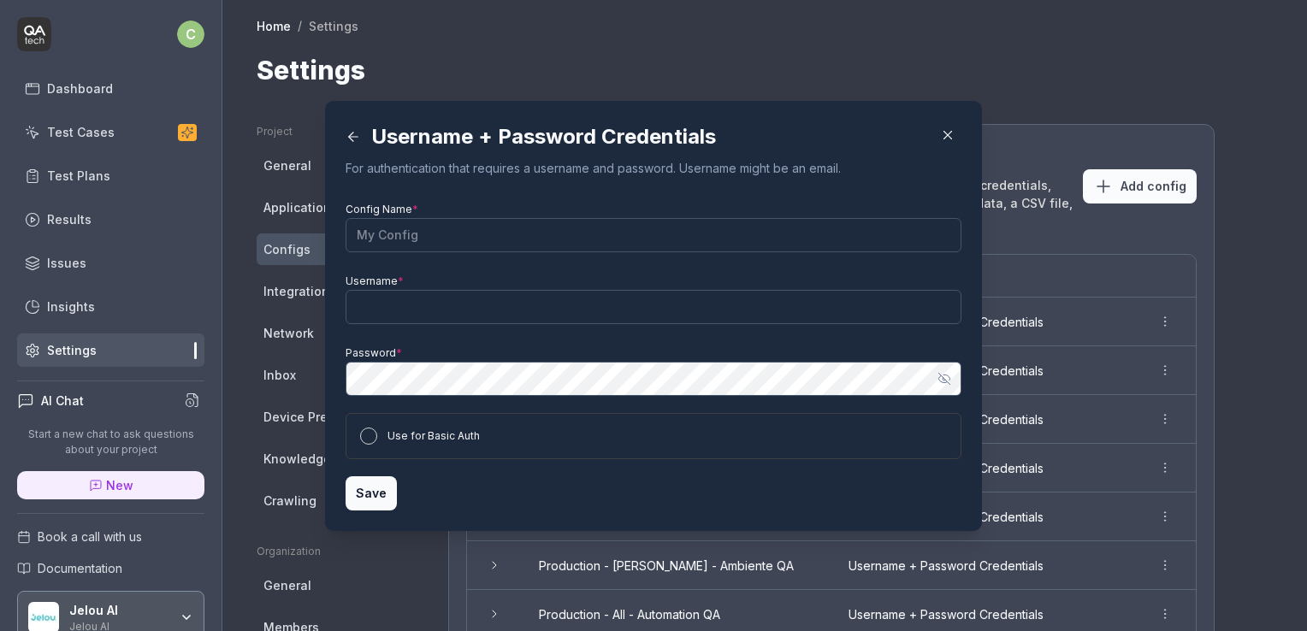
click at [502, 341] on div "Password * Show password" at bounding box center [654, 368] width 616 height 55
click at [472, 242] on input "Config Name *" at bounding box center [654, 235] width 616 height 34
click at [433, 228] on input "Staging" at bounding box center [654, 235] width 616 height 34
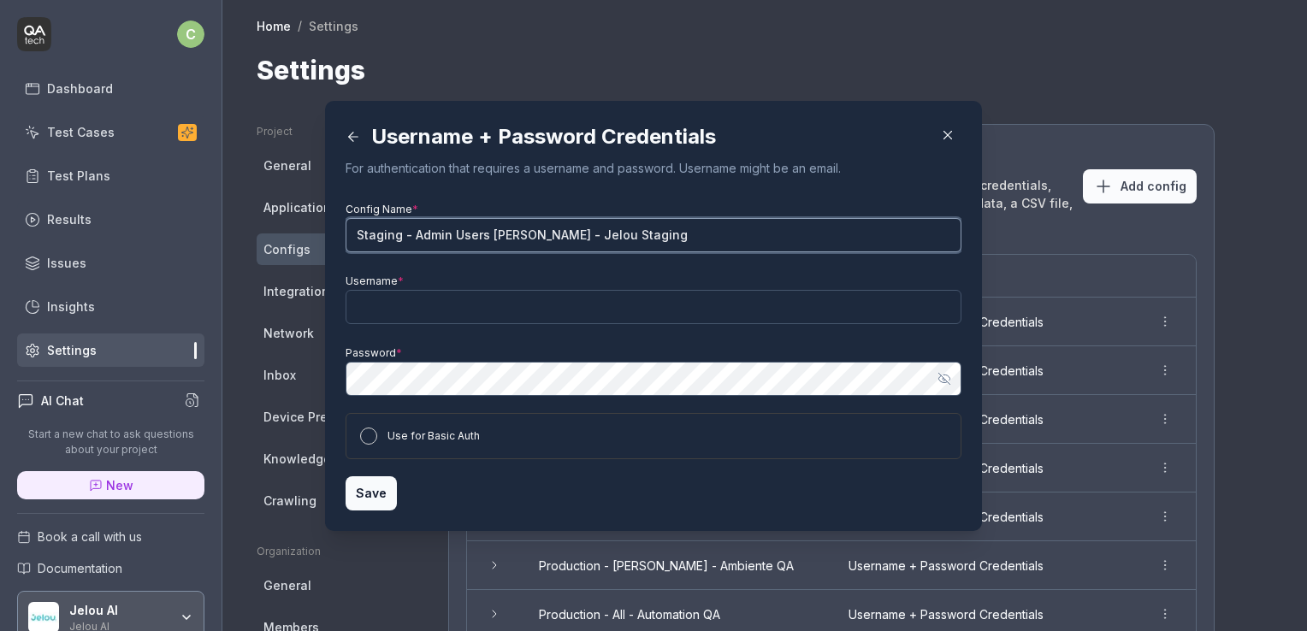
type input "Staging - Admin Users [PERSON_NAME] - Jelou Staging"
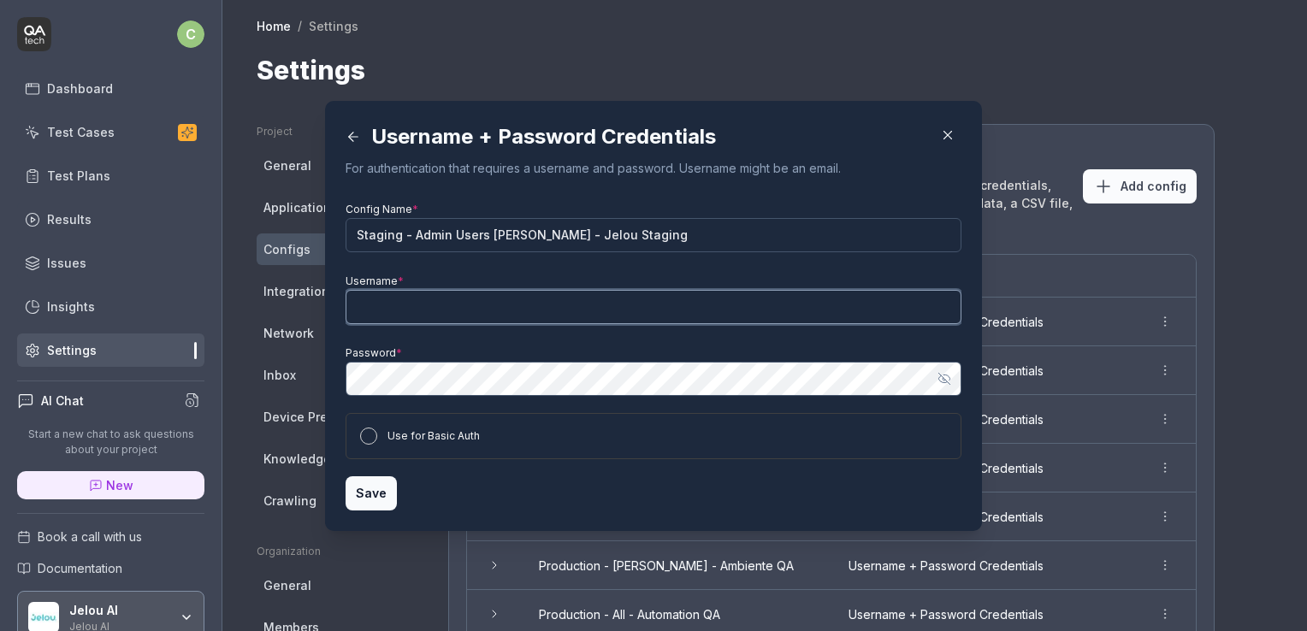
click at [414, 320] on input "Username *" at bounding box center [654, 307] width 616 height 34
paste input "[EMAIL_ADDRESS]"
type input "[EMAIL_ADDRESS]"
click at [361, 440] on button "Use for Basic Auth" at bounding box center [368, 436] width 17 height 17
click at [359, 499] on button "Save" at bounding box center [371, 494] width 51 height 34
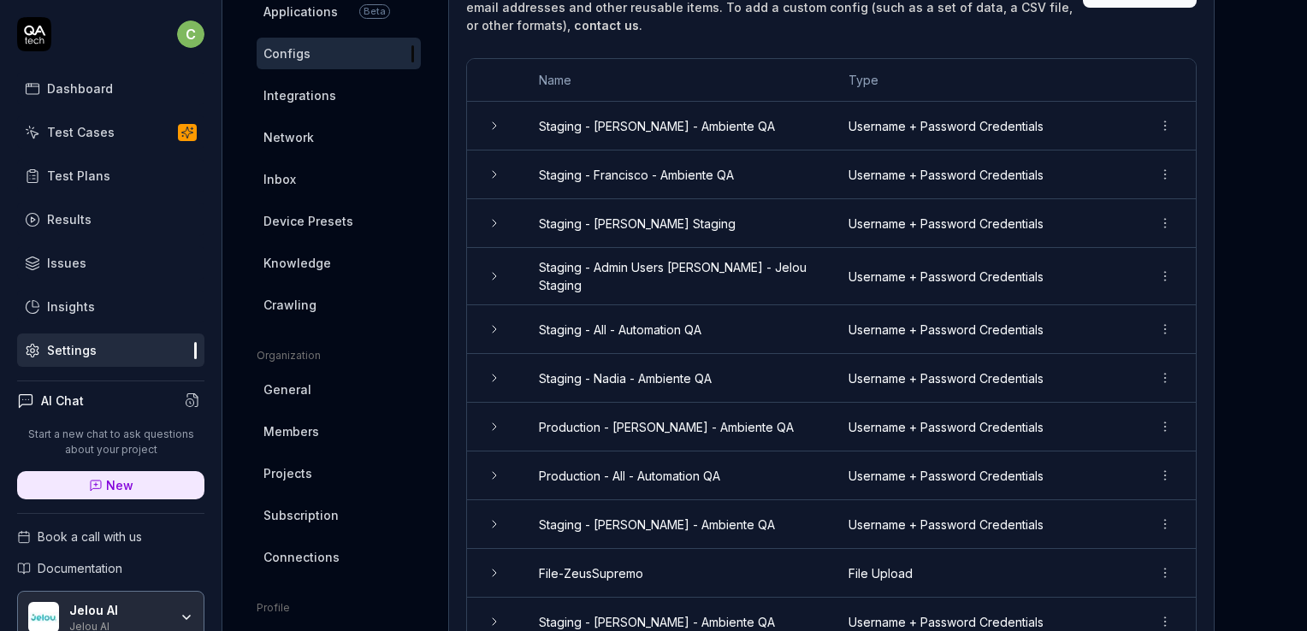
scroll to position [202, 0]
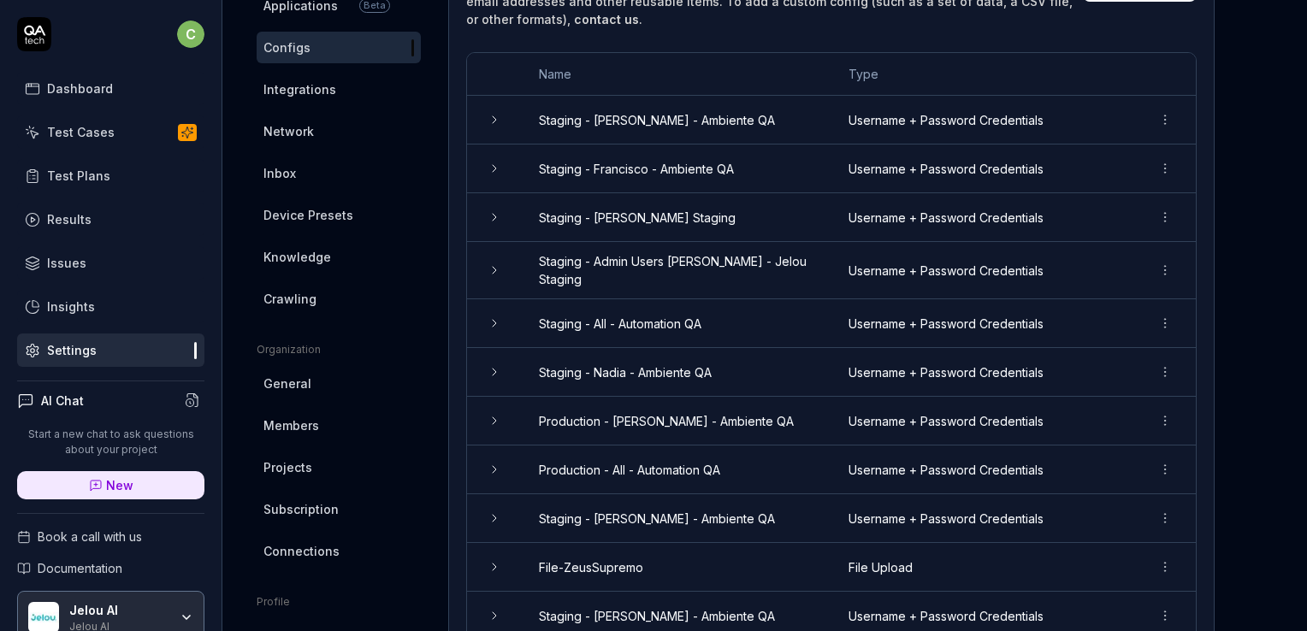
click at [1166, 508] on html "c Dashboard Test Cases Test Plans Results Issues Insights Settings AI Chat Star…" at bounding box center [653, 380] width 1307 height 760
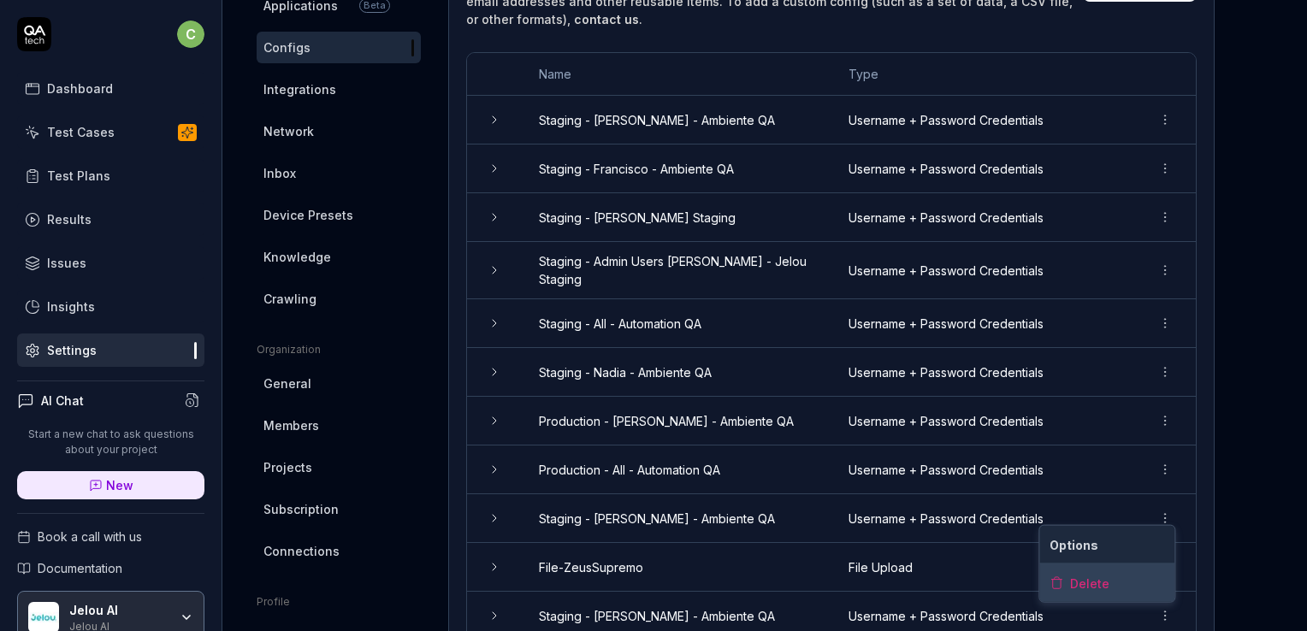
click at [1109, 587] on div "Delete" at bounding box center [1107, 584] width 135 height 38
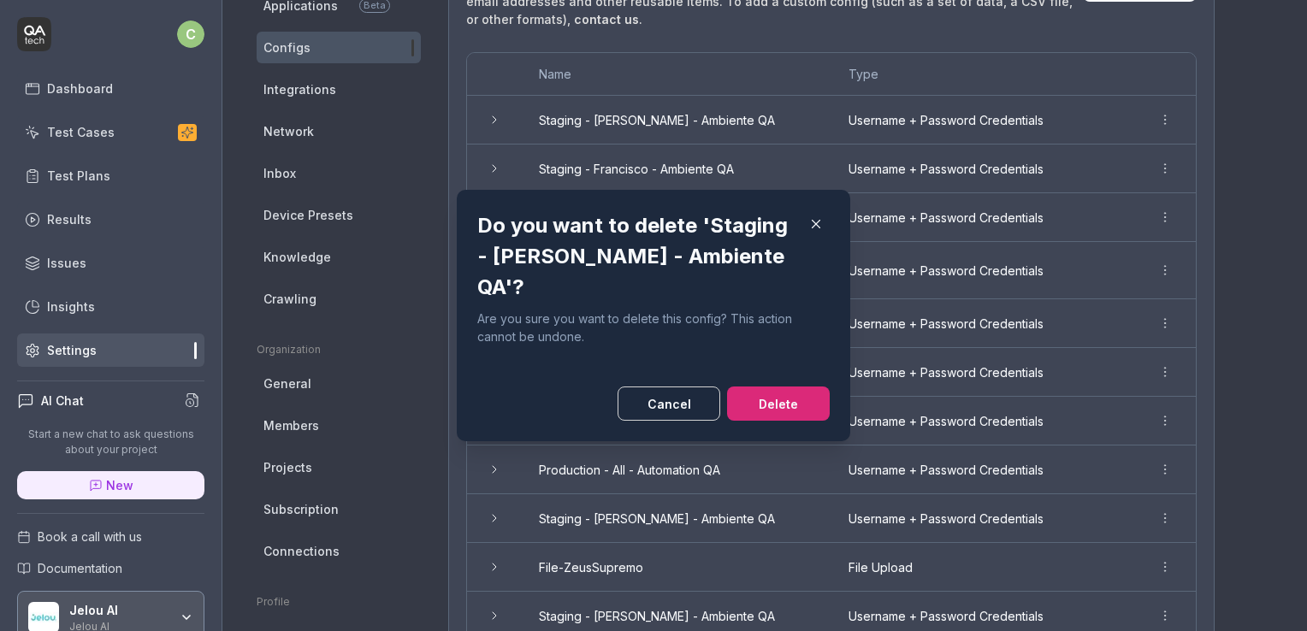
click at [755, 392] on button "Delete" at bounding box center [778, 404] width 103 height 34
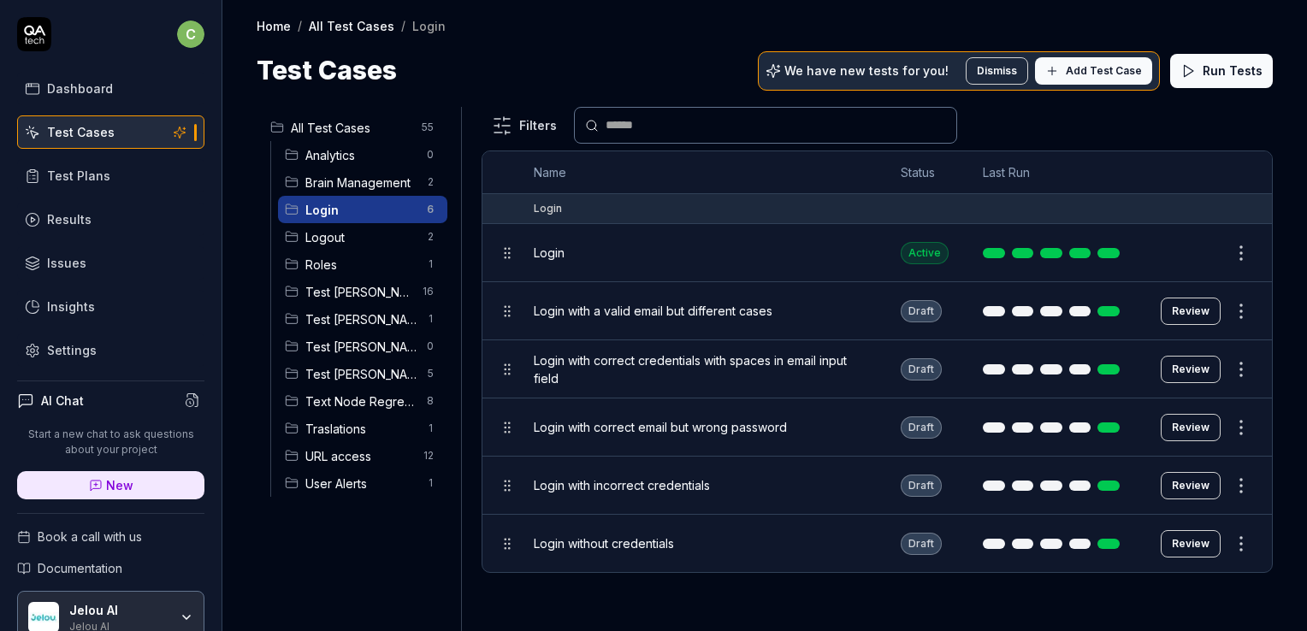
click at [1239, 258] on html "c Dashboard Test Cases Test Plans Results Issues Insights Settings AI Chat Star…" at bounding box center [653, 380] width 1307 height 760
click at [1204, 245] on html "c Dashboard Test Cases Test Plans Results Issues Insights Settings AI Chat Star…" at bounding box center [653, 380] width 1307 height 760
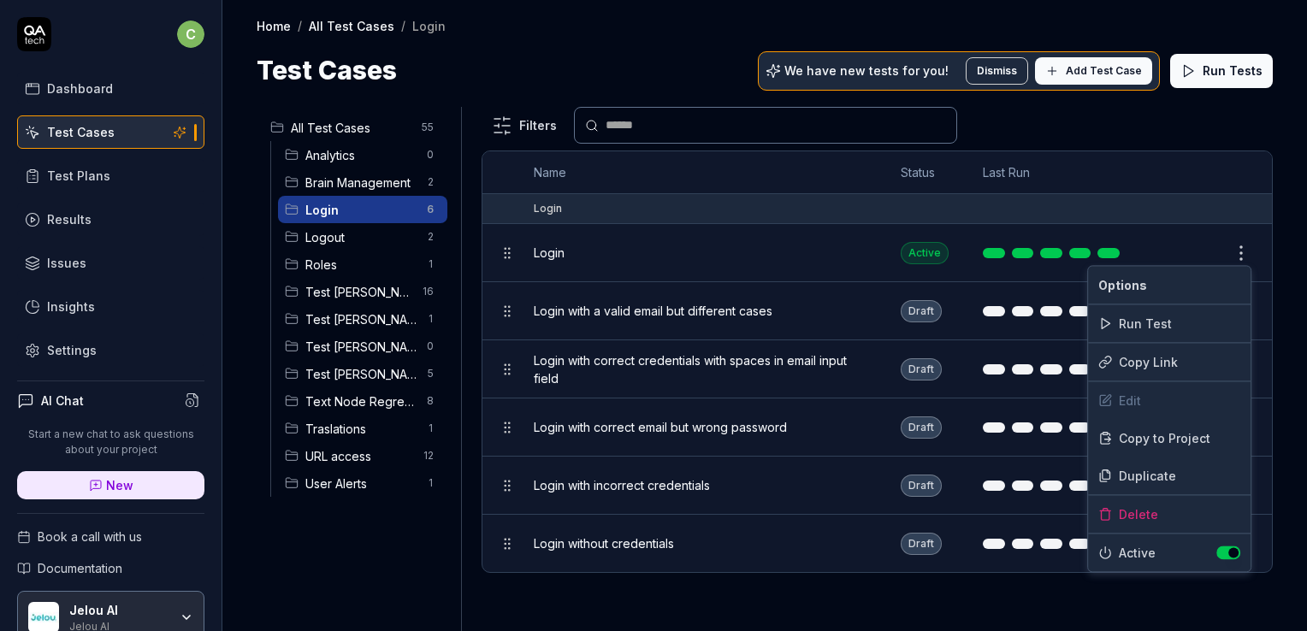
click at [1236, 262] on html "c Dashboard Test Cases Test Plans Results Issues Insights Settings AI Chat Star…" at bounding box center [653, 380] width 1307 height 760
click at [1150, 471] on div "Duplicate" at bounding box center [1169, 476] width 163 height 38
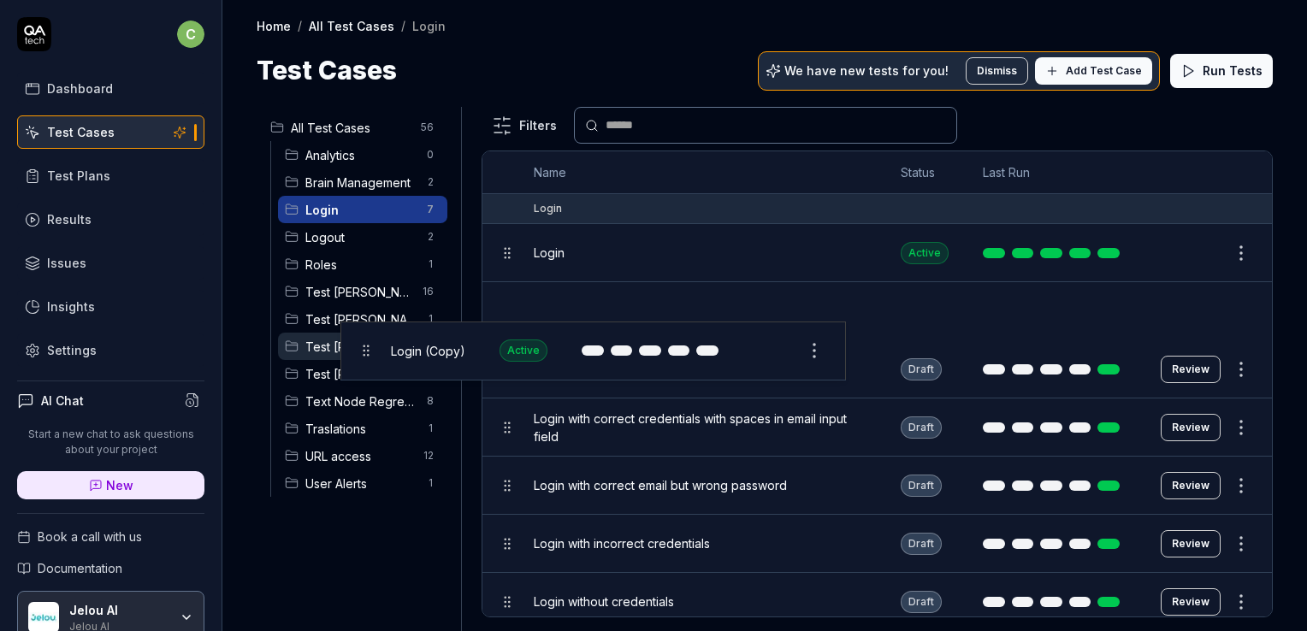
drag, startPoint x: 509, startPoint y: 311, endPoint x: 367, endPoint y: 351, distance: 147.6
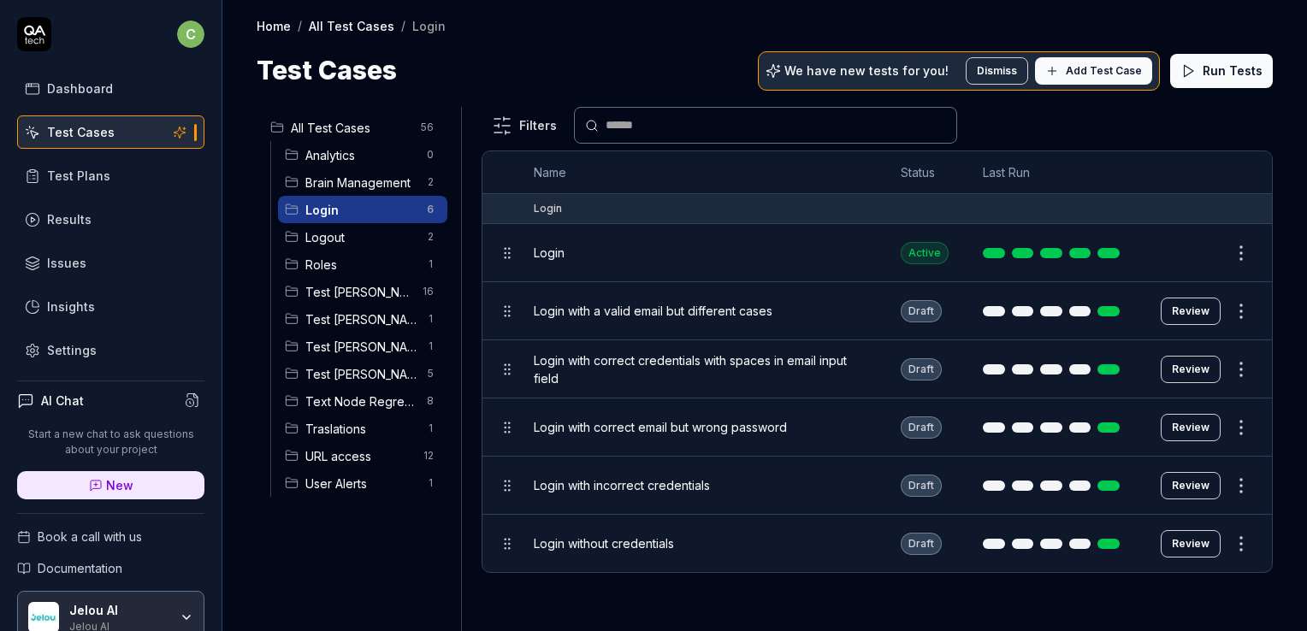
click at [367, 351] on span "Test Cinthia" at bounding box center [360, 347] width 111 height 18
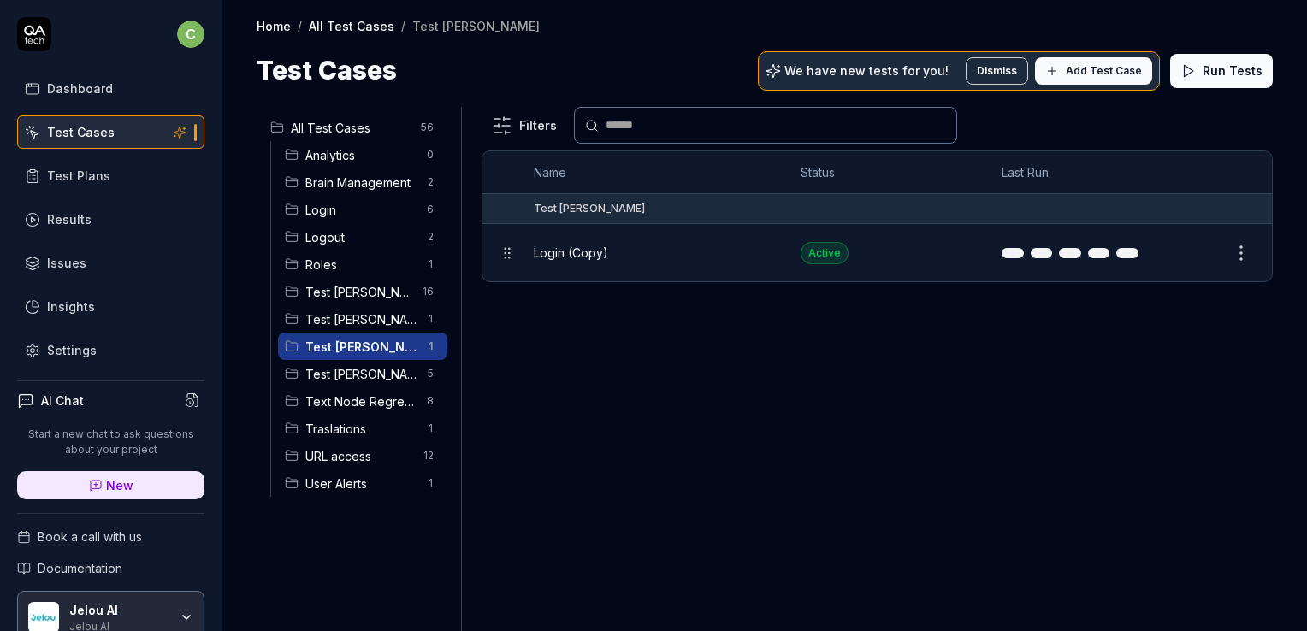
click at [1199, 245] on button "Edit" at bounding box center [1200, 253] width 41 height 27
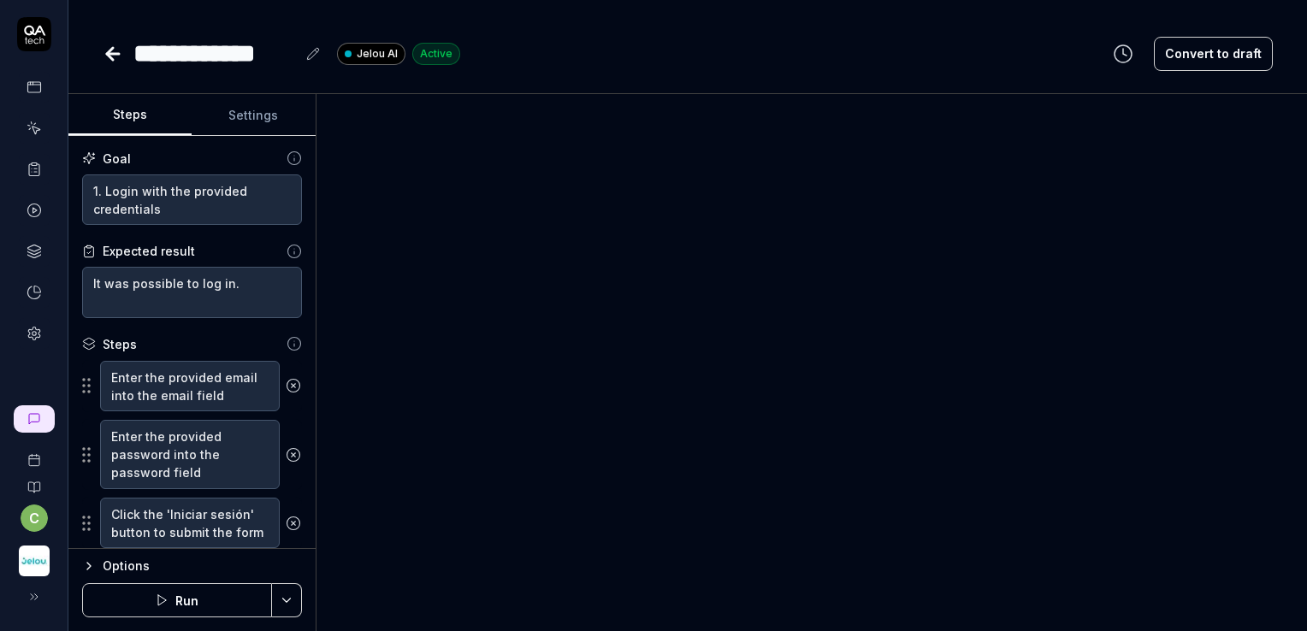
type textarea "*"
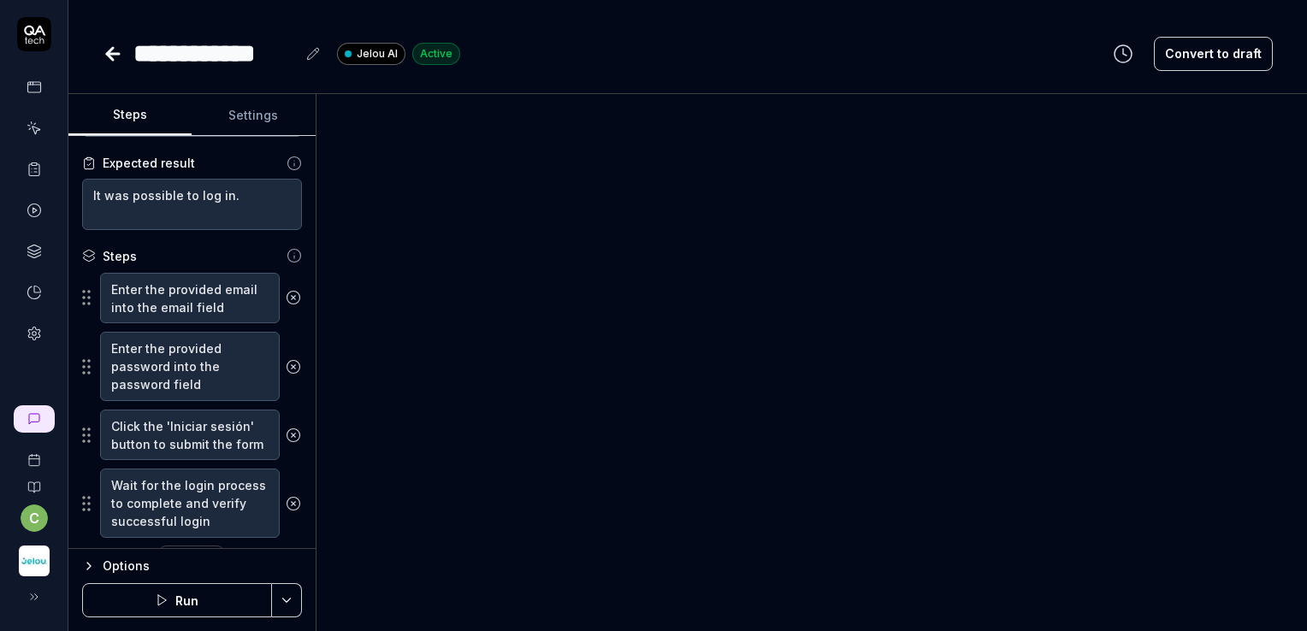
scroll to position [128, 0]
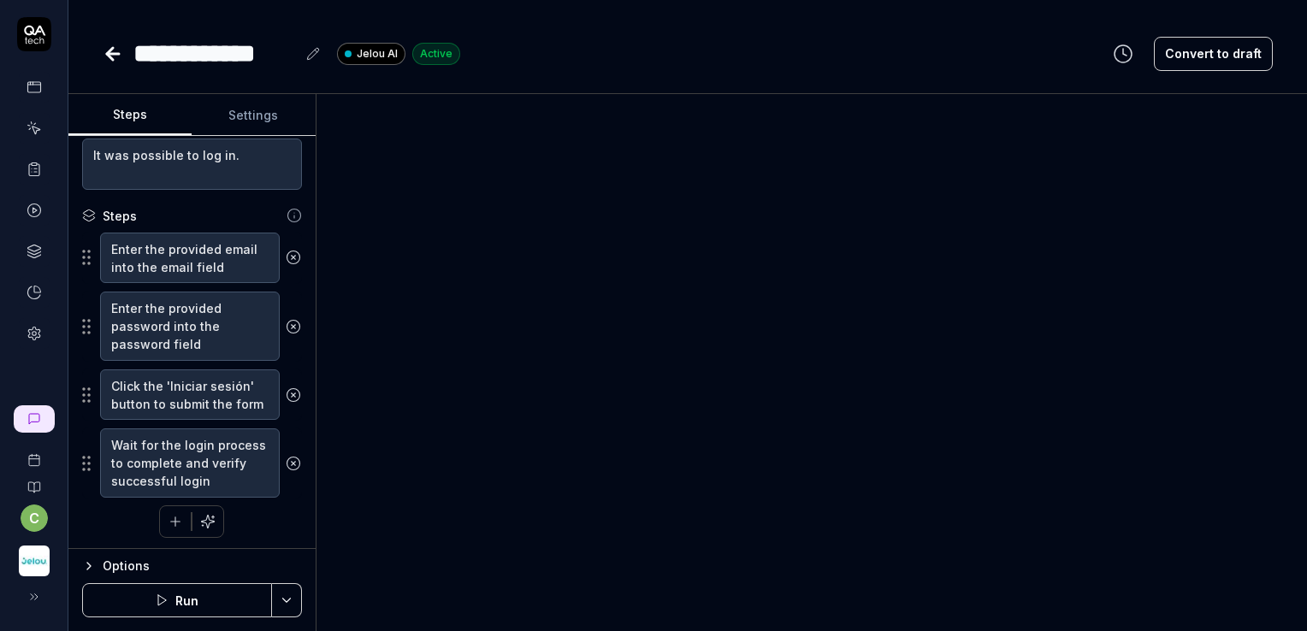
click at [311, 63] on button at bounding box center [313, 54] width 21 height 21
click at [113, 51] on icon at bounding box center [113, 54] width 21 height 21
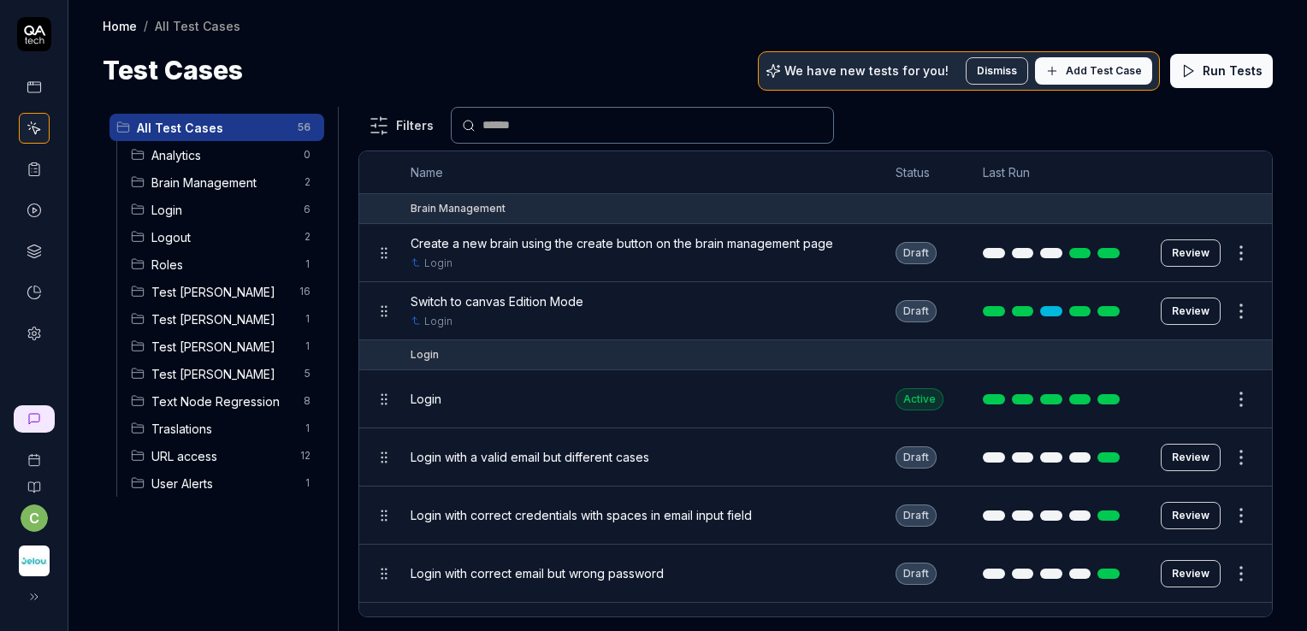
click at [189, 345] on span "Test Cinthia" at bounding box center [222, 347] width 142 height 18
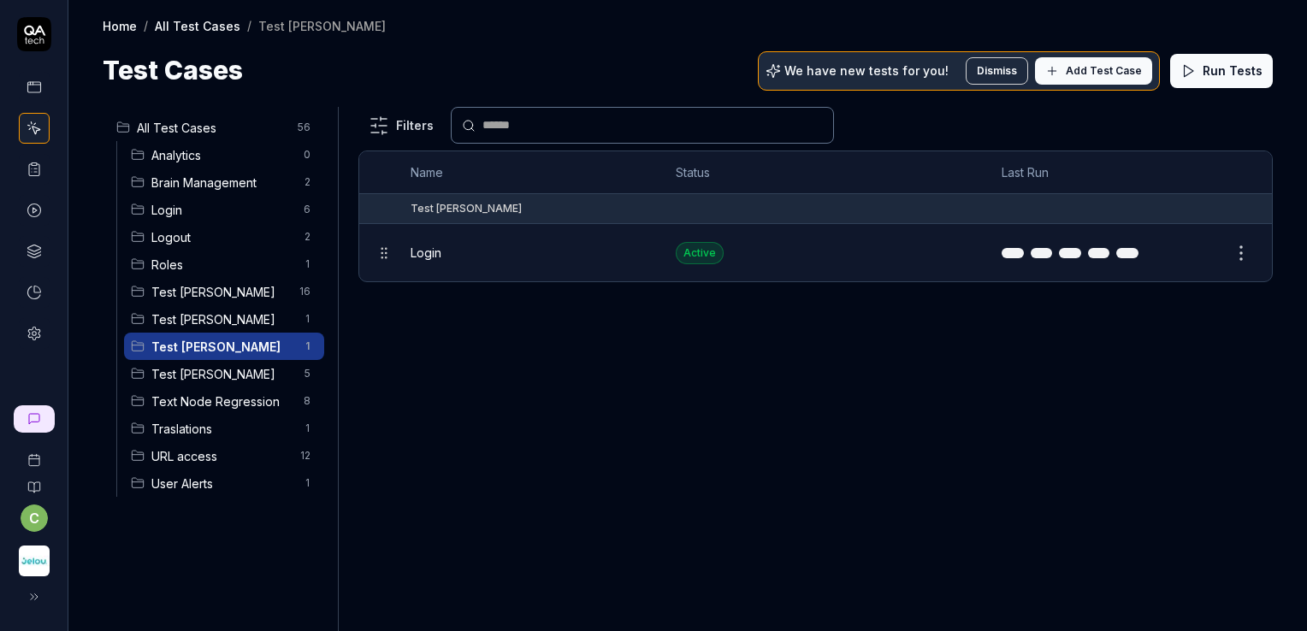
click at [1201, 254] on button "Edit" at bounding box center [1200, 253] width 41 height 27
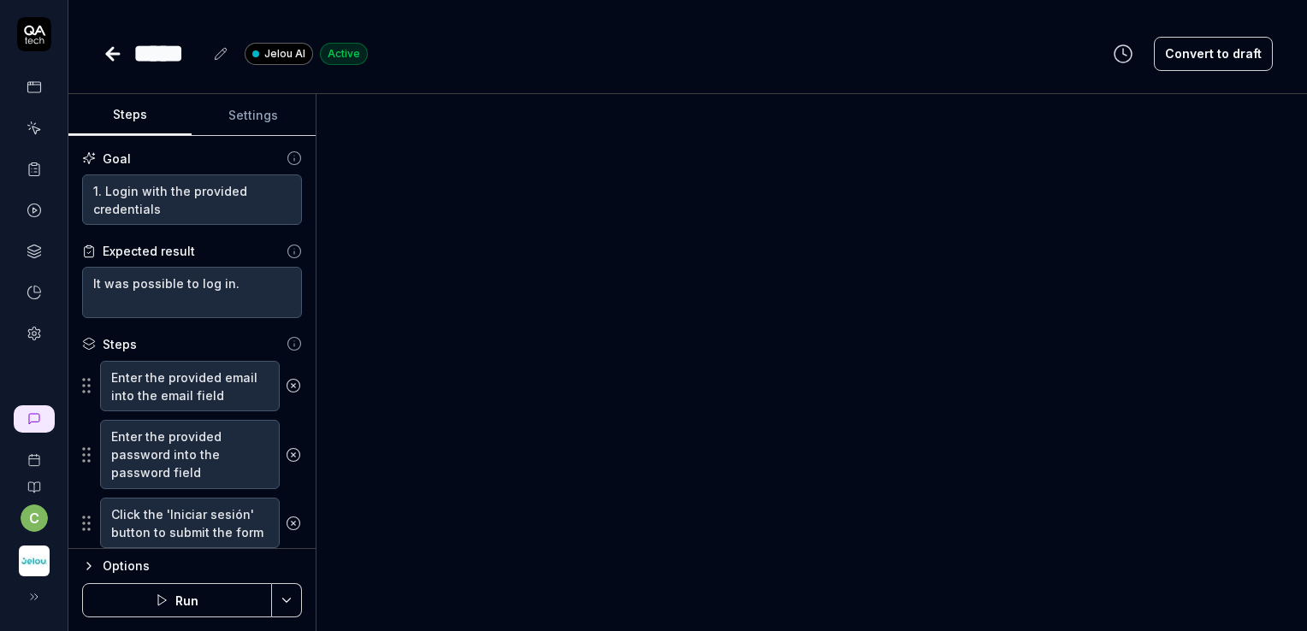
type textarea "*"
click at [222, 56] on icon at bounding box center [221, 53] width 11 height 11
type textarea "*"
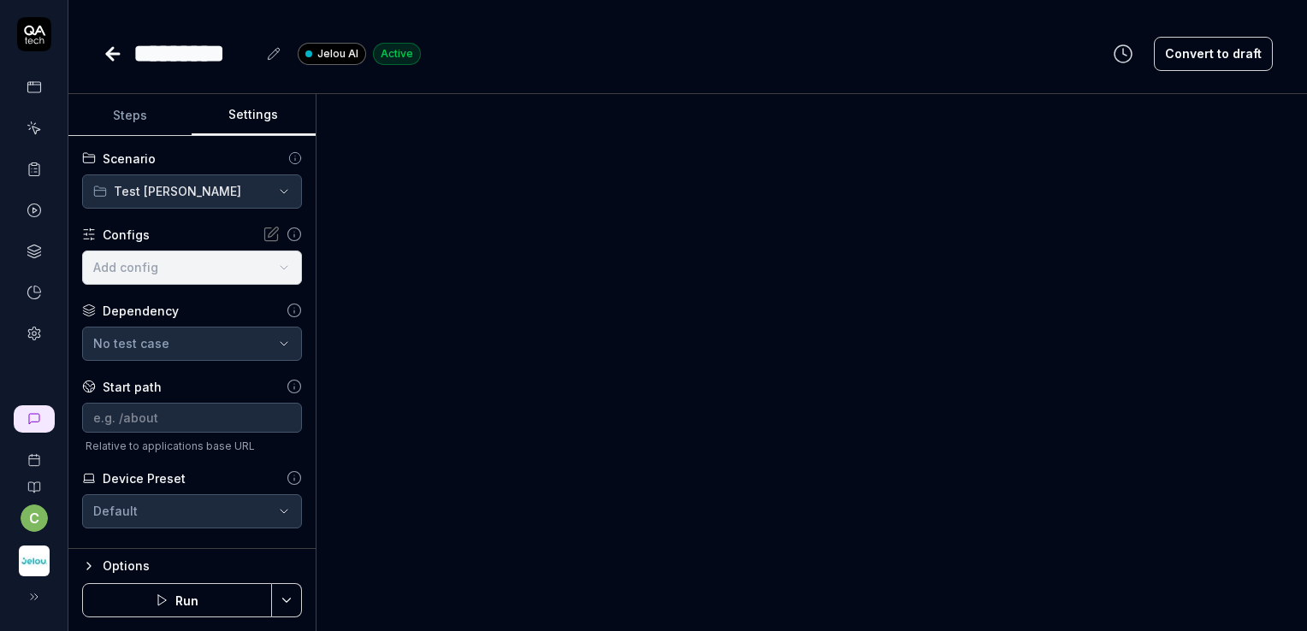
click at [254, 118] on button "Settings" at bounding box center [253, 115] width 123 height 41
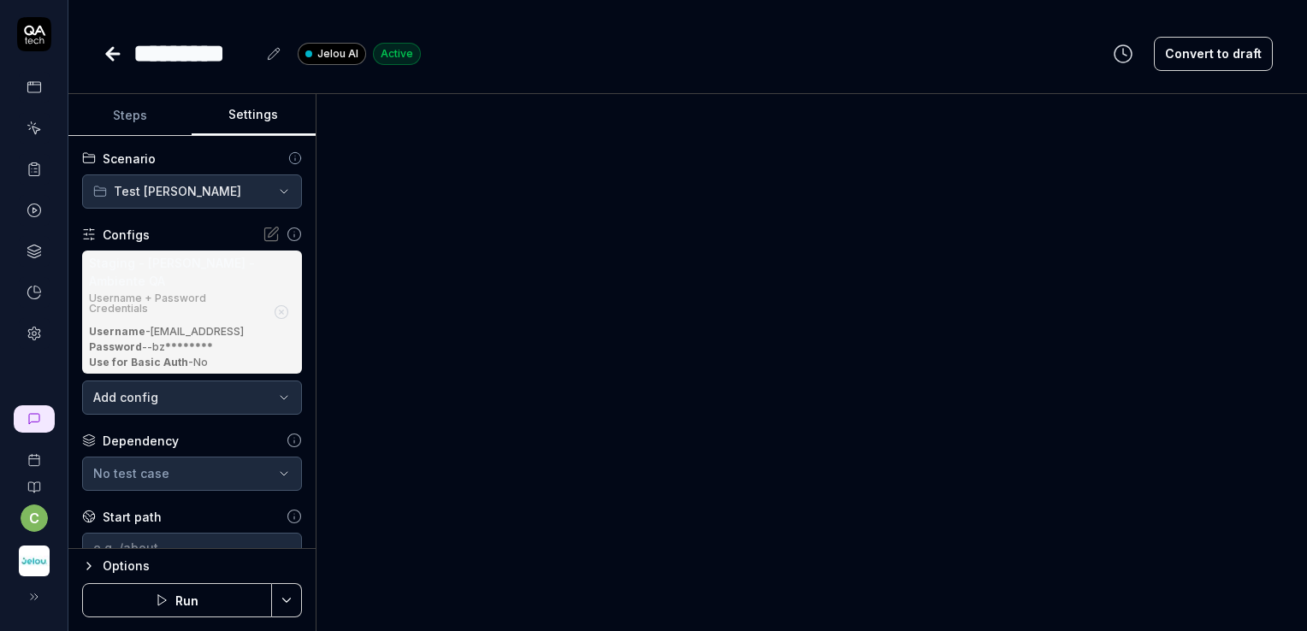
click at [268, 234] on icon at bounding box center [273, 233] width 10 height 10
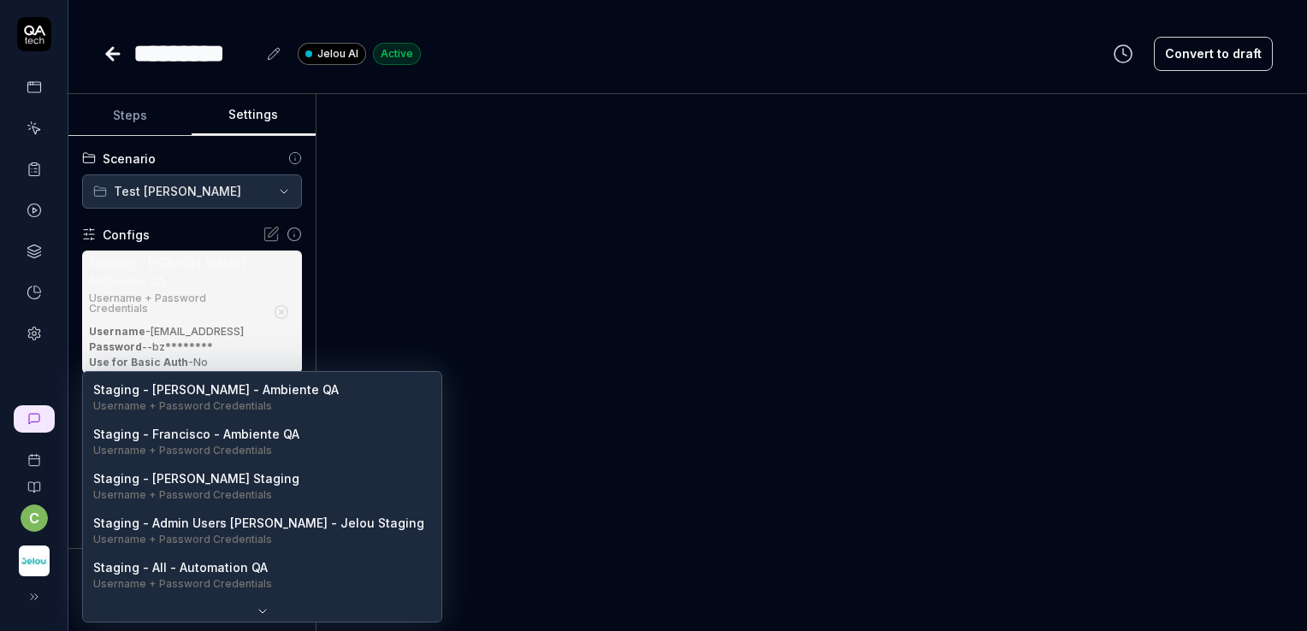
click at [274, 394] on body "**********" at bounding box center [653, 380] width 1307 height 760
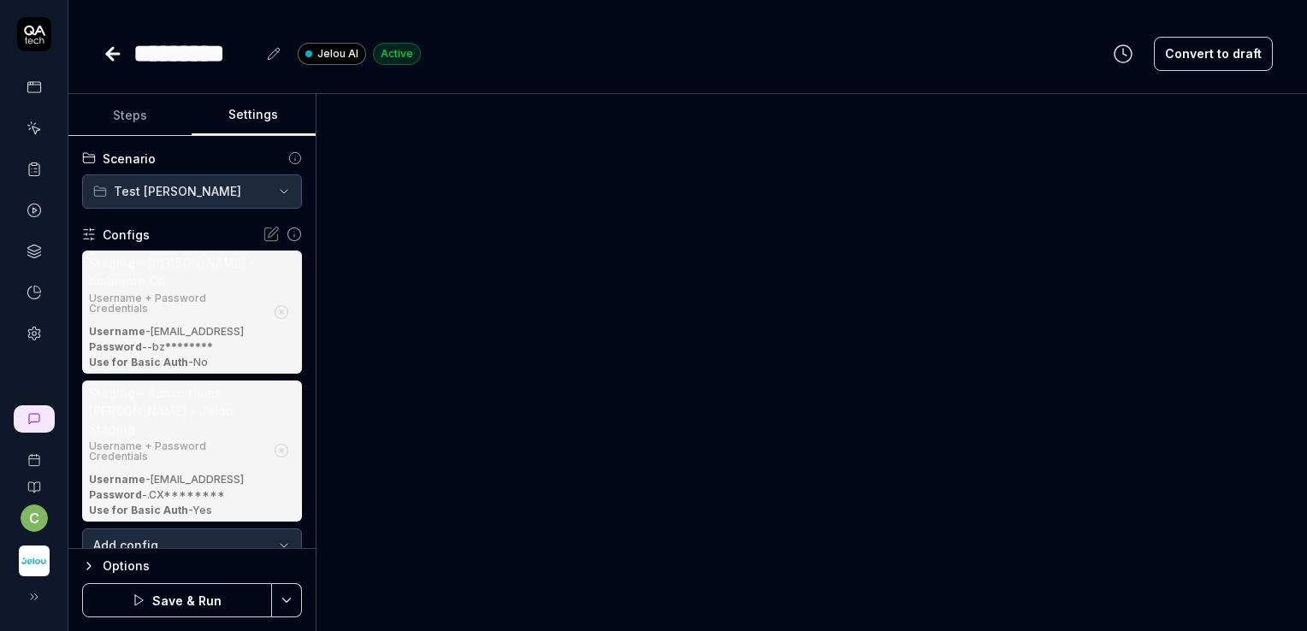
click at [203, 298] on div "Username + Password Credentials" at bounding box center [176, 303] width 175 height 21
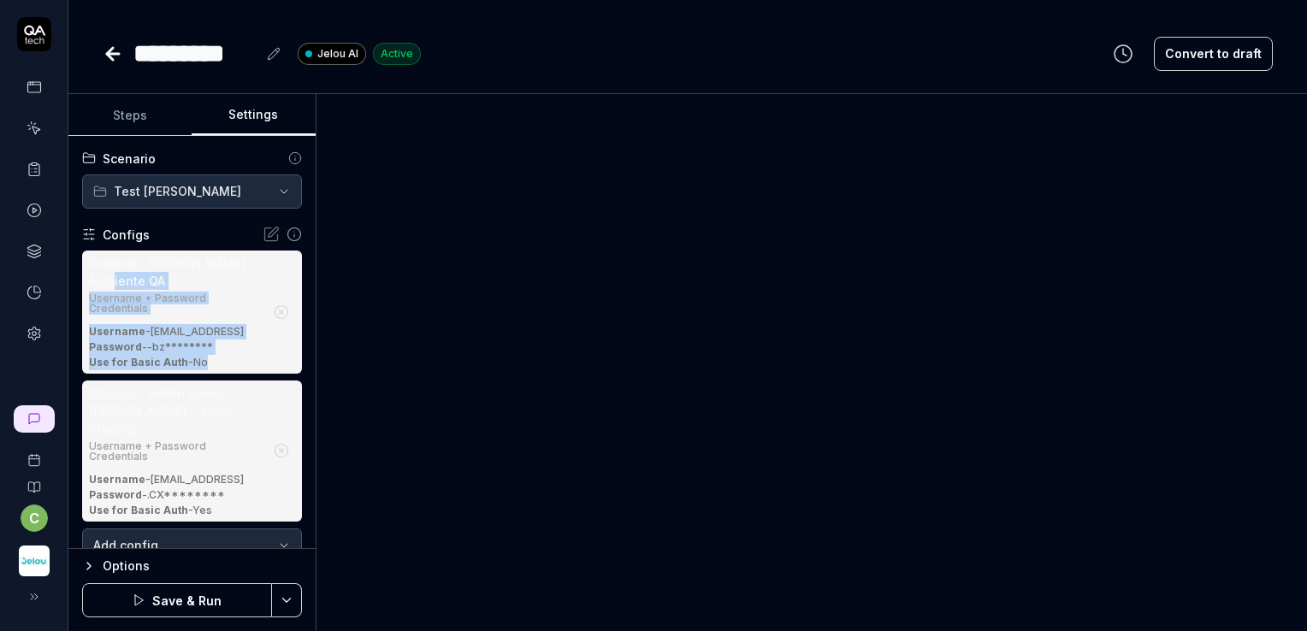
drag, startPoint x: 234, startPoint y: 287, endPoint x: 233, endPoint y: 364, distance: 76.2
click at [233, 364] on div "Staging - Allan - Ambiente QA Username + Password Credentials Username - testin…" at bounding box center [176, 312] width 175 height 116
click at [145, 276] on div "Staging - Allan - Ambiente QA" at bounding box center [176, 272] width 175 height 36
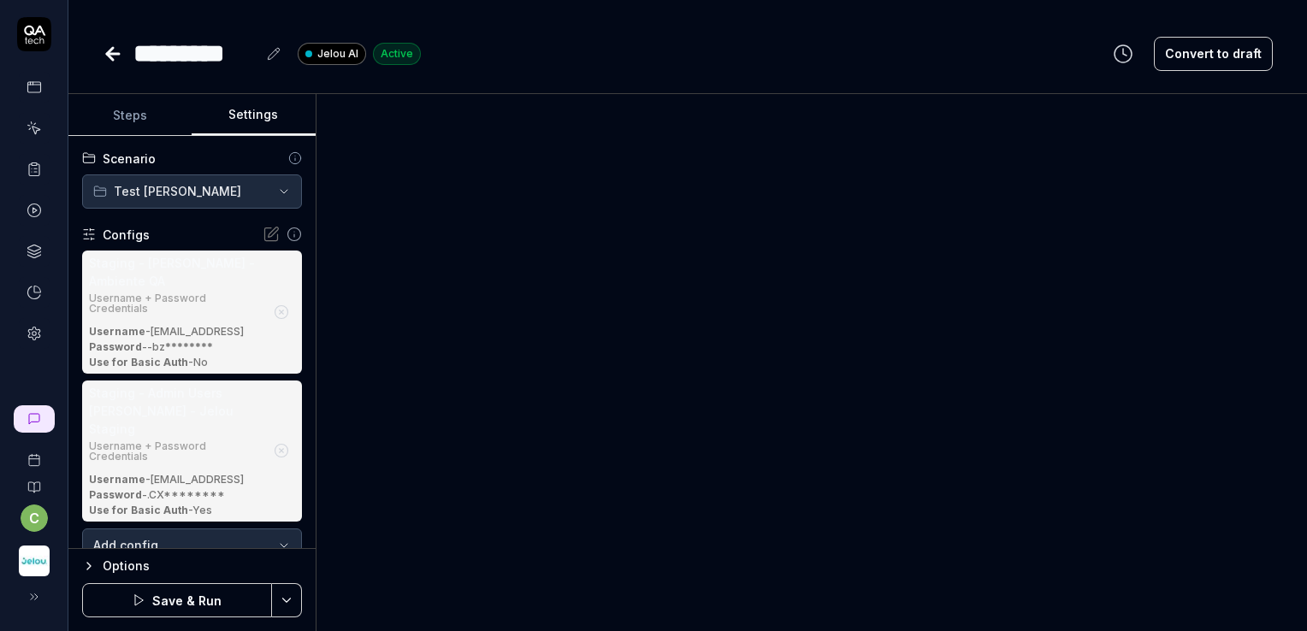
click at [263, 231] on icon at bounding box center [271, 234] width 17 height 17
click at [86, 240] on icon at bounding box center [89, 235] width 14 height 14
click at [82, 230] on icon at bounding box center [89, 235] width 14 height 14
drag, startPoint x: 153, startPoint y: 282, endPoint x: 281, endPoint y: 256, distance: 131.1
click at [281, 256] on div "Staging - Allan - Ambiente QA Username + Password Credentials Username - testin…" at bounding box center [192, 312] width 220 height 123
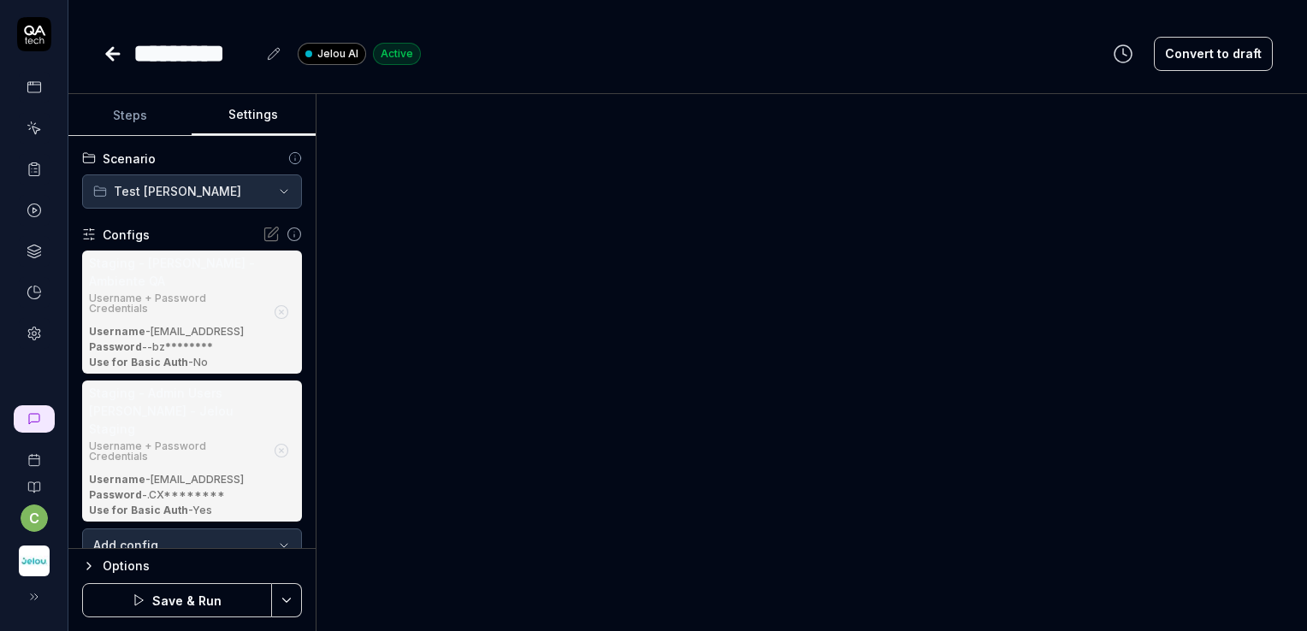
click at [287, 234] on icon at bounding box center [294, 234] width 15 height 15
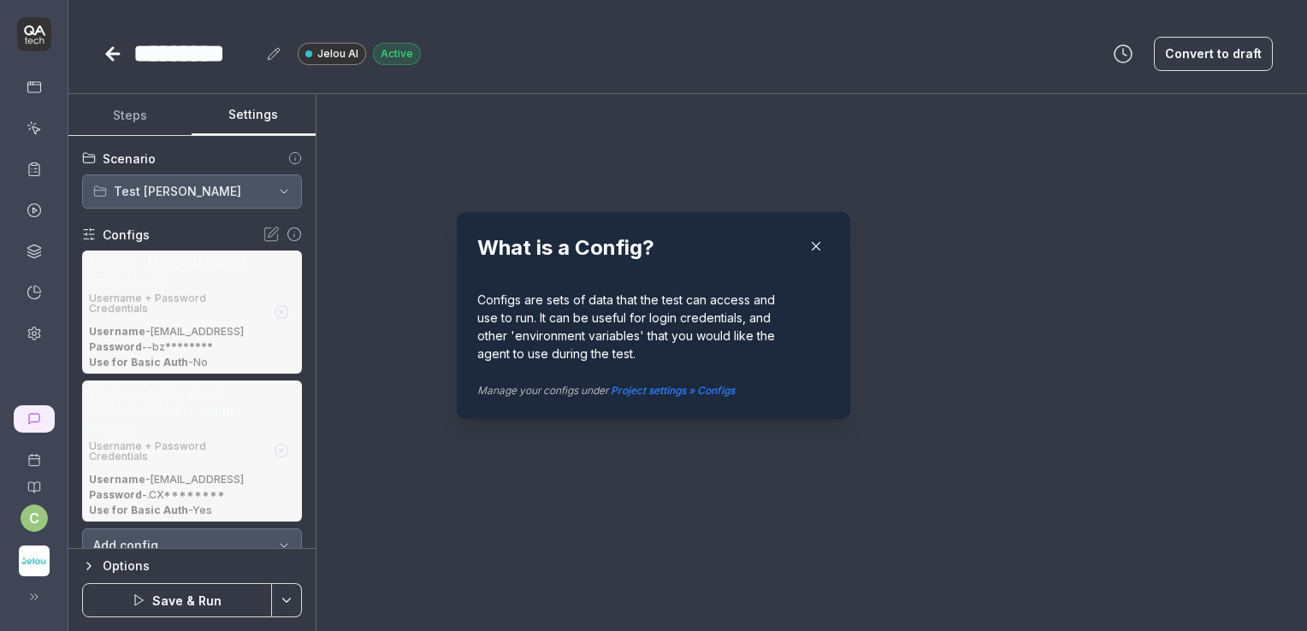
click at [809, 247] on icon "button" at bounding box center [816, 246] width 15 height 15
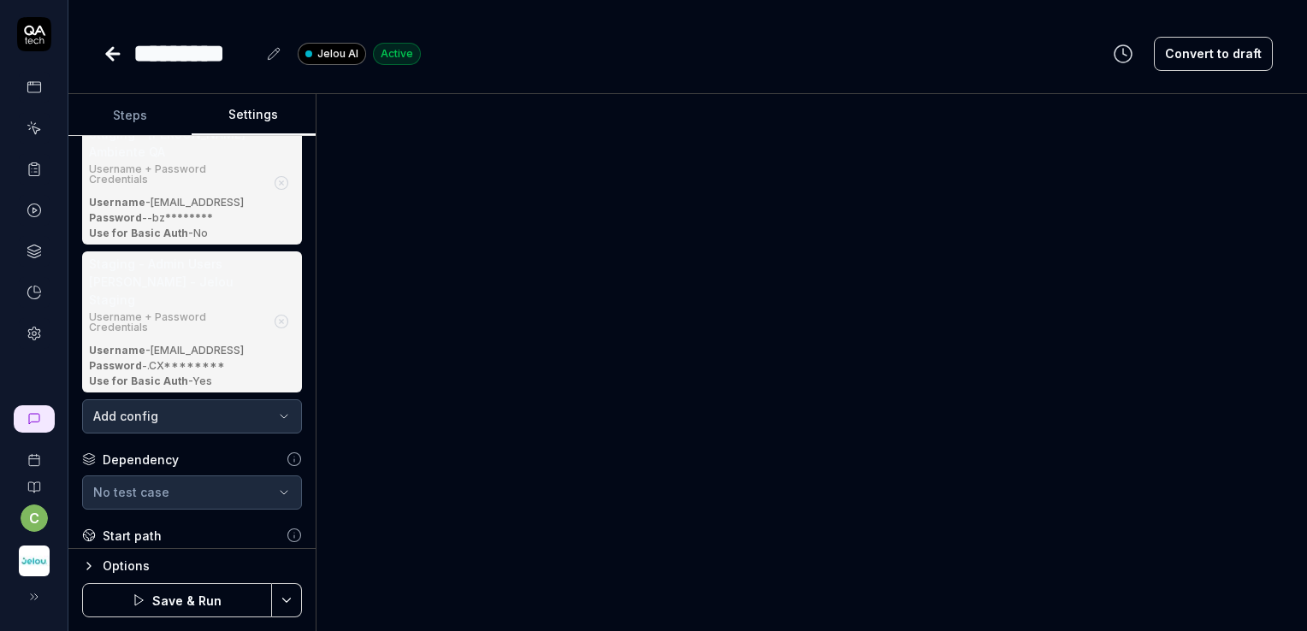
scroll to position [126, 0]
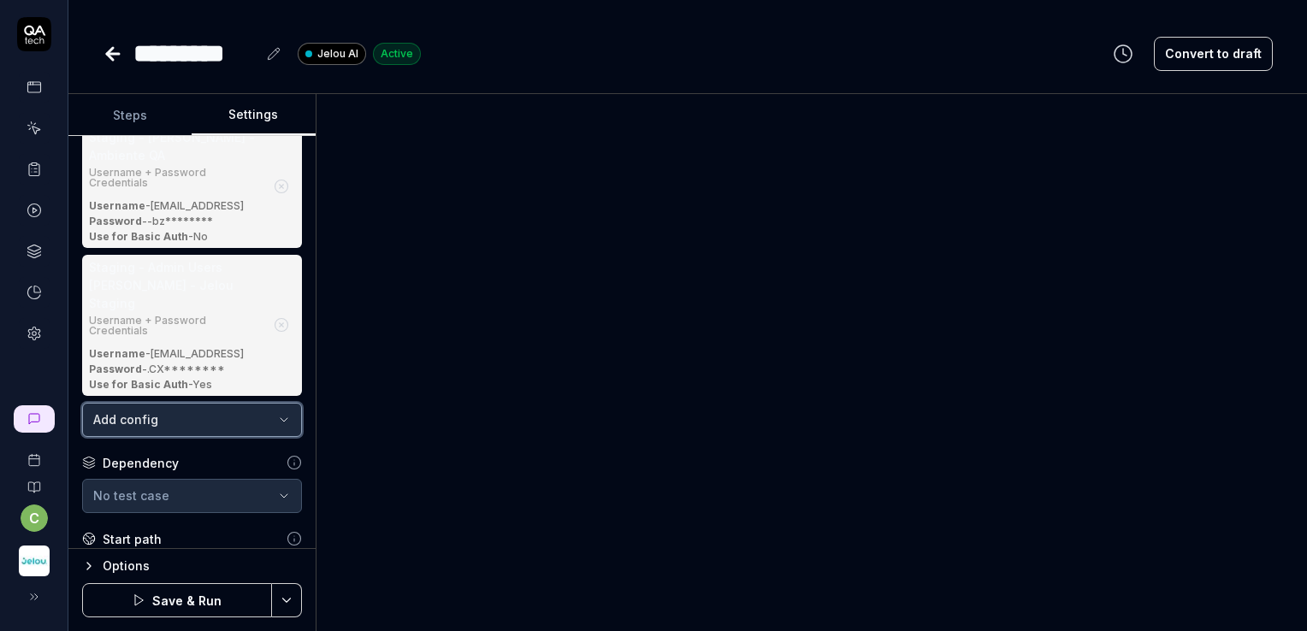
click at [267, 408] on button "Add config" at bounding box center [192, 420] width 220 height 34
click at [277, 423] on icon "button" at bounding box center [284, 420] width 14 height 14
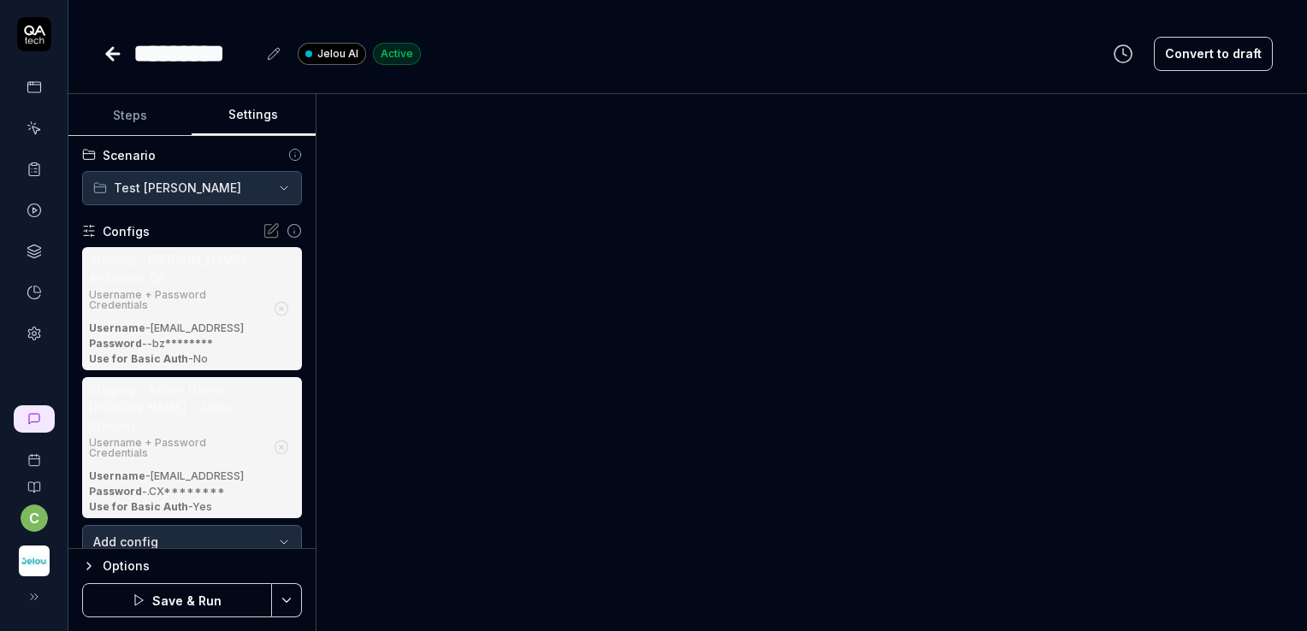
scroll to position [0, 0]
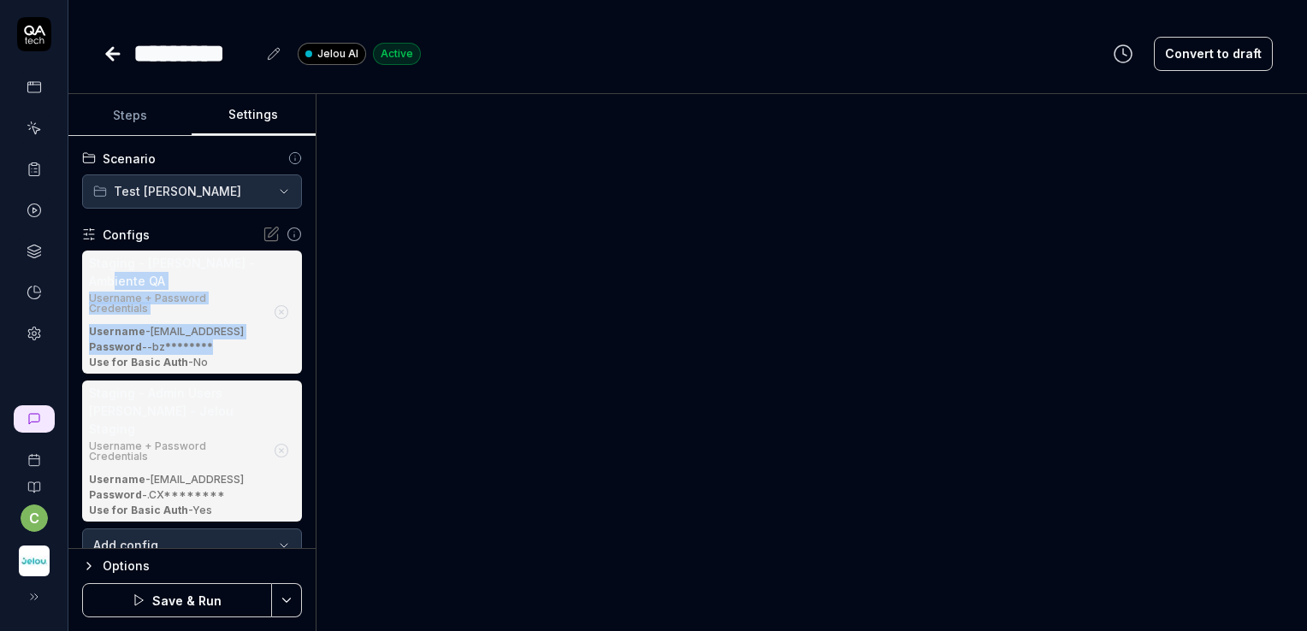
drag, startPoint x: 209, startPoint y: 277, endPoint x: 212, endPoint y: 345, distance: 67.7
click at [212, 345] on div "Staging - Allan - Ambiente QA Username + Password Credentials Username - testin…" at bounding box center [176, 312] width 175 height 116
click at [272, 349] on div "Staging - Allan - Ambiente QA Username + Password Credentials Username - testin…" at bounding box center [192, 312] width 220 height 123
click at [124, 118] on button "Steps" at bounding box center [129, 115] width 123 height 41
click at [129, 115] on button "Steps" at bounding box center [129, 115] width 123 height 41
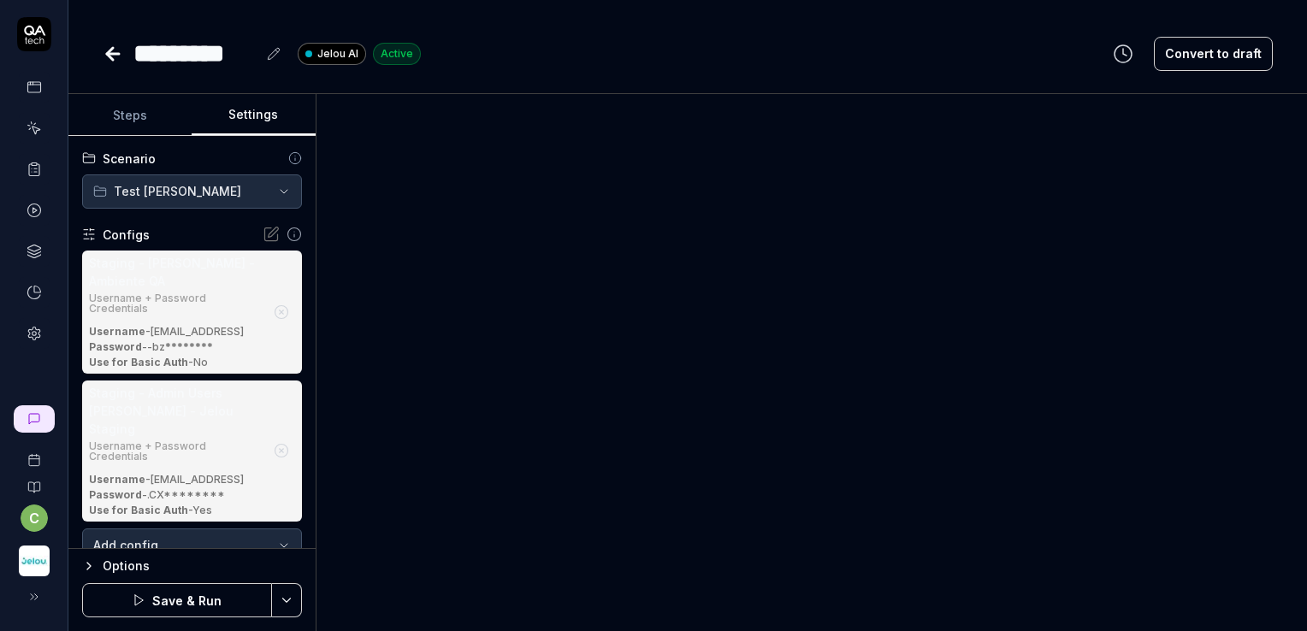
click at [129, 115] on button "Steps" at bounding box center [129, 115] width 123 height 41
click at [112, 56] on icon at bounding box center [110, 54] width 6 height 12
click at [109, 50] on icon at bounding box center [110, 54] width 6 height 12
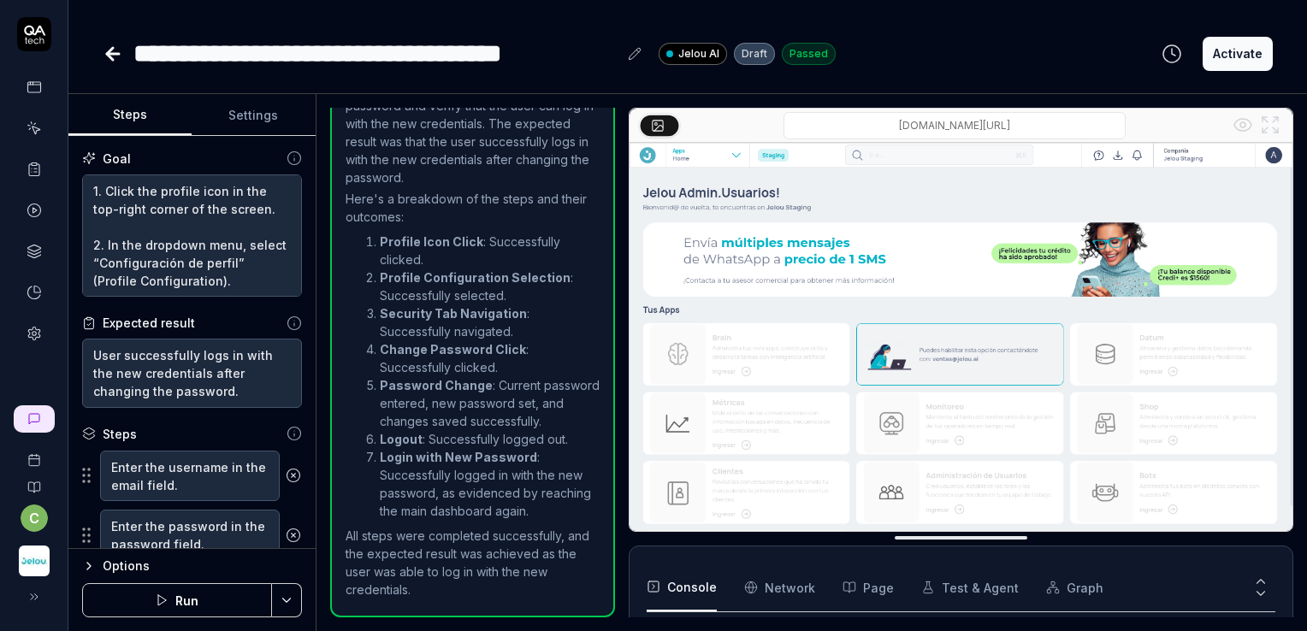
scroll to position [820, 0]
type textarea "*"
